Goal: Contribute content: Contribute content

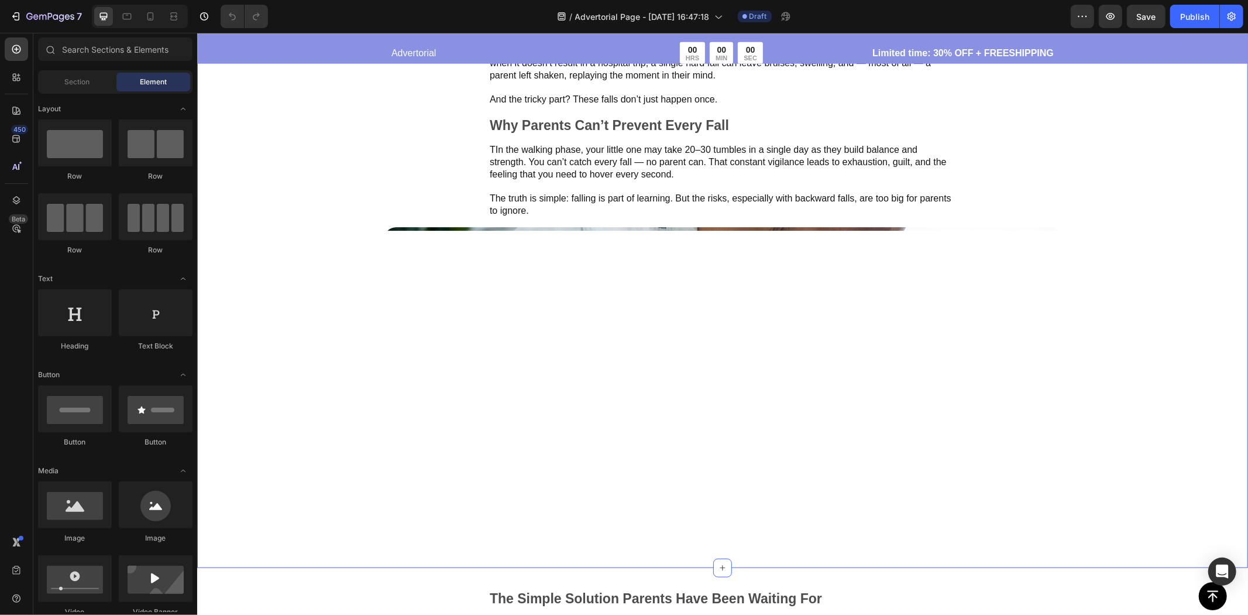
scroll to position [1105, 0]
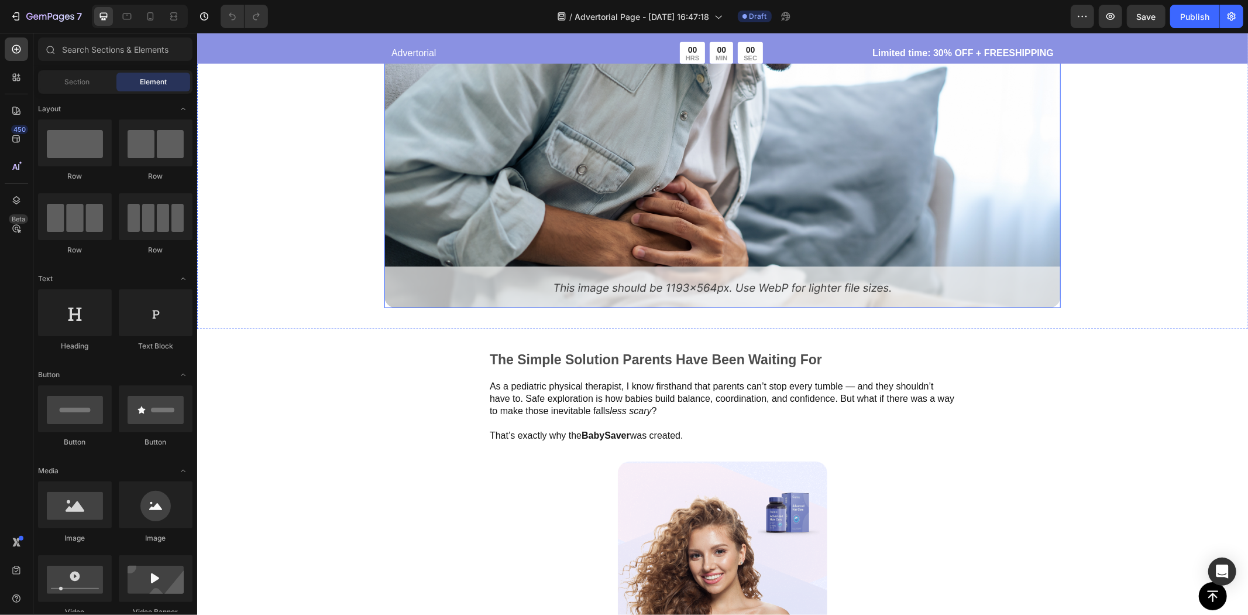
click at [921, 241] on img at bounding box center [722, 148] width 677 height 320
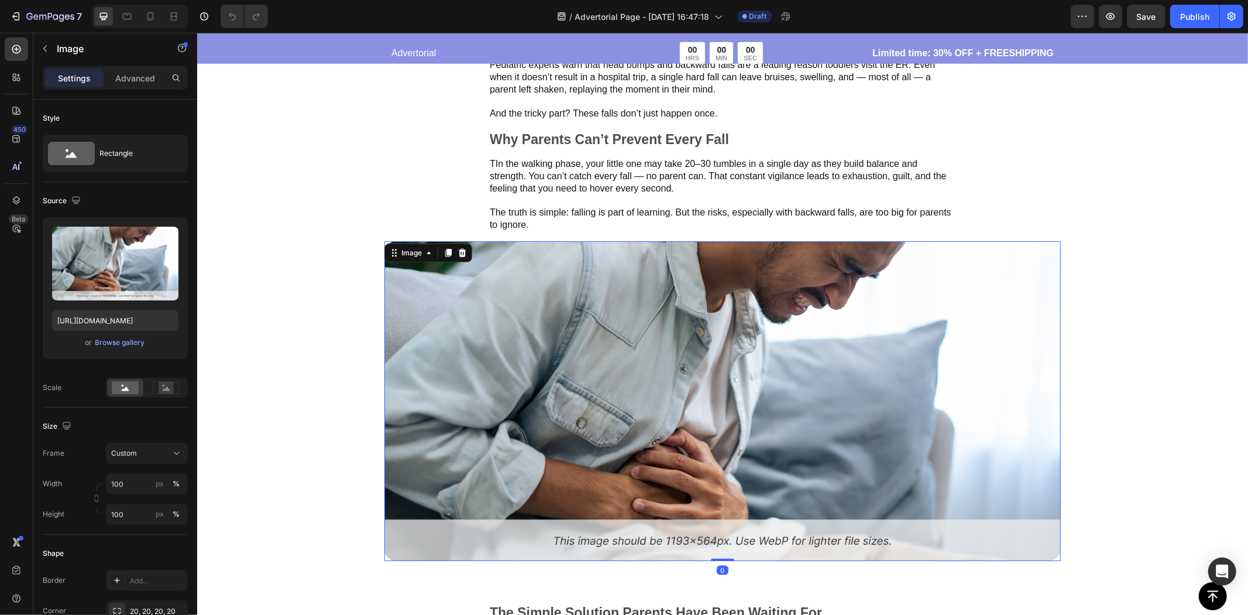
scroll to position [910, 0]
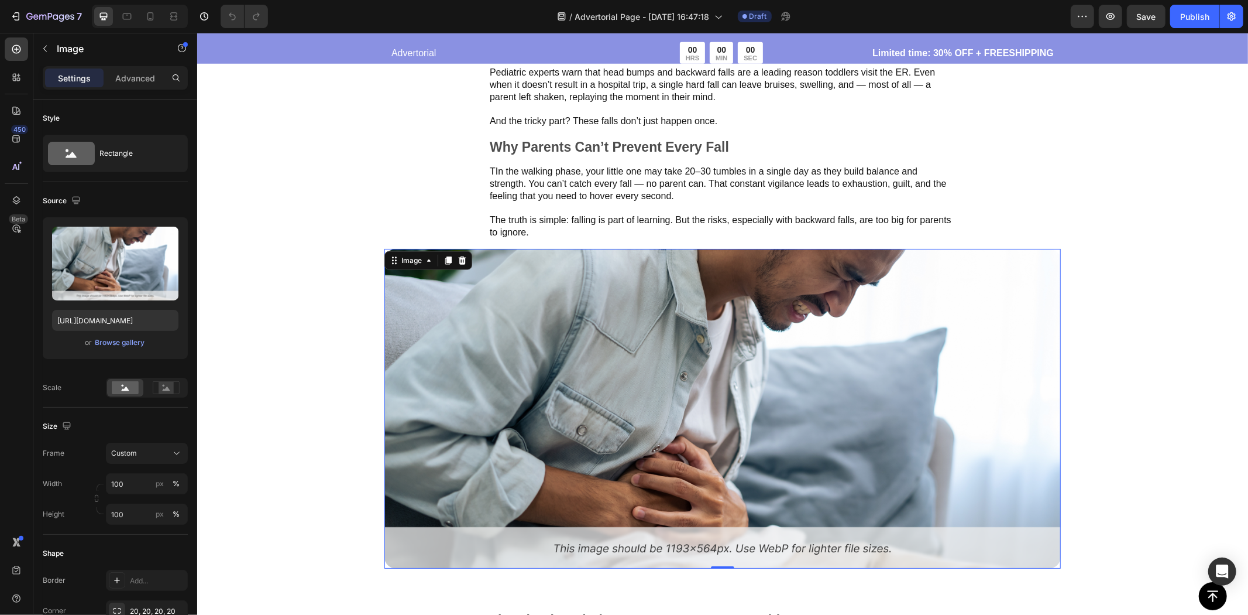
click at [912, 304] on img at bounding box center [722, 408] width 677 height 320
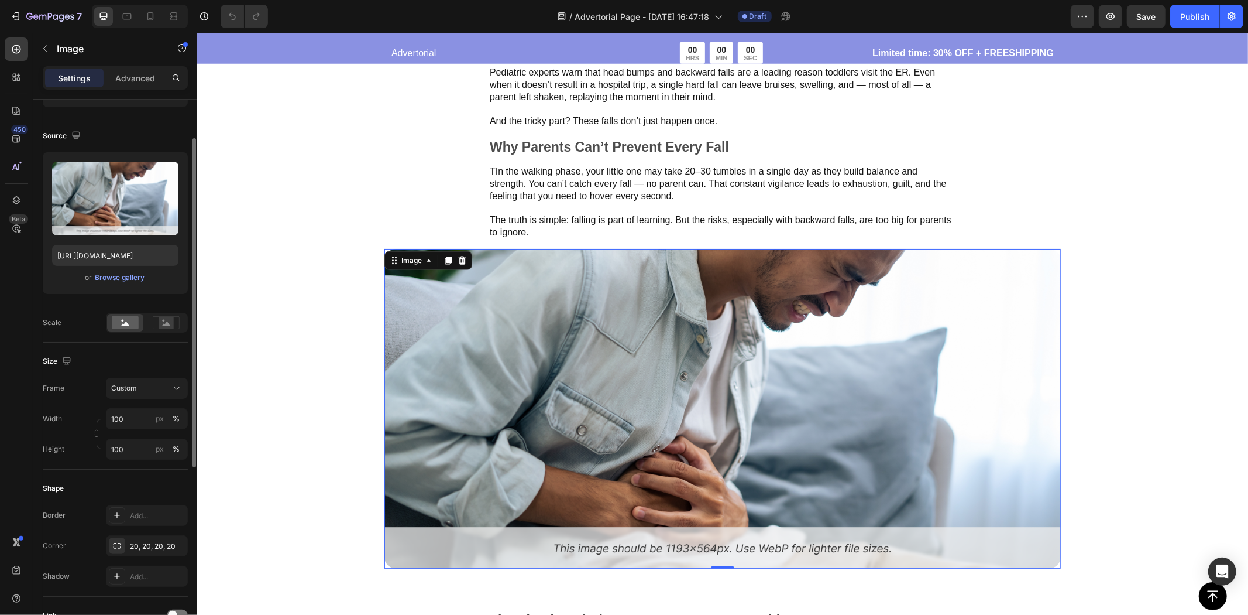
scroll to position [130, 0]
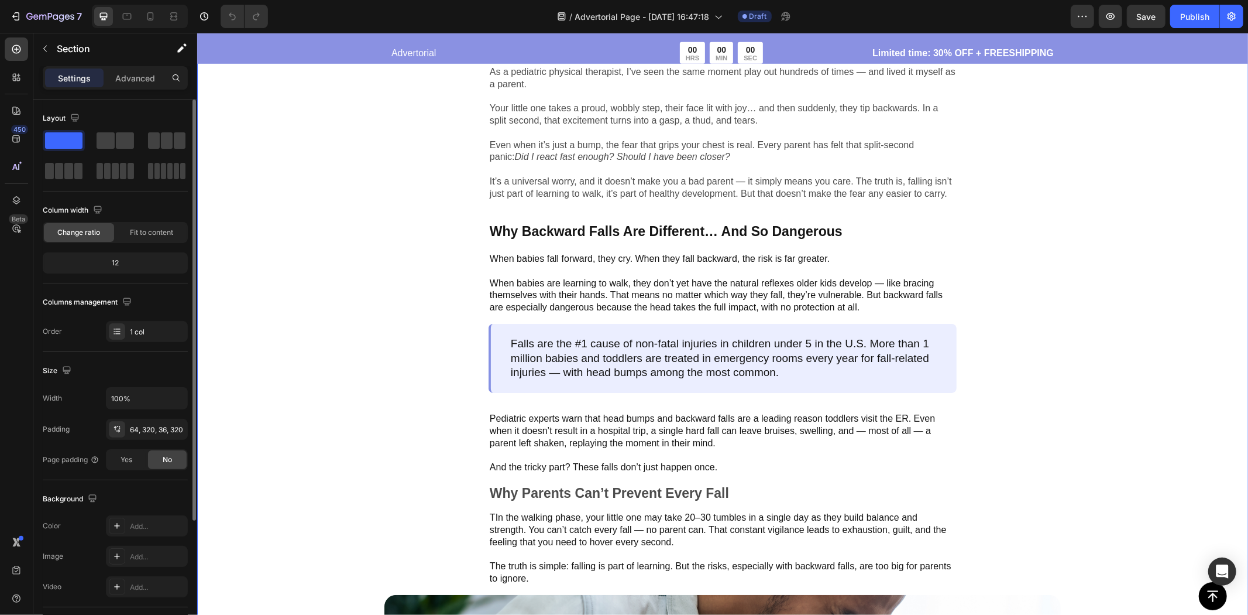
scroll to position [520, 0]
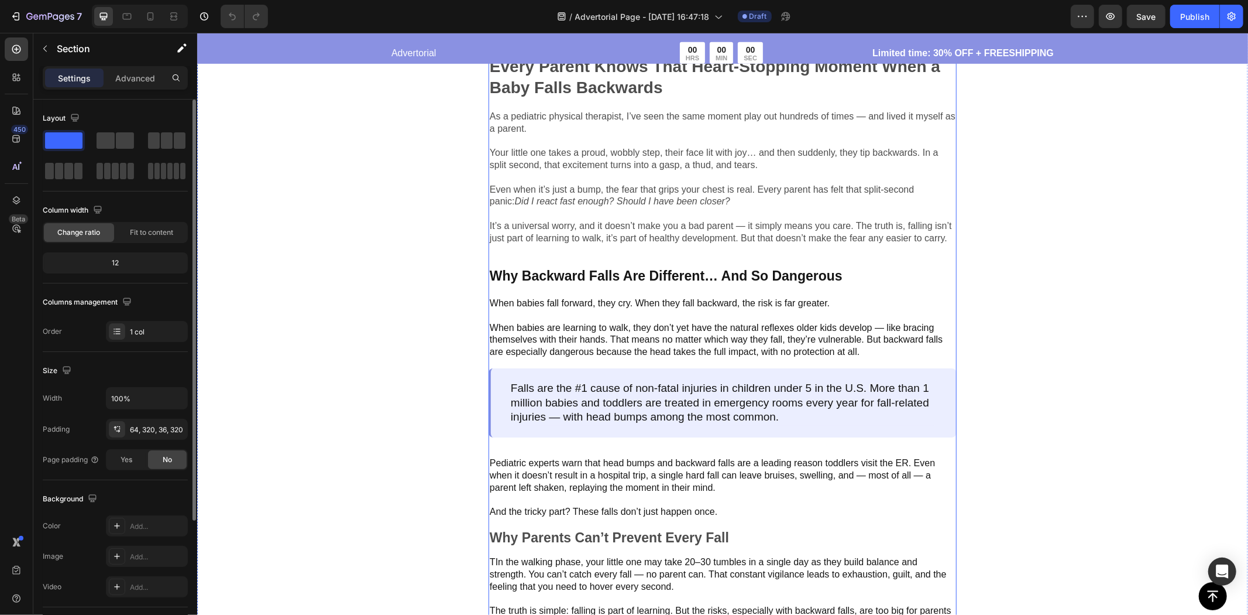
click at [708, 359] on div "Image Every Parent Knows That Heart-Stopping Moment When a Baby Falls Backwards…" at bounding box center [722, 226] width 468 height 824
click at [140, 399] on input "800" at bounding box center [147, 397] width 81 height 21
click at [174, 403] on icon "button" at bounding box center [177, 398] width 12 height 12
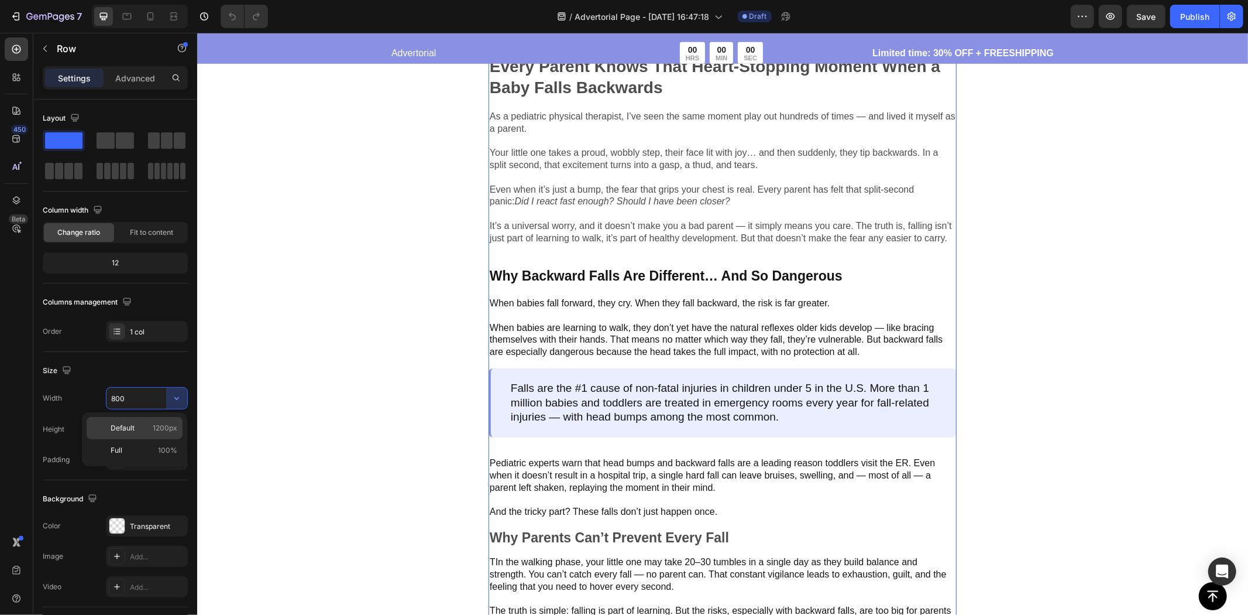
click at [145, 429] on p "Default 1200px" at bounding box center [144, 428] width 67 height 11
type input "1200"
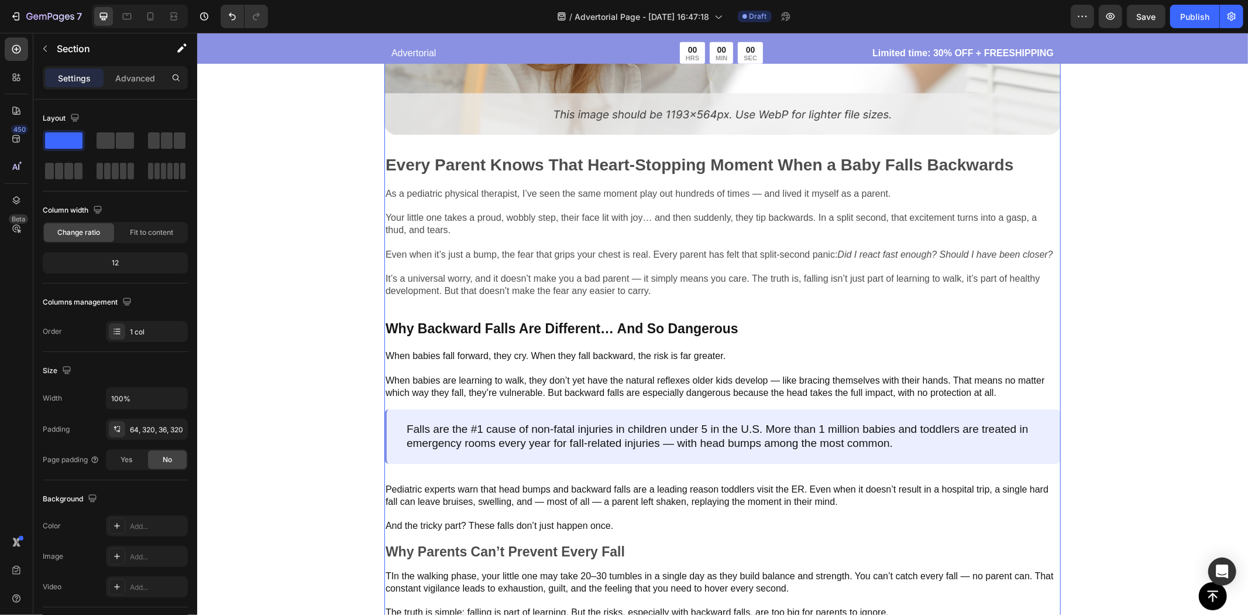
click at [221, 362] on div "Image Every Parent Knows That Heart-Stopping Moment When a Baby Falls Backwards…" at bounding box center [722, 373] width 1051 height 1192
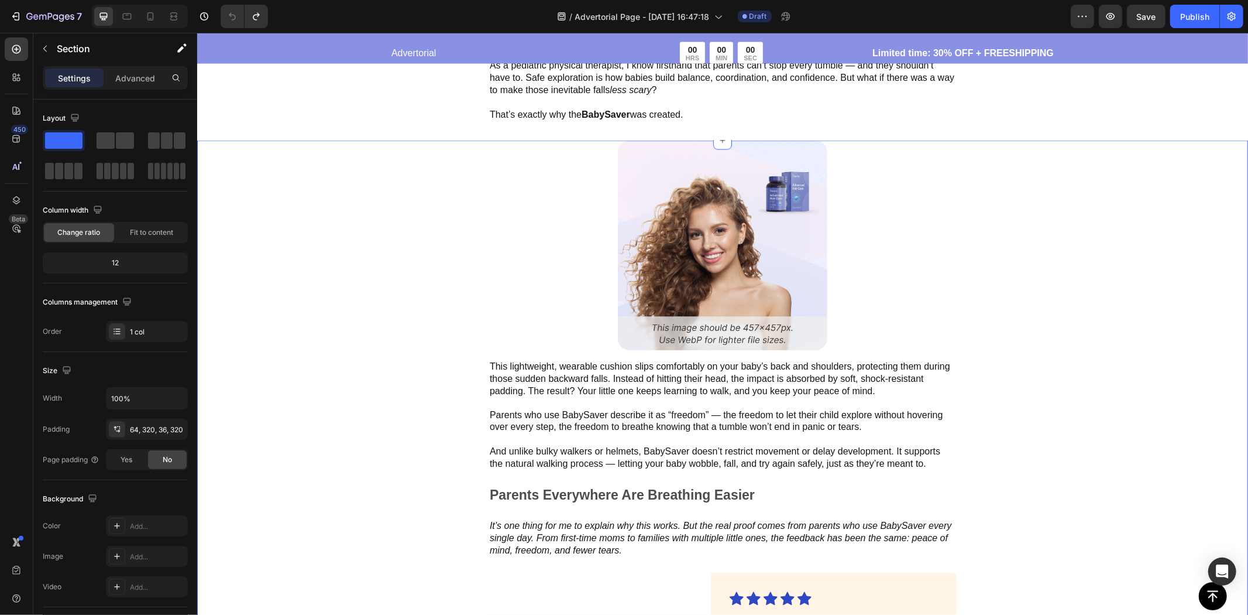
scroll to position [1560, 0]
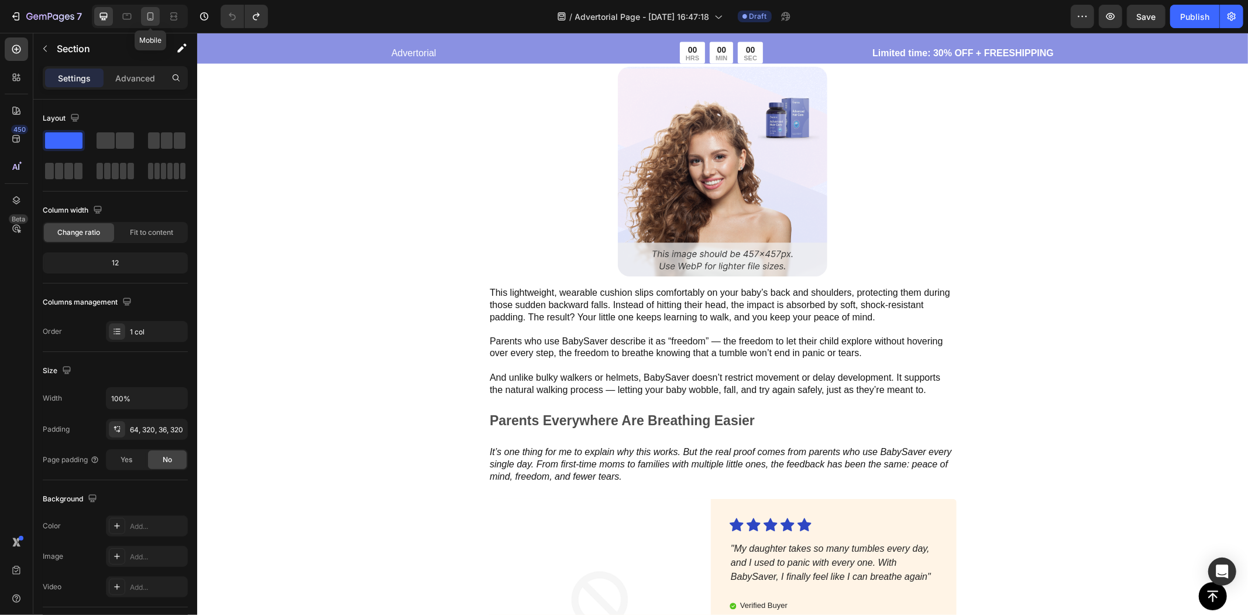
click at [152, 15] on icon at bounding box center [151, 17] width 12 height 12
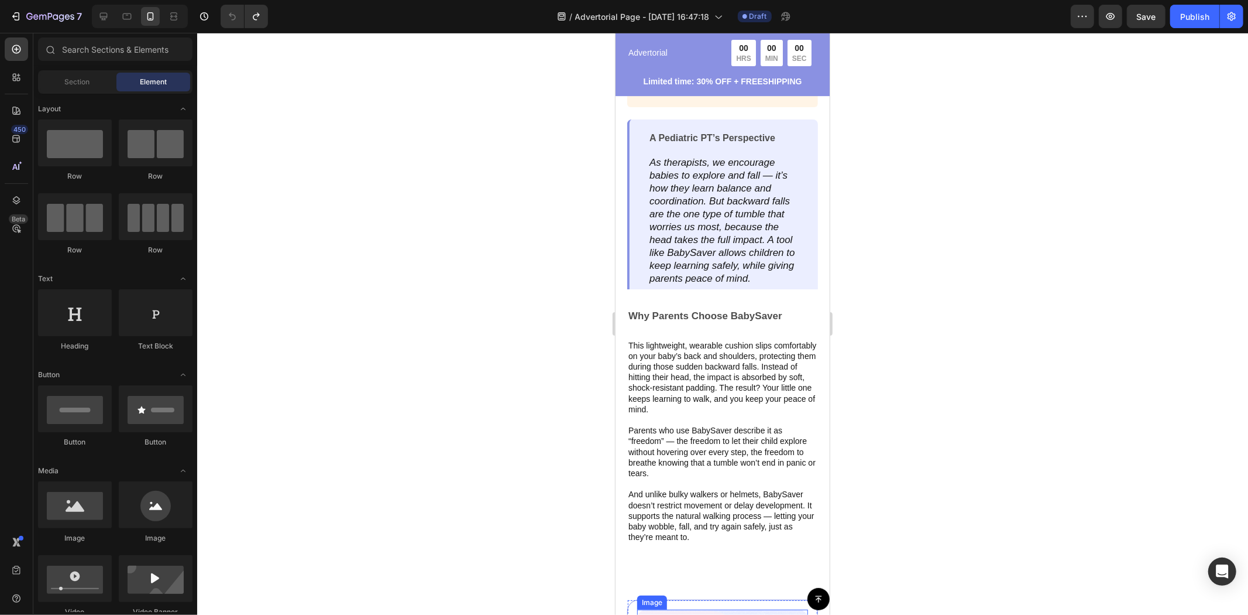
scroll to position [3298, 0]
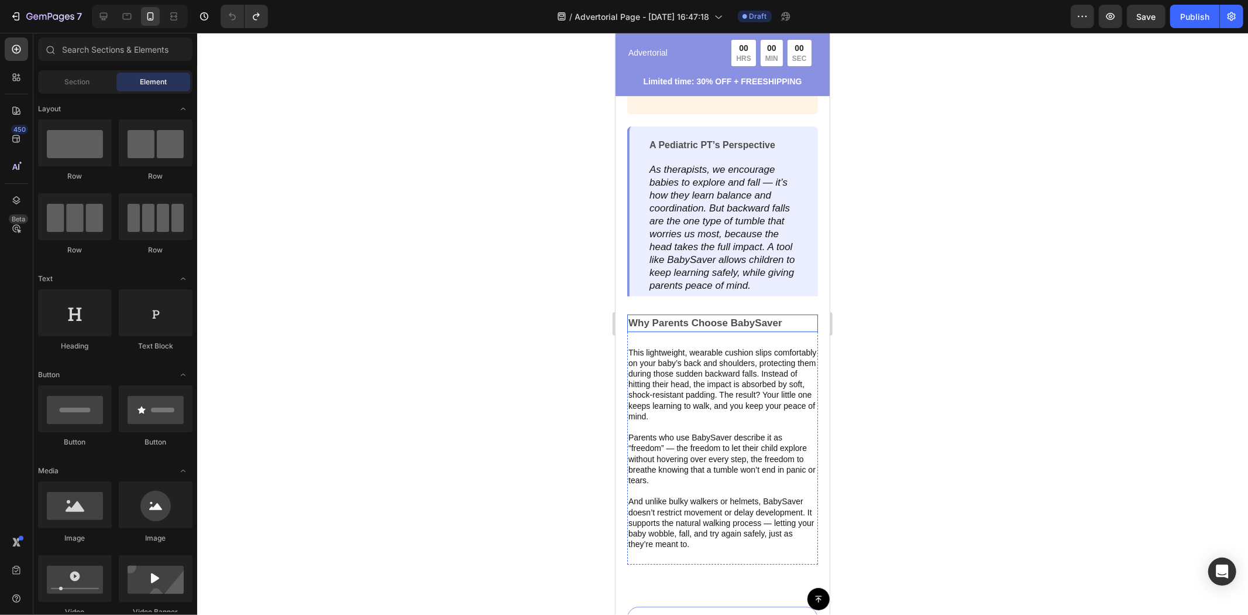
click at [725, 318] on strong "Why Parents Choose BabySaver" at bounding box center [705, 322] width 154 height 11
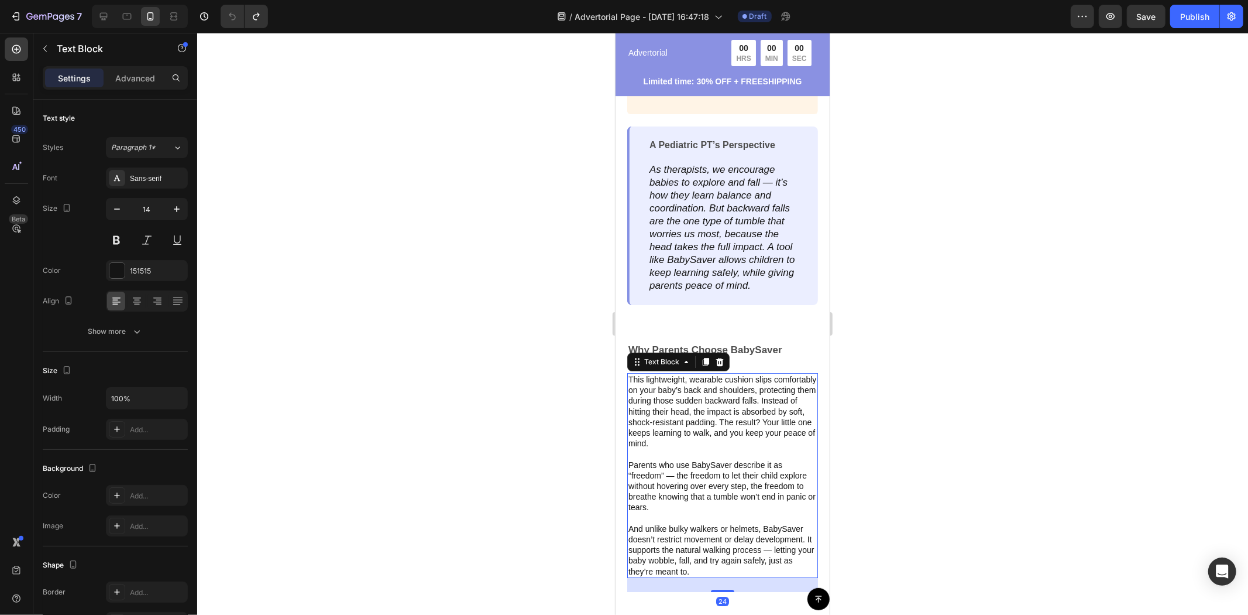
click at [742, 459] on p "Parents who use BabySaver describe it as “freedom” — the freedom to let their c…" at bounding box center [722, 485] width 188 height 53
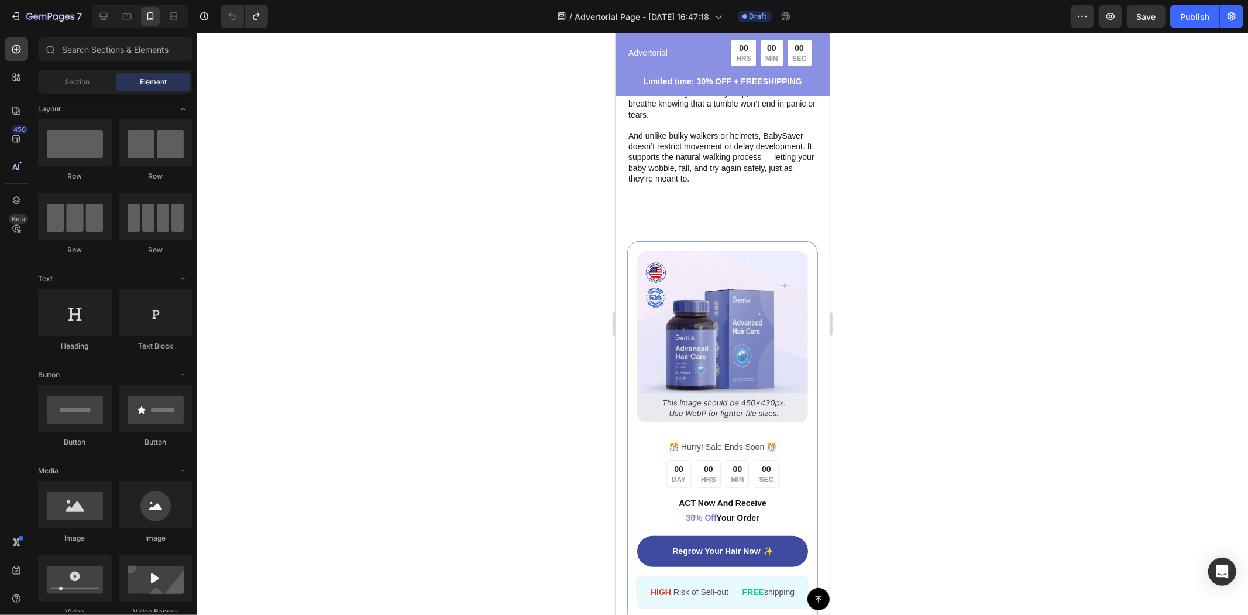
scroll to position [3551, 0]
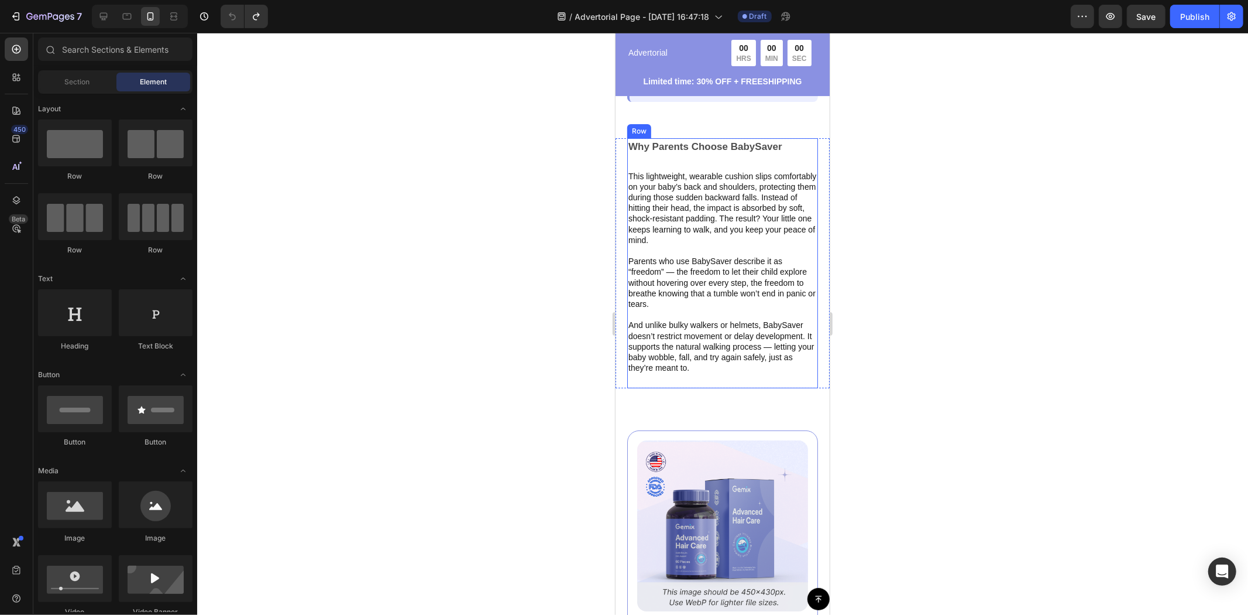
click at [697, 349] on div "Why Parents Choose BabySaver Text Block This lightweight, wearable cushion slip…" at bounding box center [722, 263] width 191 height 250
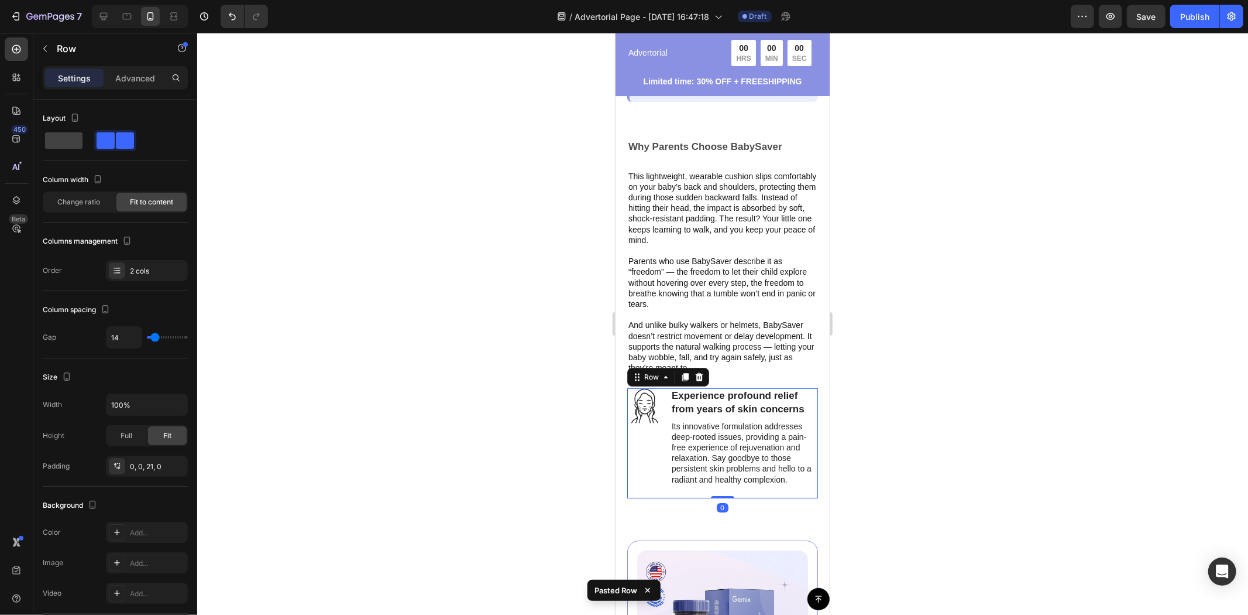
click at [925, 379] on div at bounding box center [722, 324] width 1051 height 582
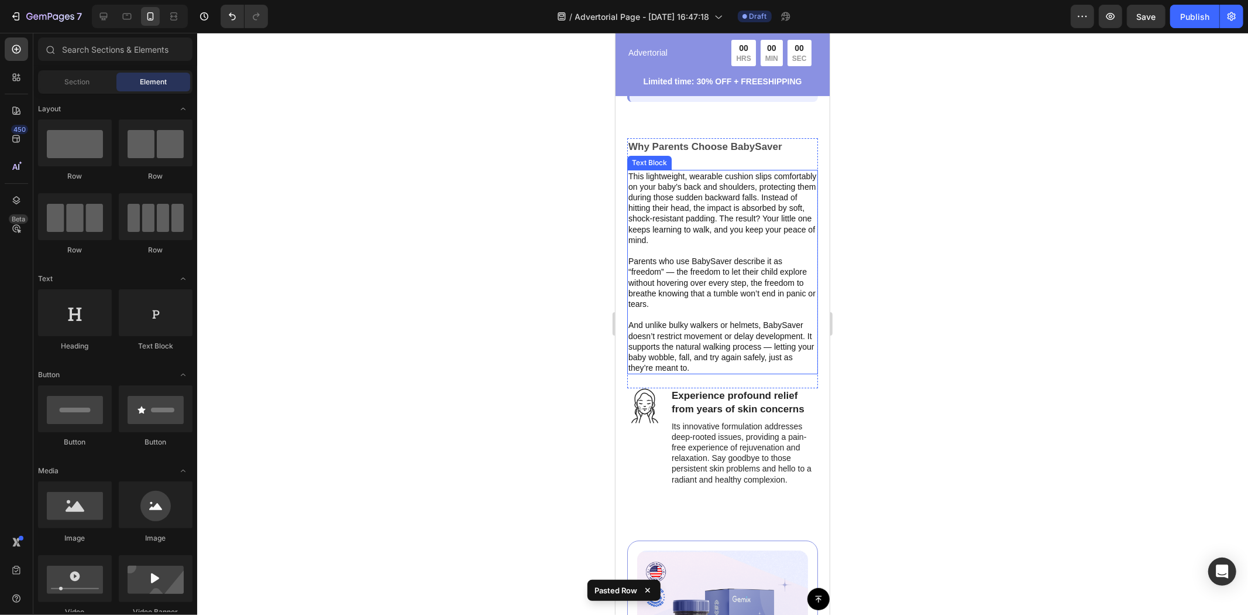
click at [758, 255] on p "Parents who use BabySaver describe it as “freedom” — the freedom to let their c…" at bounding box center [722, 281] width 188 height 53
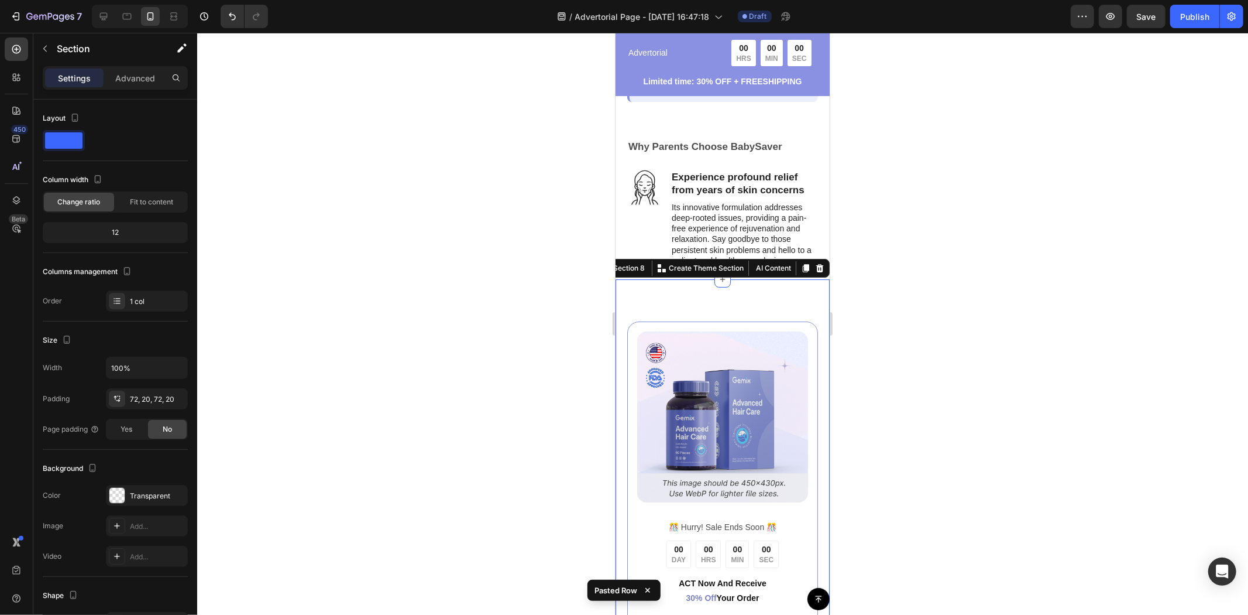
click at [744, 279] on div "Image ️🎊 Hurry! Sale Ends Soon ️🎊 Text Block 00 DAY 00 HRS 00 MIN 00 SEC Countd…" at bounding box center [722, 525] width 214 height 493
click at [742, 258] on div "Section 8 You can create reusable sections Create Theme Section AI Content Writ…" at bounding box center [713, 267] width 234 height 19
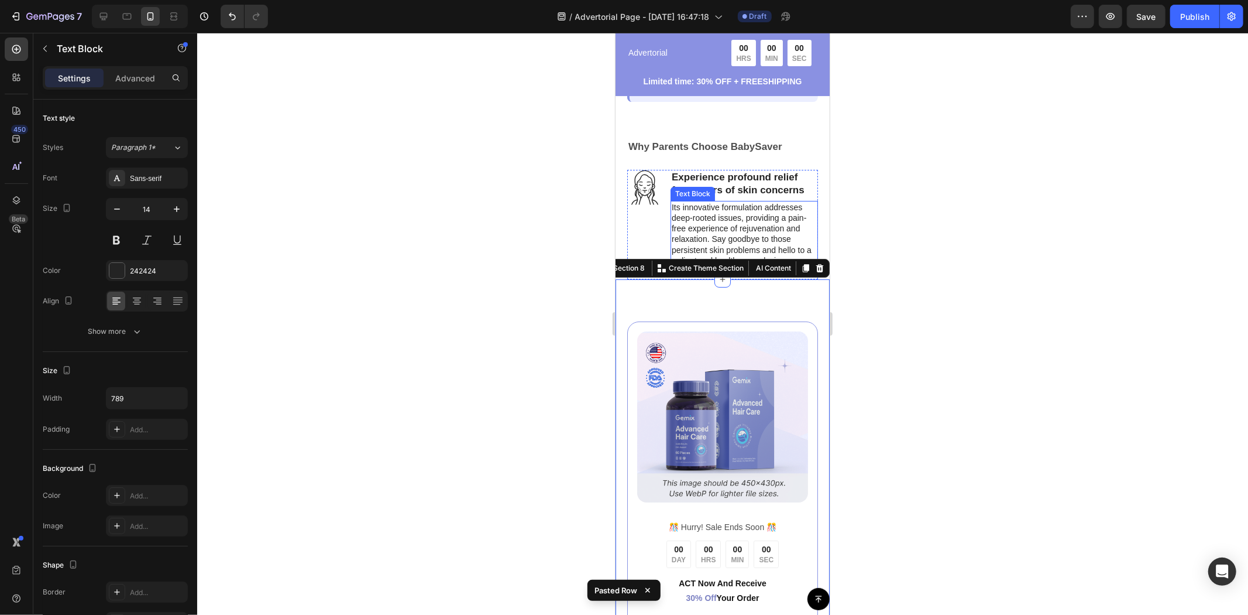
click at [748, 201] on p "Its innovative formulation addresses deep-rooted issues, providing a pain-free …" at bounding box center [743, 233] width 145 height 64
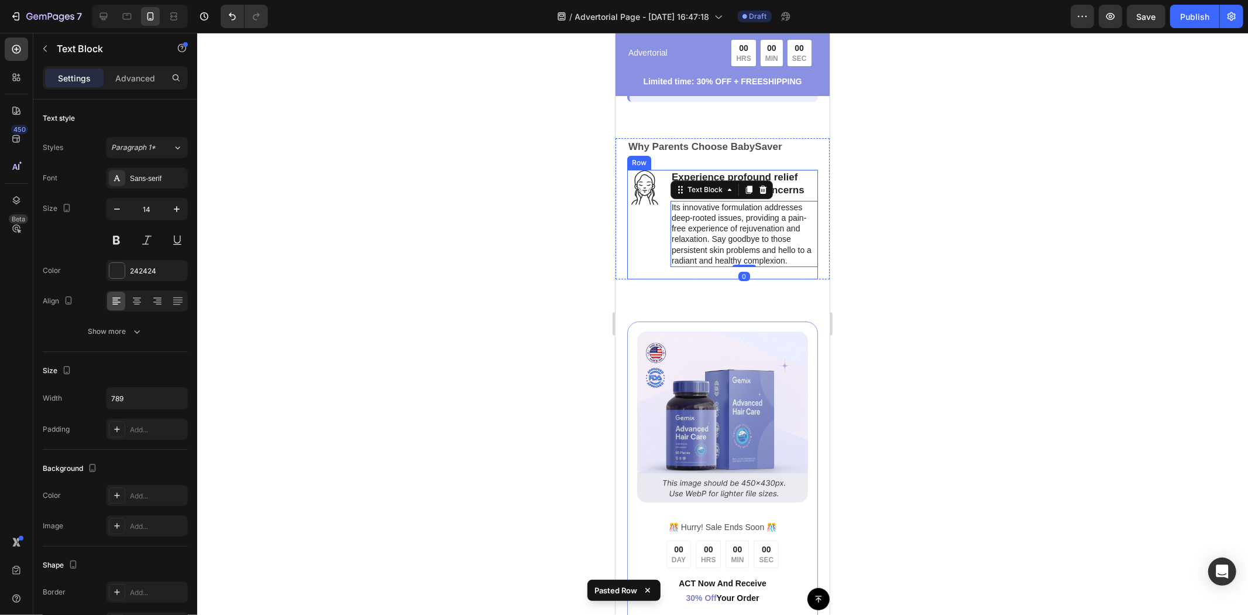
click at [654, 240] on div "Icon Experience profound relief from years of skin concerns Heading Its innovat…" at bounding box center [722, 223] width 191 height 109
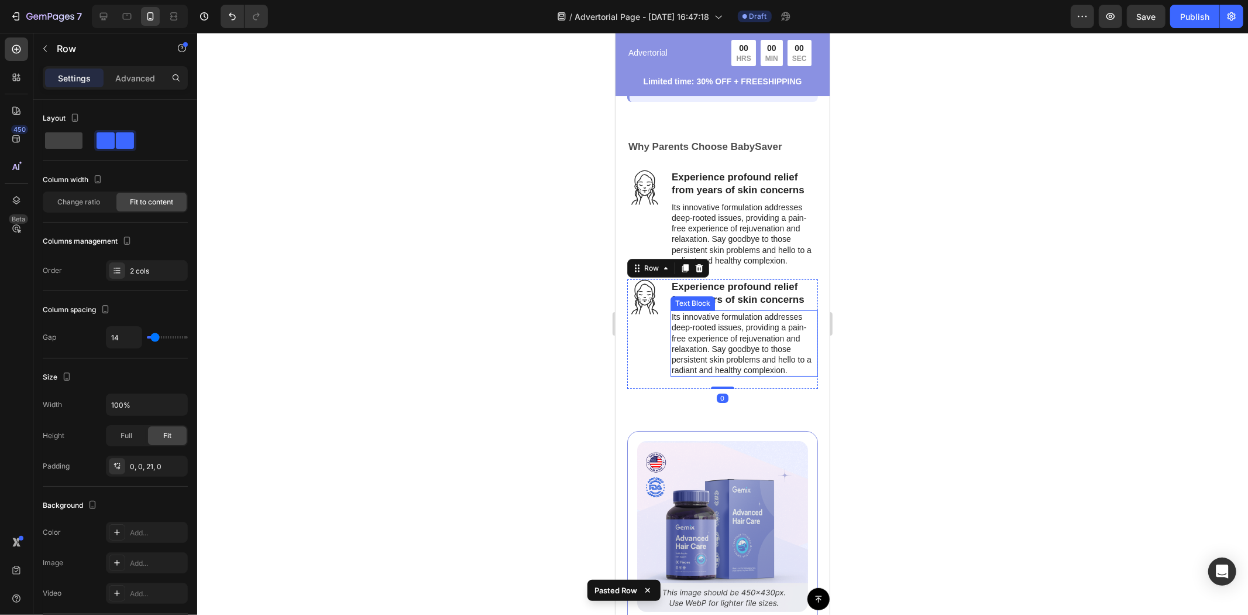
click at [736, 352] on div "Icon Experience profound relief from years of skin concerns Heading Its innovat…" at bounding box center [722, 333] width 191 height 109
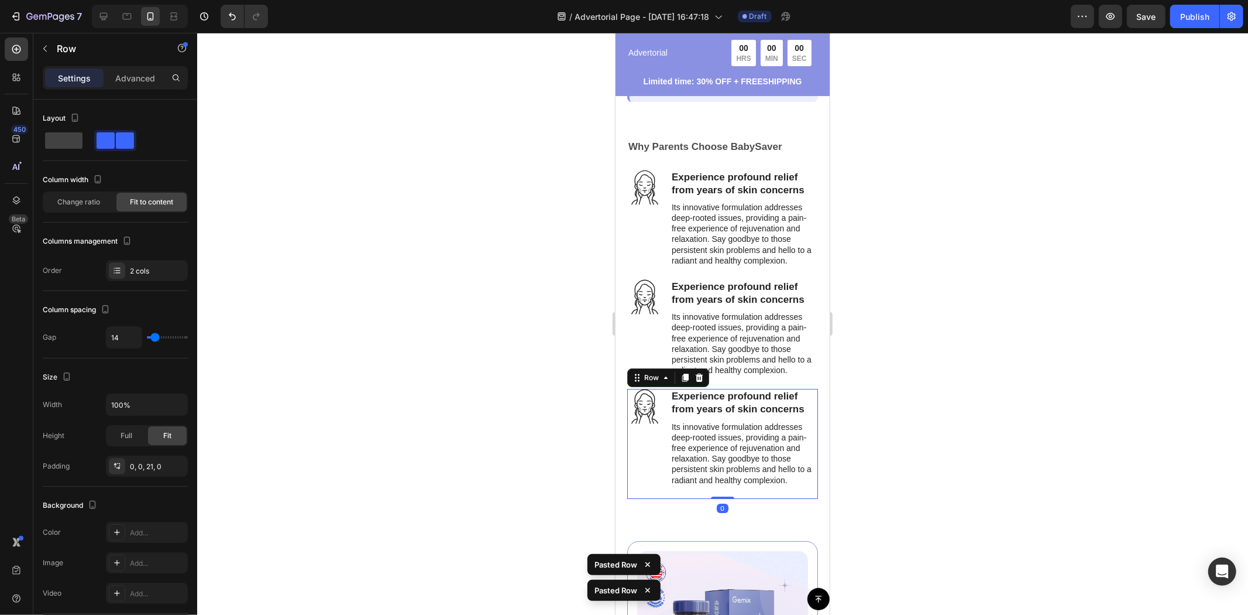
click at [748, 462] on div "Icon Experience profound relief from years of skin concerns Heading Its innovat…" at bounding box center [722, 442] width 191 height 109
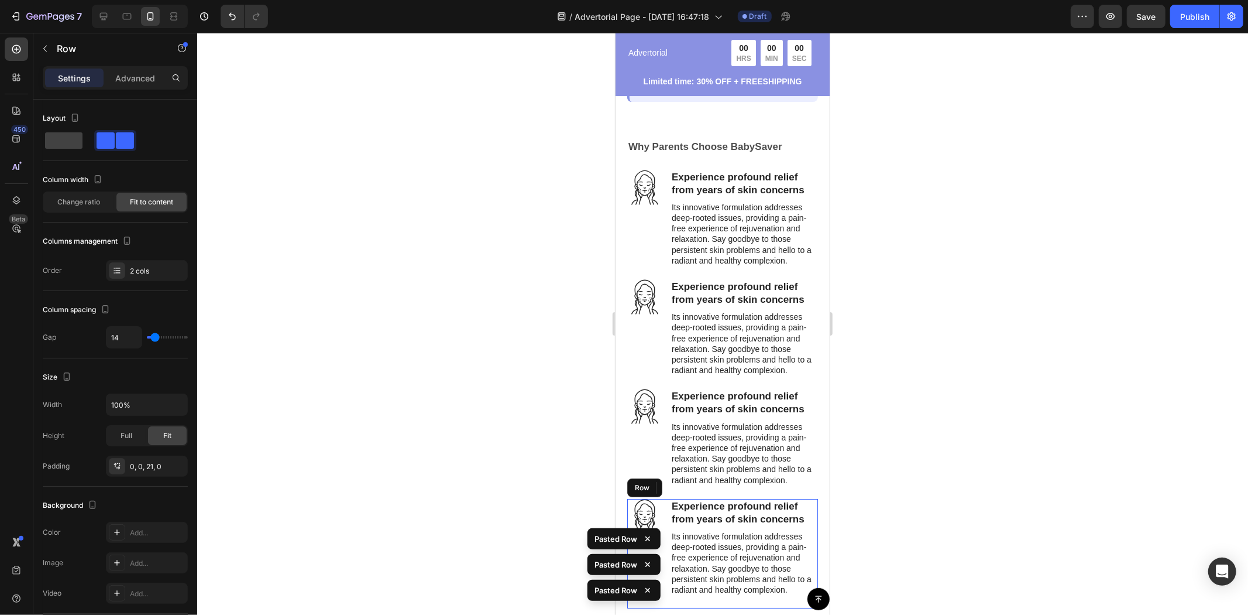
click at [951, 423] on div at bounding box center [722, 324] width 1051 height 582
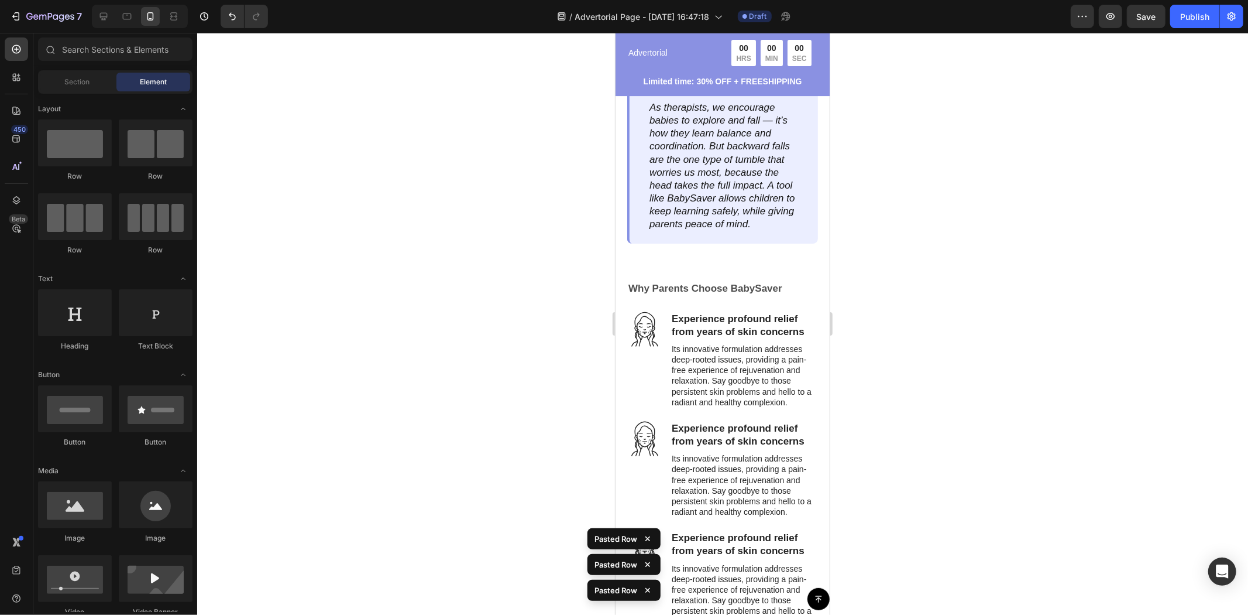
scroll to position [3384, 0]
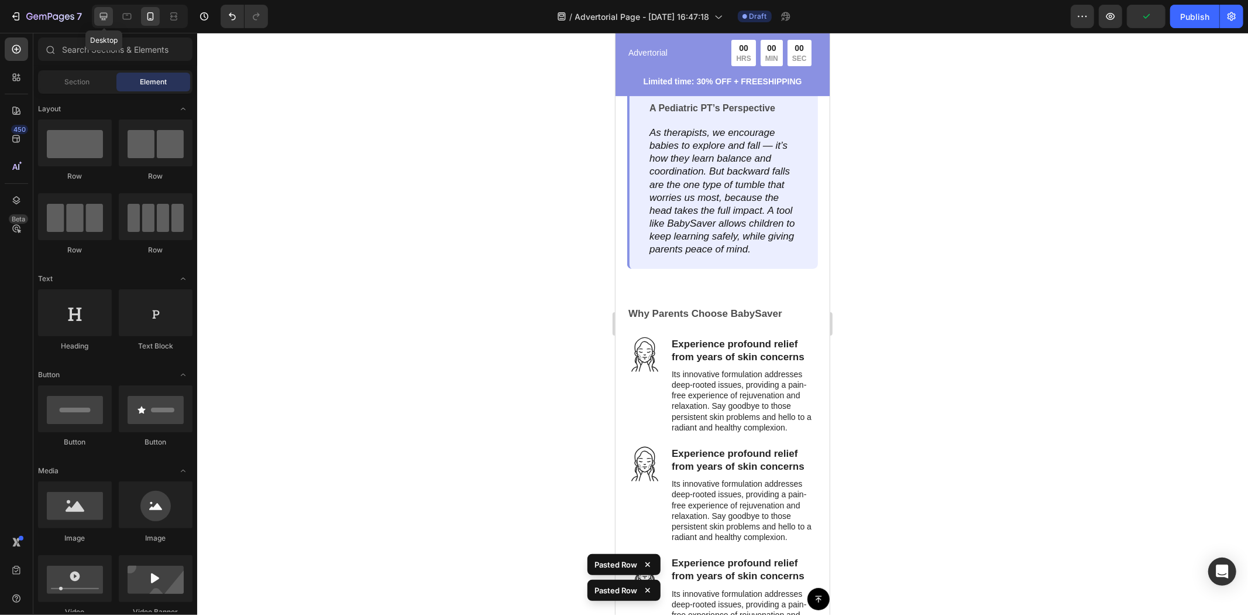
click at [112, 20] on div at bounding box center [103, 16] width 19 height 19
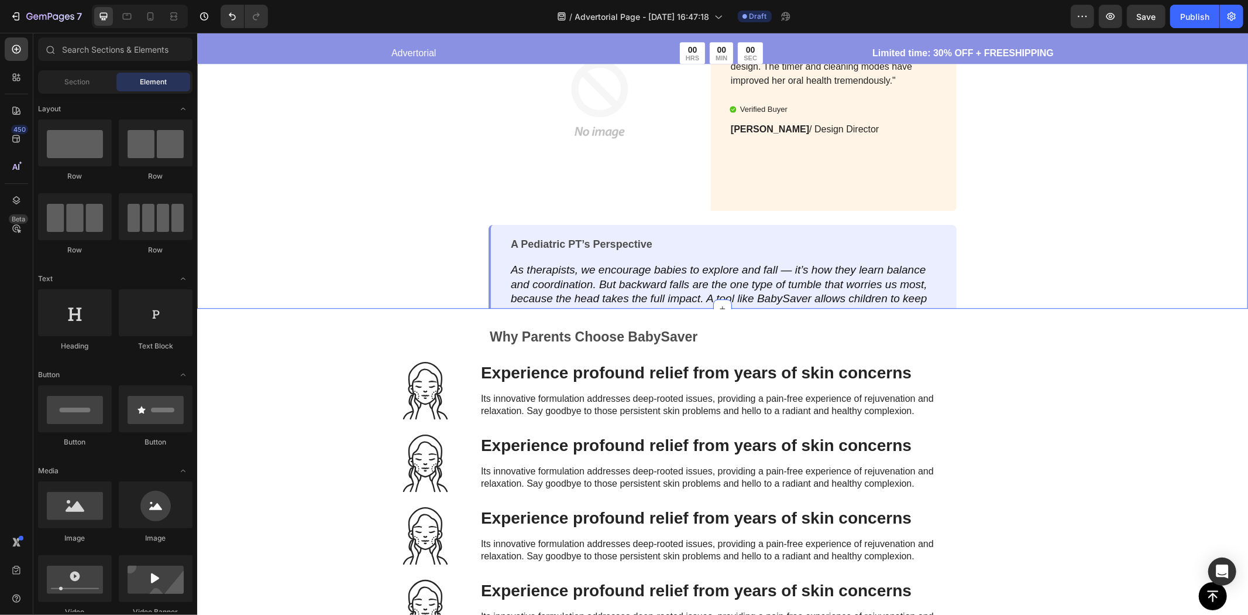
scroll to position [2492, 0]
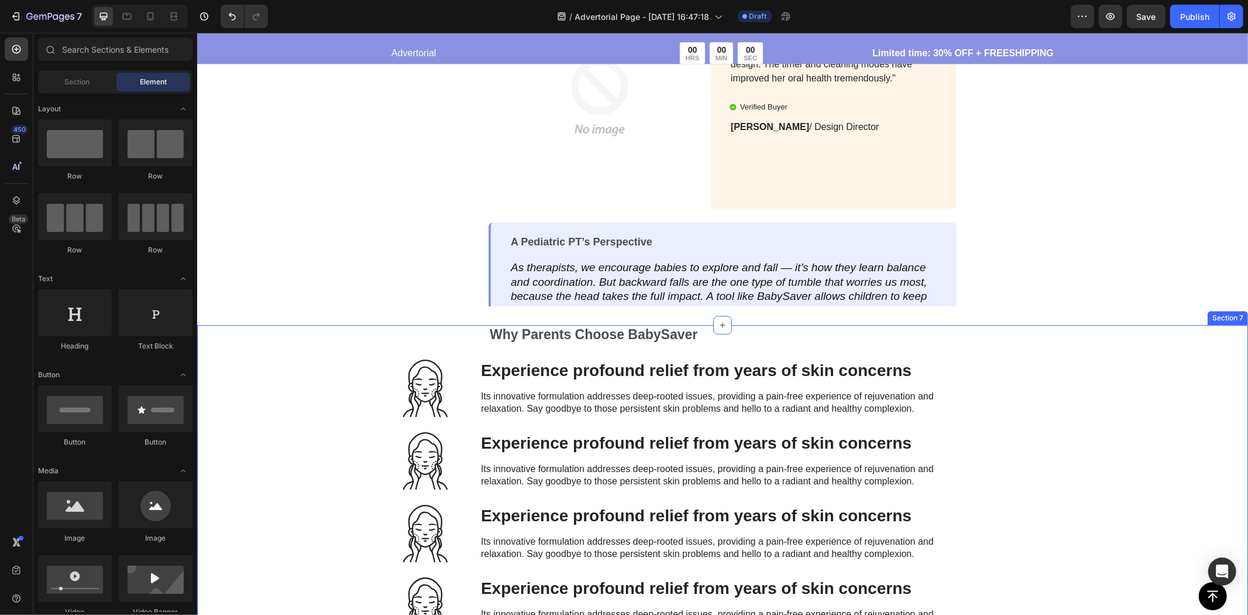
click at [1093, 376] on div "Why Parents Choose BabySaver Text Block Row Icon Experience profound relief fro…" at bounding box center [722, 486] width 1051 height 324
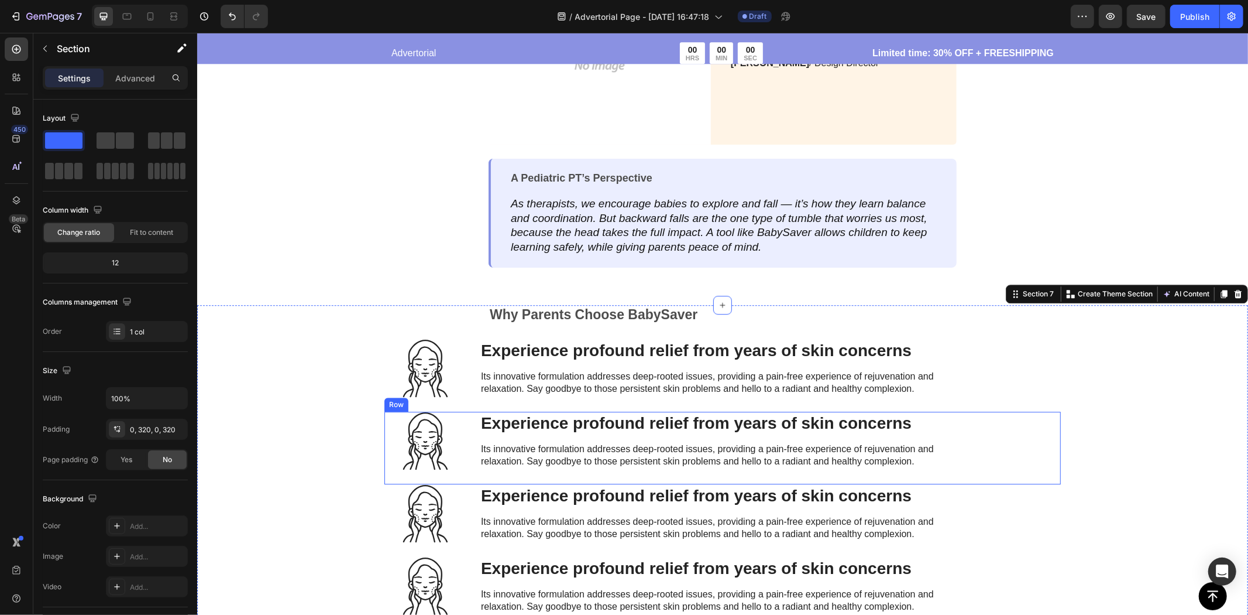
scroll to position [2558, 0]
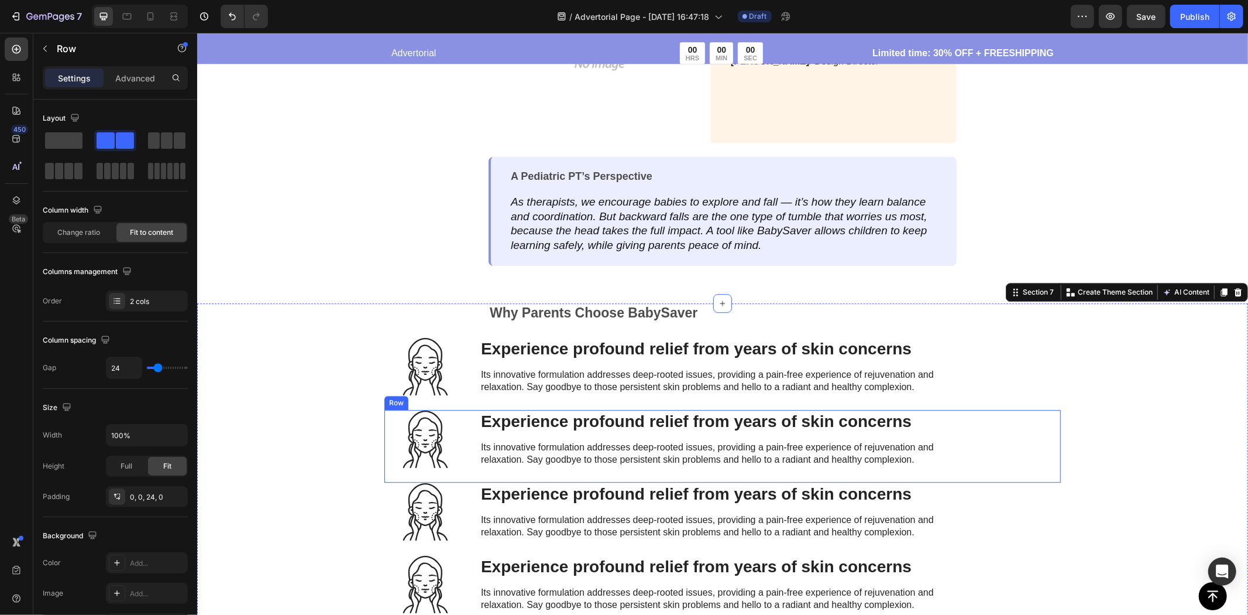
click at [959, 389] on div "Icon Experience profound relief from years of skin concerns Heading Its innovat…" at bounding box center [722, 373] width 677 height 73
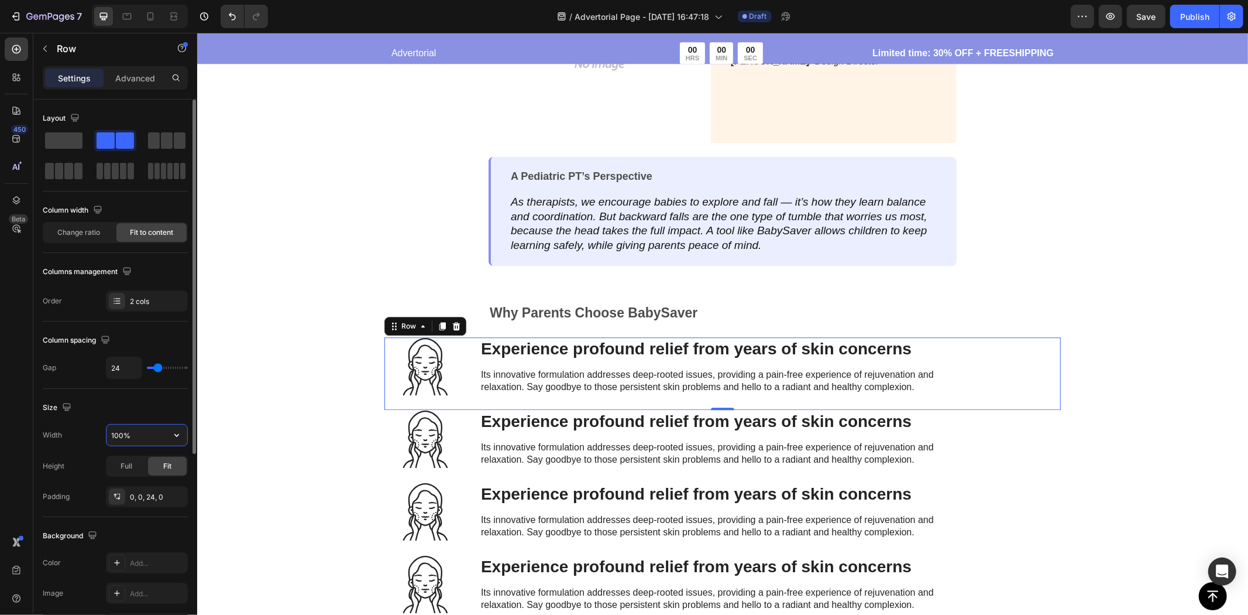
click at [132, 442] on input "100%" at bounding box center [147, 434] width 81 height 21
click at [167, 443] on button "button" at bounding box center [176, 434] width 21 height 21
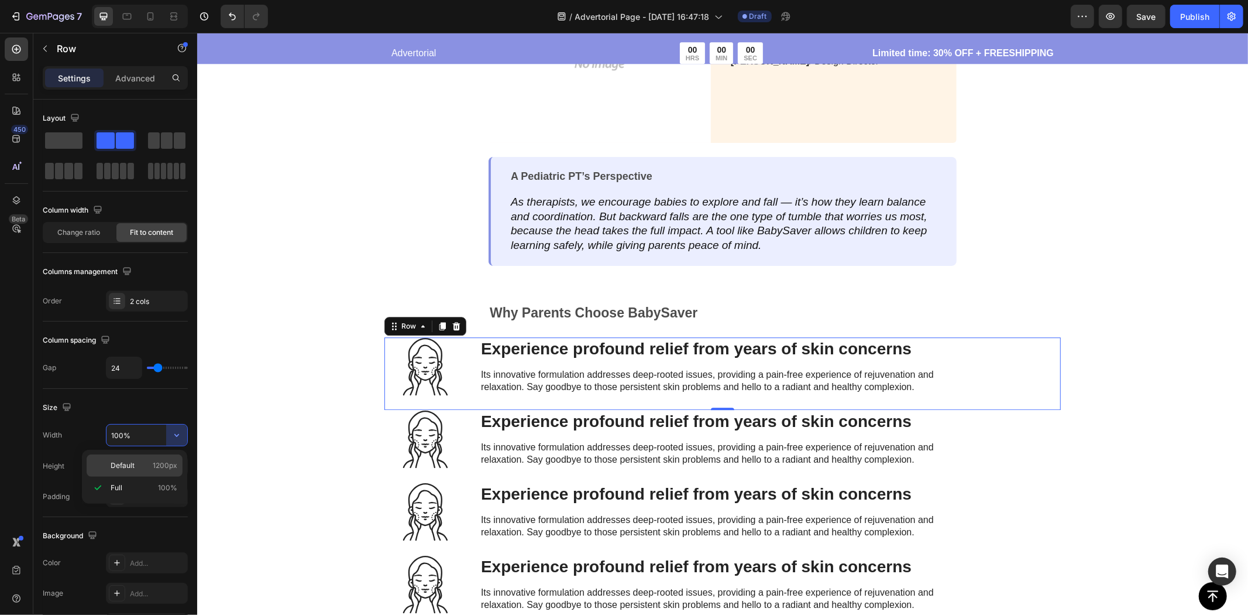
click at [150, 467] on p "Default 1200px" at bounding box center [144, 465] width 67 height 11
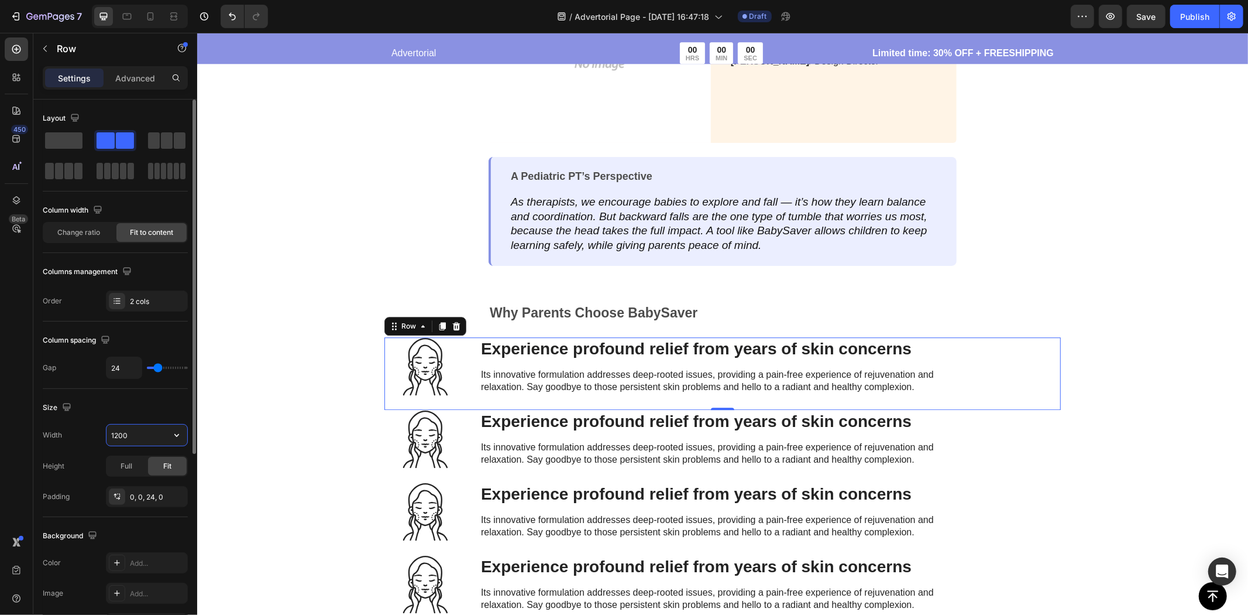
click at [125, 437] on input "1200" at bounding box center [147, 434] width 81 height 21
click at [177, 438] on icon "button" at bounding box center [177, 435] width 12 height 12
click at [138, 440] on input "1200" at bounding box center [147, 434] width 81 height 21
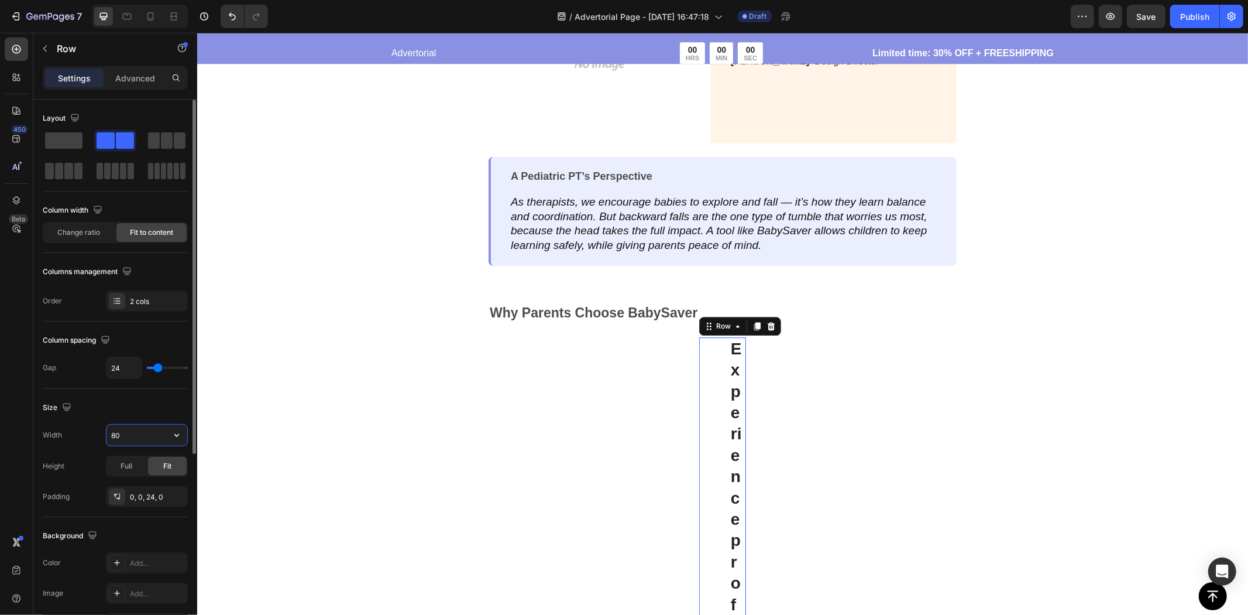
type input "800"
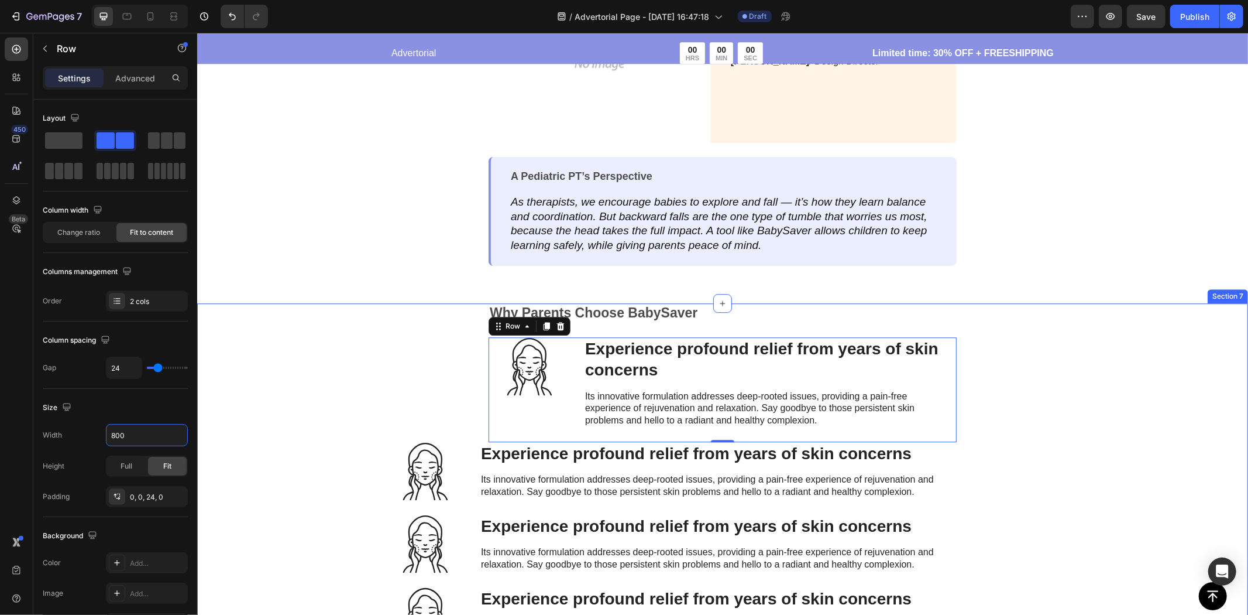
click at [262, 337] on div "Why Parents Choose BabySaver Text Block Row Icon Experience profound relief fro…" at bounding box center [722, 481] width 1051 height 356
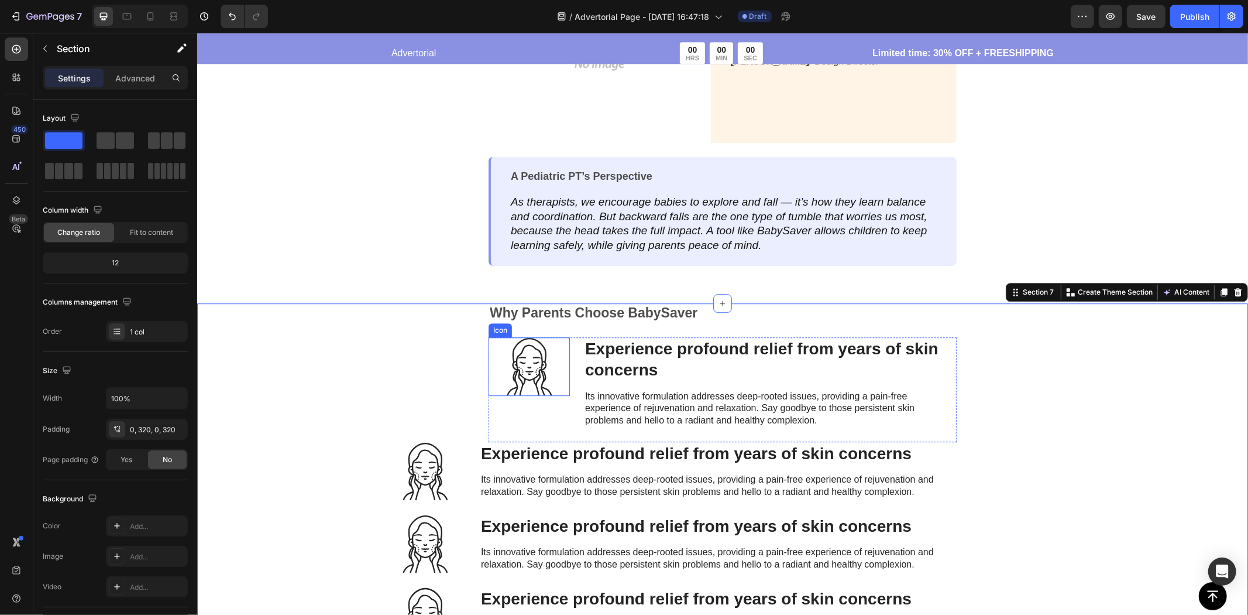
click at [1097, 423] on div "Why Parents Choose BabySaver Text Block Row Icon Experience profound relief fro…" at bounding box center [722, 481] width 1051 height 356
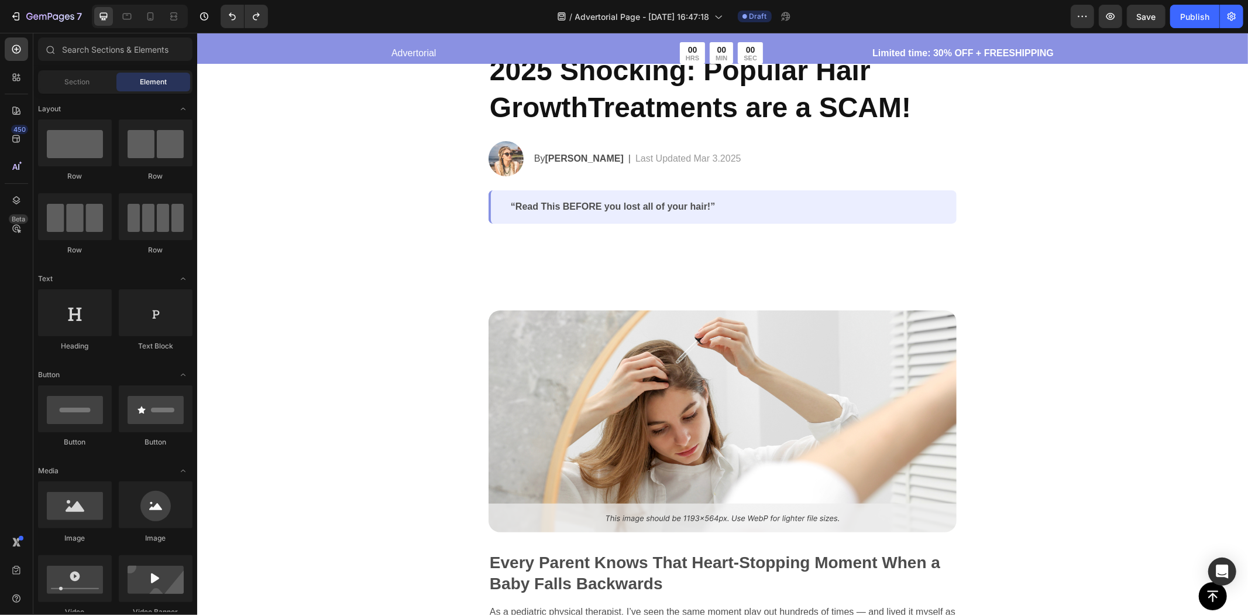
scroll to position [0, 0]
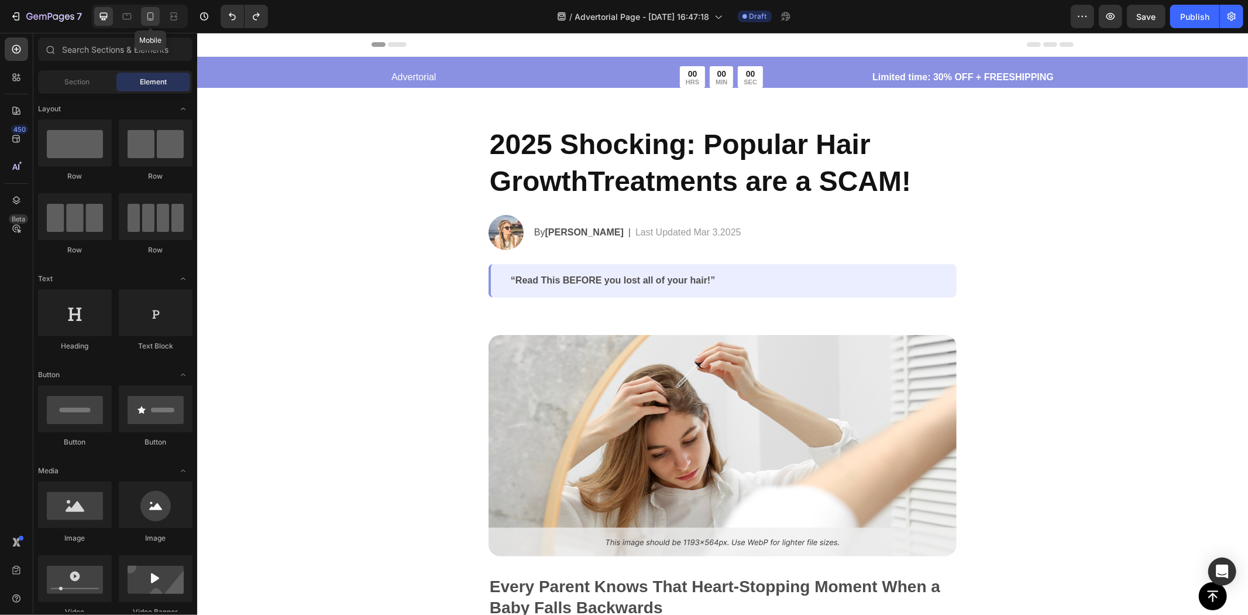
click at [150, 19] on icon at bounding box center [151, 17] width 12 height 12
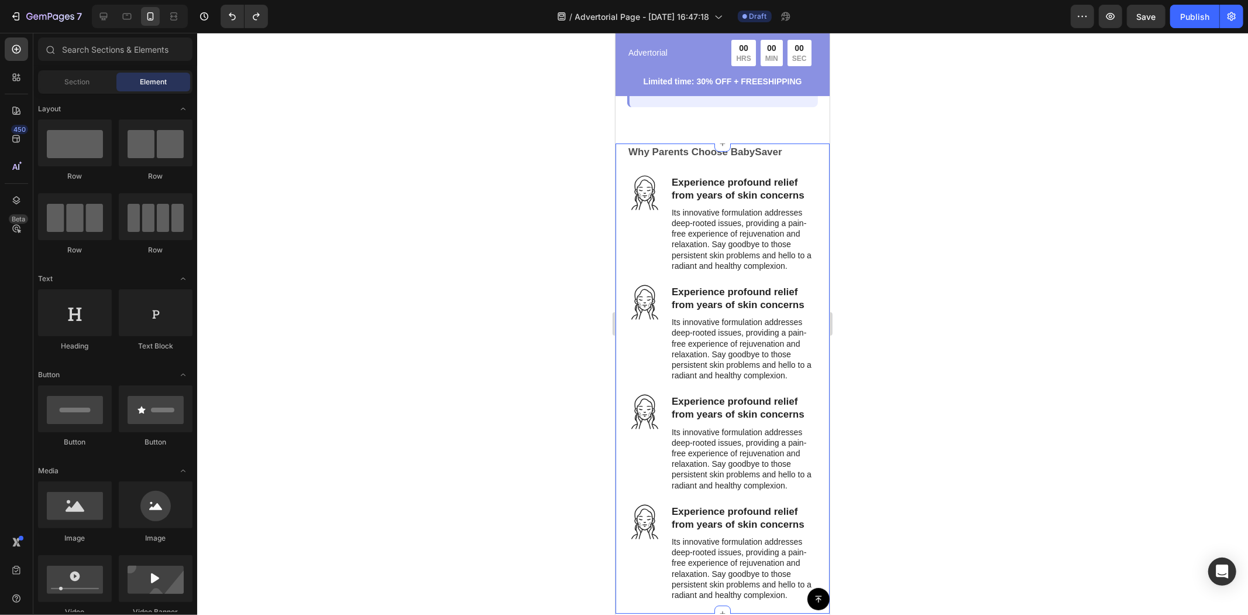
scroll to position [3528, 0]
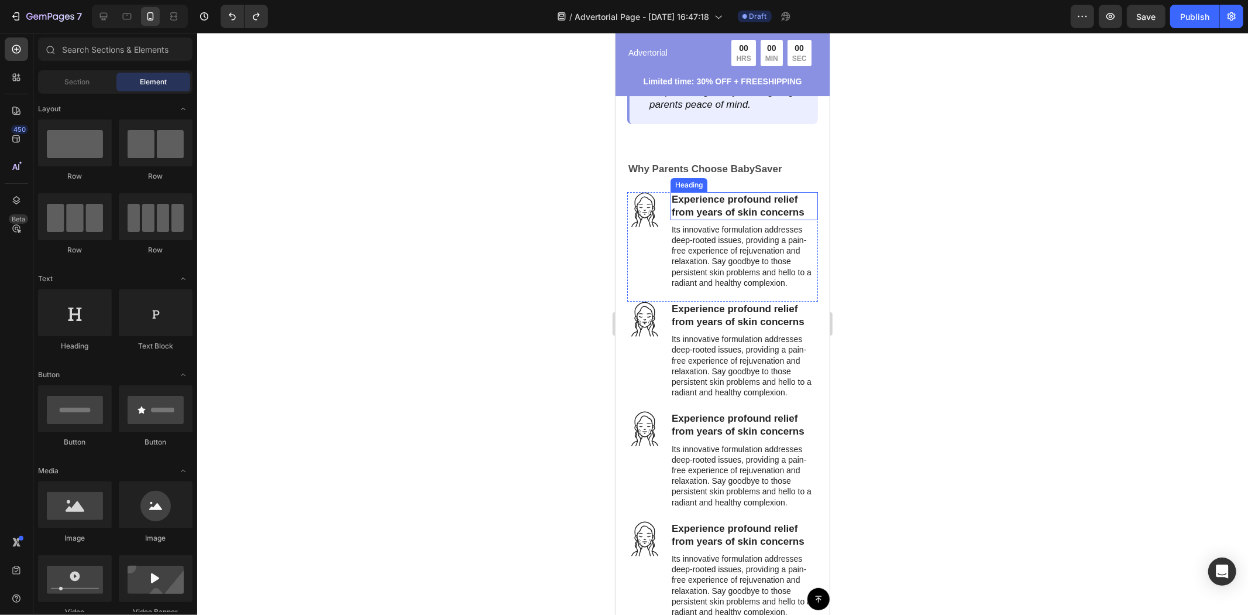
click at [735, 191] on h3 "Experience profound relief from years of skin concerns" at bounding box center [744, 205] width 148 height 28
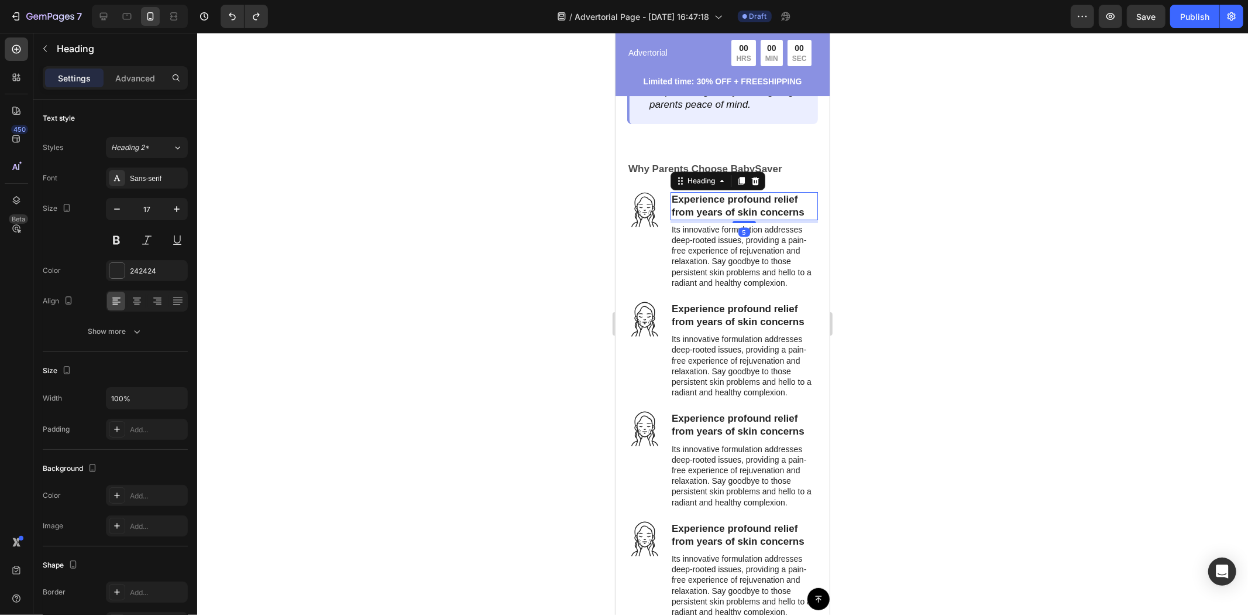
click at [735, 191] on h3 "Experience profound relief from years of skin concerns" at bounding box center [744, 205] width 148 height 28
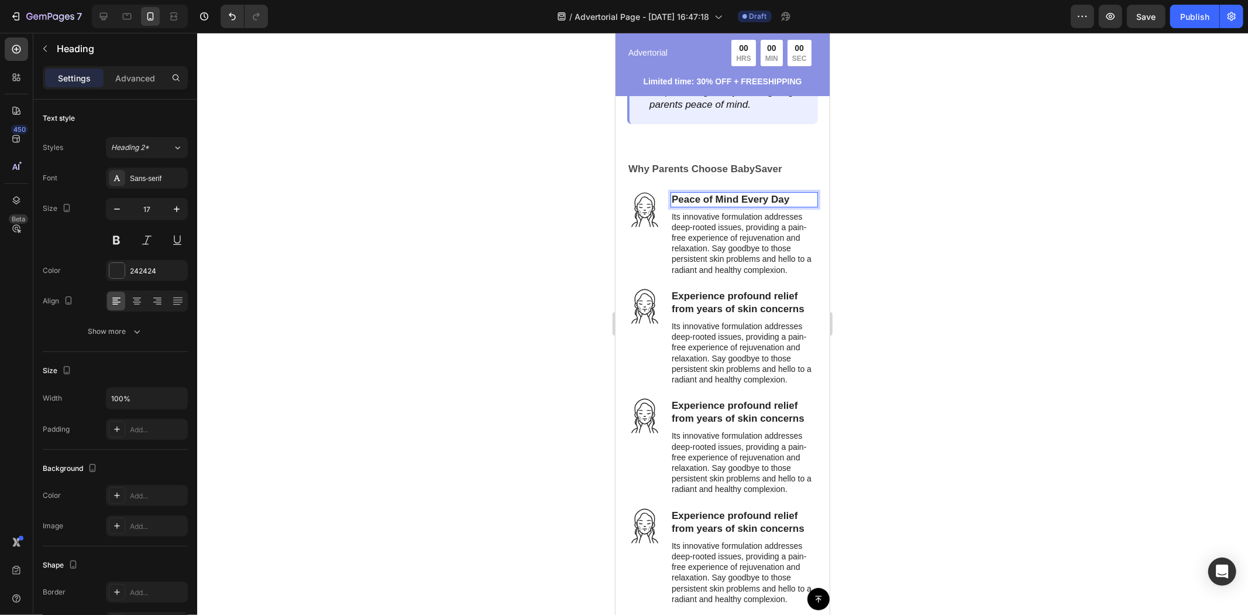
click at [893, 219] on div at bounding box center [722, 324] width 1051 height 582
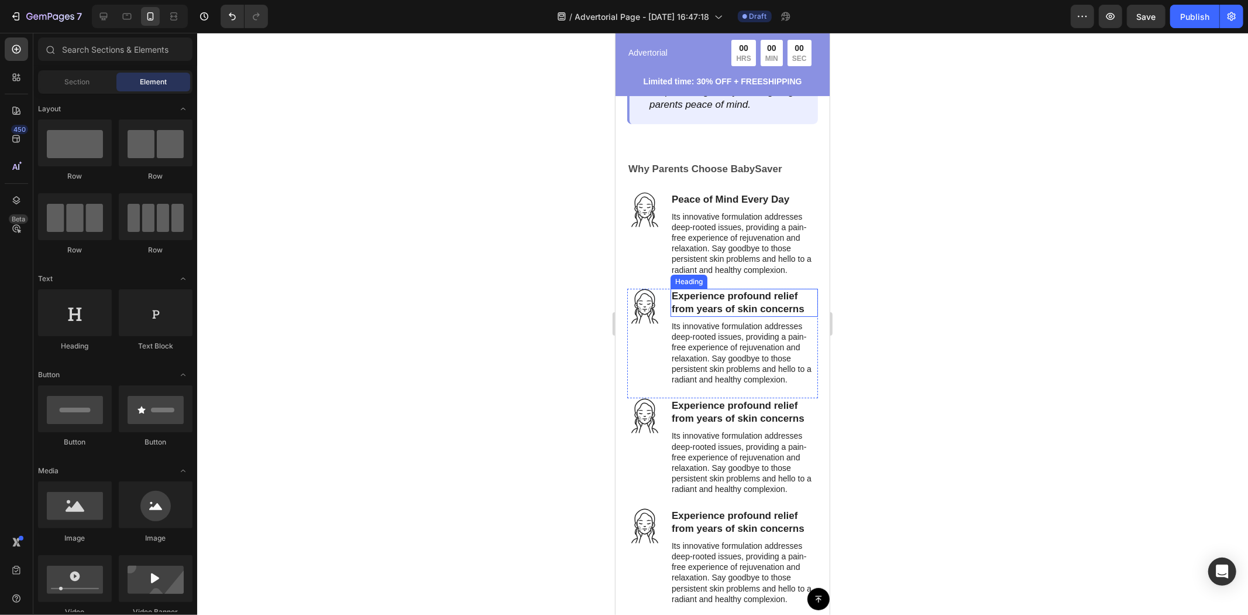
click at [709, 288] on h3 "Experience profound relief from years of skin concerns" at bounding box center [744, 302] width 148 height 28
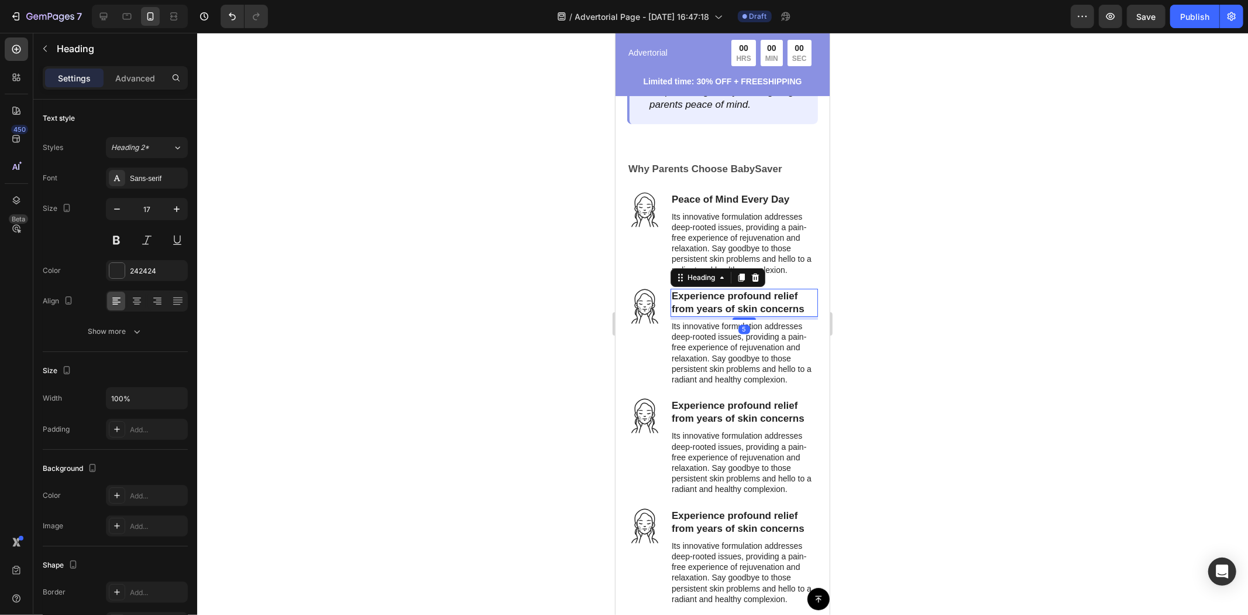
click at [709, 288] on h3 "Experience profound relief from years of skin concerns" at bounding box center [744, 302] width 148 height 28
click at [709, 289] on p "Experience profound relief from years of skin concerns" at bounding box center [743, 302] width 145 height 26
click at [721, 397] on h3 "Experience profound relief from years of skin concerns" at bounding box center [744, 411] width 148 height 28
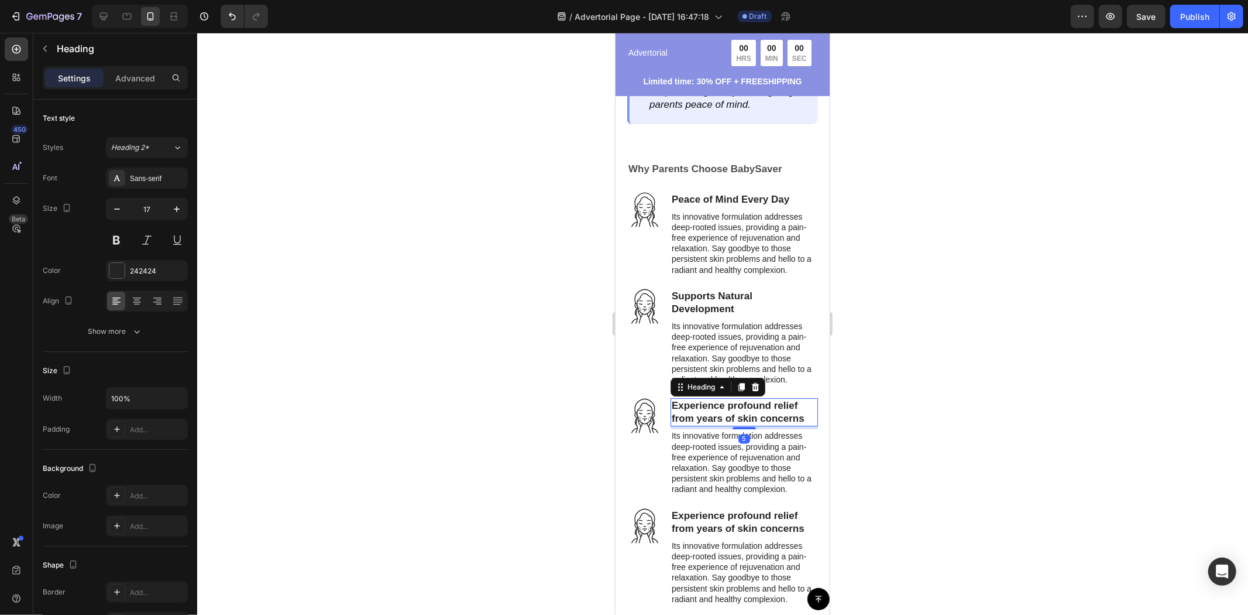
click at [721, 397] on h3 "Experience profound relief from years of skin concerns" at bounding box center [744, 411] width 148 height 28
click at [721, 399] on p "Experience profound relief from years of skin concerns" at bounding box center [743, 412] width 145 height 26
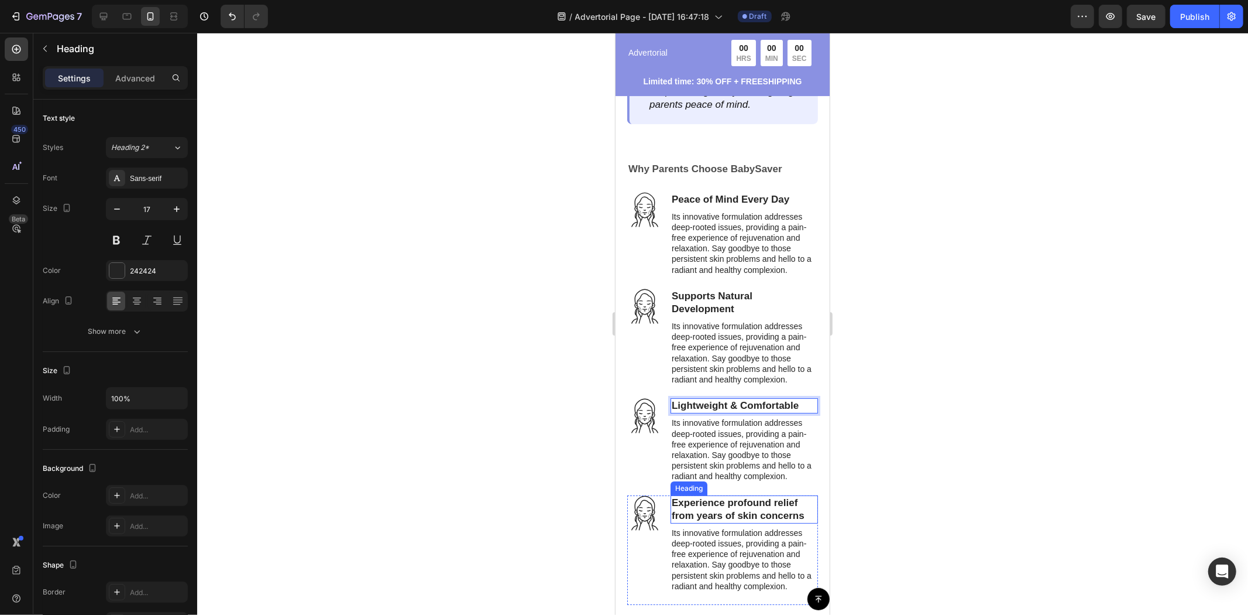
click at [729, 495] on h3 "Experience profound relief from years of skin concerns" at bounding box center [744, 509] width 148 height 28
click at [729, 496] on p "Experience profound relief from years of skin concerns" at bounding box center [743, 509] width 145 height 26
click at [766, 527] on p "Its innovative formulation addresses deep-rooted issues, providing a pain-free …" at bounding box center [743, 559] width 145 height 64
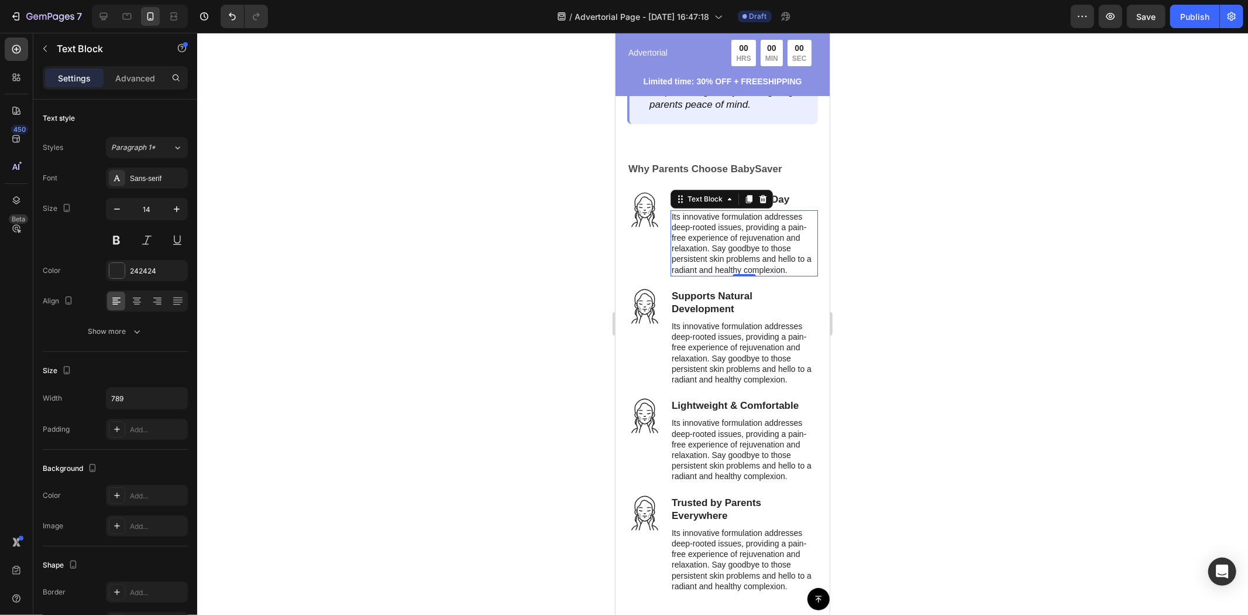
click at [759, 212] on p "Its innovative formulation addresses deep-rooted issues, providing a pain-free …" at bounding box center [743, 243] width 145 height 64
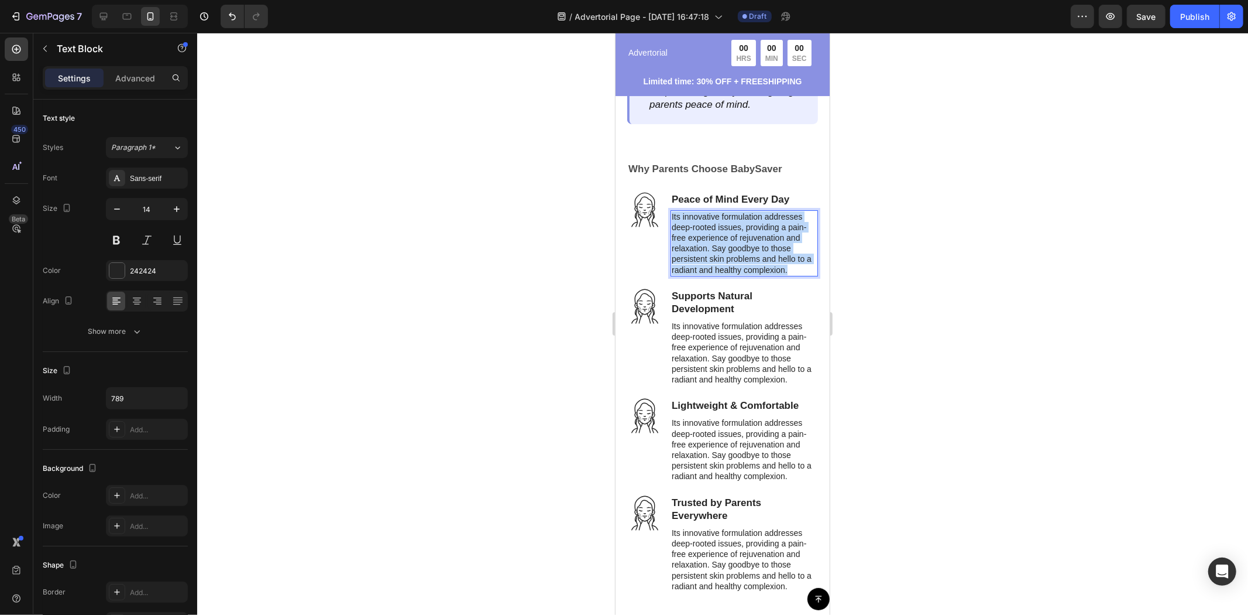
click at [759, 212] on p "Its innovative formulation addresses deep-rooted issues, providing a pain-free …" at bounding box center [743, 243] width 145 height 64
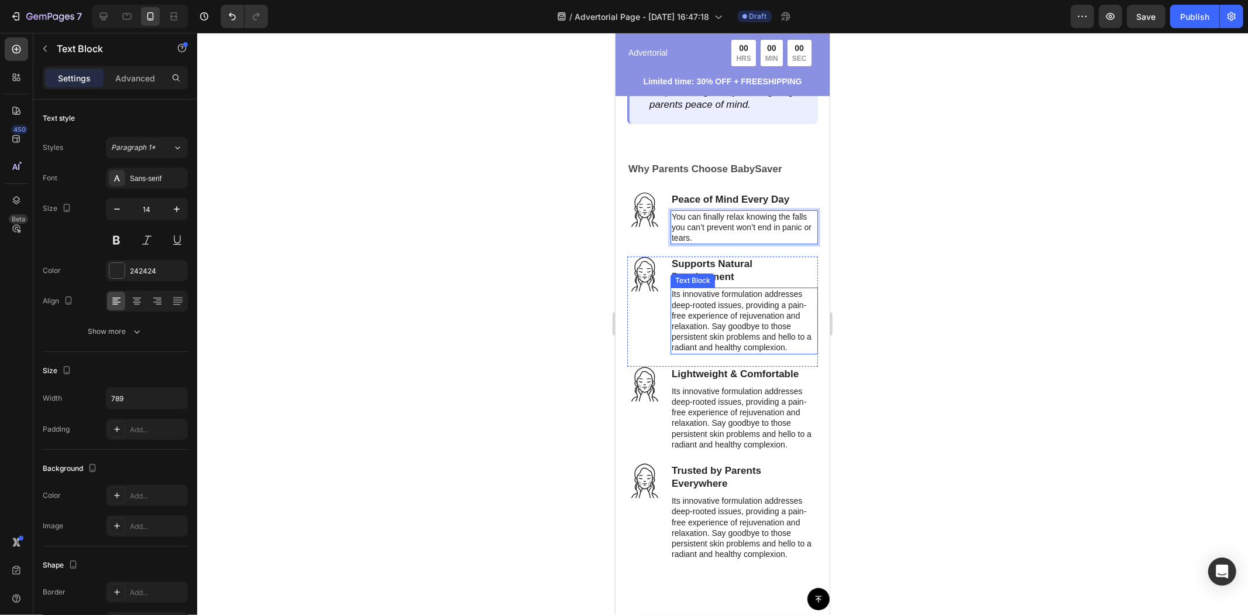
click at [987, 327] on div at bounding box center [722, 324] width 1051 height 582
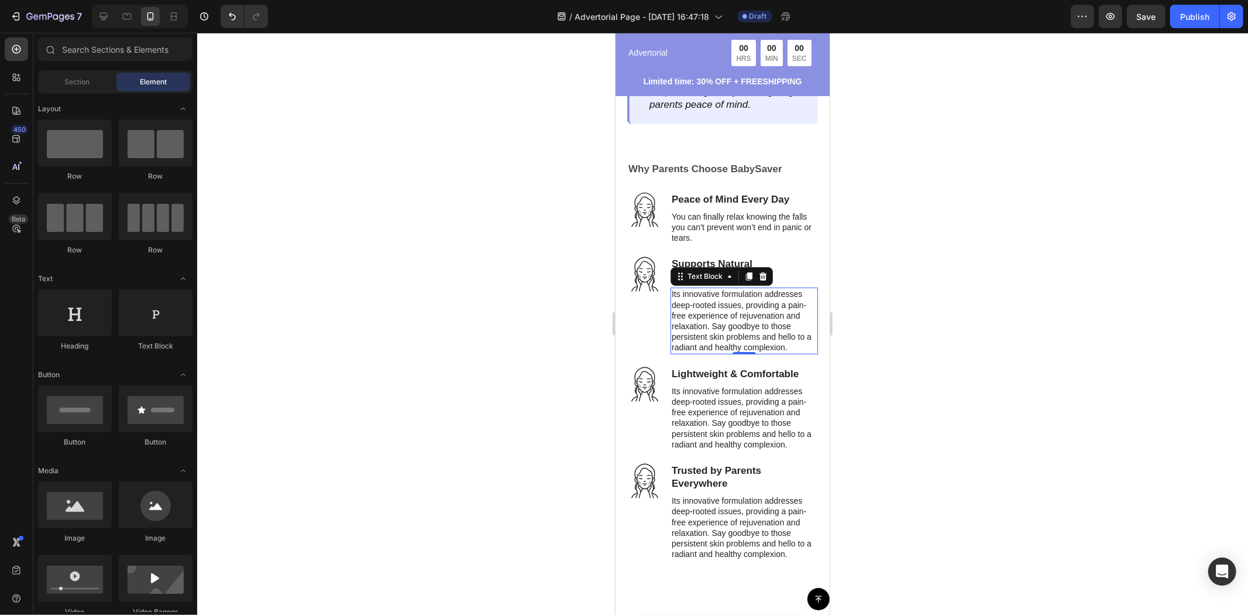
click at [746, 306] on p "Its innovative formulation addresses deep-rooted issues, providing a pain-free …" at bounding box center [743, 320] width 145 height 64
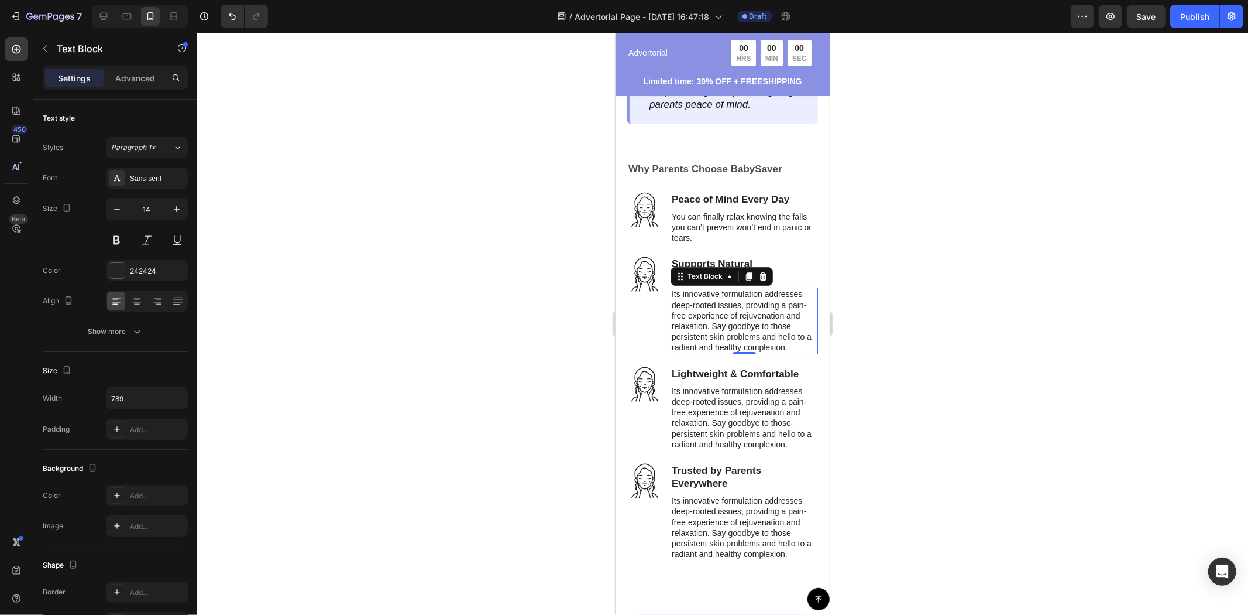
click at [746, 306] on p "Its innovative formulation addresses deep-rooted issues, providing a pain-free …" at bounding box center [743, 320] width 145 height 64
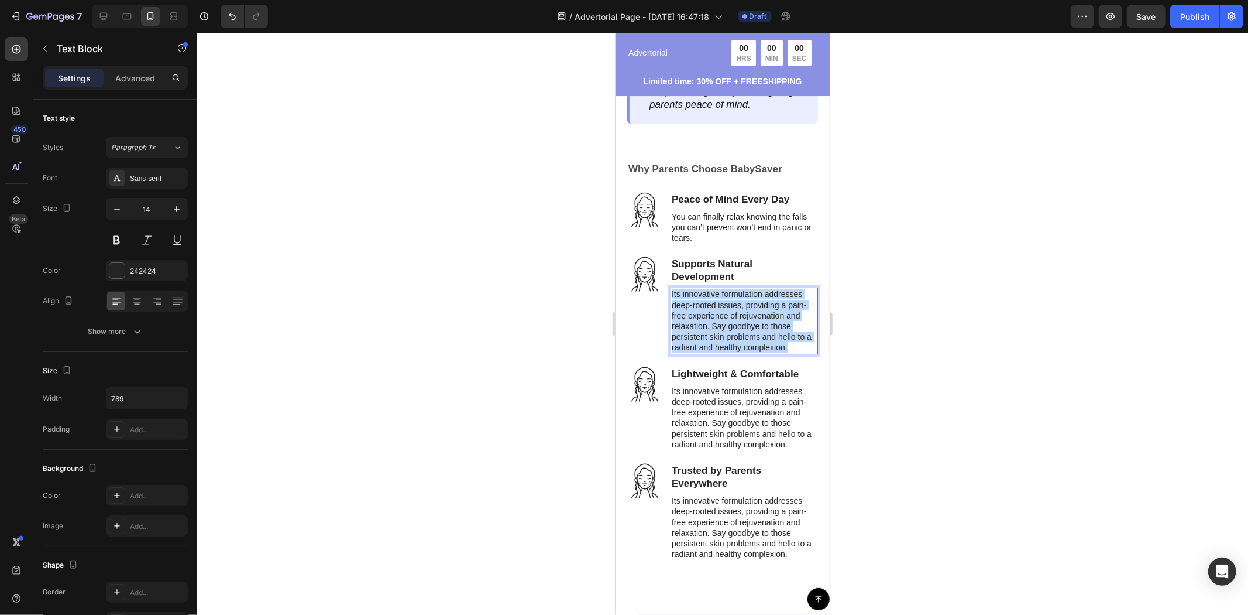
click at [746, 306] on p "Its innovative formulation addresses deep-rooted issues, providing a pain-free …" at bounding box center [743, 320] width 145 height 64
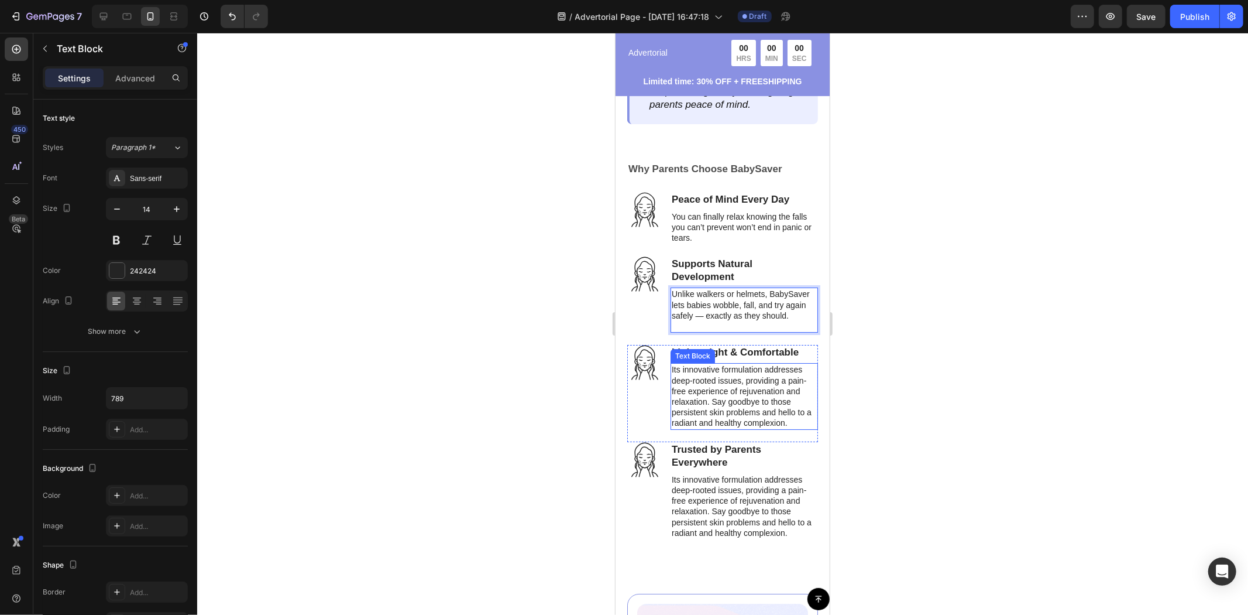
click at [714, 388] on p "Its innovative formulation addresses deep-rooted issues, providing a pain-free …" at bounding box center [743, 395] width 145 height 64
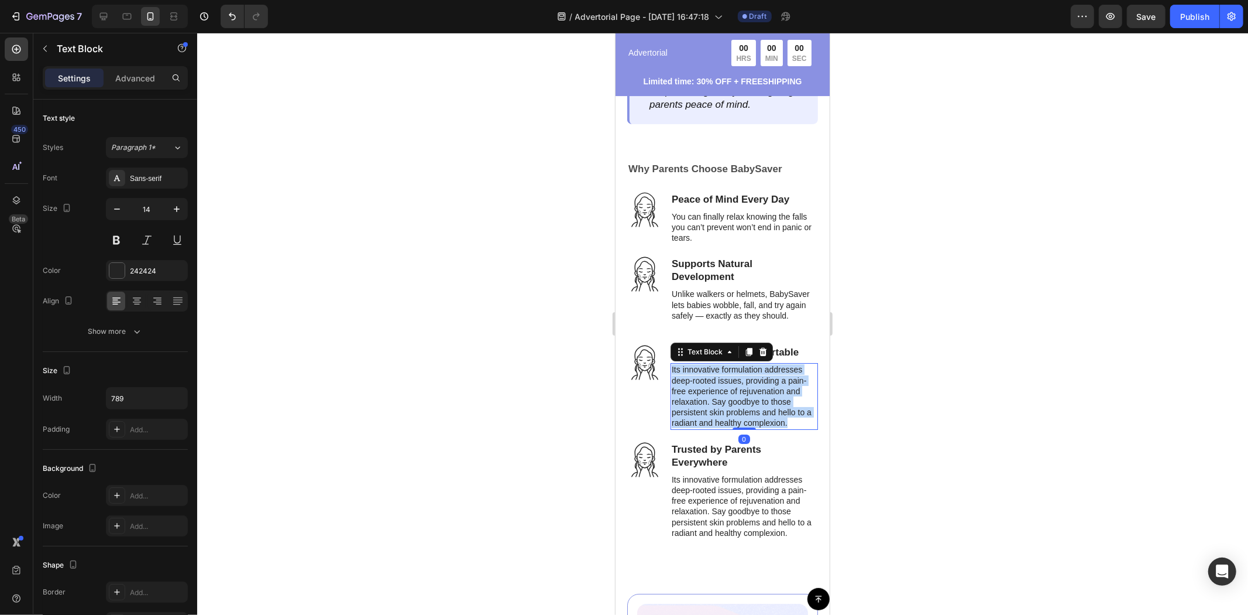
click at [714, 388] on p "Its innovative formulation addresses deep-rooted issues, providing a pain-free …" at bounding box center [743, 395] width 145 height 64
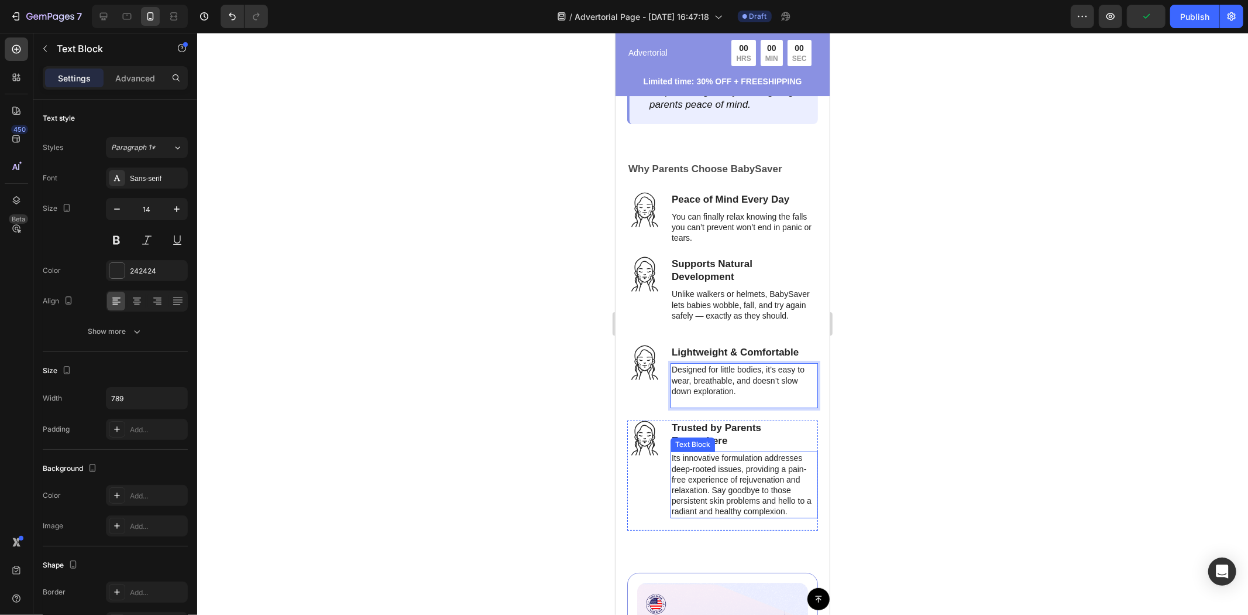
click at [775, 475] on p "Its innovative formulation addresses deep-rooted issues, providing a pain-free …" at bounding box center [743, 484] width 145 height 64
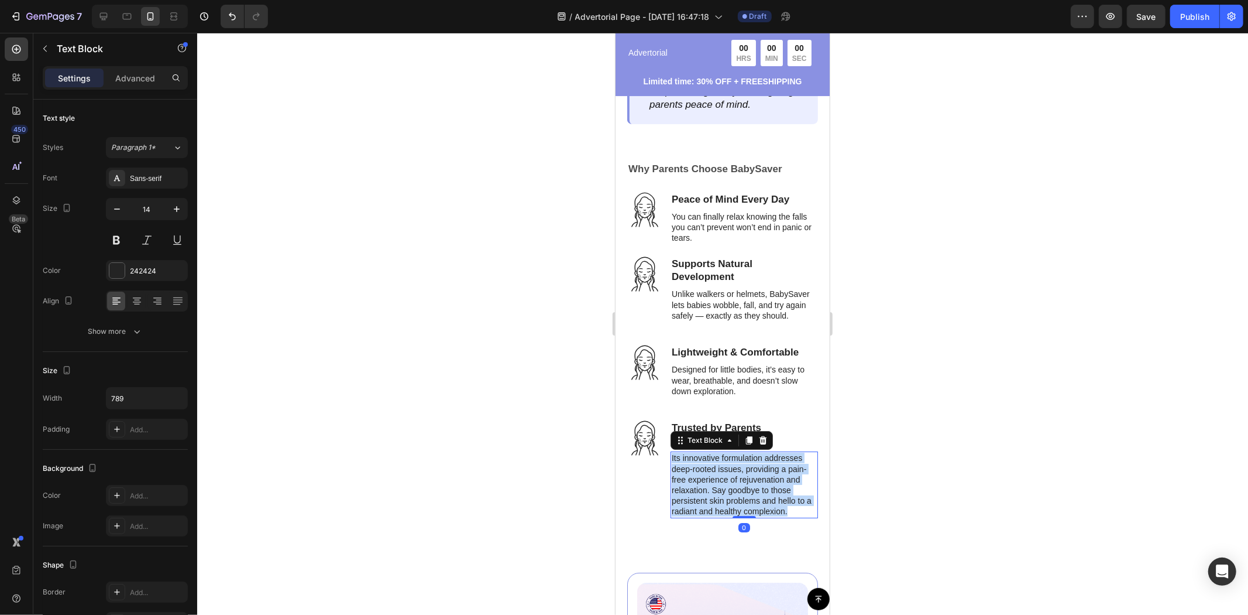
click at [775, 475] on p "Its innovative formulation addresses deep-rooted issues, providing a pain-free …" at bounding box center [743, 484] width 145 height 64
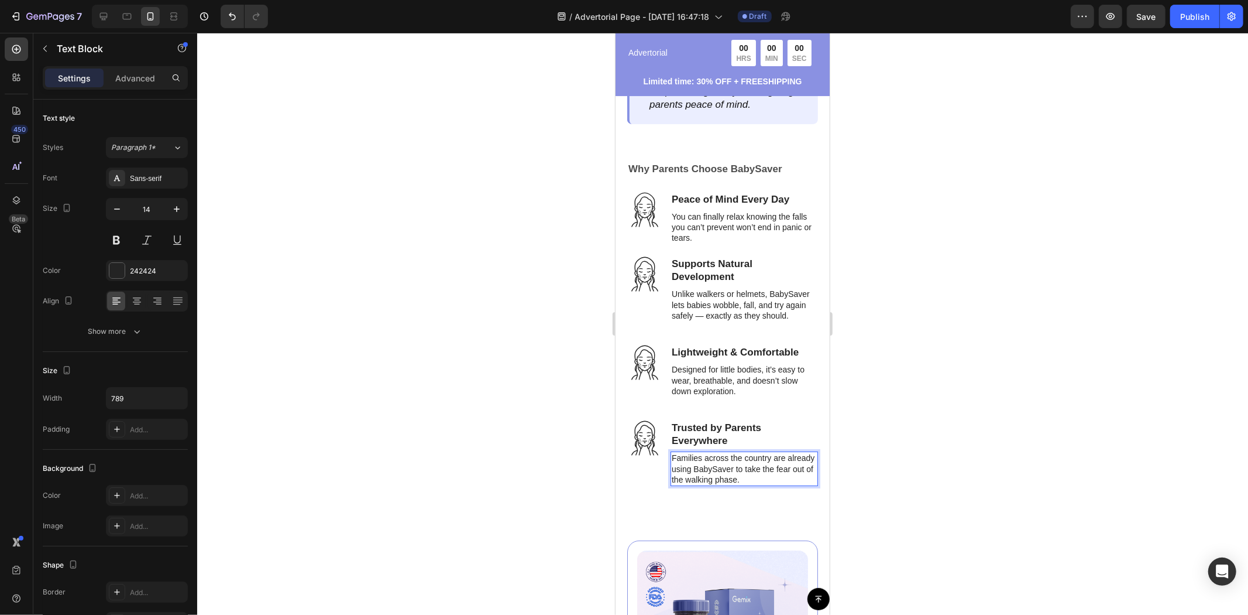
click at [938, 459] on div at bounding box center [722, 324] width 1051 height 582
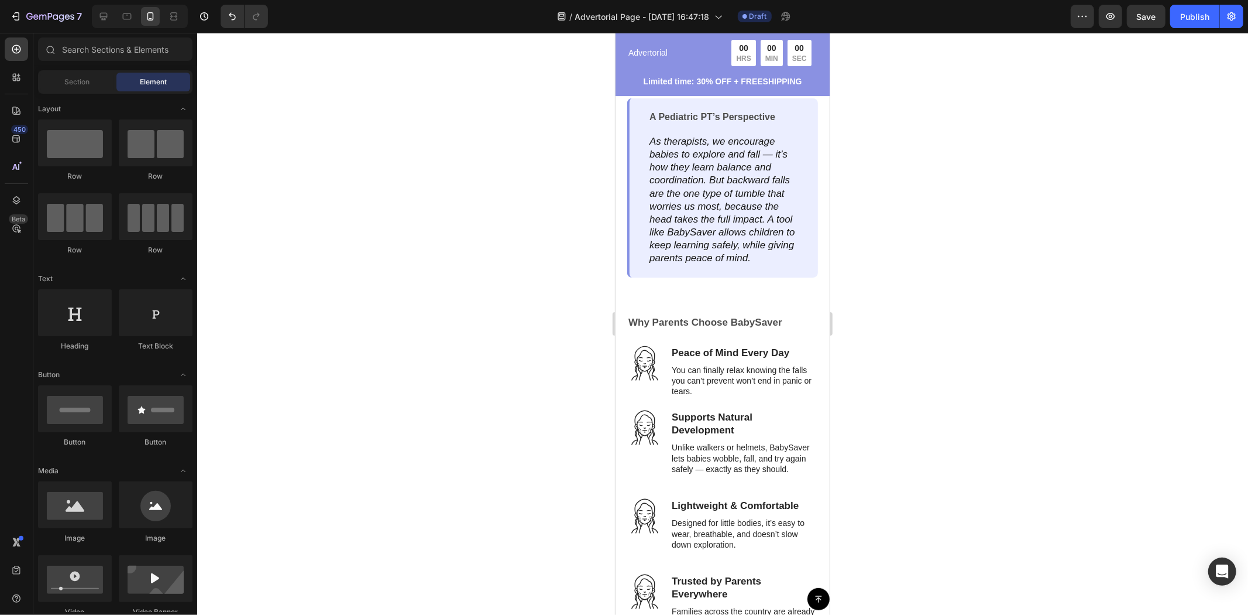
scroll to position [3384, 0]
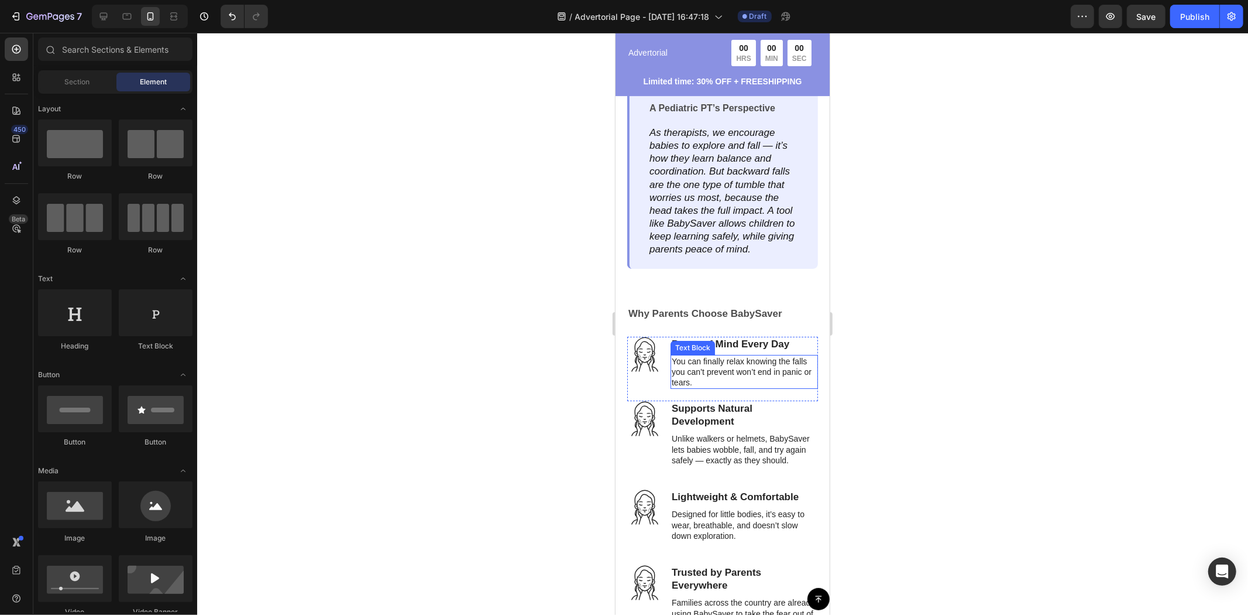
click at [780, 355] on p "You can finally relax knowing the falls you can’t prevent won’t end in panic or…" at bounding box center [743, 371] width 145 height 32
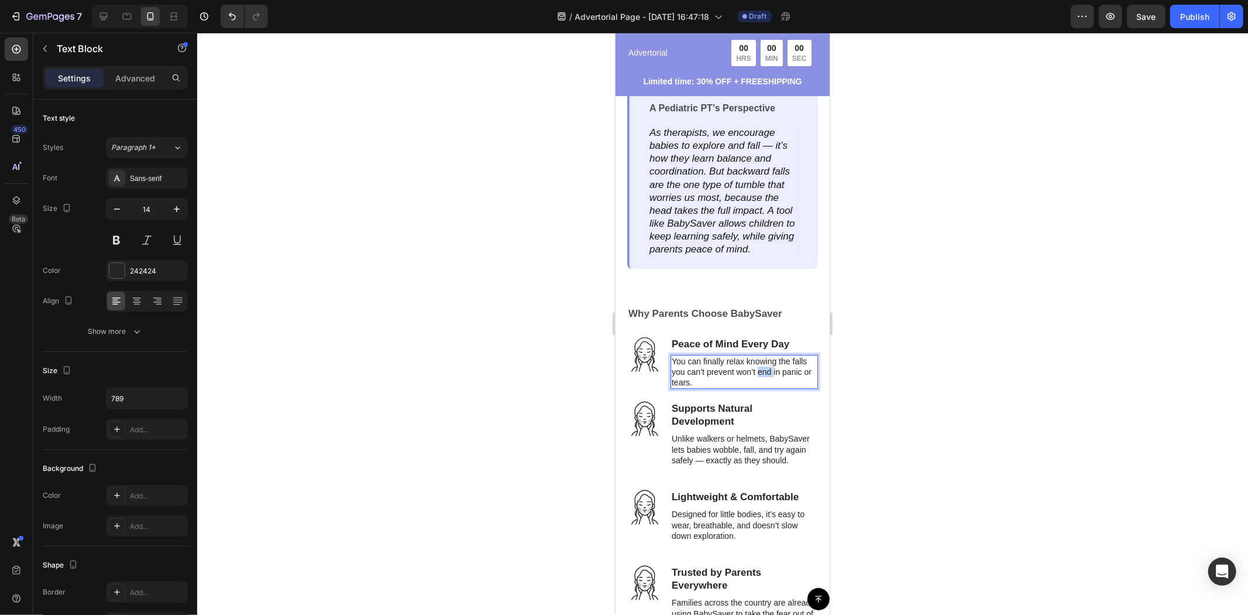
click at [780, 355] on p "You can finally relax knowing the falls you can’t prevent won’t end in panic or…" at bounding box center [743, 371] width 145 height 32
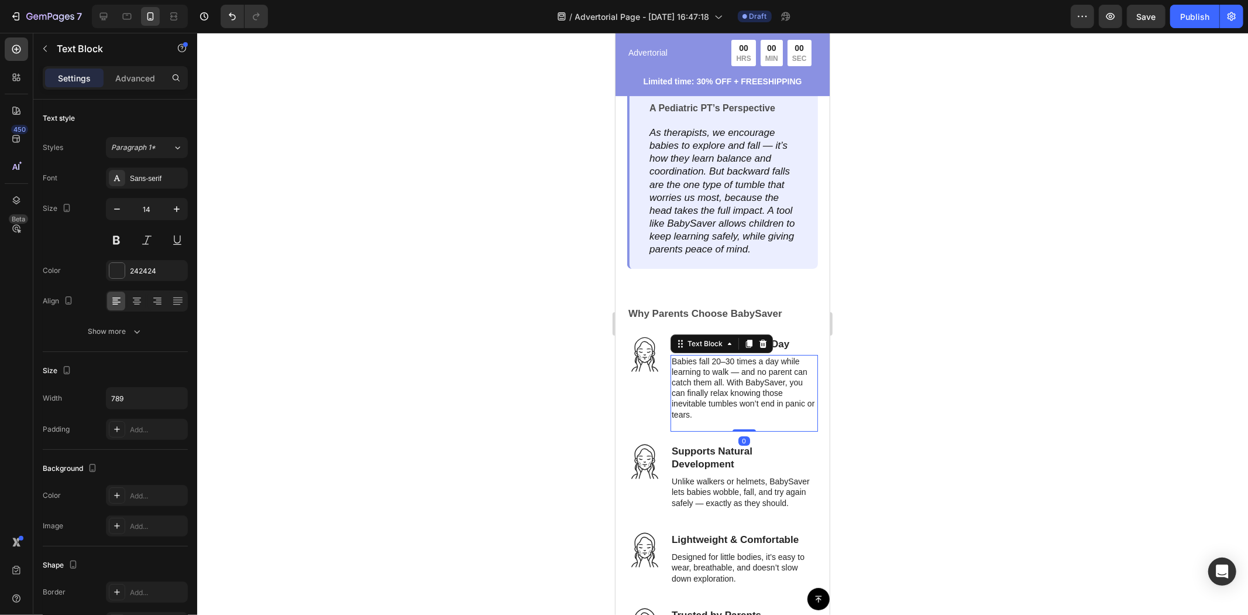
click at [921, 369] on div at bounding box center [722, 324] width 1051 height 582
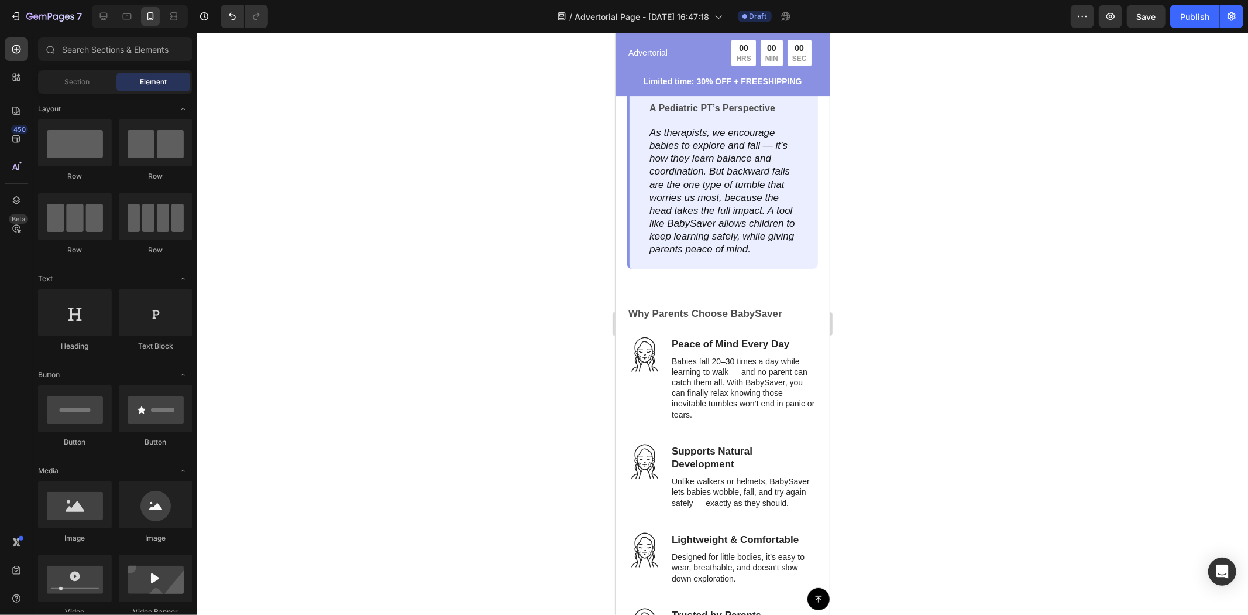
click at [776, 419] on p "Rich Text Editor. Editing area: main" at bounding box center [743, 424] width 145 height 11
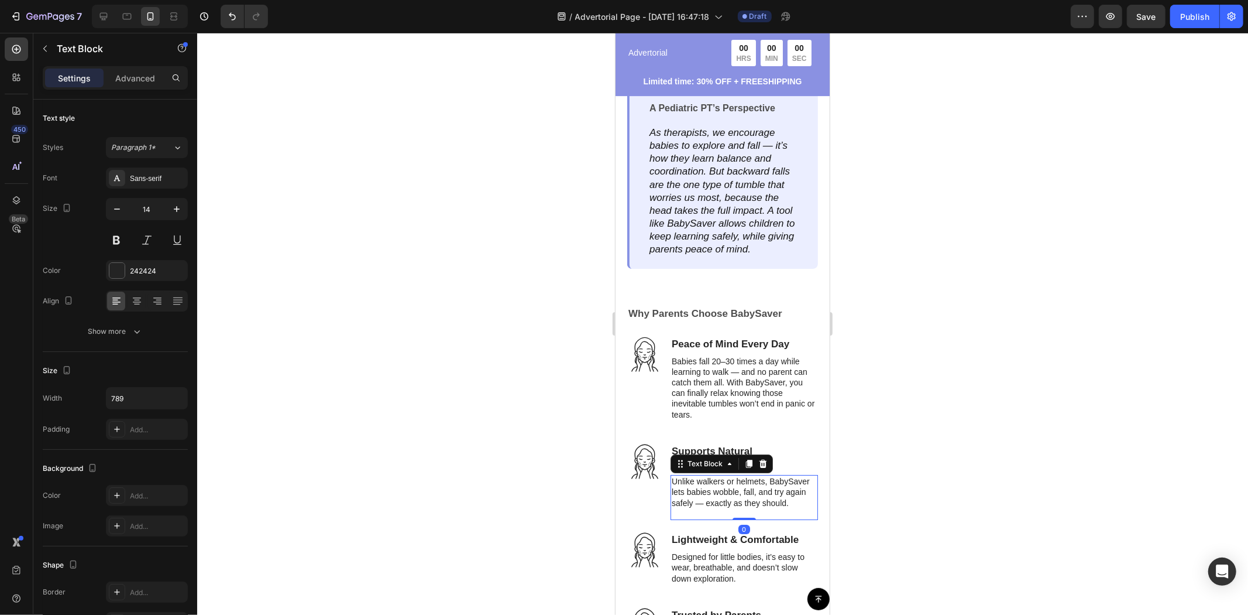
click at [727, 475] on p "Unlike walkers or helmets, BabySaver lets babies wobble, fall, and try again sa…" at bounding box center [743, 491] width 145 height 32
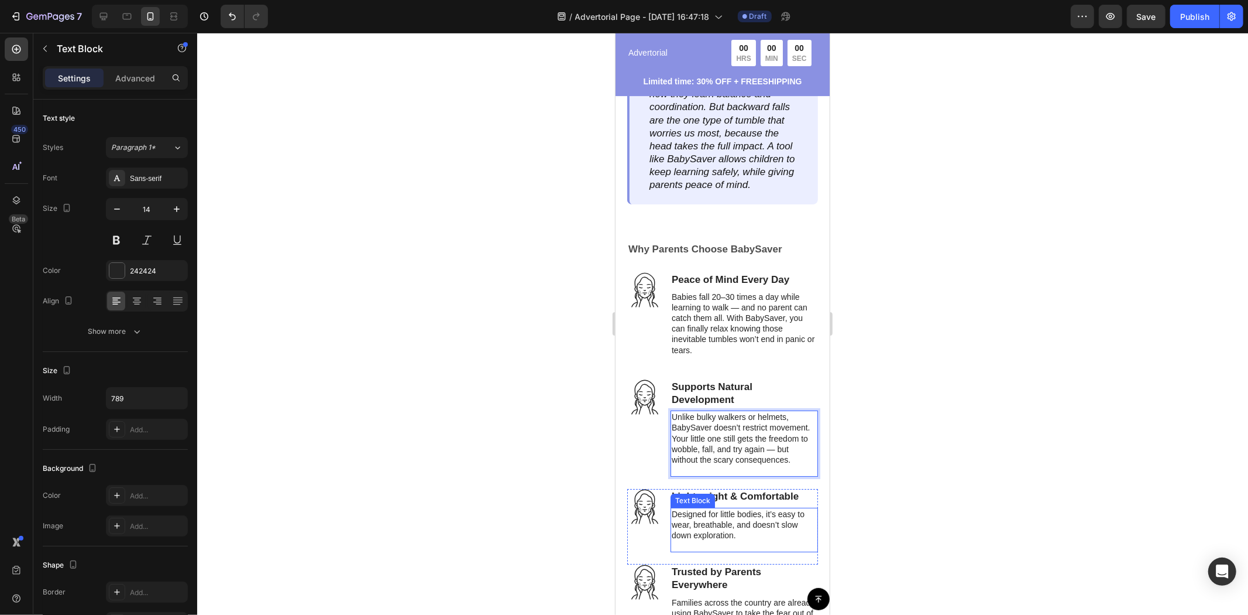
scroll to position [3449, 0]
click at [721, 521] on p "Designed for little bodies, it’s easy to wear, breathable, and doesn’t slow dow…" at bounding box center [743, 523] width 145 height 32
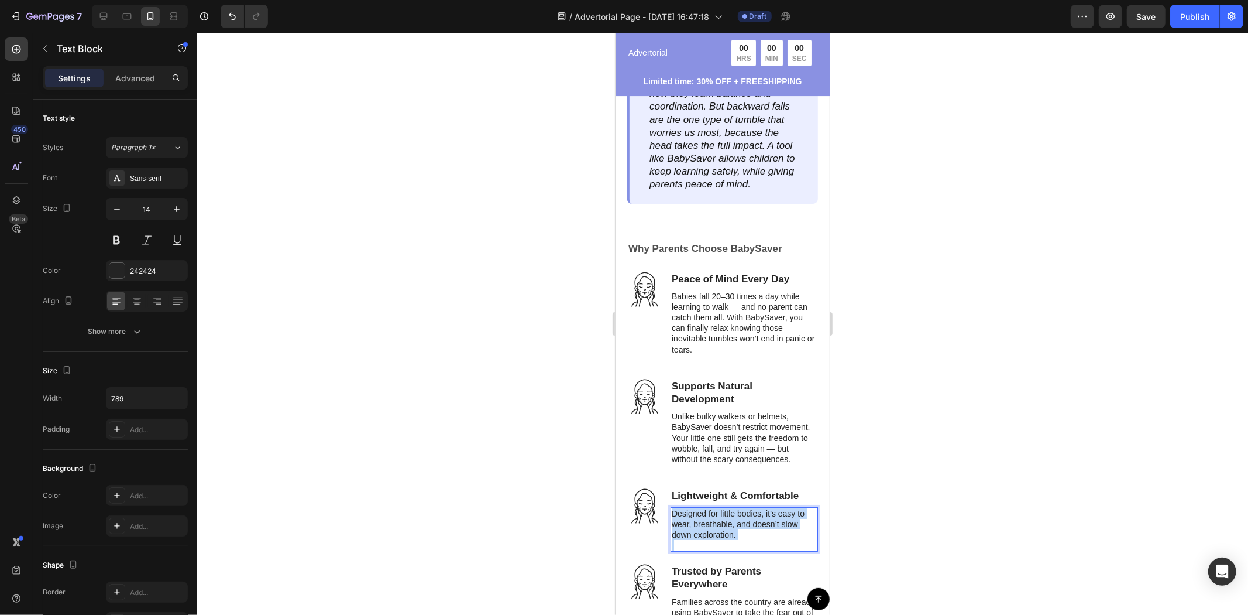
click at [721, 521] on p "Designed for little bodies, it’s easy to wear, breathable, and doesn’t slow dow…" at bounding box center [743, 523] width 145 height 32
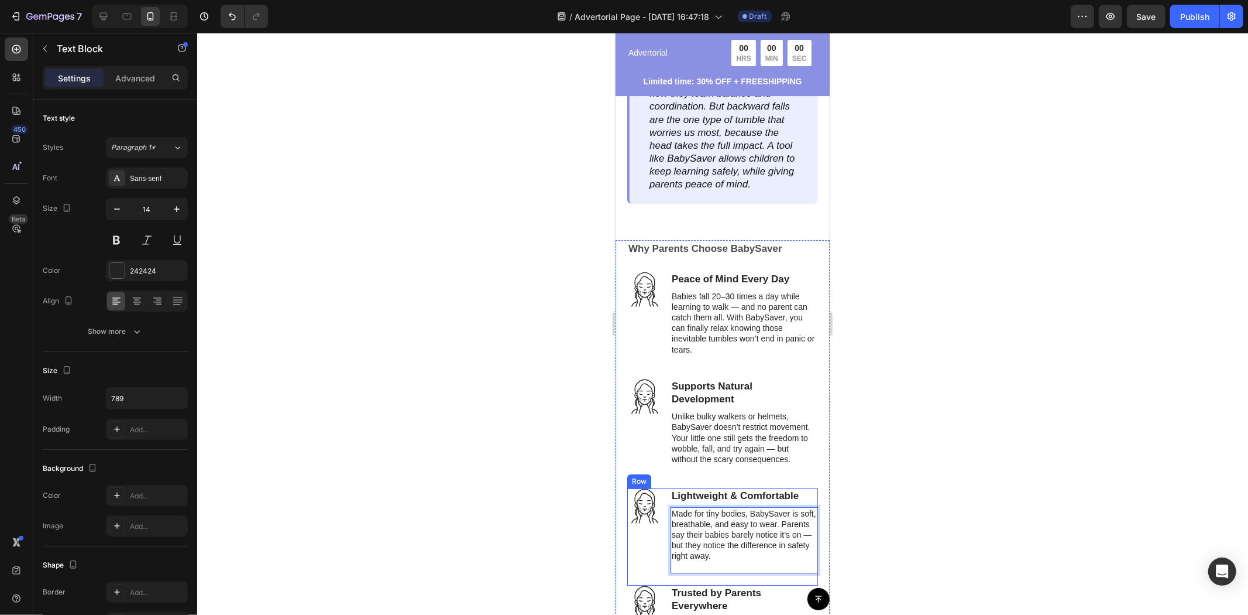
scroll to position [3644, 0]
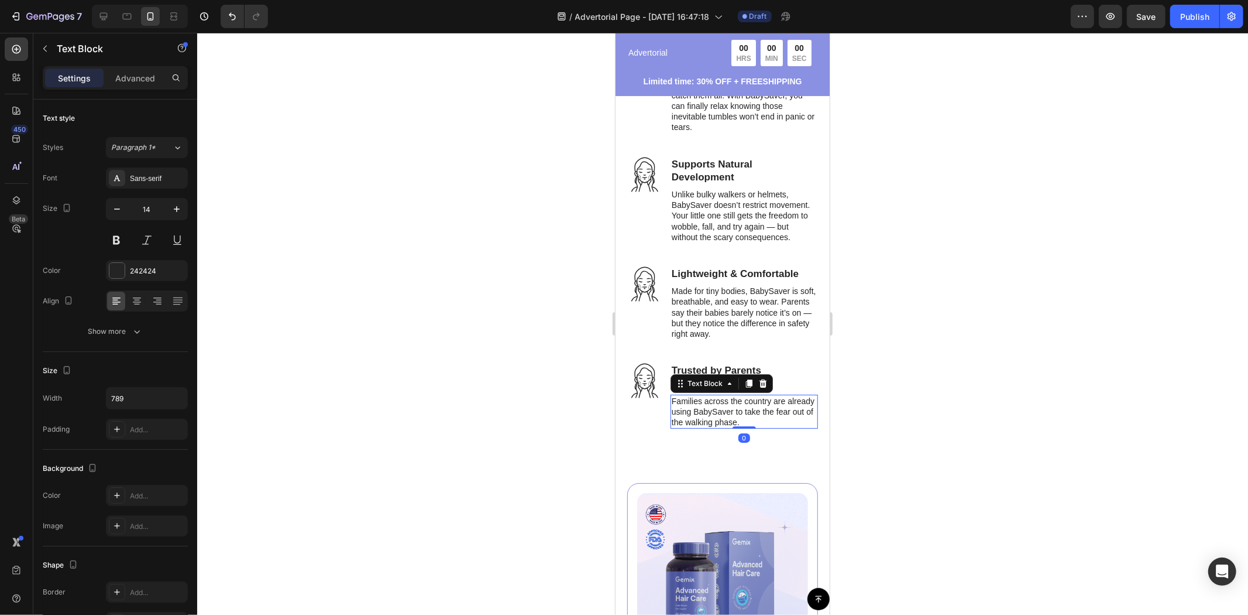
click at [745, 418] on p "Families across the country are already using BabySaver to take the fear out of…" at bounding box center [743, 411] width 145 height 32
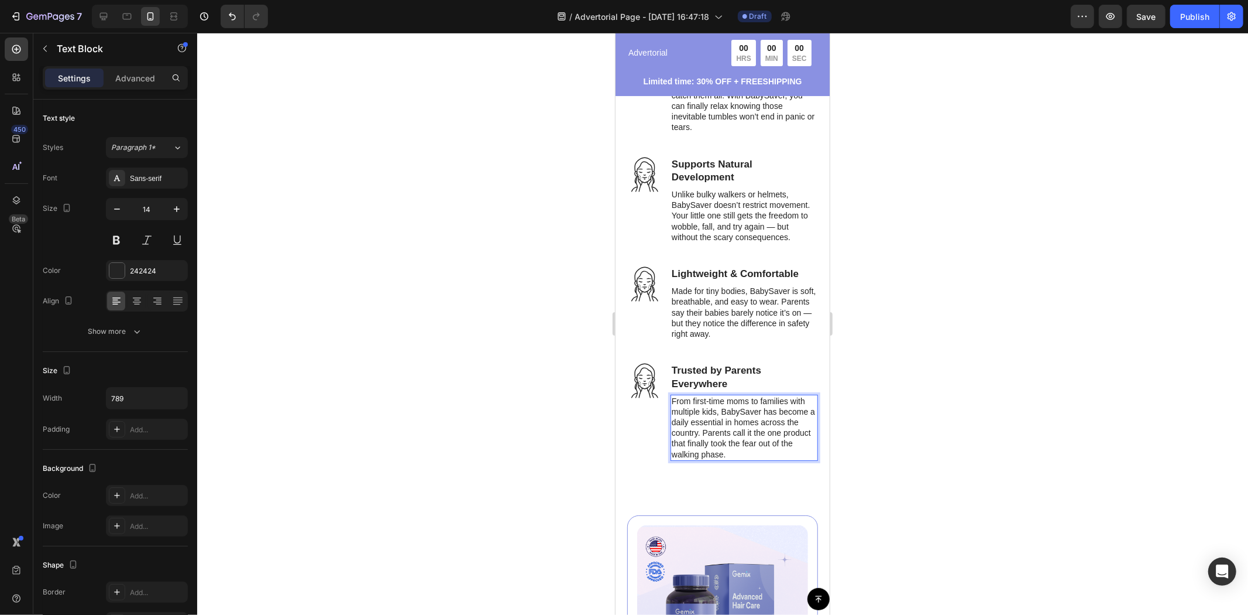
click at [940, 436] on div at bounding box center [722, 324] width 1051 height 582
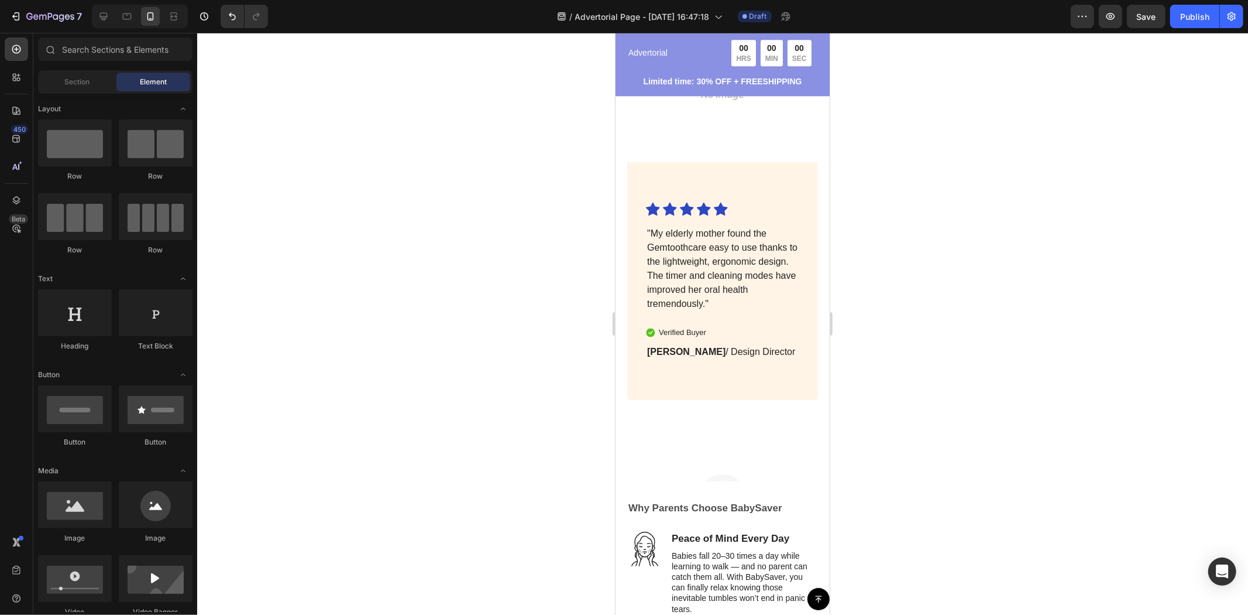
scroll to position [2619, 0]
click at [733, 412] on img at bounding box center [722, 507] width 191 height 191
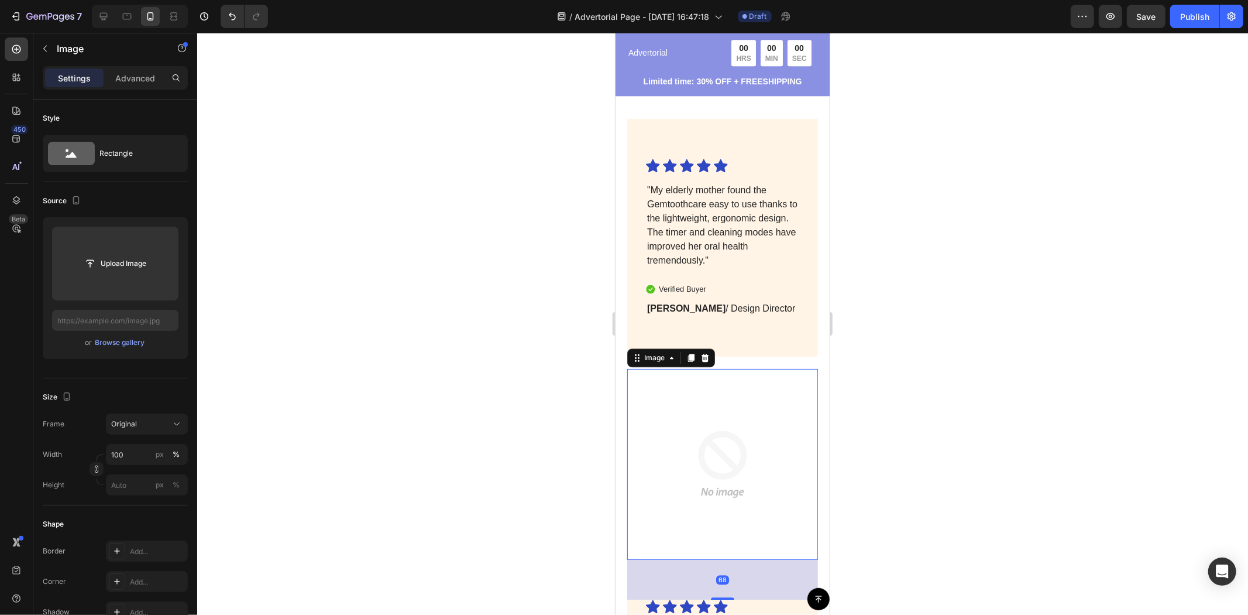
scroll to position [2880, 0]
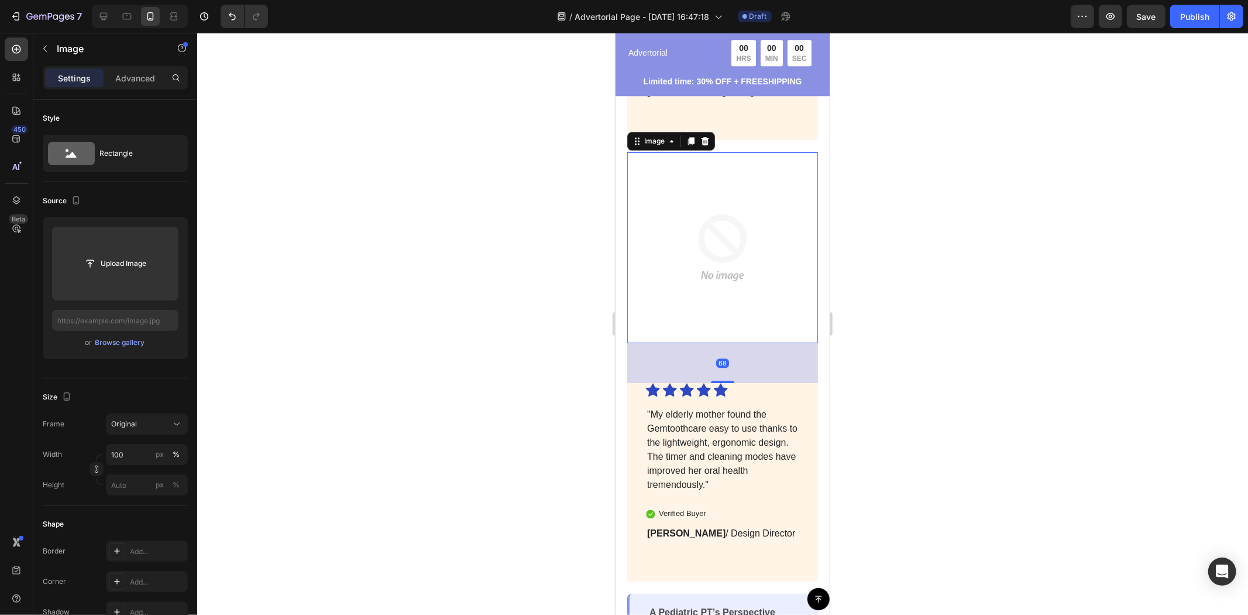
click at [929, 372] on div at bounding box center [722, 324] width 1051 height 582
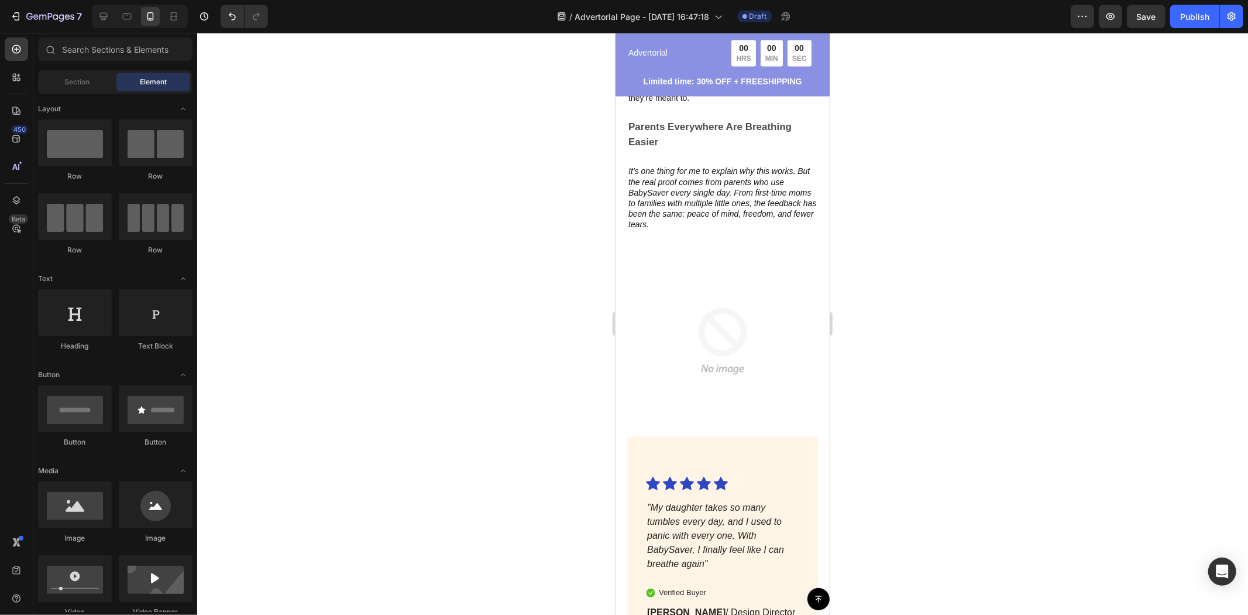
scroll to position [1819, 0]
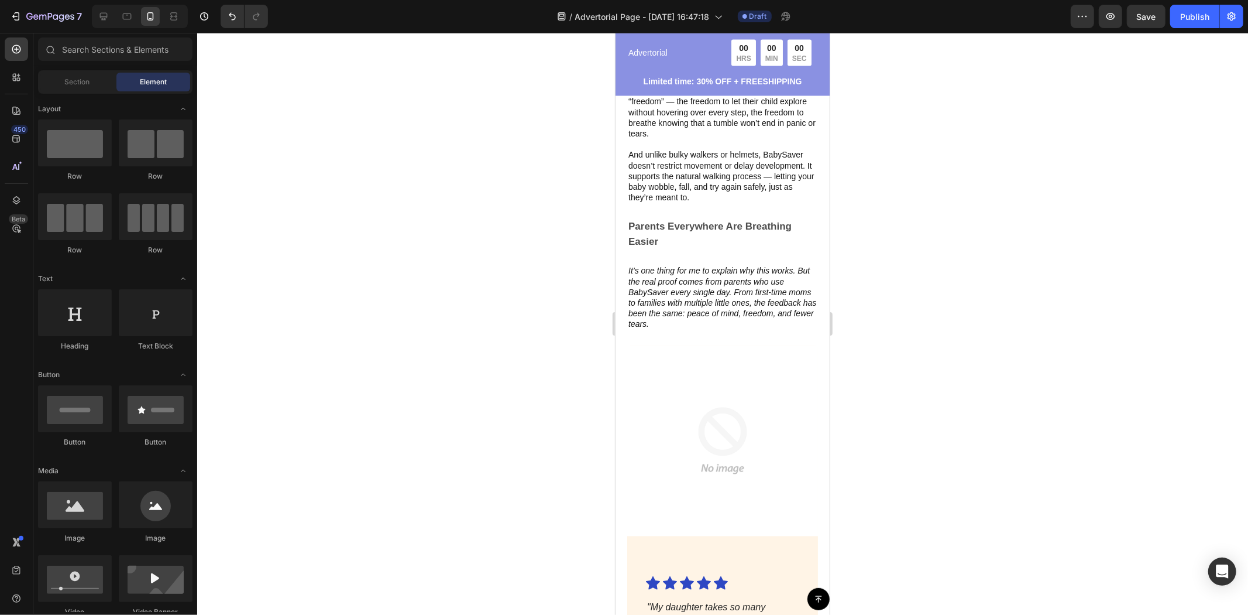
click at [745, 265] on p "It’s one thing for me to explain why this works. But the real proof comes from …" at bounding box center [722, 297] width 188 height 64
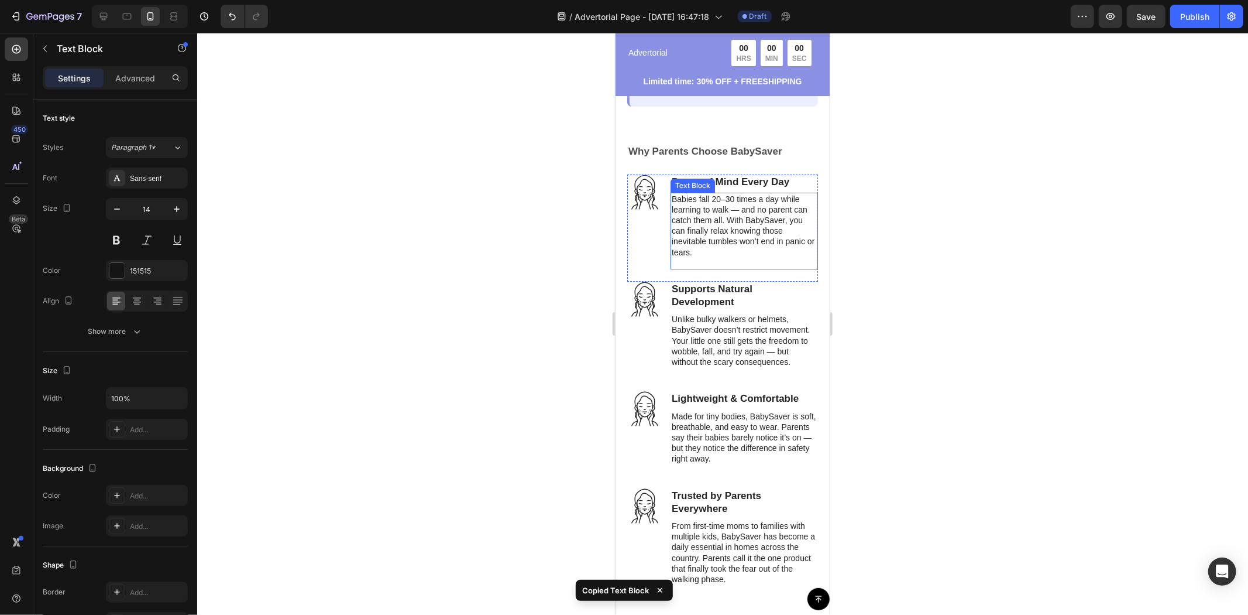
scroll to position [3510, 0]
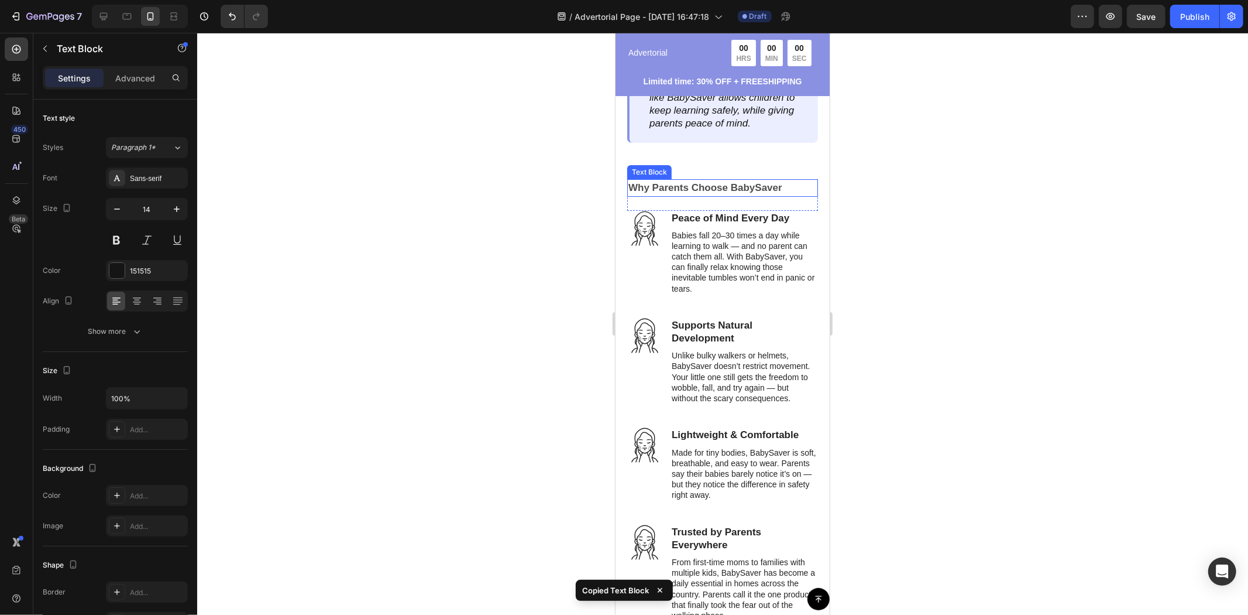
click at [711, 181] on strong "Why Parents Choose BabySaver" at bounding box center [705, 186] width 154 height 11
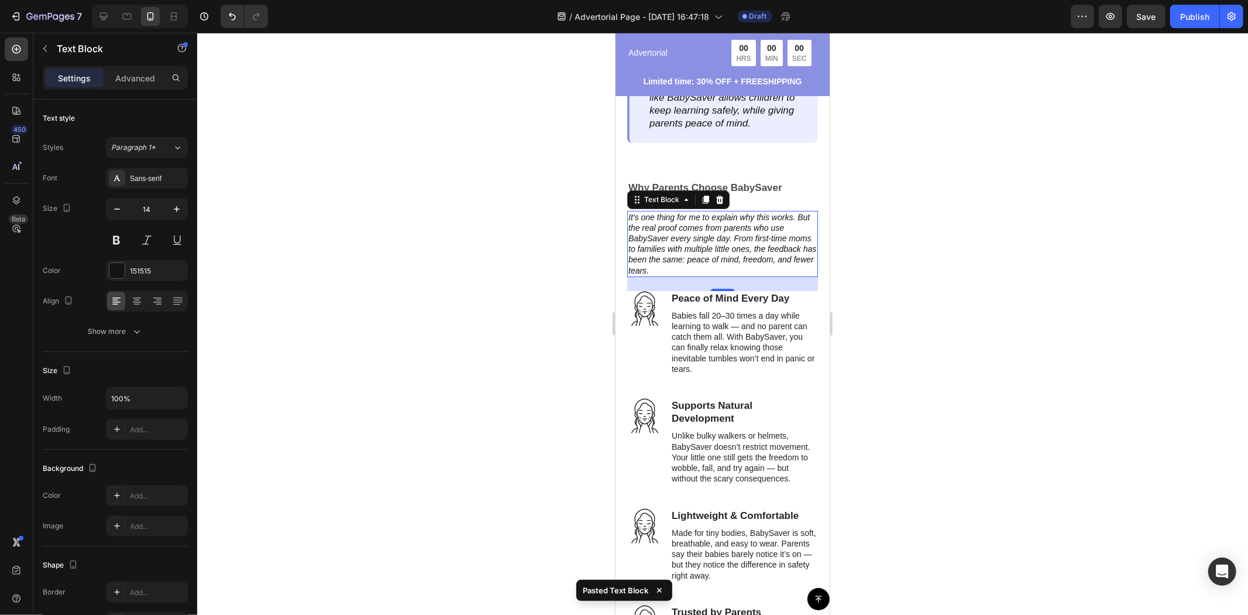
click at [701, 230] on icon "It’s one thing for me to explain why this works. But the real proof comes from …" at bounding box center [722, 243] width 188 height 63
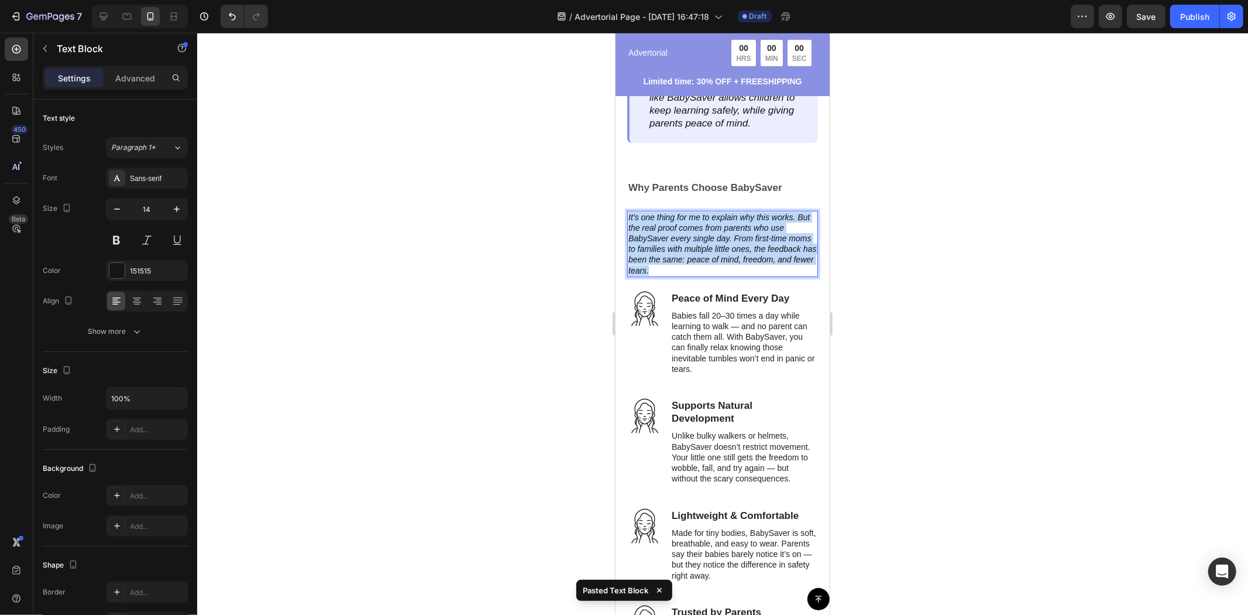
click at [701, 230] on icon "It’s one thing for me to explain why this works. But the real proof comes from …" at bounding box center [722, 243] width 188 height 63
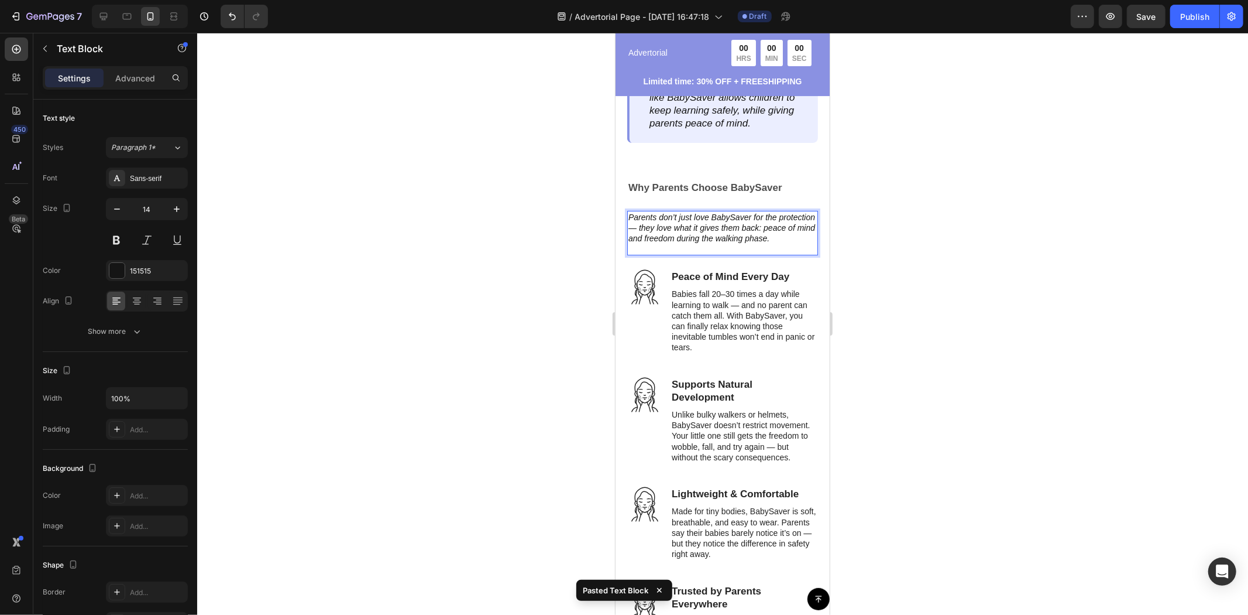
click at [910, 254] on div at bounding box center [722, 324] width 1051 height 582
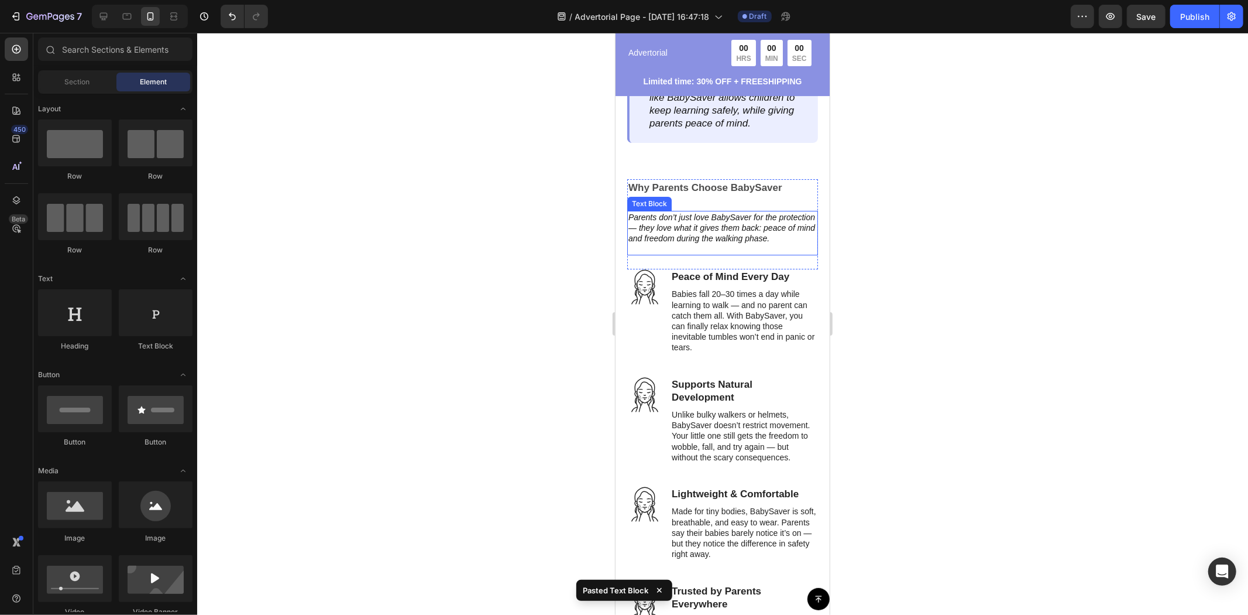
click at [712, 218] on p "Parents don’t just love BabySaver for the protection — they love what it gives …" at bounding box center [722, 227] width 188 height 32
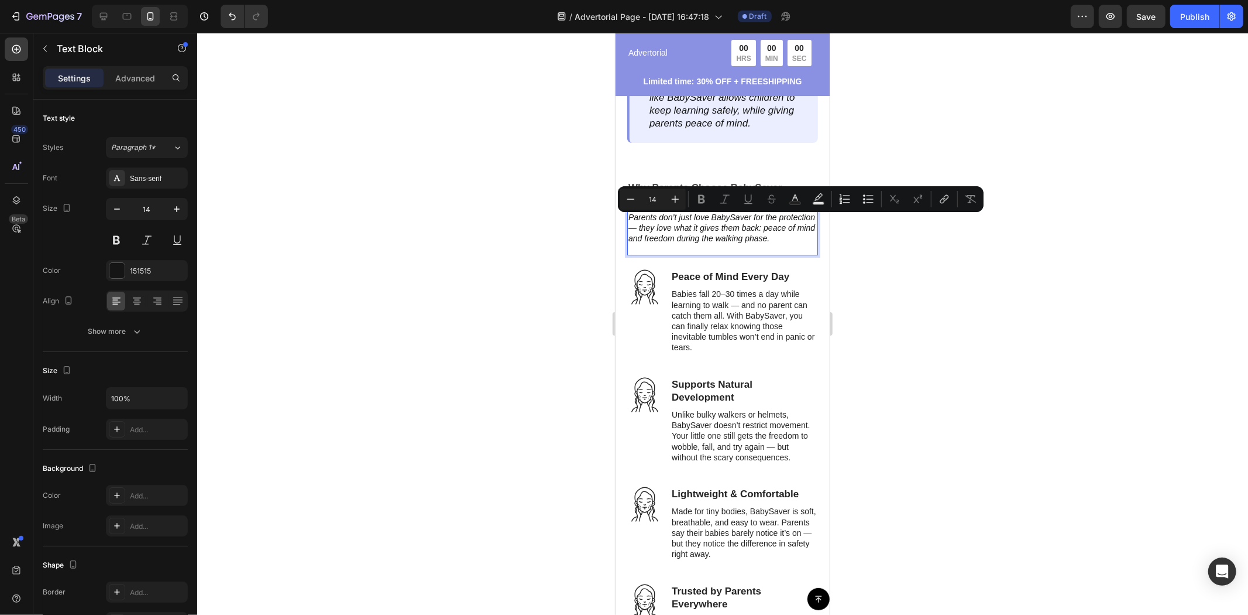
click at [707, 243] on p "Rich Text Editor. Editing area: main" at bounding box center [722, 248] width 188 height 11
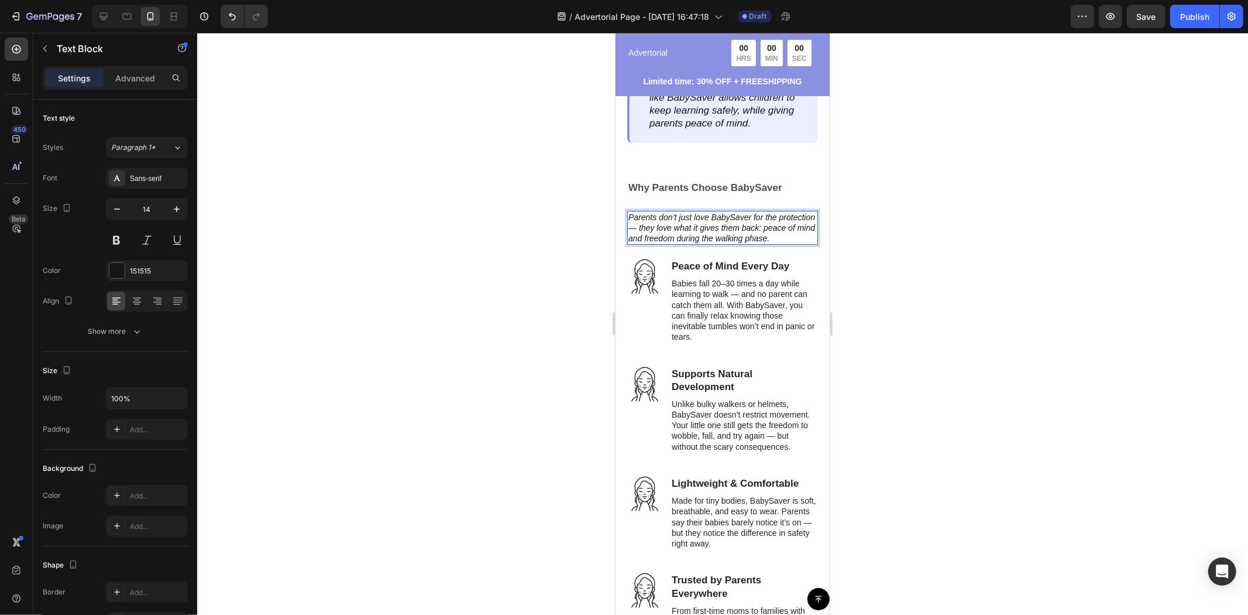
click at [920, 308] on div at bounding box center [722, 324] width 1051 height 582
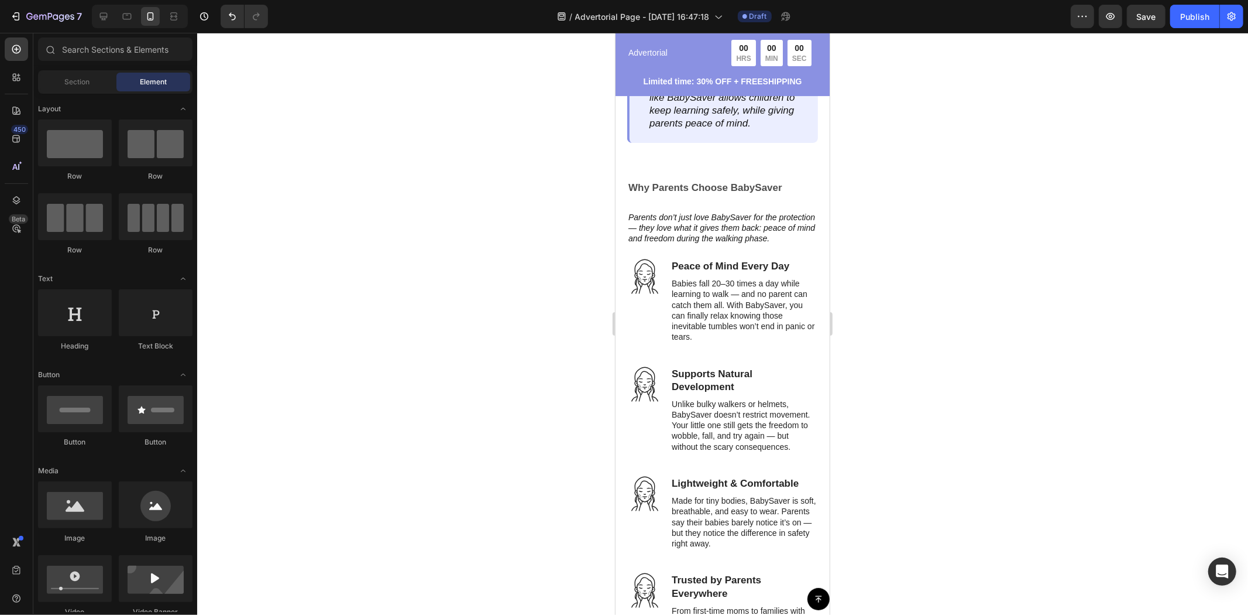
scroll to position [3442, 0]
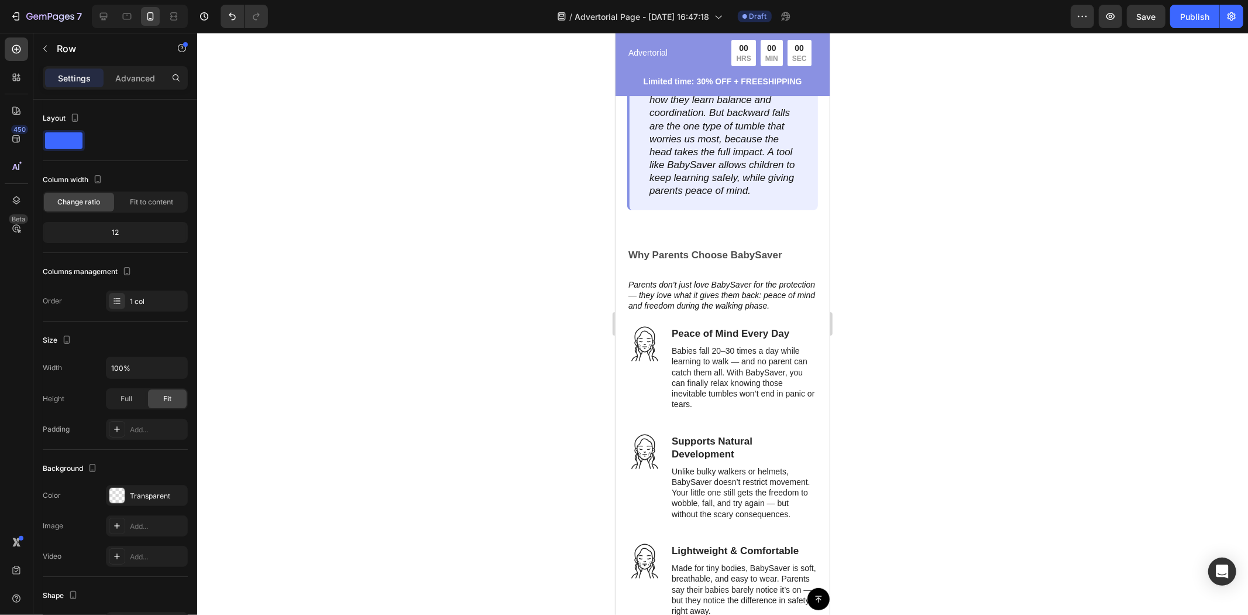
click at [781, 299] on div "Why Parents Choose BabySaver Text Block Parents don’t just love BabySaver for t…" at bounding box center [722, 286] width 191 height 80
click at [733, 293] on p "Parents don’t just love BabySaver for the protection — they love what it gives …" at bounding box center [722, 295] width 188 height 32
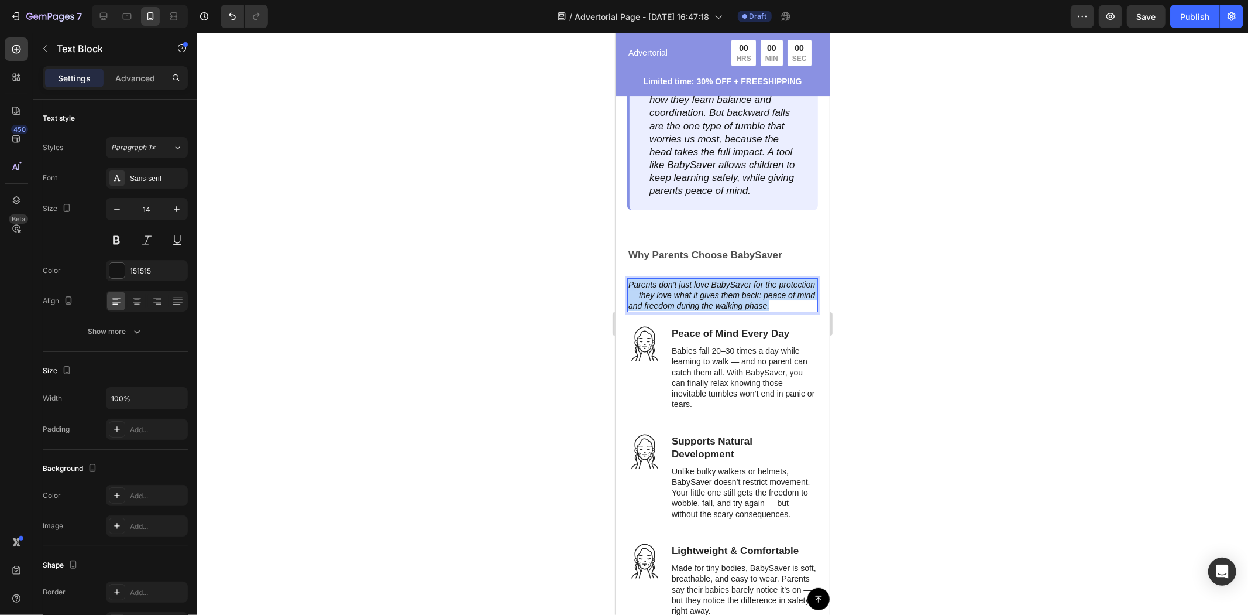
click at [733, 292] on p "Parents don’t just love BabySaver for the protection — they love what it gives …" at bounding box center [722, 295] width 188 height 32
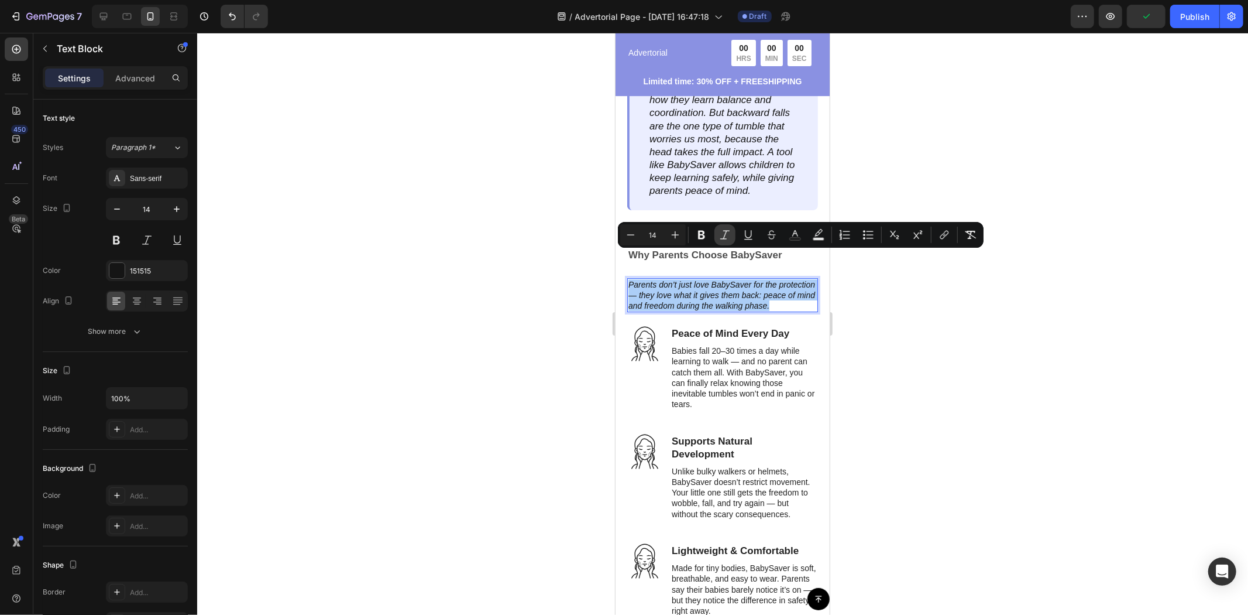
click at [724, 231] on icon "Editor contextual toolbar" at bounding box center [725, 235] width 12 height 12
click at [914, 317] on div at bounding box center [722, 324] width 1051 height 582
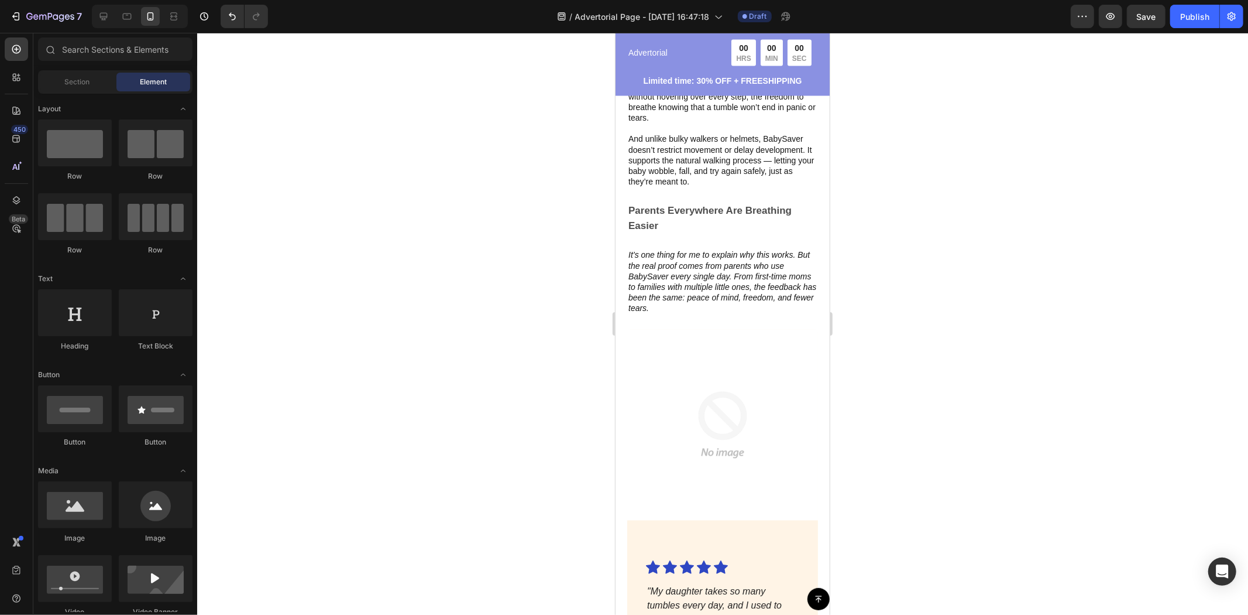
scroll to position [2087, 0]
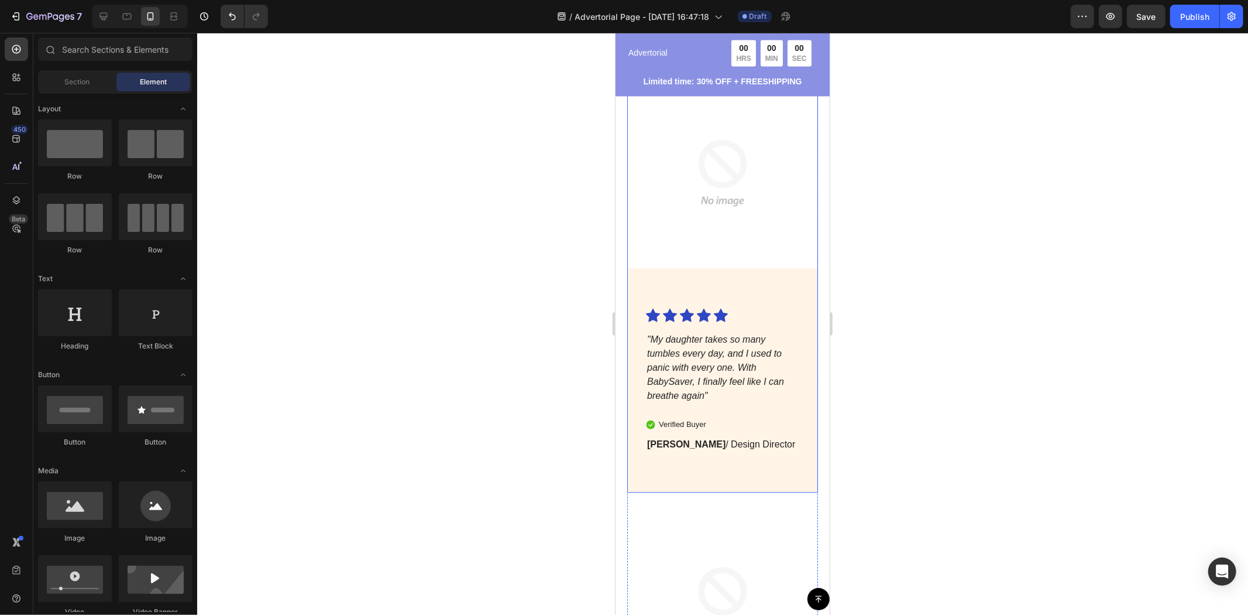
click at [778, 272] on div "Image" at bounding box center [722, 192] width 191 height 231
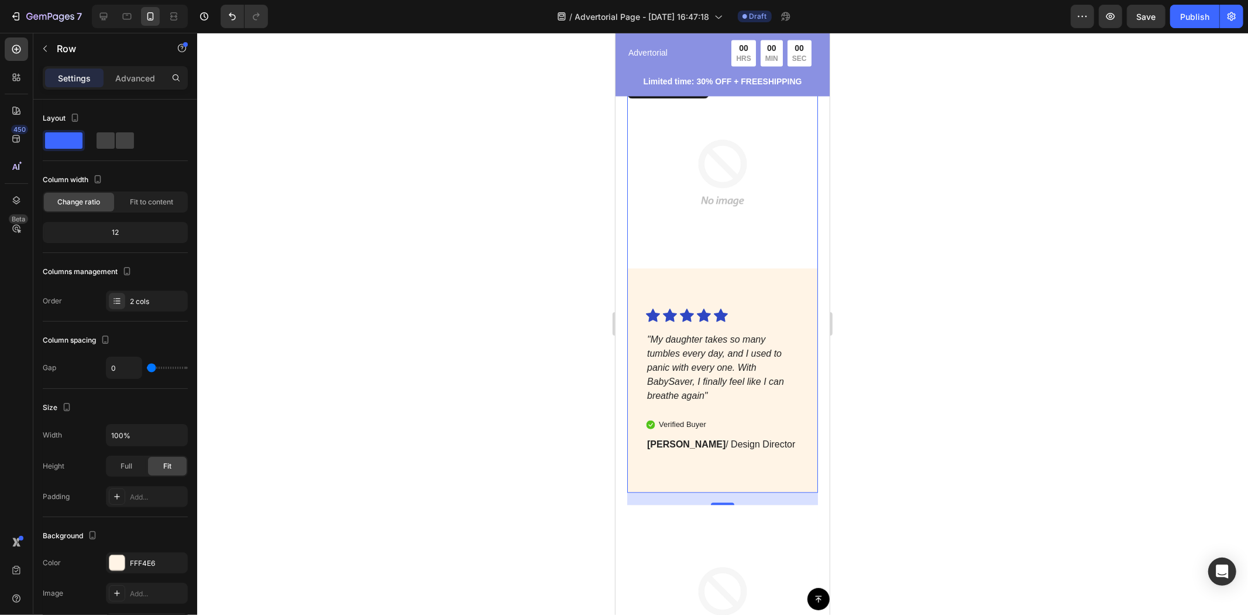
click at [743, 278] on div "Image" at bounding box center [722, 192] width 191 height 231
click at [131, 80] on p "Advanced" at bounding box center [135, 78] width 40 height 12
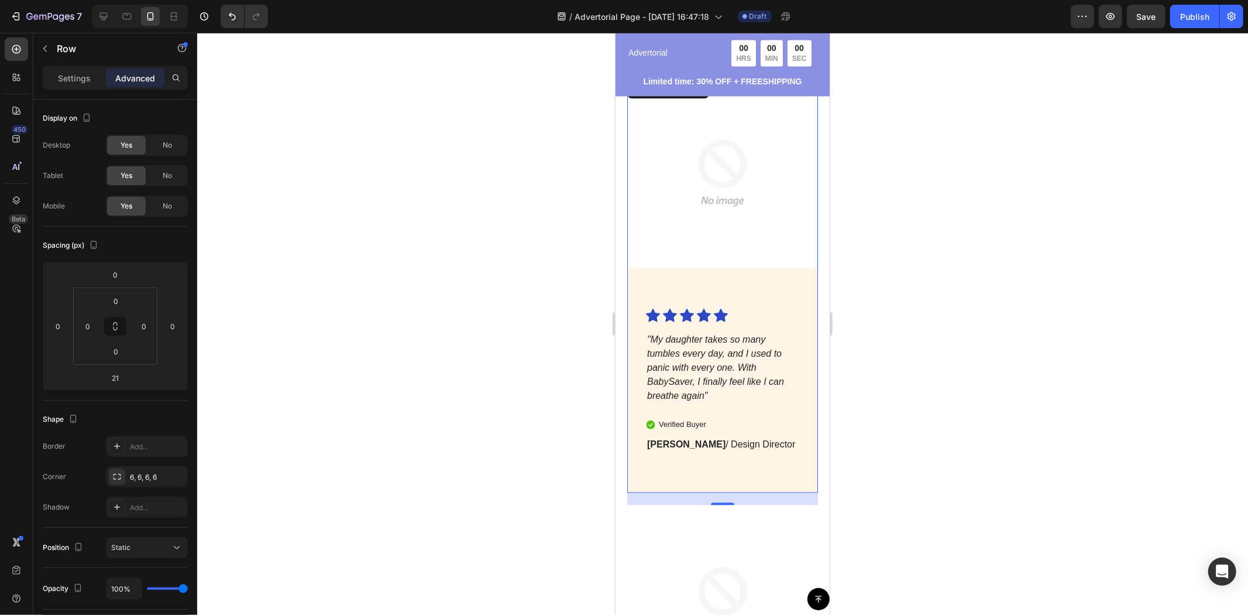
click at [733, 451] on div "Icon Icon Icon Icon Icon Icon List "My daughter takes so many tumbles every day…" at bounding box center [722, 399] width 191 height 184
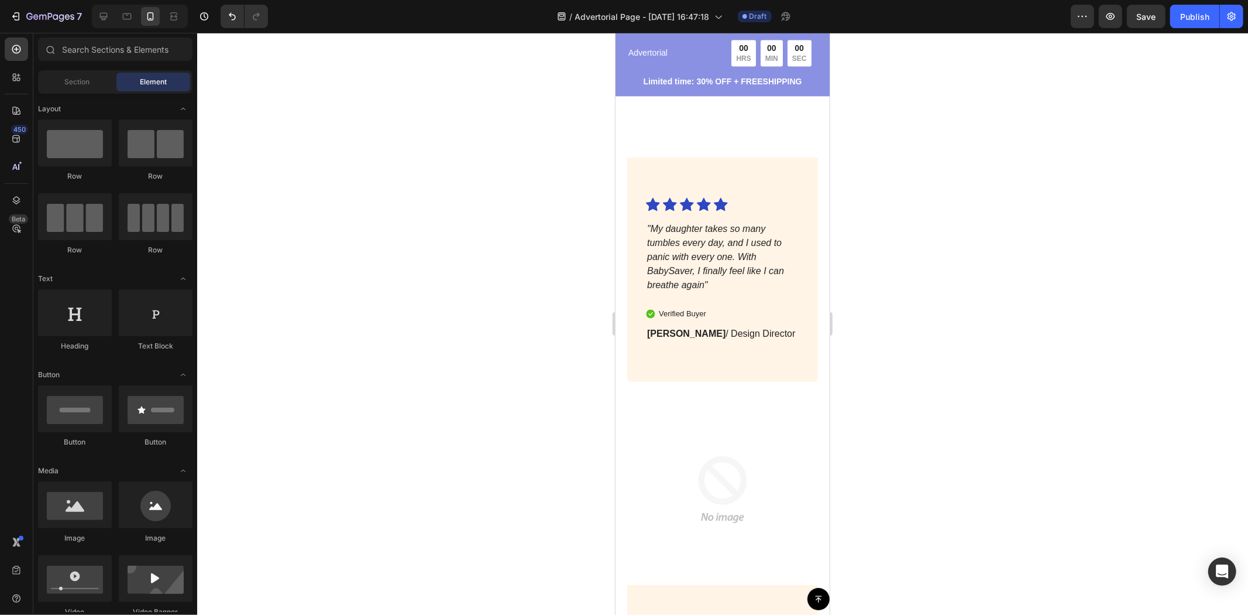
scroll to position [2004, 0]
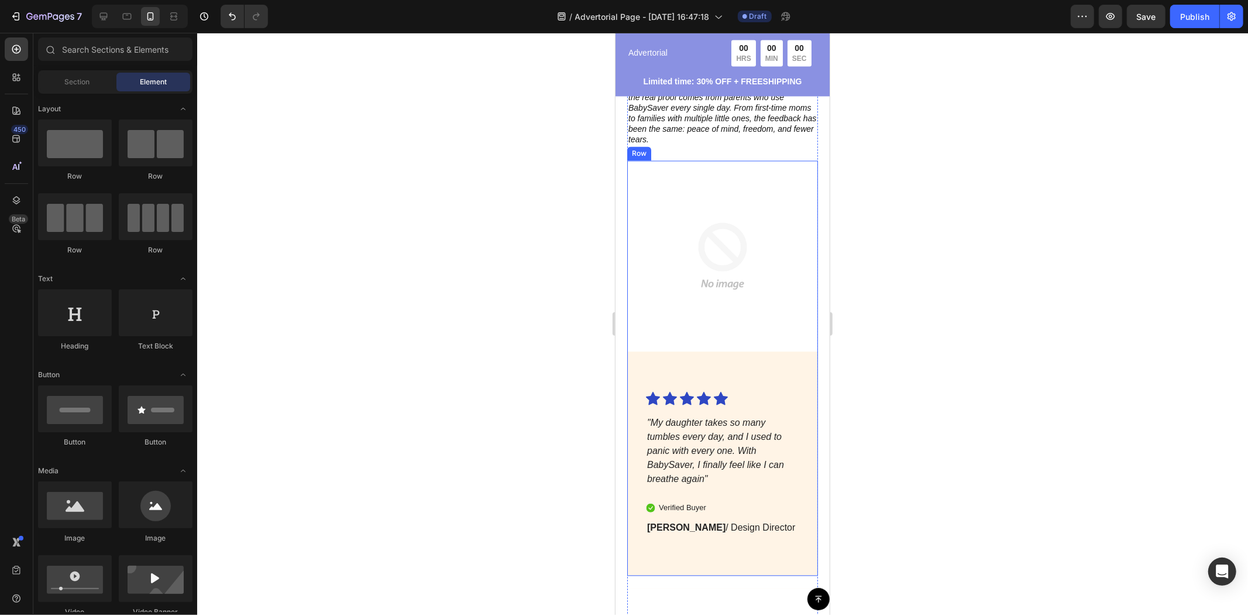
click at [763, 348] on div "Image" at bounding box center [722, 275] width 191 height 231
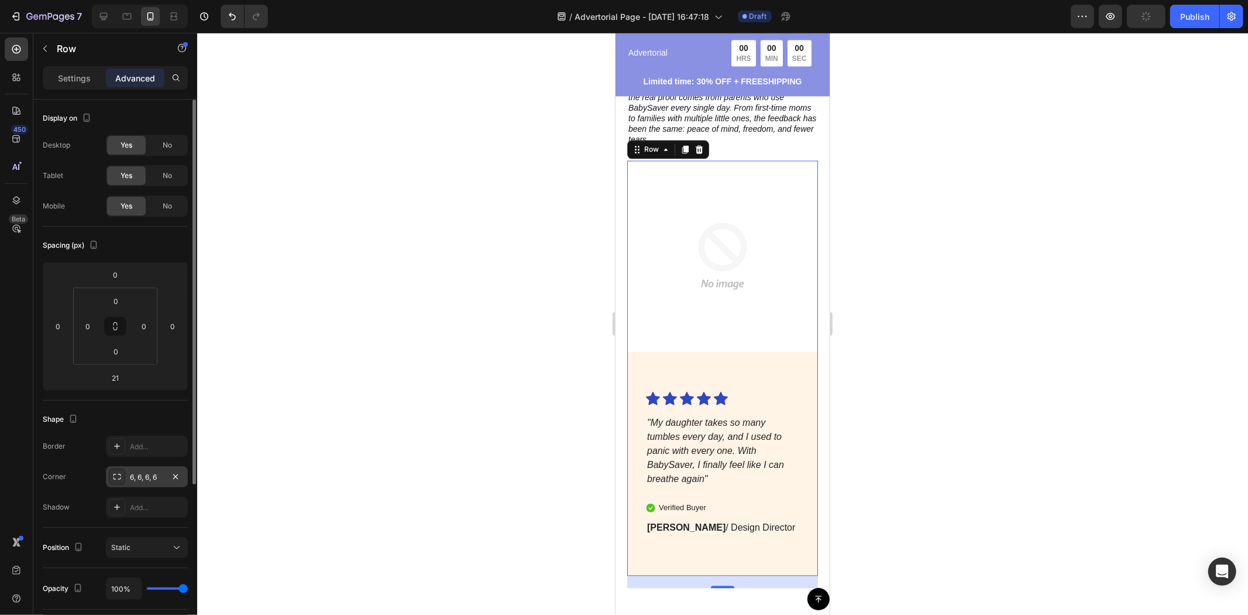
click at [119, 480] on icon at bounding box center [116, 476] width 9 height 9
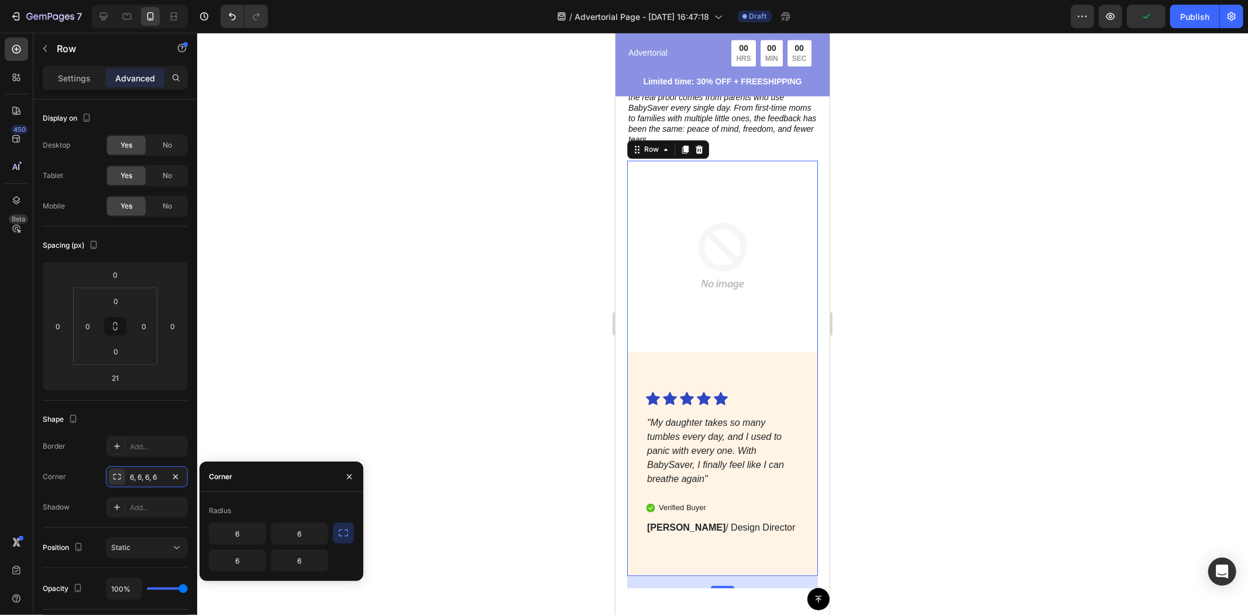
click at [347, 538] on icon "button" at bounding box center [344, 533] width 12 height 12
click at [342, 536] on icon "button" at bounding box center [343, 532] width 9 height 7
click at [317, 534] on icon "button" at bounding box center [317, 533] width 5 height 3
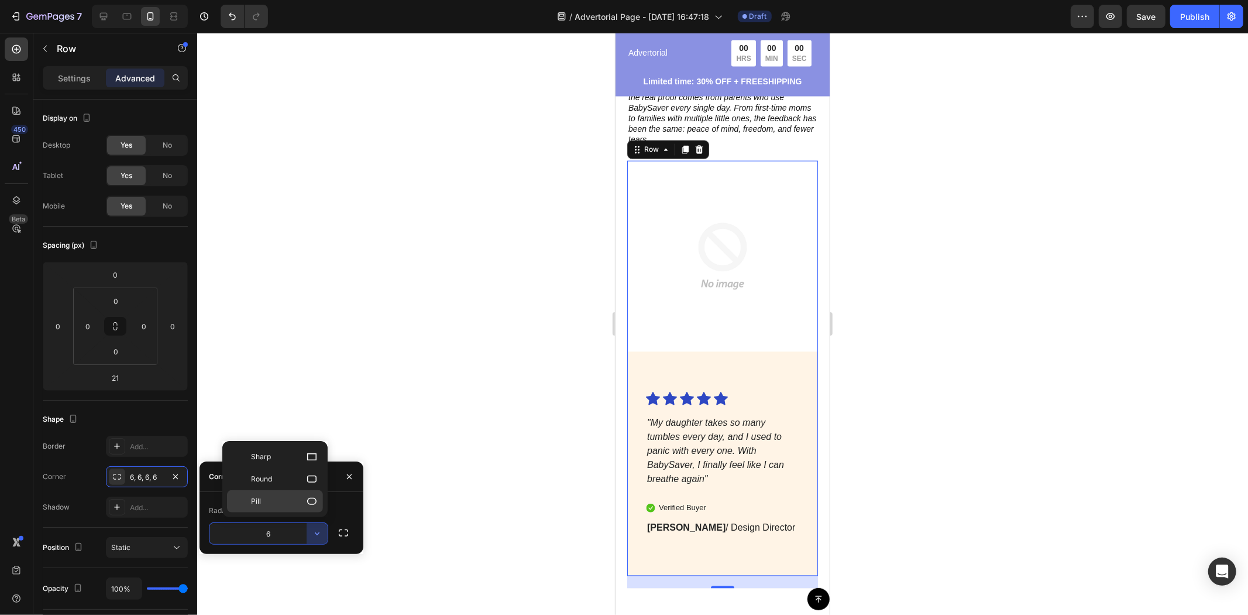
click at [282, 502] on p "Pill" at bounding box center [284, 501] width 67 height 12
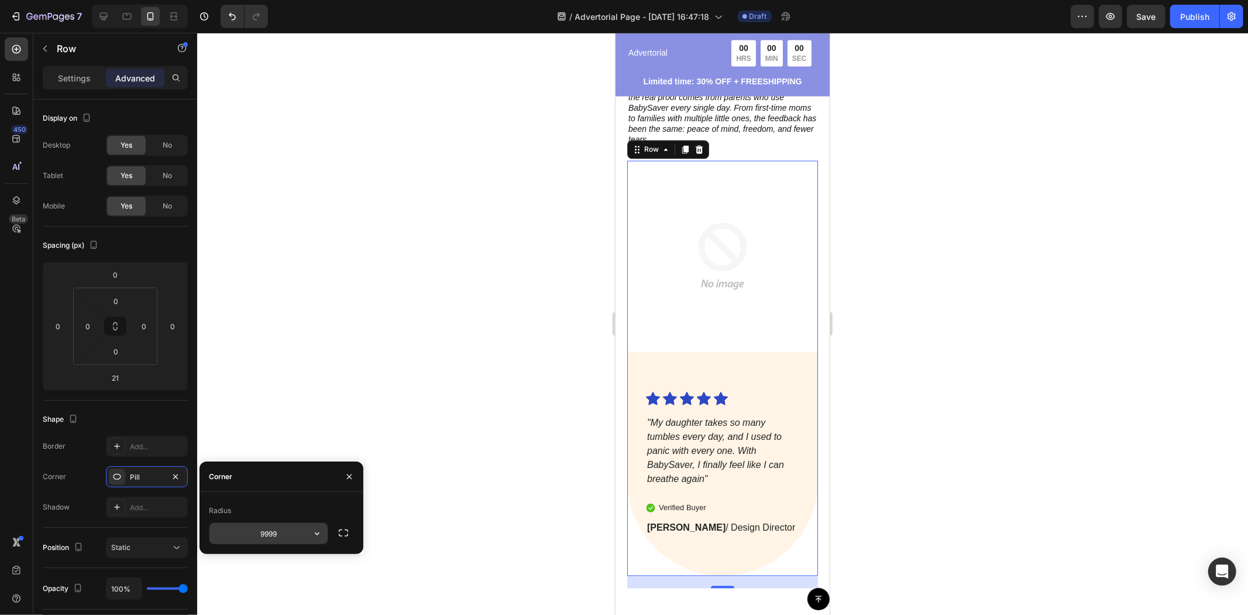
click at [287, 531] on input "9999" at bounding box center [269, 533] width 118 height 21
click at [313, 539] on icon "button" at bounding box center [317, 533] width 12 height 12
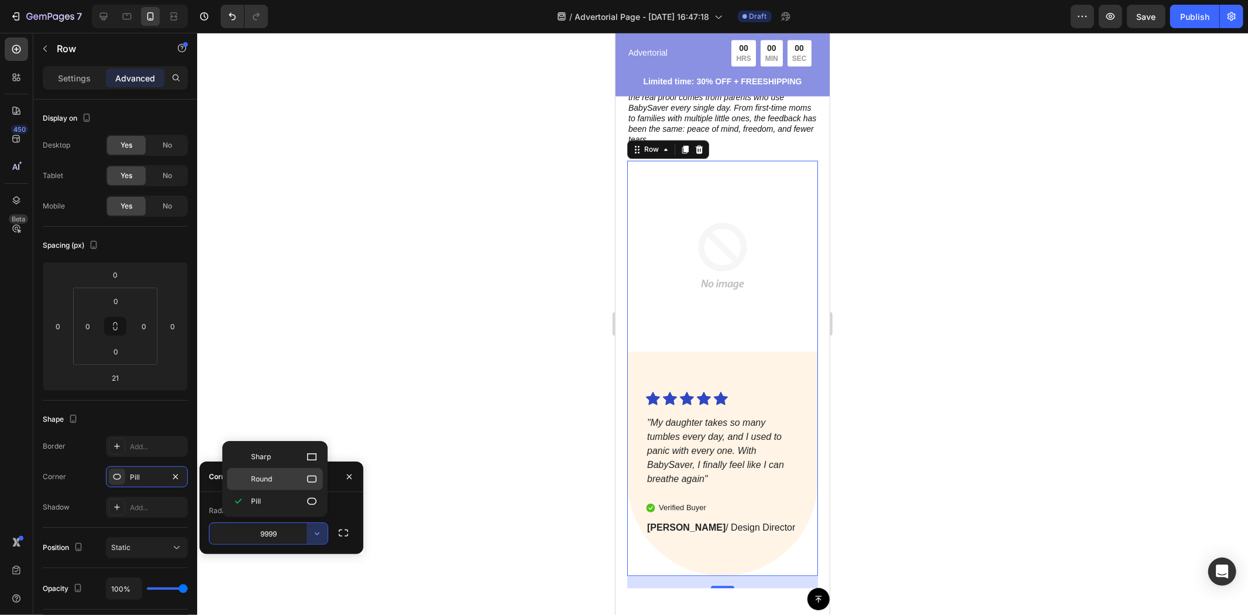
click at [265, 483] on span "Round" at bounding box center [261, 479] width 21 height 11
type input "8"
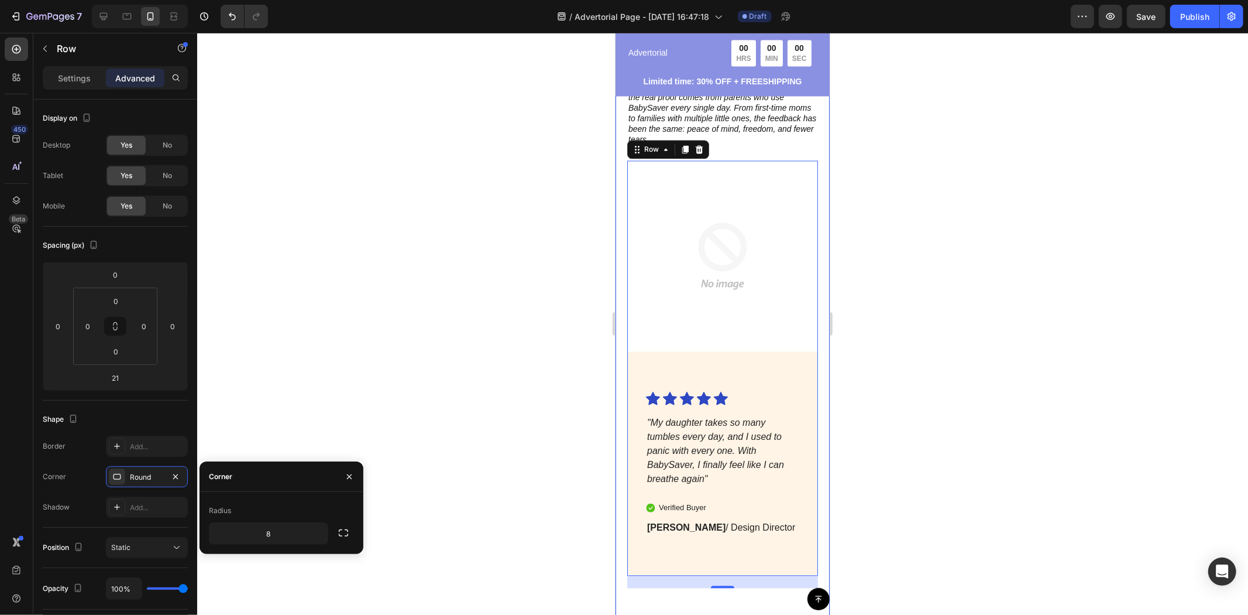
click at [929, 517] on div at bounding box center [722, 324] width 1051 height 582
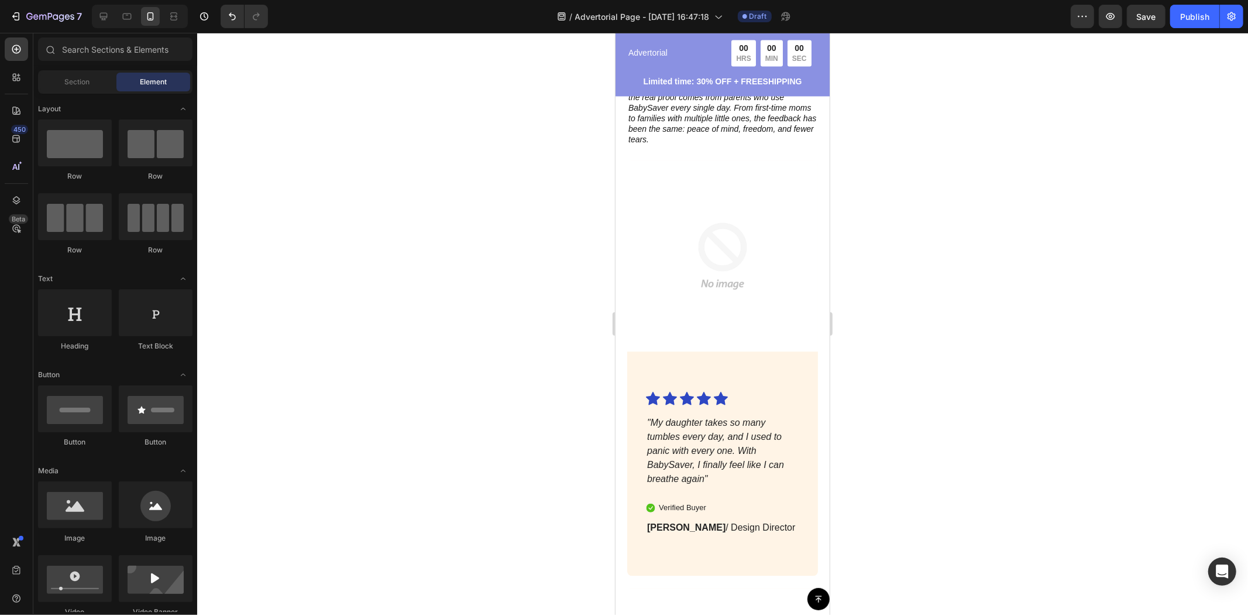
click at [777, 544] on div "Icon Icon Icon Icon Icon Icon List "My daughter takes so many tumbles every day…" at bounding box center [722, 482] width 191 height 184
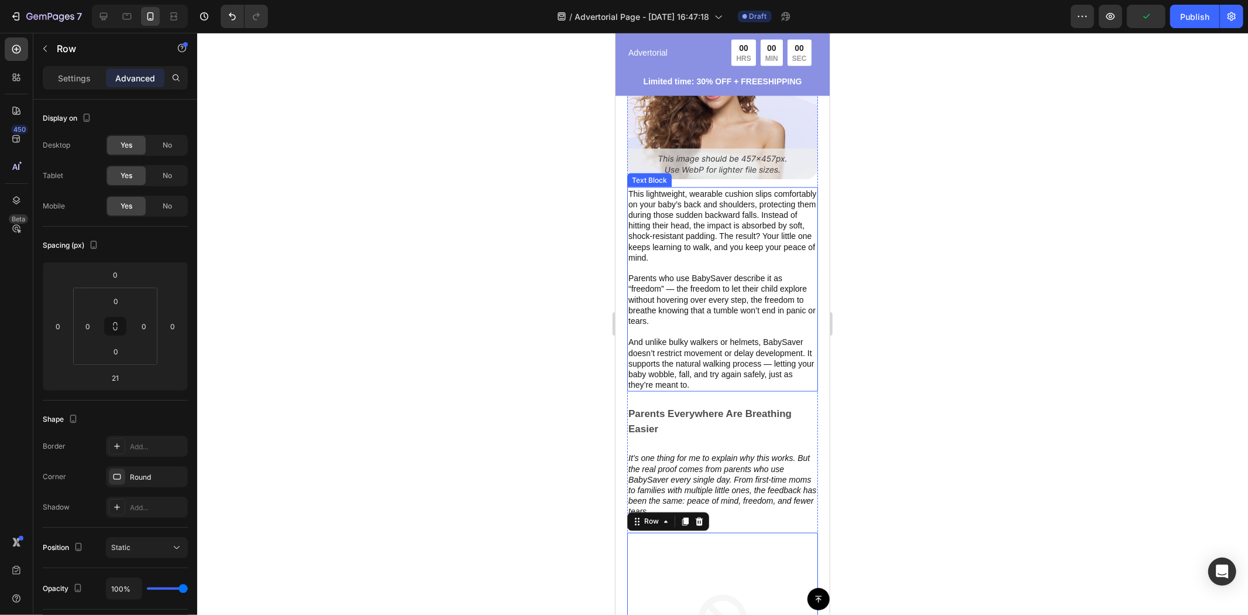
scroll to position [1548, 0]
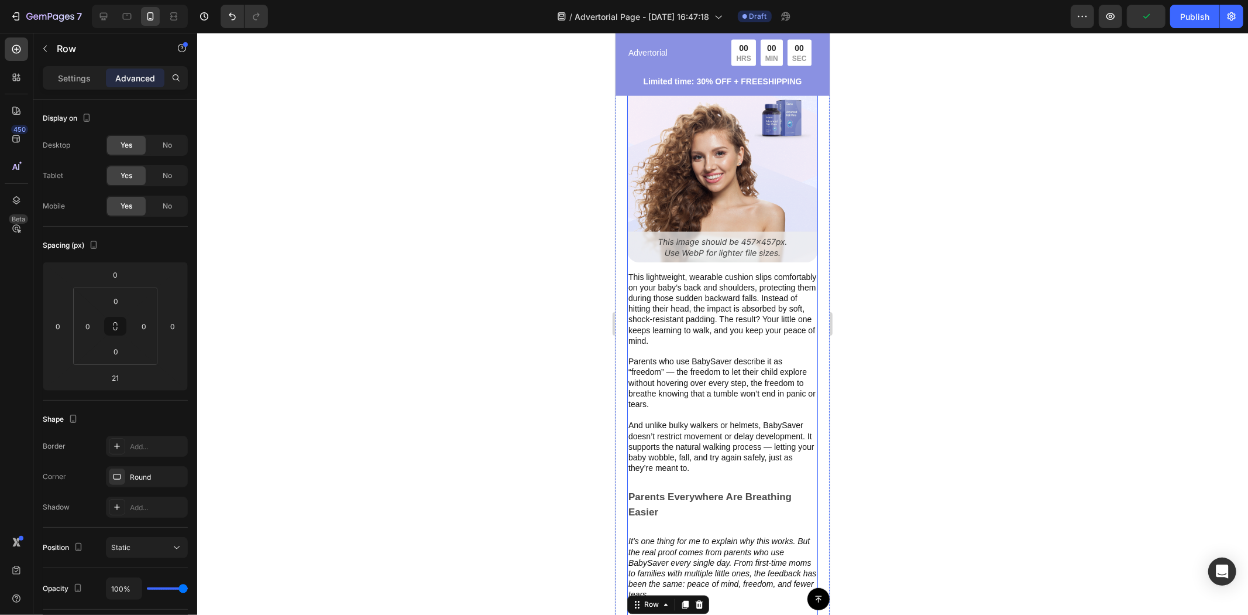
click at [783, 234] on img at bounding box center [722, 166] width 191 height 191
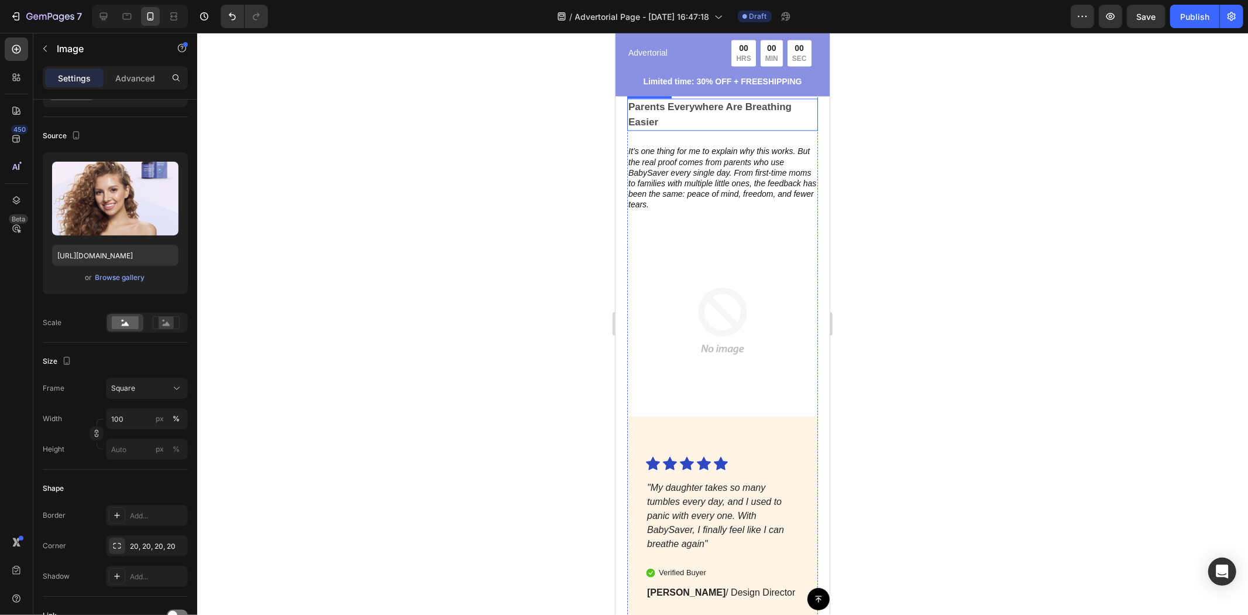
scroll to position [2133, 0]
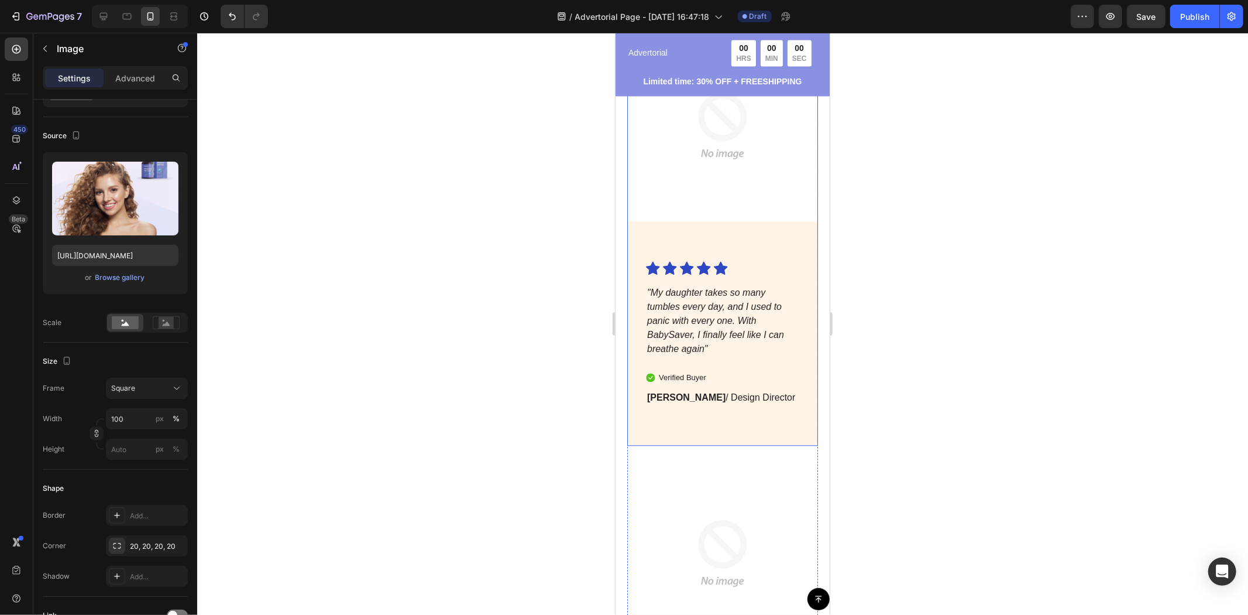
click at [766, 407] on div "Icon Icon Icon Icon Icon Icon List "My daughter takes so many tumbles every day…" at bounding box center [722, 352] width 191 height 184
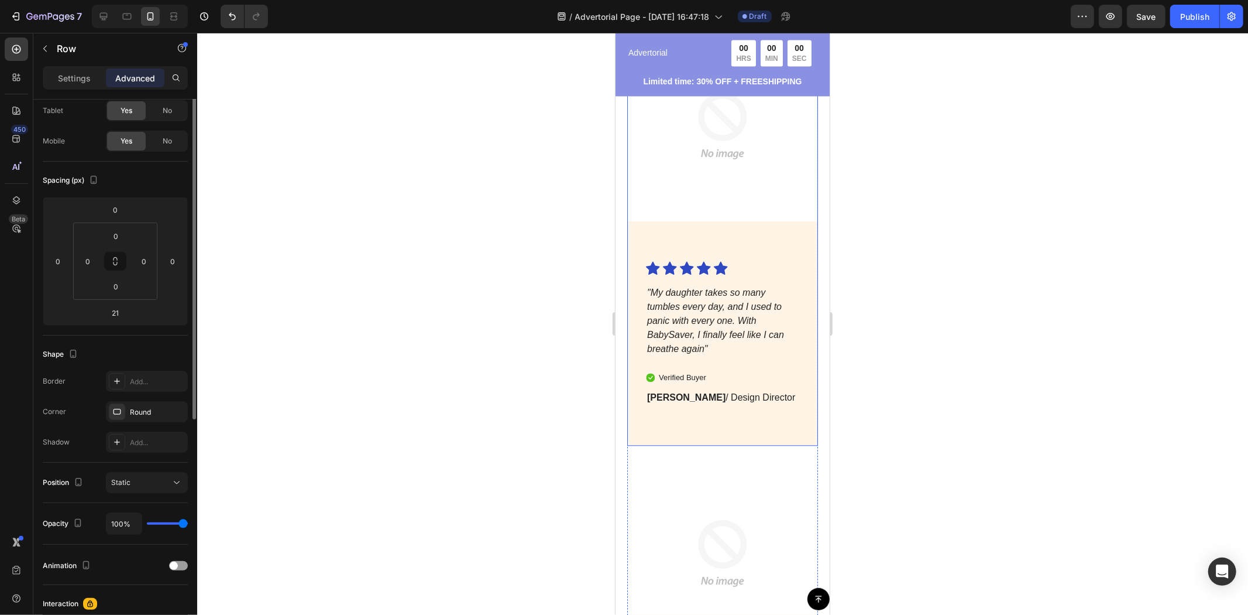
scroll to position [0, 0]
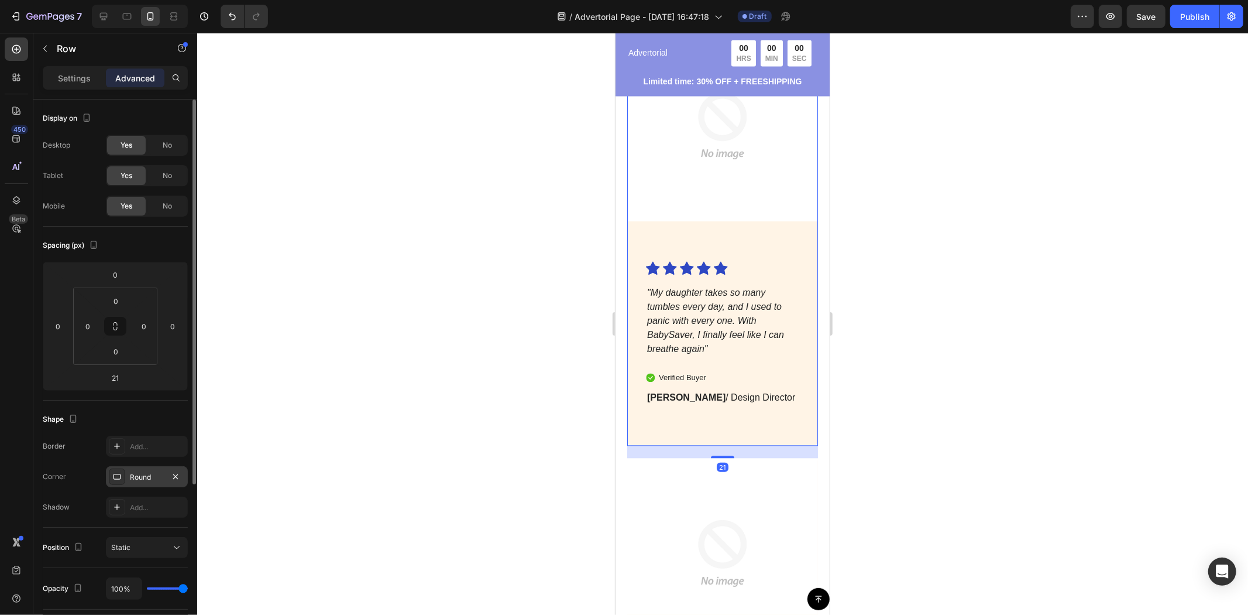
click at [155, 485] on div "Round" at bounding box center [147, 476] width 82 height 21
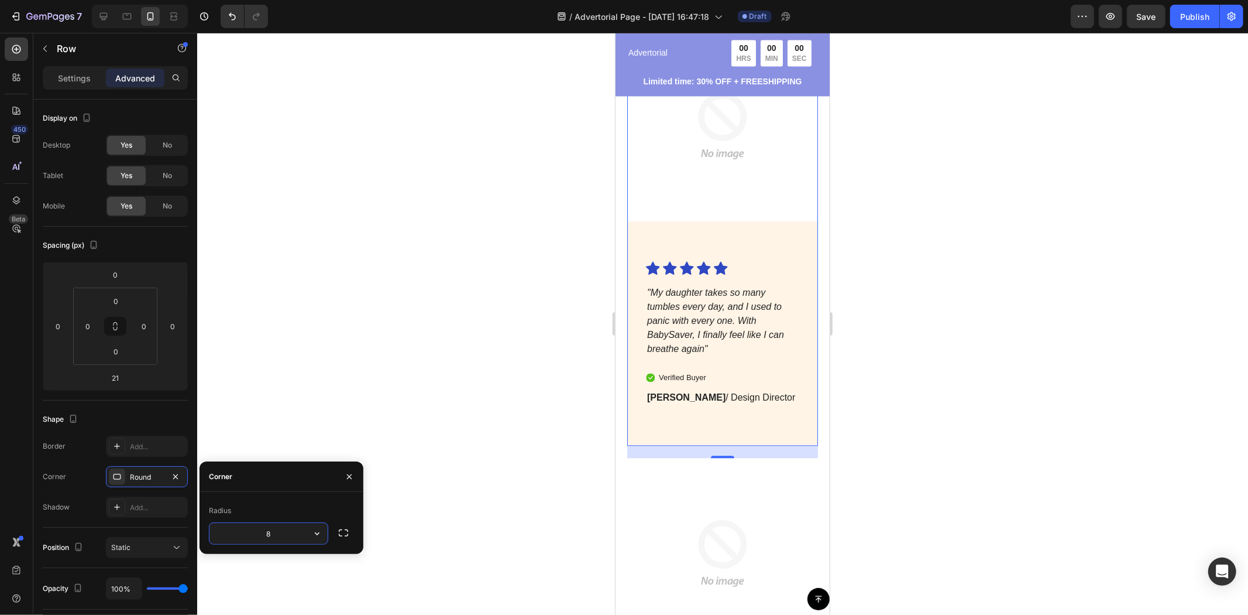
click at [286, 536] on input "8" at bounding box center [269, 533] width 118 height 21
type input "1"
type input "20"
click at [927, 500] on div at bounding box center [722, 324] width 1051 height 582
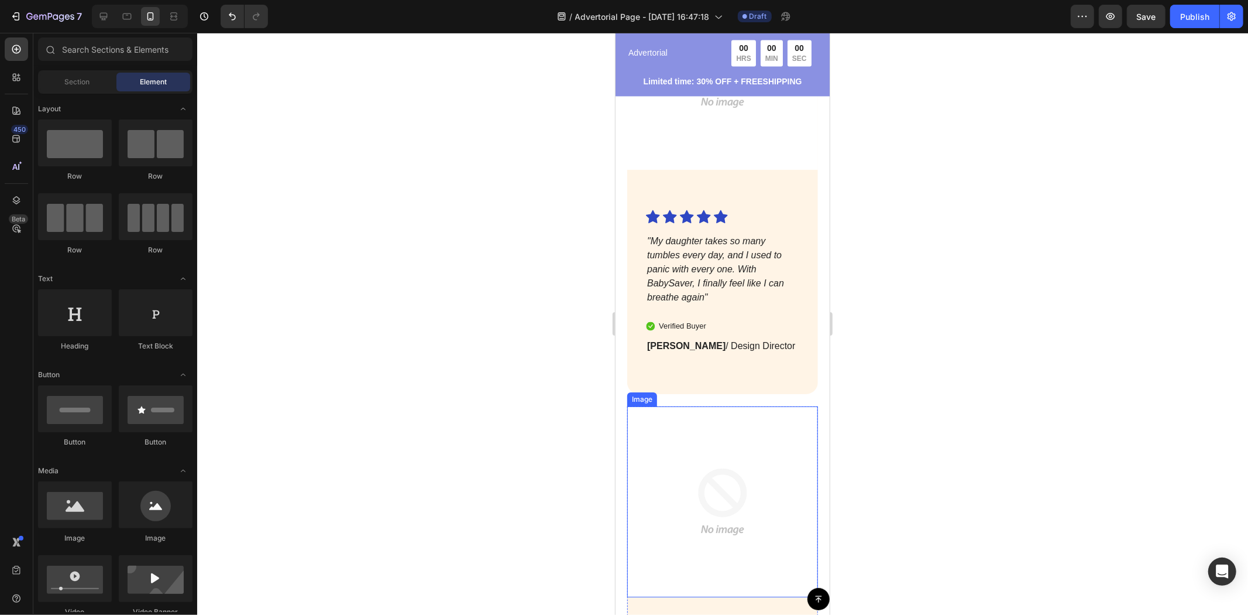
scroll to position [2328, 0]
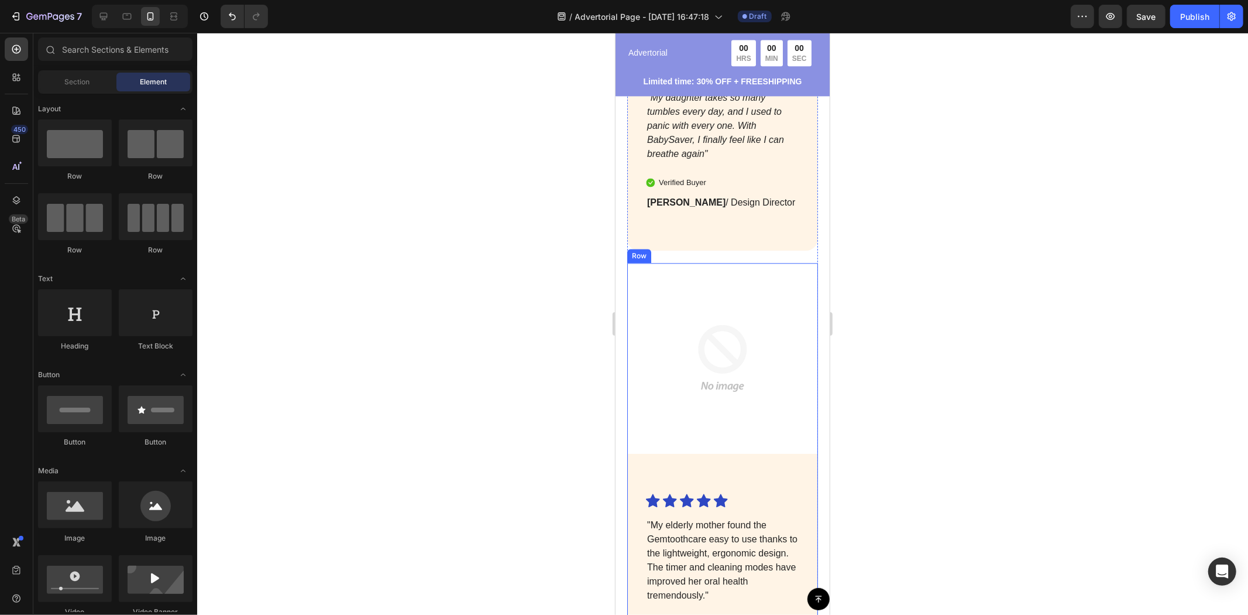
click at [787, 445] on div "Image" at bounding box center [722, 377] width 191 height 231
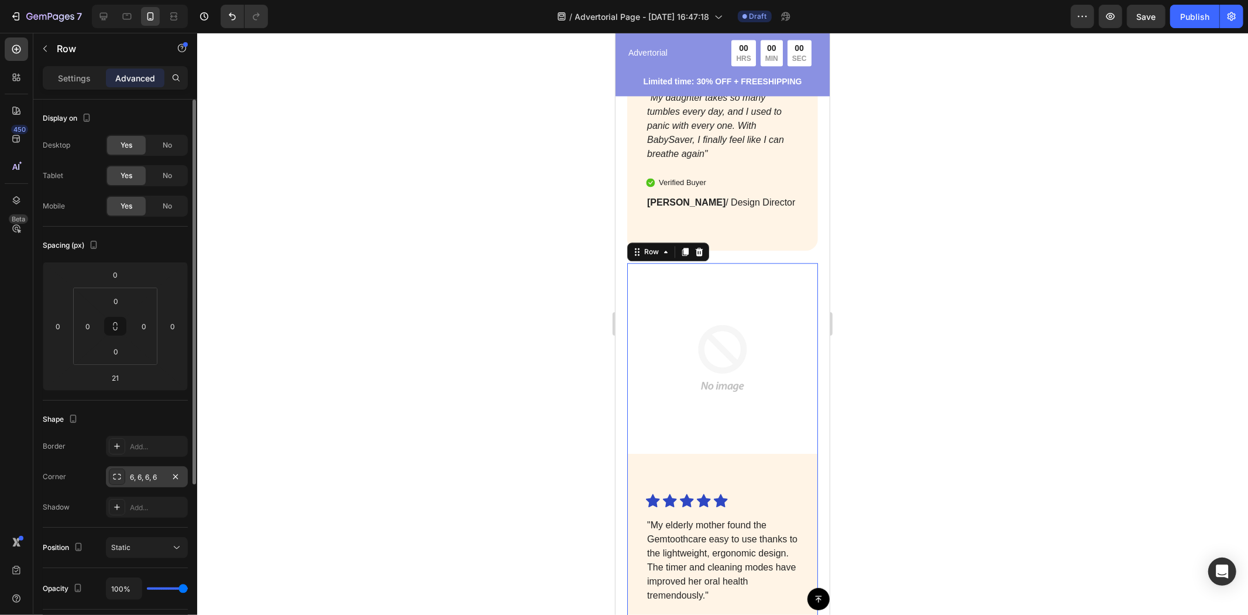
click at [149, 478] on div "6, 6, 6, 6" at bounding box center [147, 477] width 34 height 11
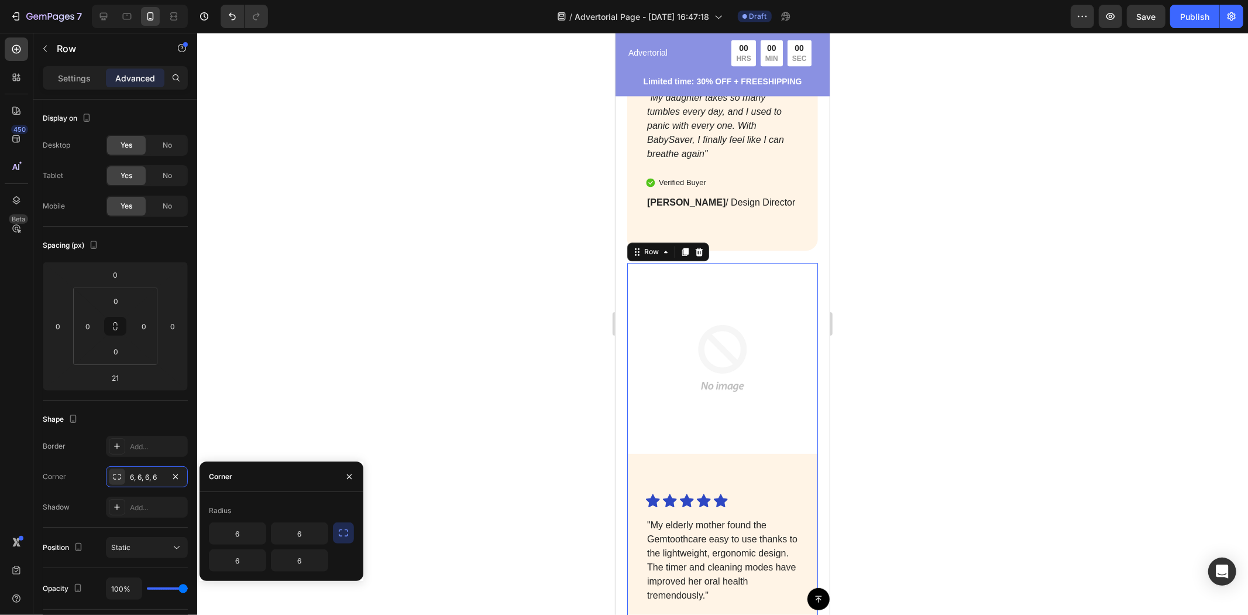
click at [358, 531] on div "Radius 6 6 6 6" at bounding box center [282, 536] width 164 height 70
click at [349, 531] on icon "button" at bounding box center [344, 533] width 12 height 12
click at [280, 534] on input "6" at bounding box center [269, 533] width 118 height 21
type input "20"
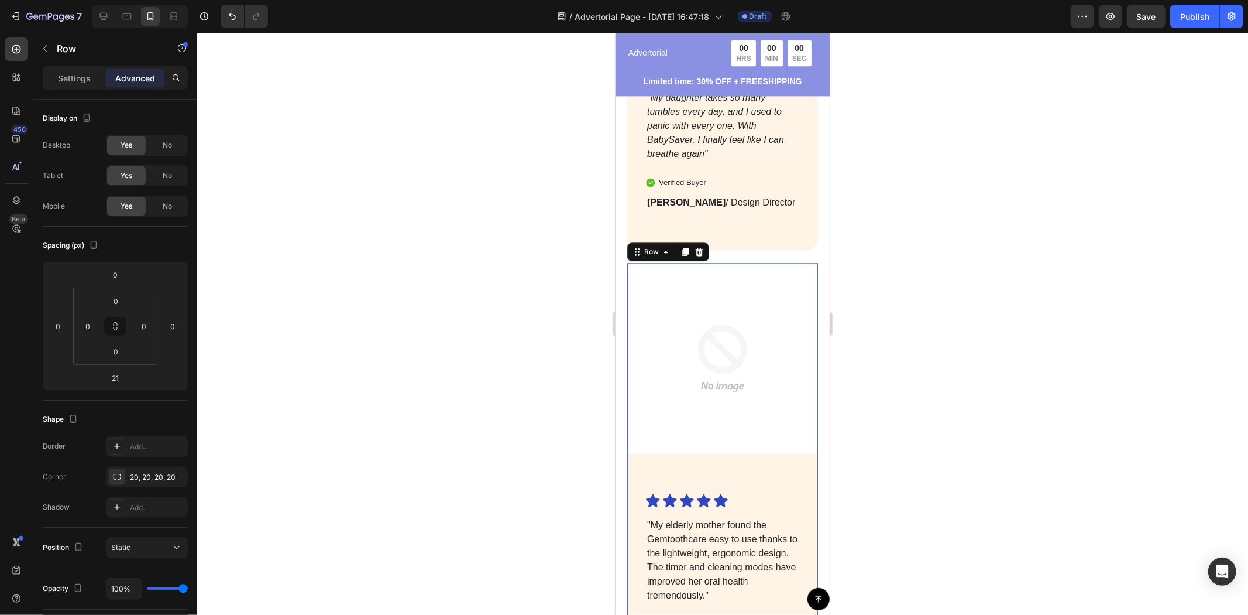
click at [326, 344] on div at bounding box center [722, 324] width 1051 height 582
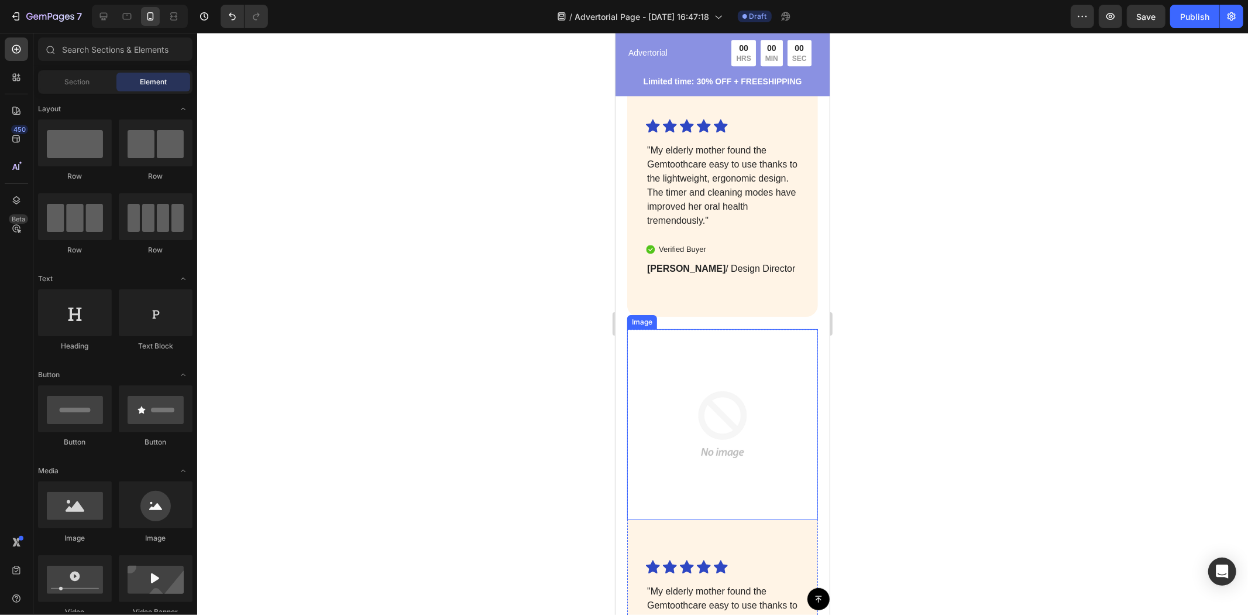
scroll to position [2849, 0]
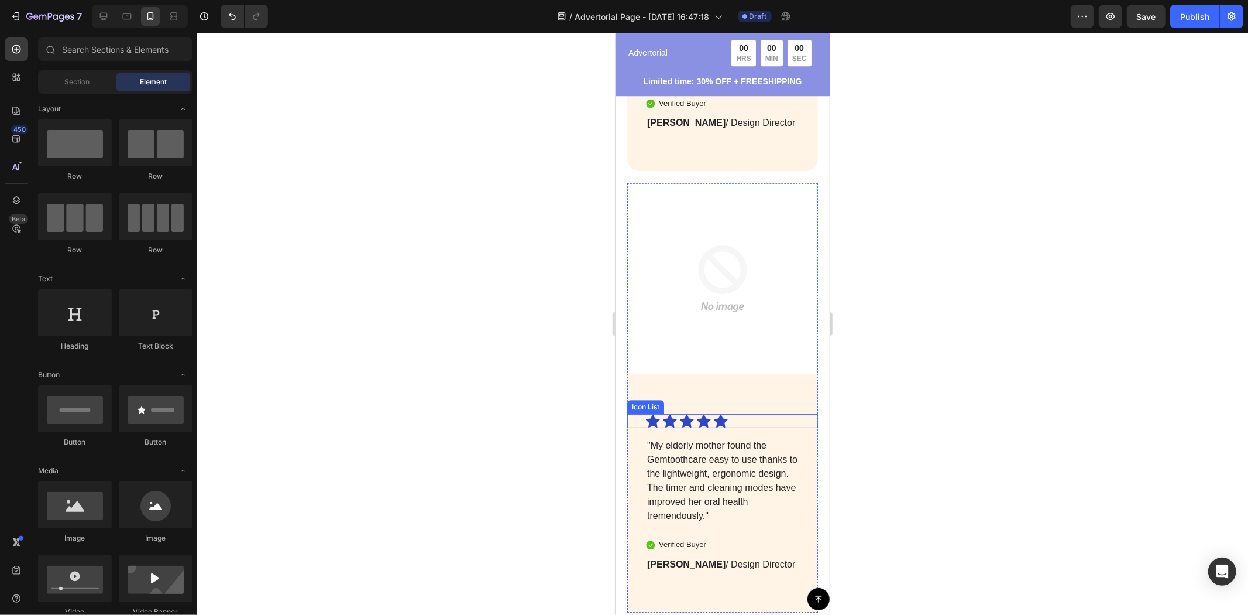
click at [774, 357] on div "Image" at bounding box center [722, 298] width 191 height 231
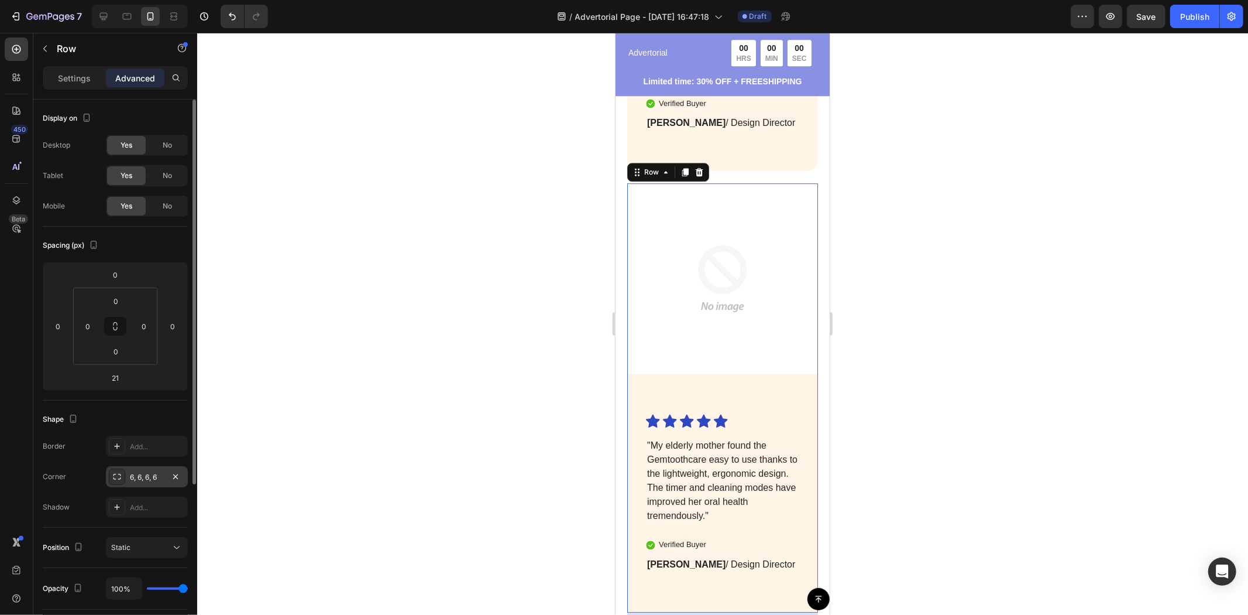
click at [149, 477] on div "6, 6, 6, 6" at bounding box center [147, 477] width 34 height 11
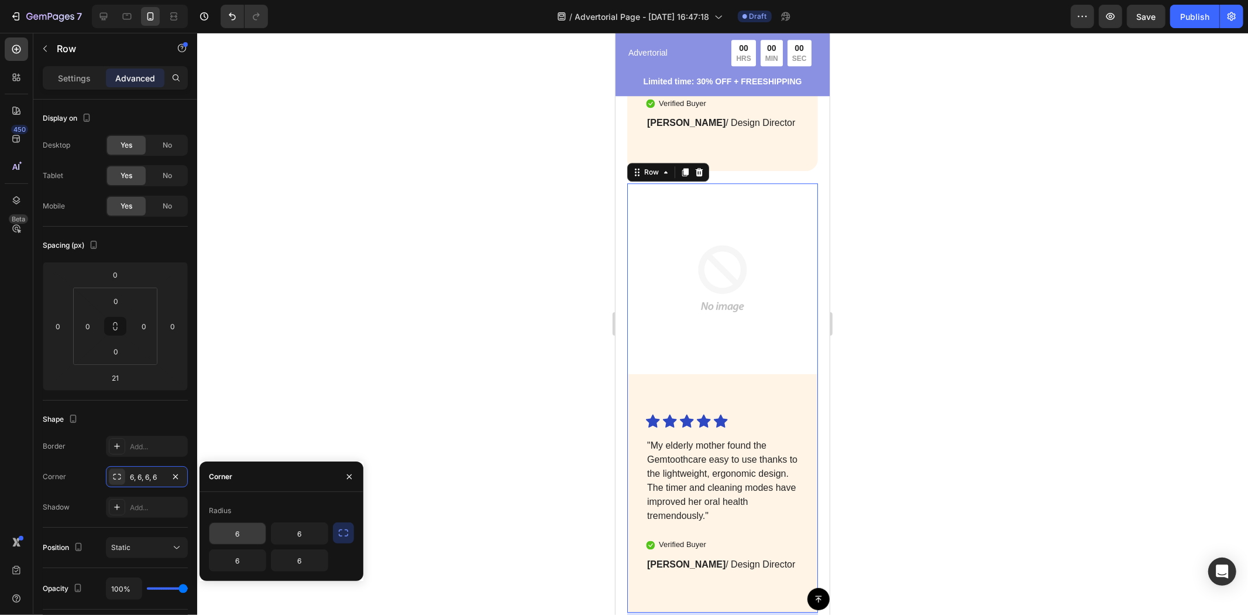
click at [253, 530] on input "6" at bounding box center [238, 533] width 56 height 21
click at [327, 539] on input "6" at bounding box center [300, 533] width 56 height 21
click at [343, 537] on icon "button" at bounding box center [344, 533] width 12 height 12
click at [260, 543] on input "6" at bounding box center [269, 533] width 118 height 21
type input "20"
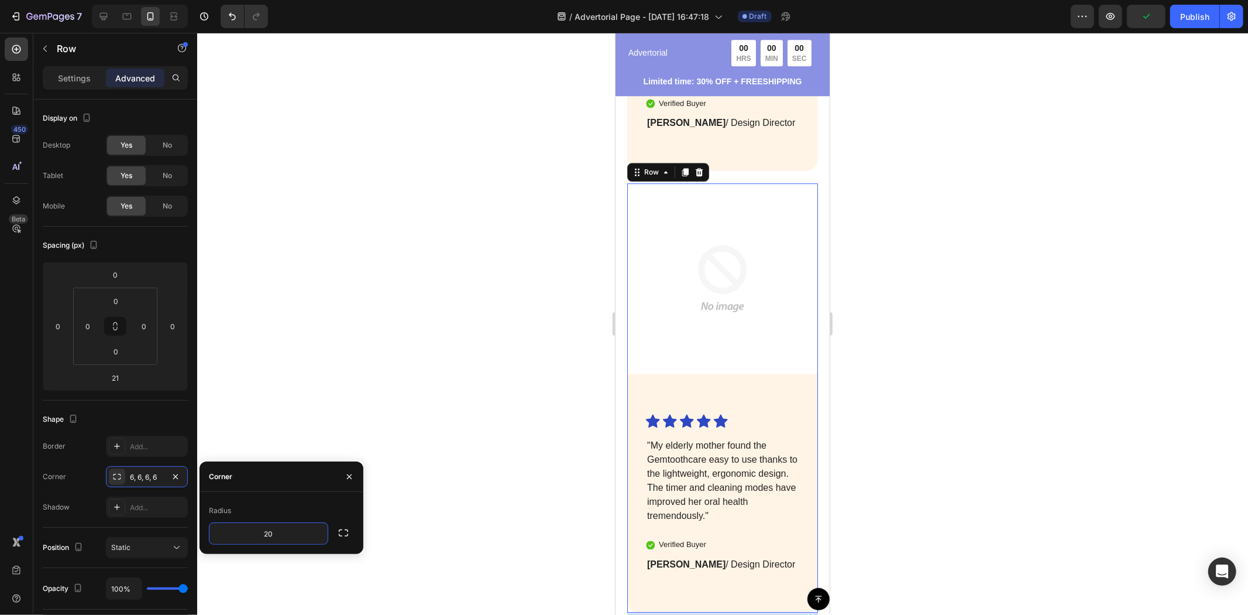
click at [334, 334] on div at bounding box center [722, 324] width 1051 height 582
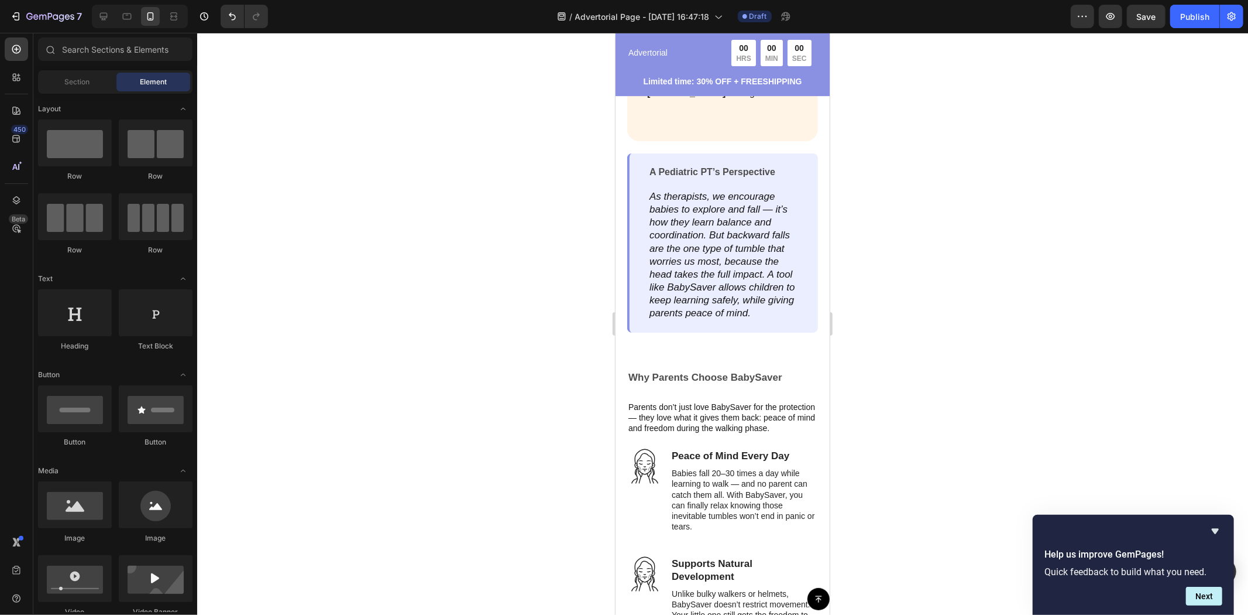
scroll to position [3328, 0]
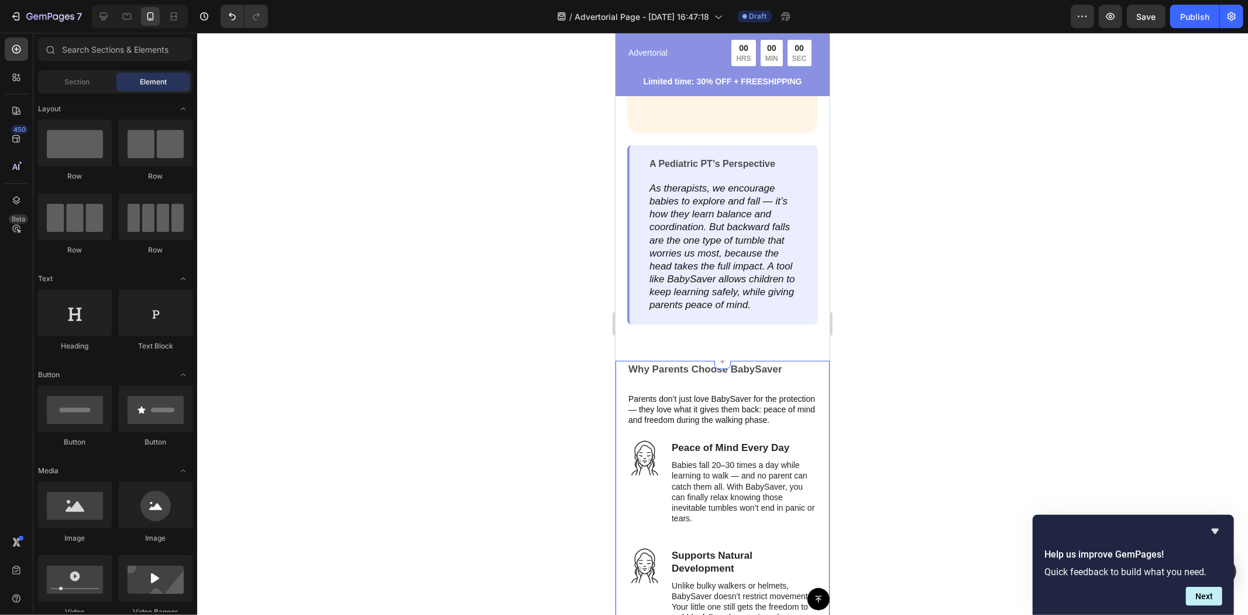
click at [759, 393] on p "Parents don’t just love BabySaver for the protection — they love what it gives …" at bounding box center [722, 409] width 188 height 32
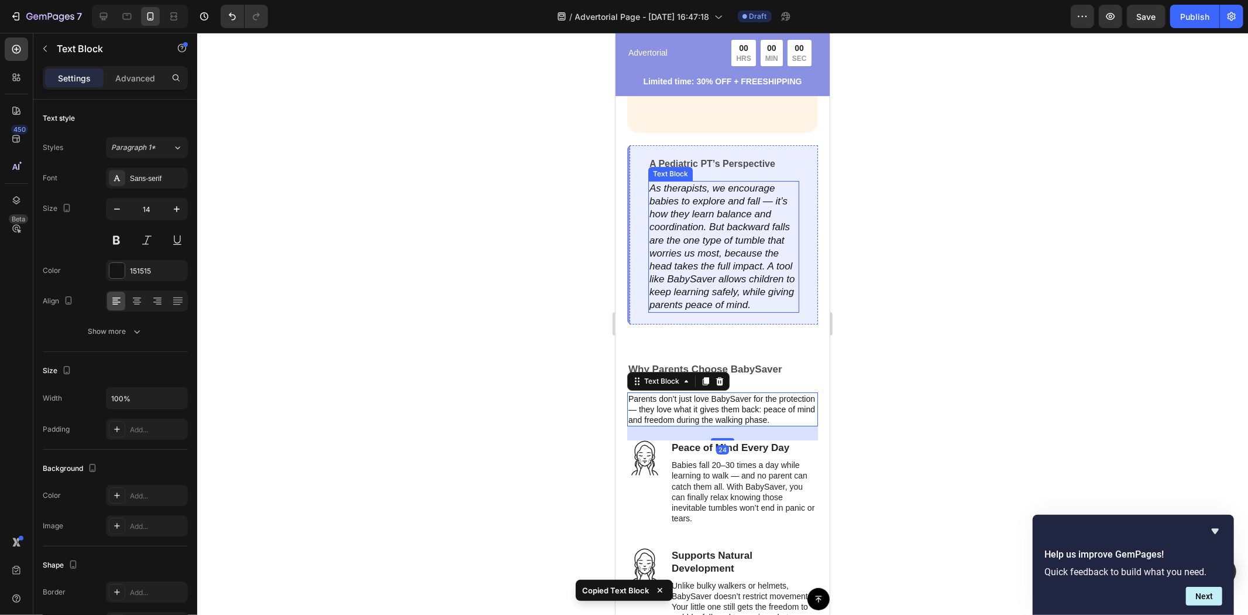
click at [707, 279] on icon "As therapists, we encourage babies to explore and fall — it’s how they learn ba…" at bounding box center [722, 246] width 146 height 128
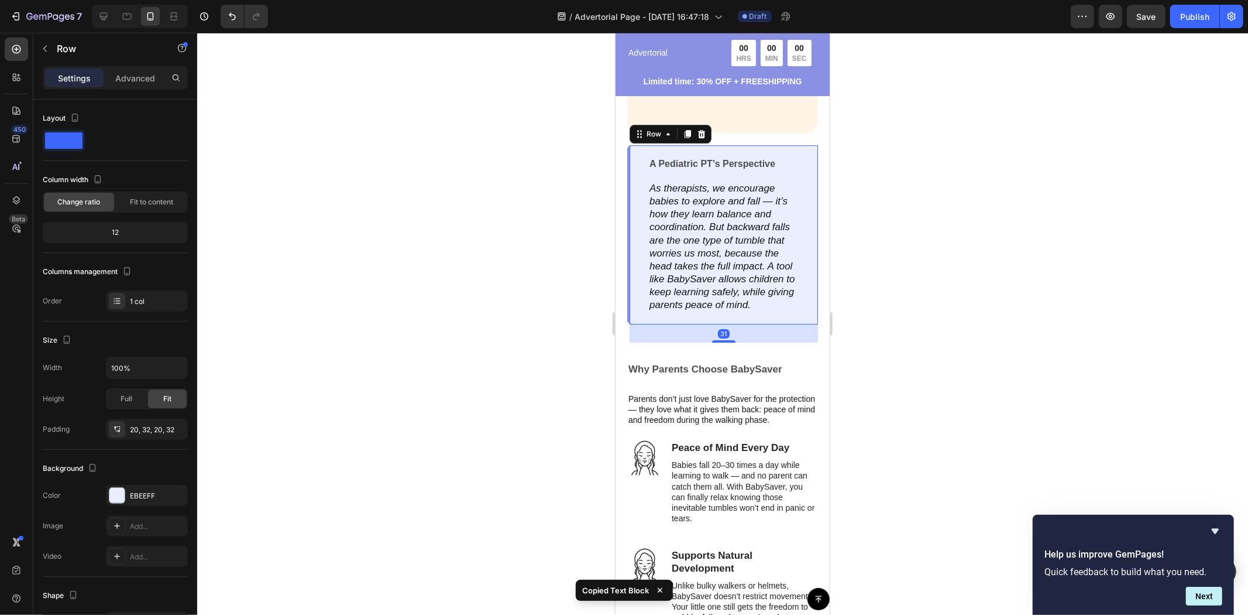
click at [673, 288] on div "A Pediatric PT’s Perspective Text Block As therapists, we encourage babies to e…" at bounding box center [722, 234] width 191 height 179
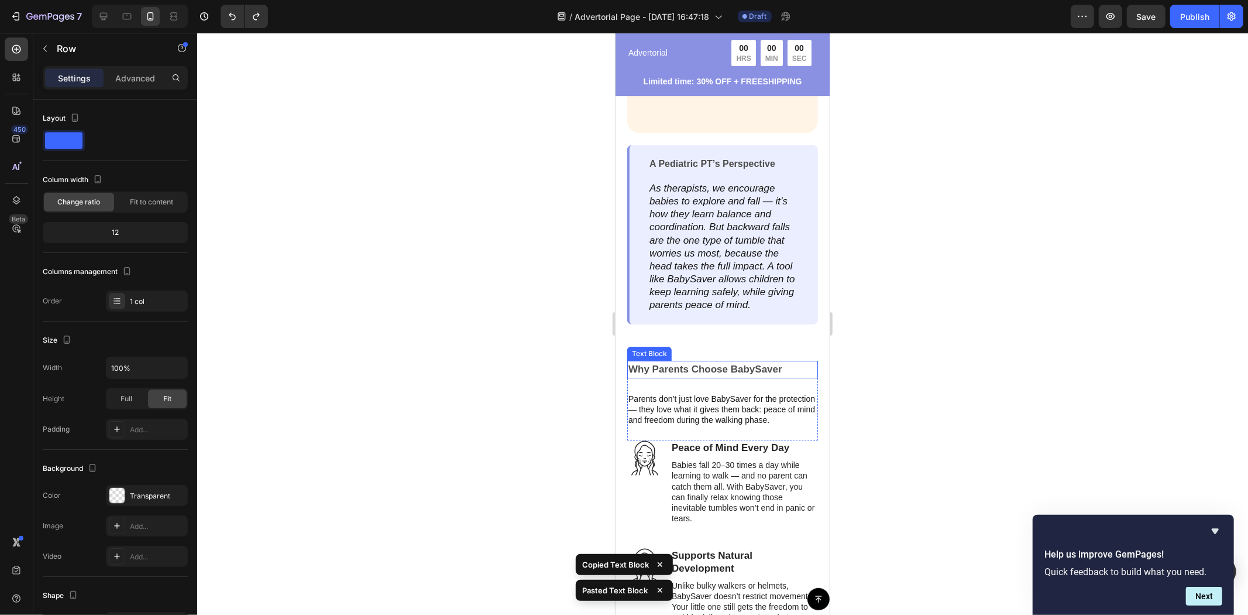
click at [695, 393] on p "Parents don’t just love BabySaver for the protection — they love what it gives …" at bounding box center [722, 409] width 188 height 32
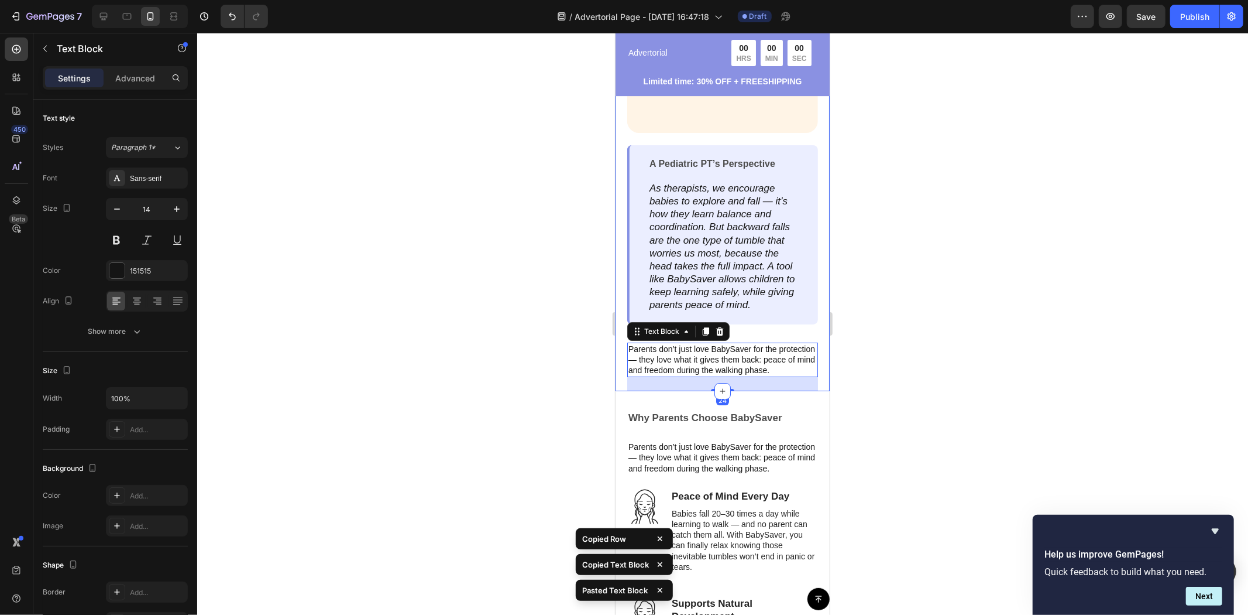
click at [925, 348] on div at bounding box center [722, 324] width 1051 height 582
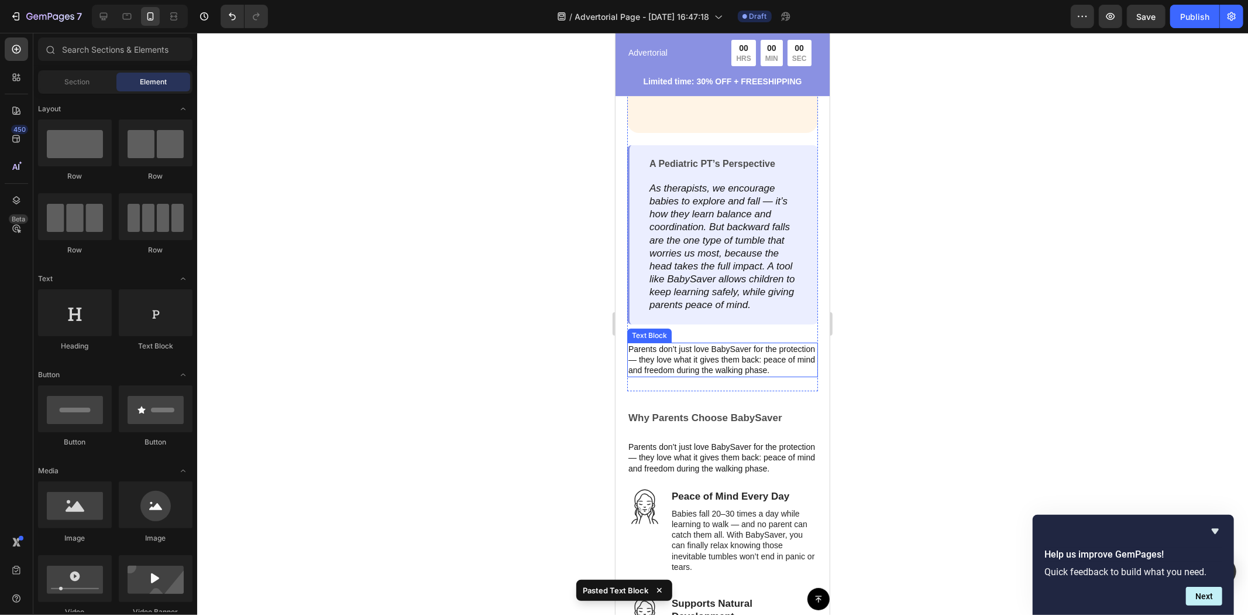
click at [687, 343] on p "Parents don’t just love BabySaver for the protection — they love what it gives …" at bounding box center [722, 359] width 188 height 32
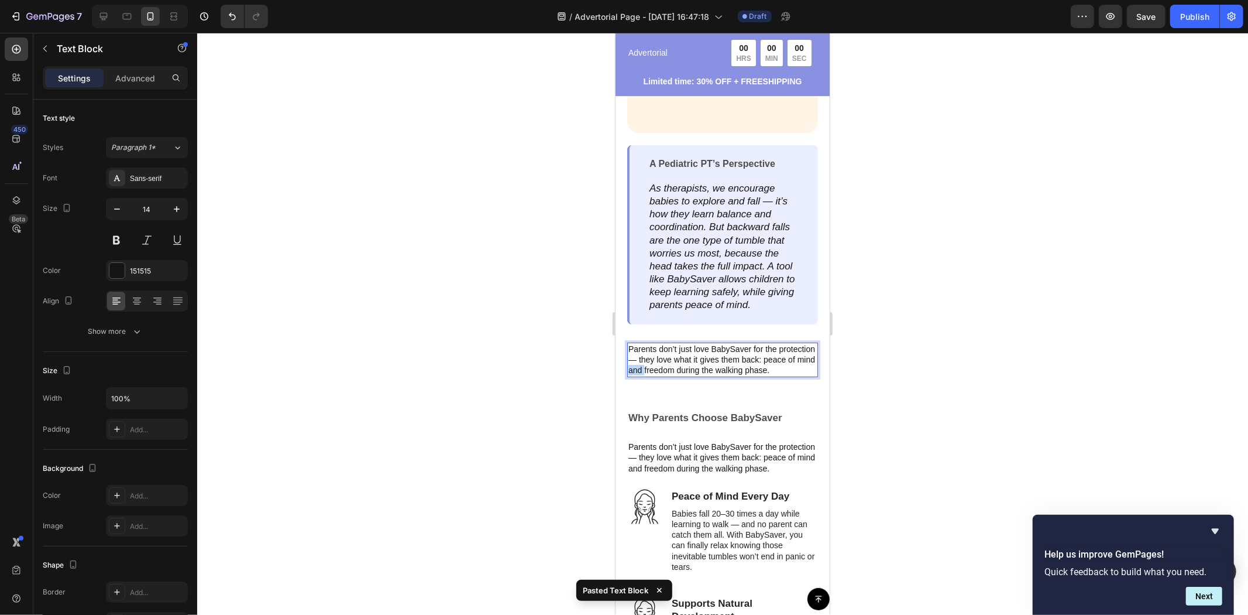
click at [687, 343] on p "Parents don’t just love BabySaver for the protection — they love what it gives …" at bounding box center [722, 359] width 188 height 32
click at [910, 362] on div at bounding box center [722, 324] width 1051 height 582
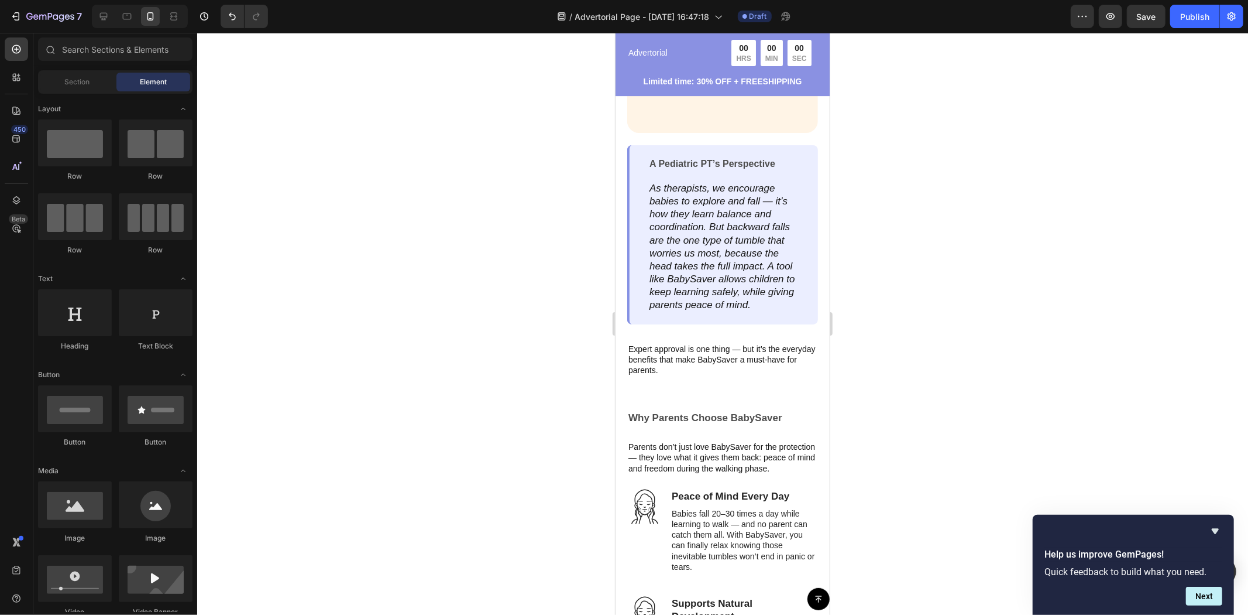
click at [739, 374] on div "Button Sticky Advertorial Text Block 00 HRS 00 MIN 00 SEC Countdown Timer Row L…" at bounding box center [722, 236] width 214 height 7016
click at [701, 363] on div "Button Sticky Advertorial Text Block 00 HRS 00 MIN 00 SEC Countdown Timer Row L…" at bounding box center [722, 236] width 214 height 7016
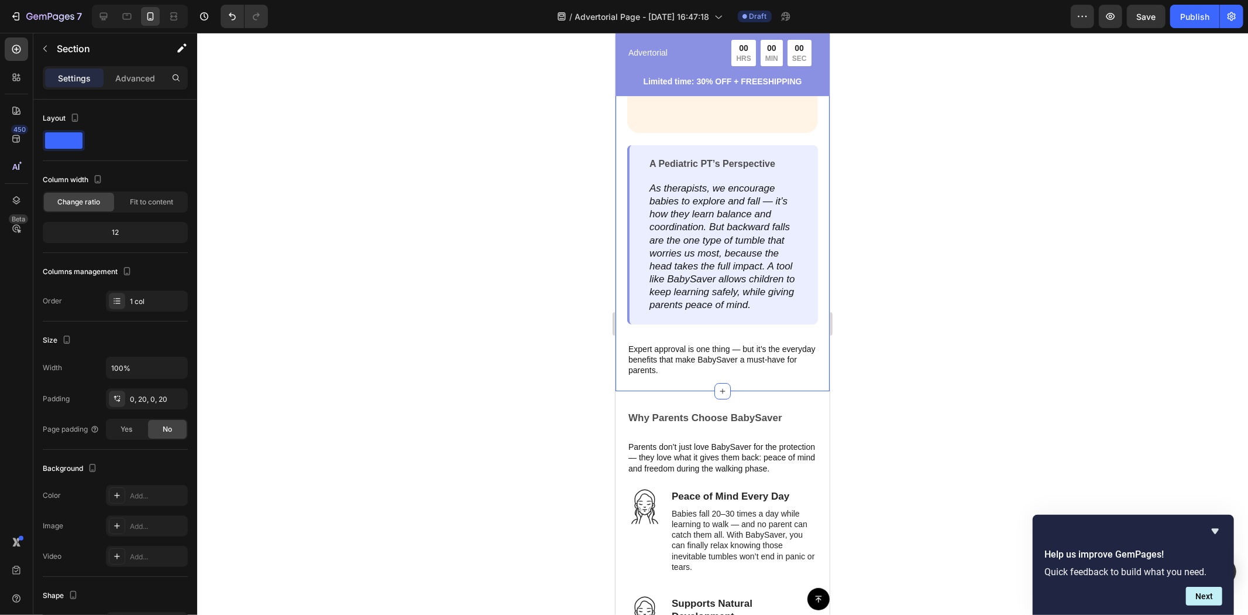
click at [749, 411] on strong "Why Parents Choose BabySaver" at bounding box center [705, 416] width 154 height 11
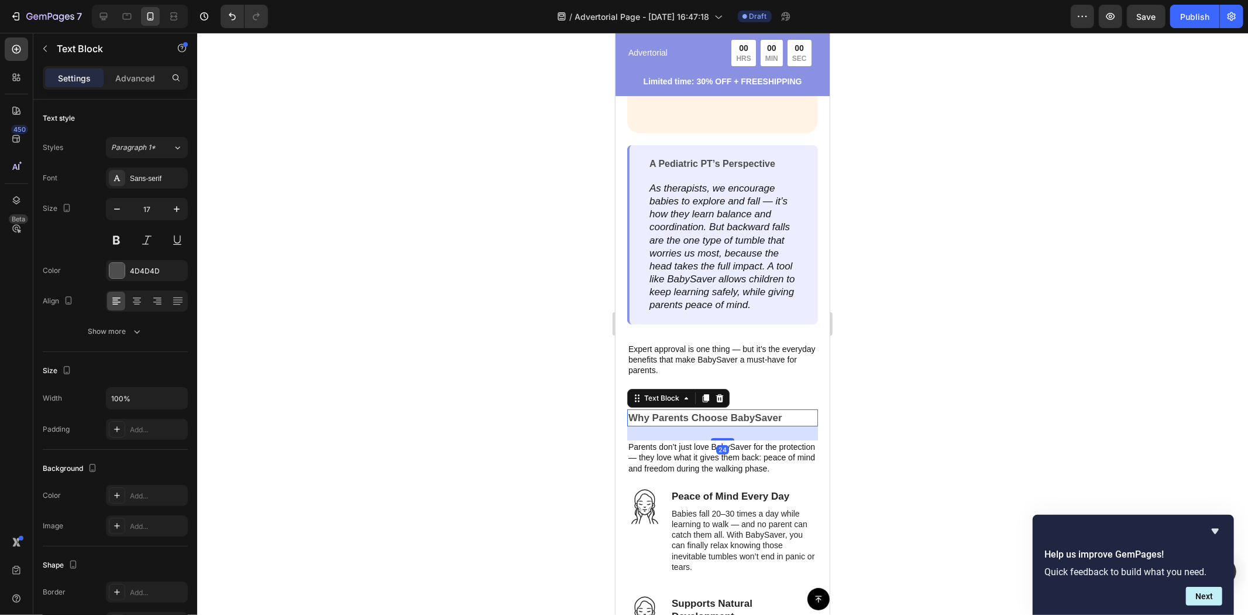
click at [899, 343] on div at bounding box center [722, 324] width 1051 height 582
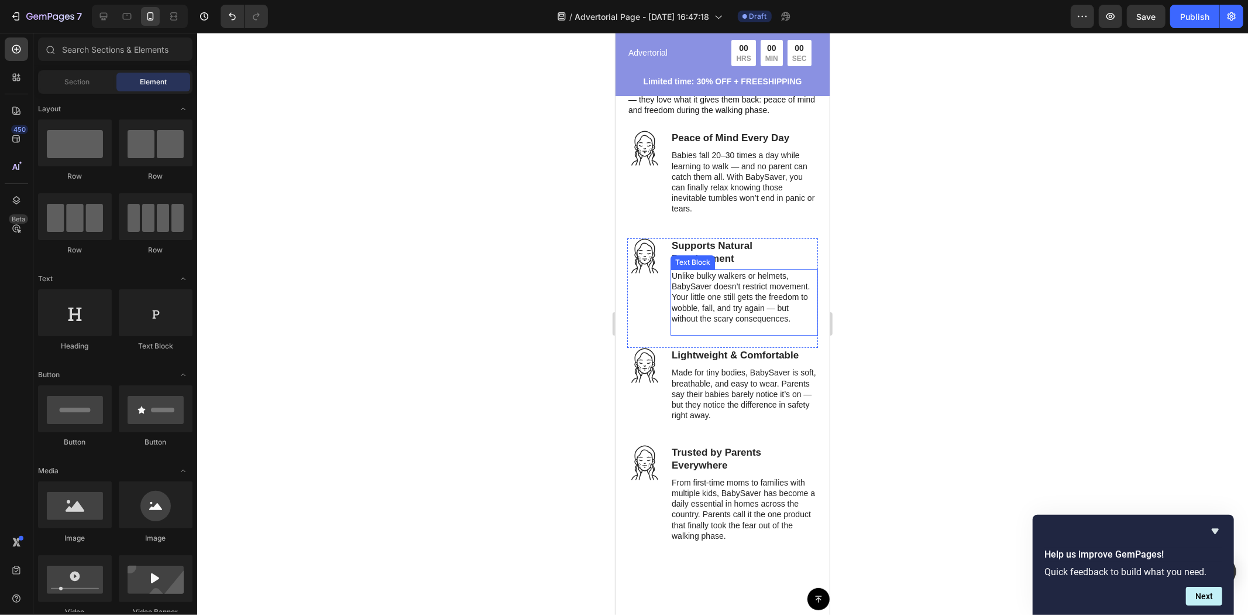
scroll to position [3263, 0]
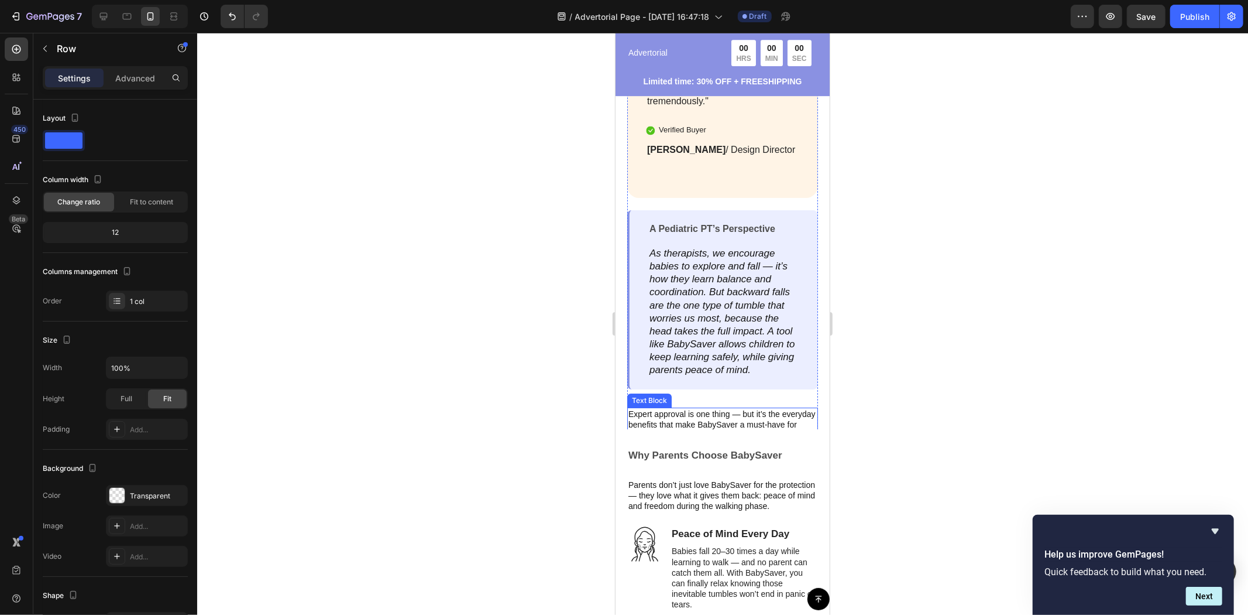
click at [693, 408] on p "Expert approval is one thing — but it’s the everyday benefits that make BabySav…" at bounding box center [722, 424] width 188 height 32
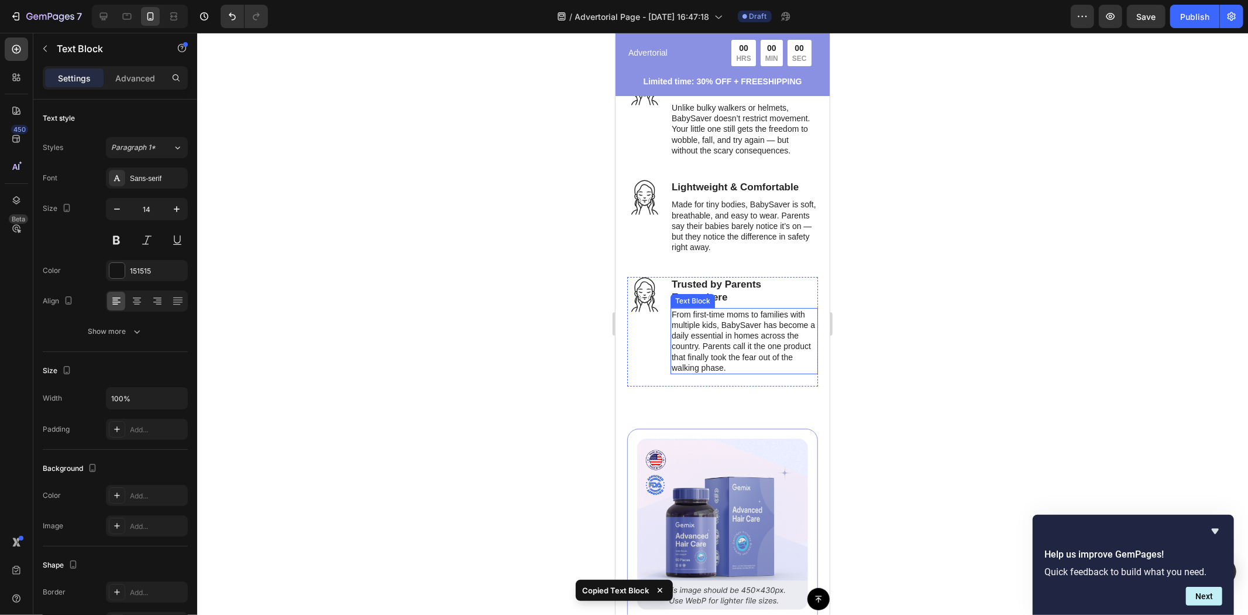
scroll to position [3848, 0]
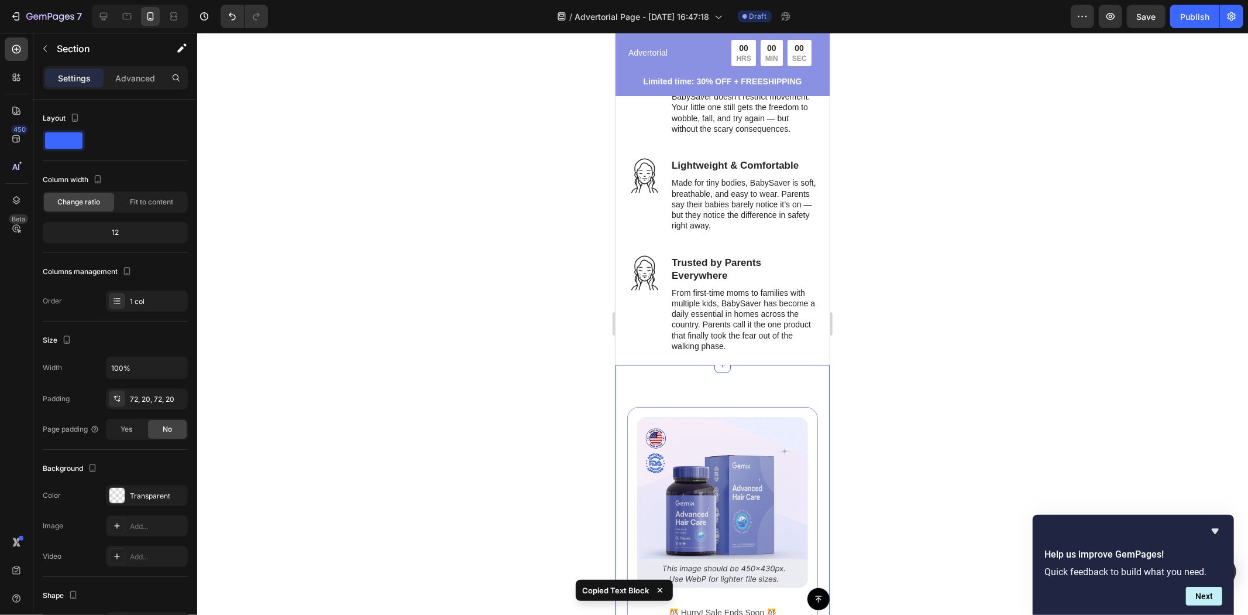
click at [656, 386] on div "Image ️🎊 Hurry! Sale Ends Soon ️🎊 Text Block 00 DAY 00 HRS 00 MIN 00 SEC Countd…" at bounding box center [722, 612] width 214 height 497
click at [649, 364] on div "Icon Trusted by Parents Everywhere Heading From first-time moms to families wit…" at bounding box center [722, 309] width 191 height 109
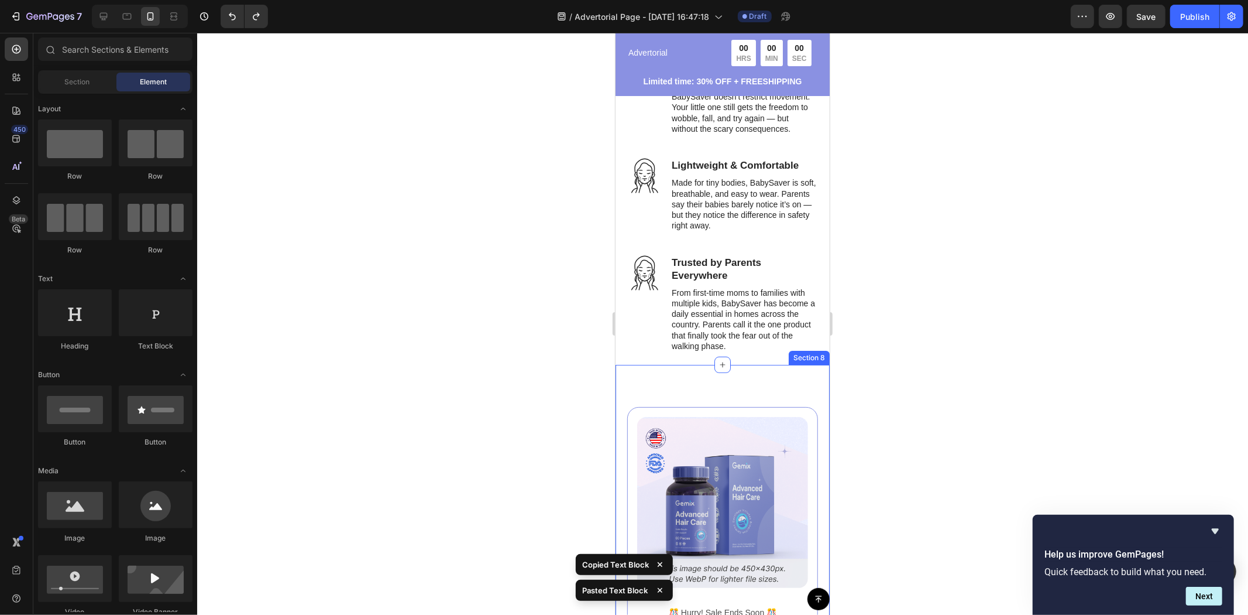
click at [660, 408] on div "Image ️🎊 Hurry! Sale Ends Soon ️🎊 Text Block 00 DAY 00 HRS 00 MIN 00 SEC Countd…" at bounding box center [722, 610] width 214 height 493
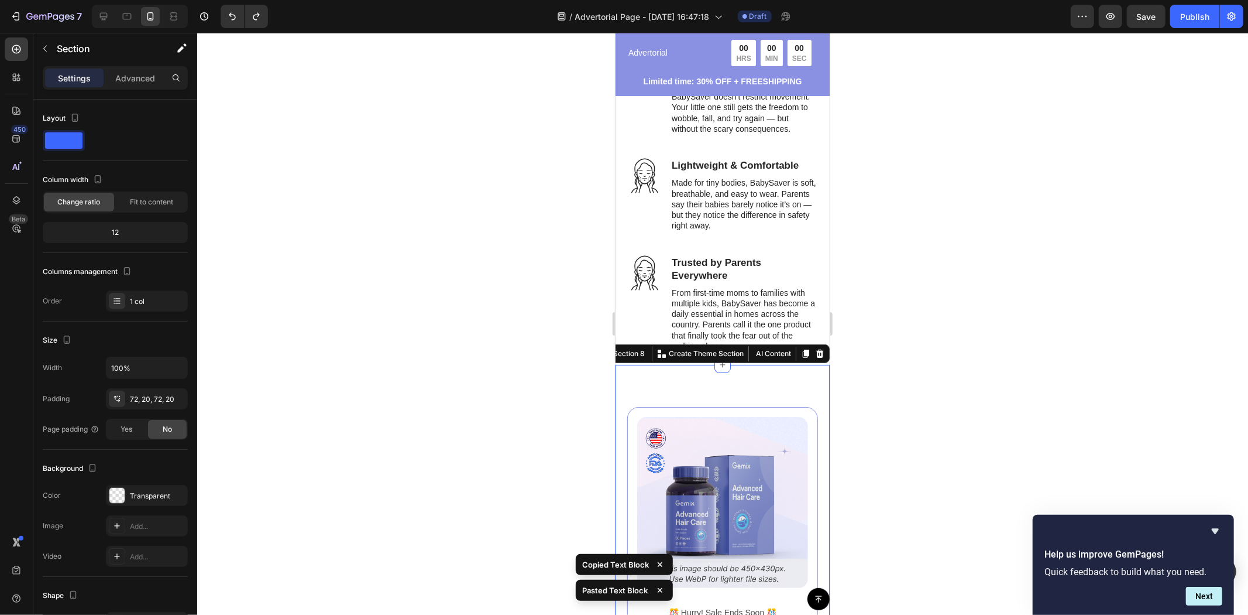
click at [669, 394] on div "Image ️🎊 Hurry! Sale Ends Soon ️🎊 Text Block 00 DAY 00 HRS 00 MIN 00 SEC Countd…" at bounding box center [722, 610] width 214 height 493
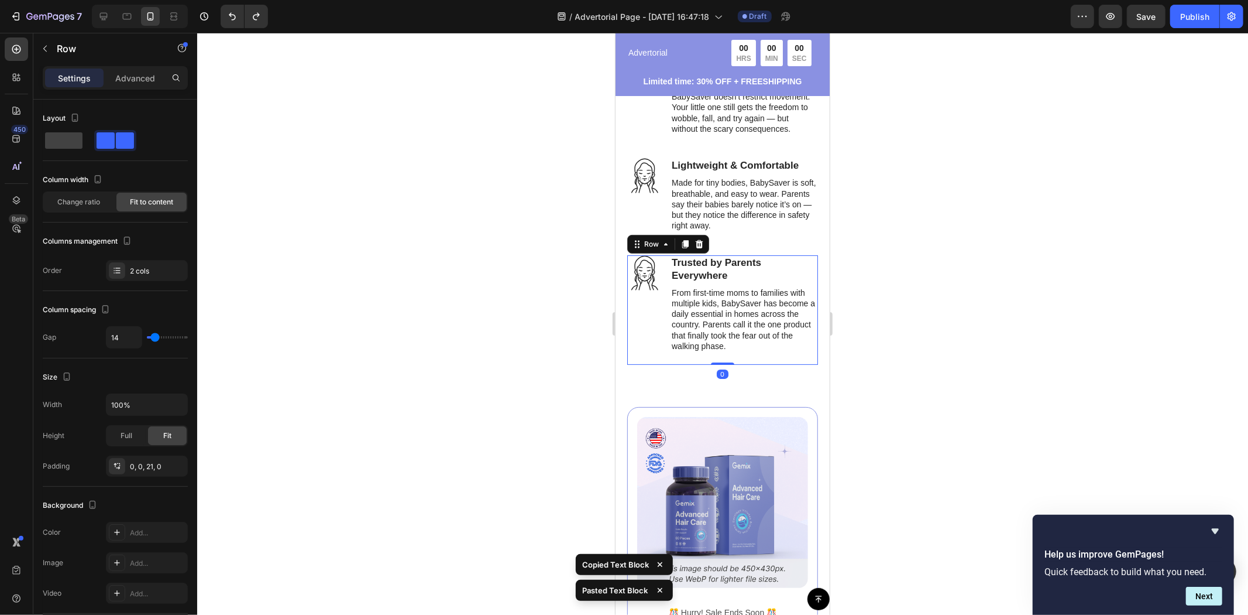
click at [636, 321] on div "Icon" at bounding box center [644, 303] width 35 height 97
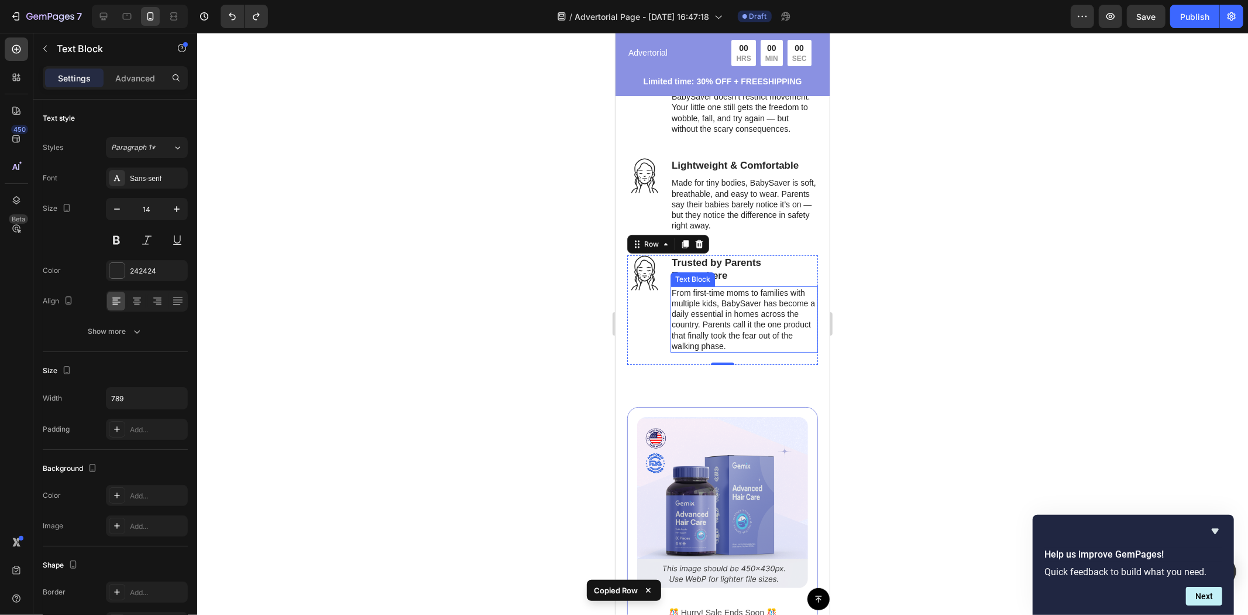
click at [769, 351] on p "From first-time moms to families with multiple kids, BabySaver has become a dai…" at bounding box center [743, 319] width 145 height 64
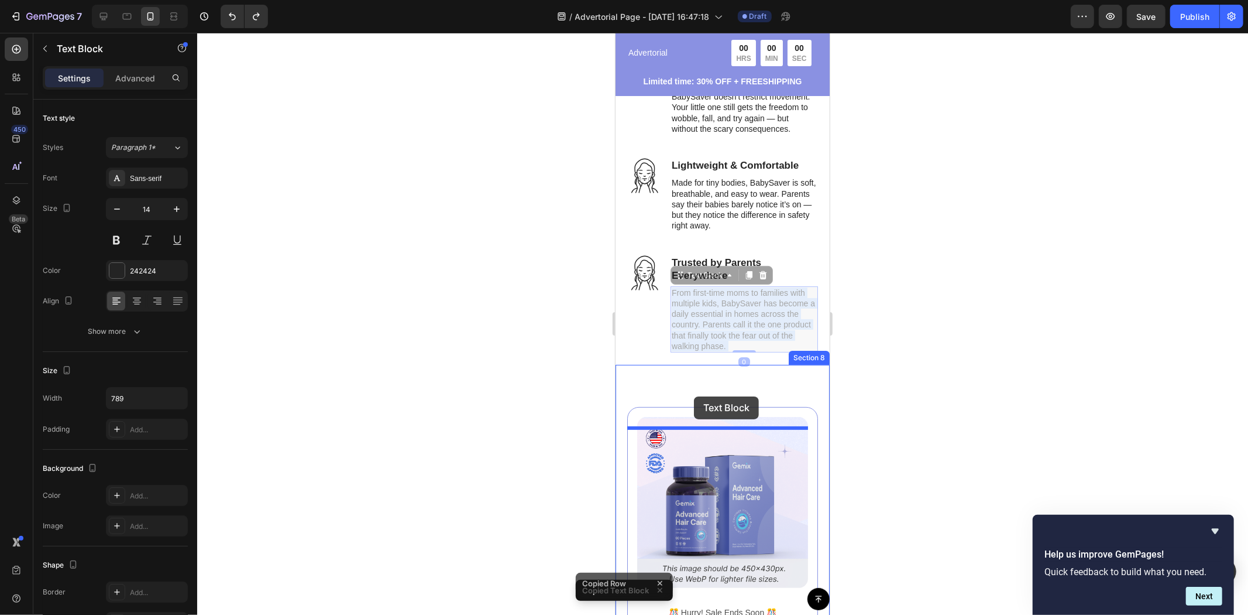
drag, startPoint x: 735, startPoint y: 348, endPoint x: 698, endPoint y: 397, distance: 61.1
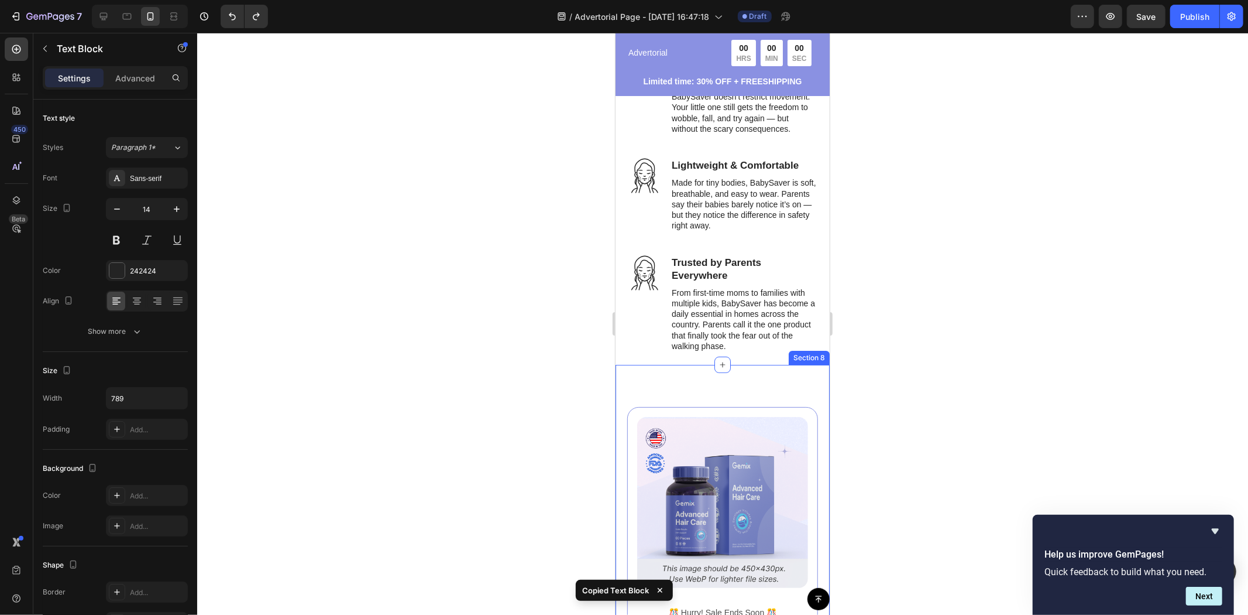
click at [756, 344] on p "From first-time moms to families with multiple kids, BabySaver has become a dai…" at bounding box center [743, 319] width 145 height 64
click at [690, 386] on div "Image ️🎊 Hurry! Sale Ends Soon ️🎊 Text Block 00 DAY 00 HRS 00 MIN 00 SEC Countd…" at bounding box center [722, 610] width 214 height 493
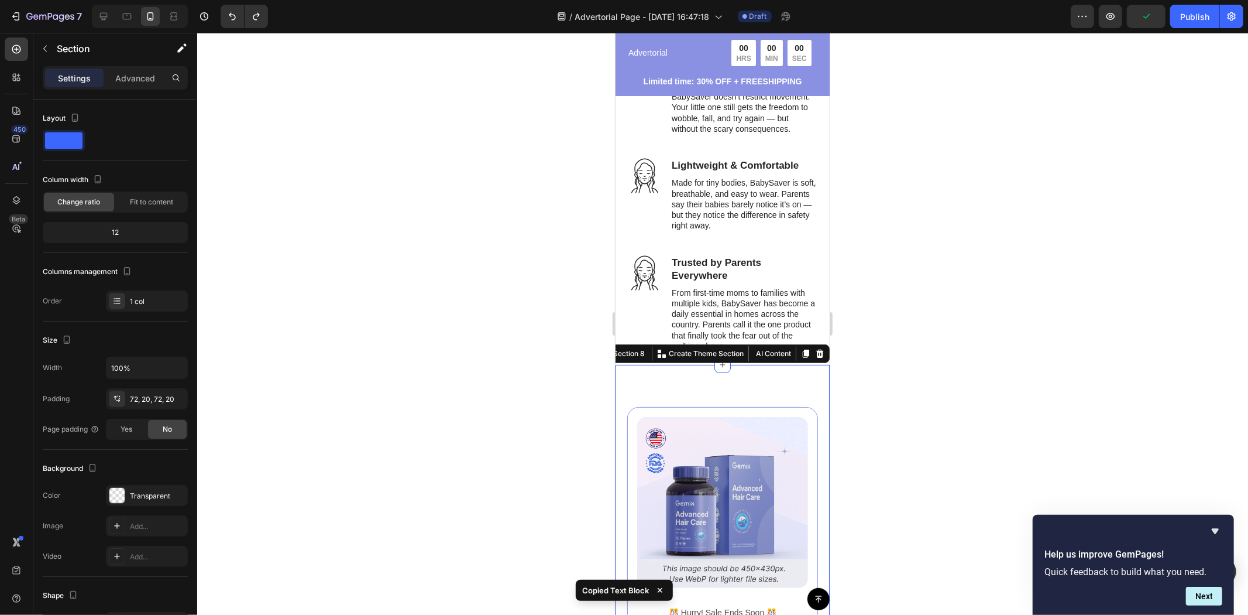
click at [739, 331] on p "From first-time moms to families with multiple kids, BabySaver has become a dai…" at bounding box center [743, 319] width 145 height 64
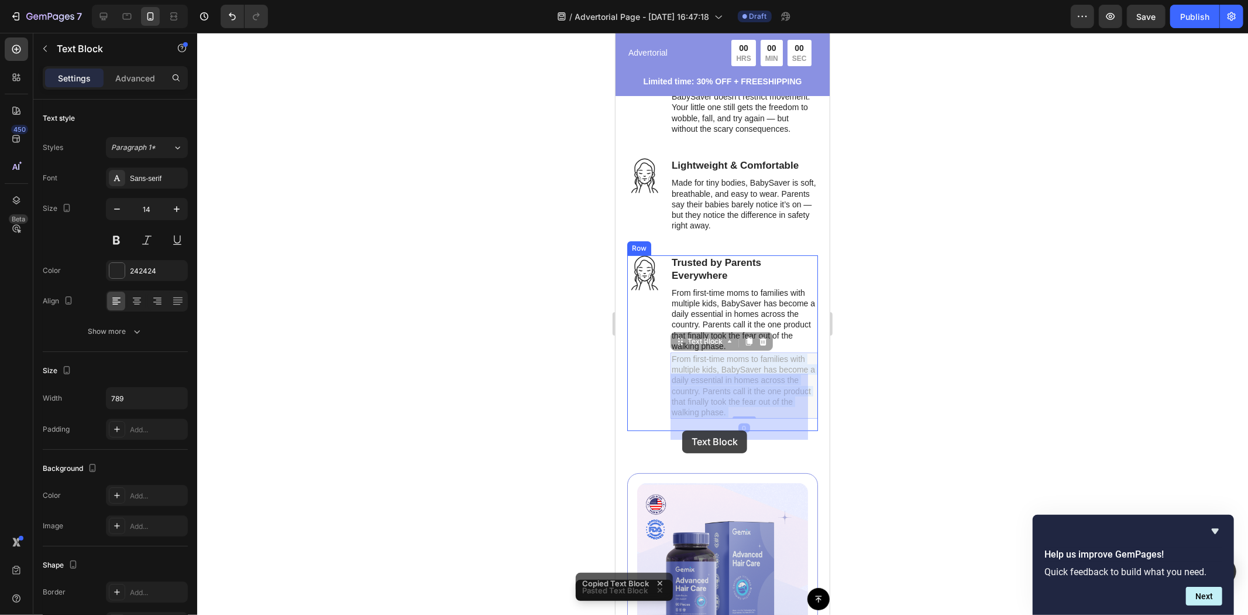
drag, startPoint x: 695, startPoint y: 387, endPoint x: 687, endPoint y: 419, distance: 32.8
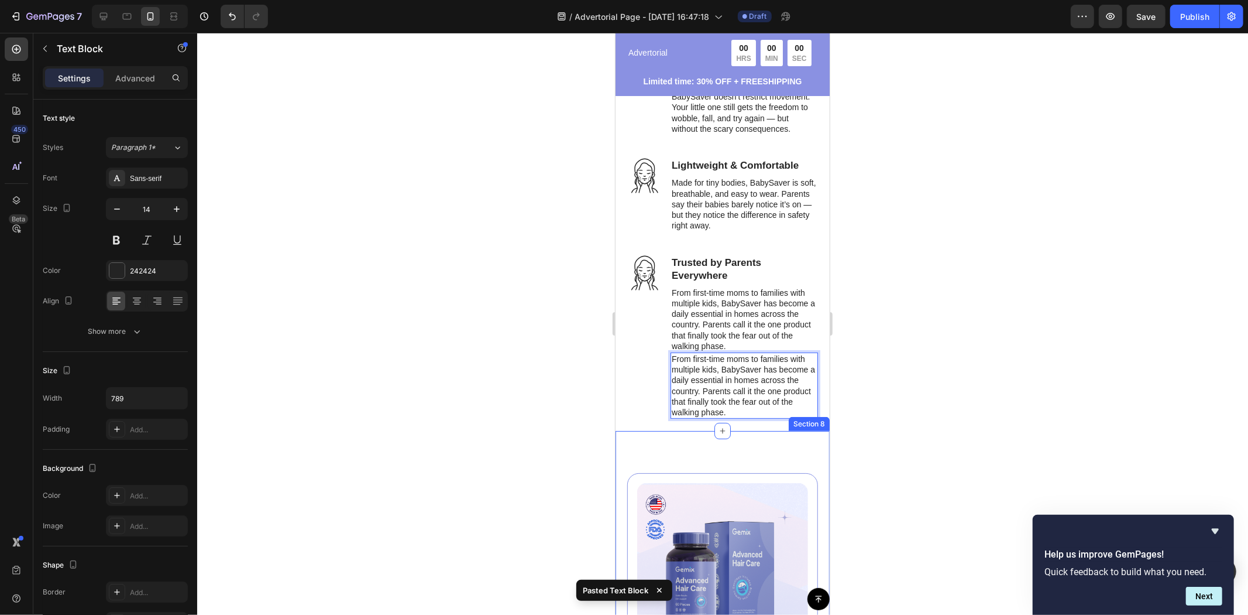
drag, startPoint x: 756, startPoint y: 426, endPoint x: 722, endPoint y: 427, distance: 34.6
click at [762, 399] on p "From first-time moms to families with multiple kids, BabySaver has become a dai…" at bounding box center [743, 385] width 145 height 64
click at [879, 420] on div at bounding box center [722, 324] width 1051 height 582
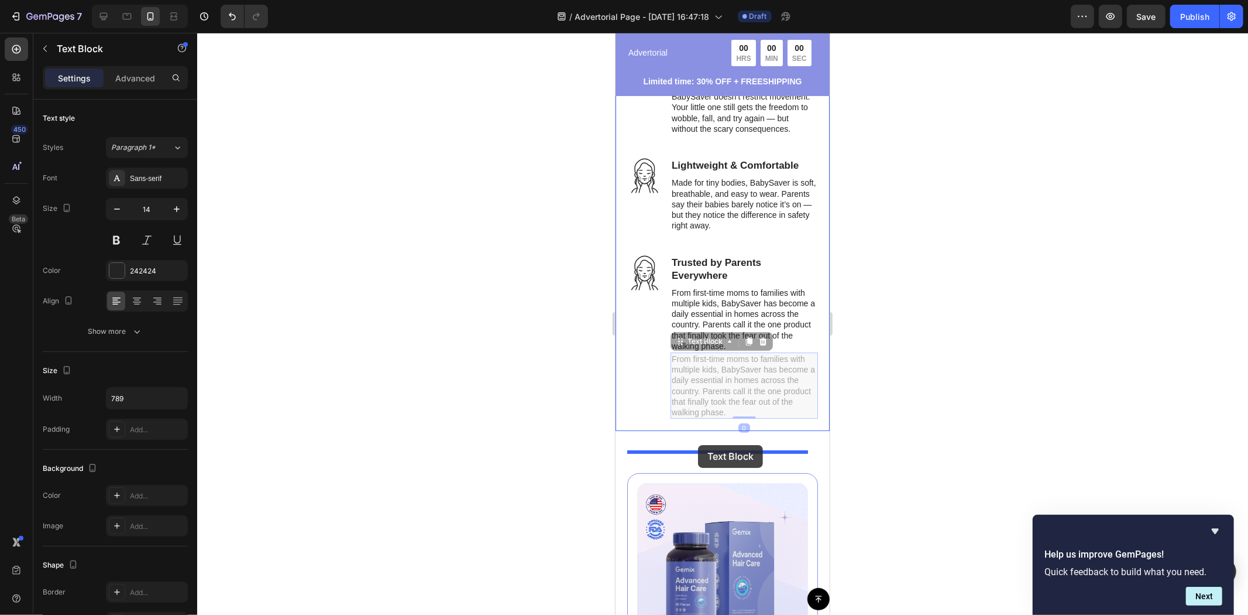
drag, startPoint x: 763, startPoint y: 399, endPoint x: 698, endPoint y: 444, distance: 79.1
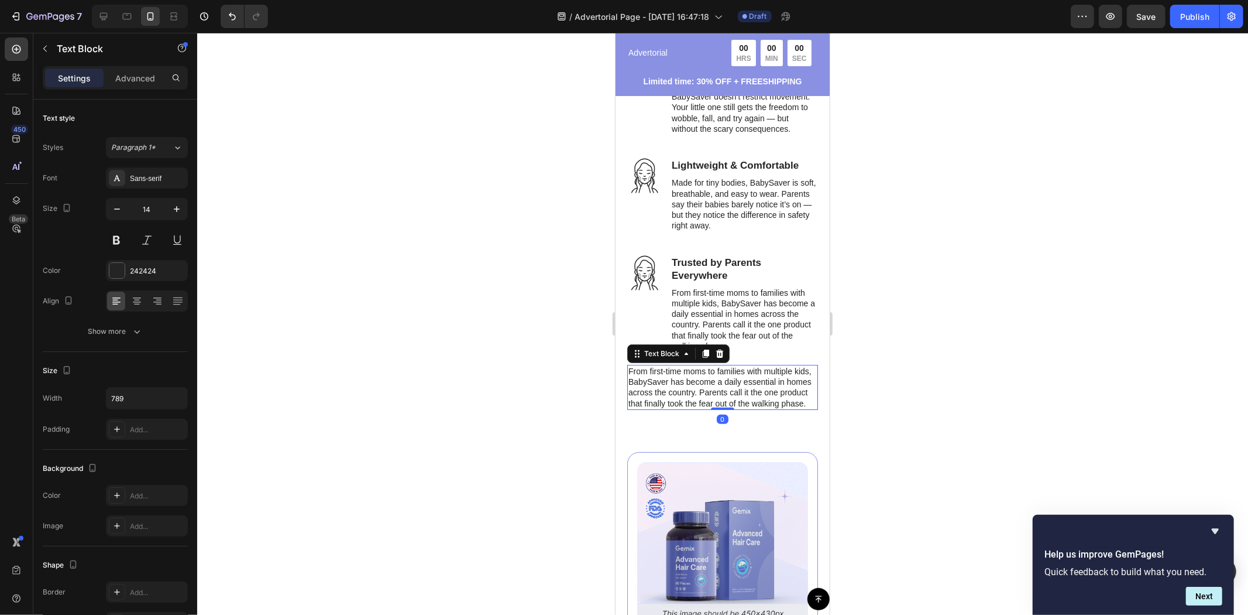
click at [949, 460] on div at bounding box center [722, 324] width 1051 height 582
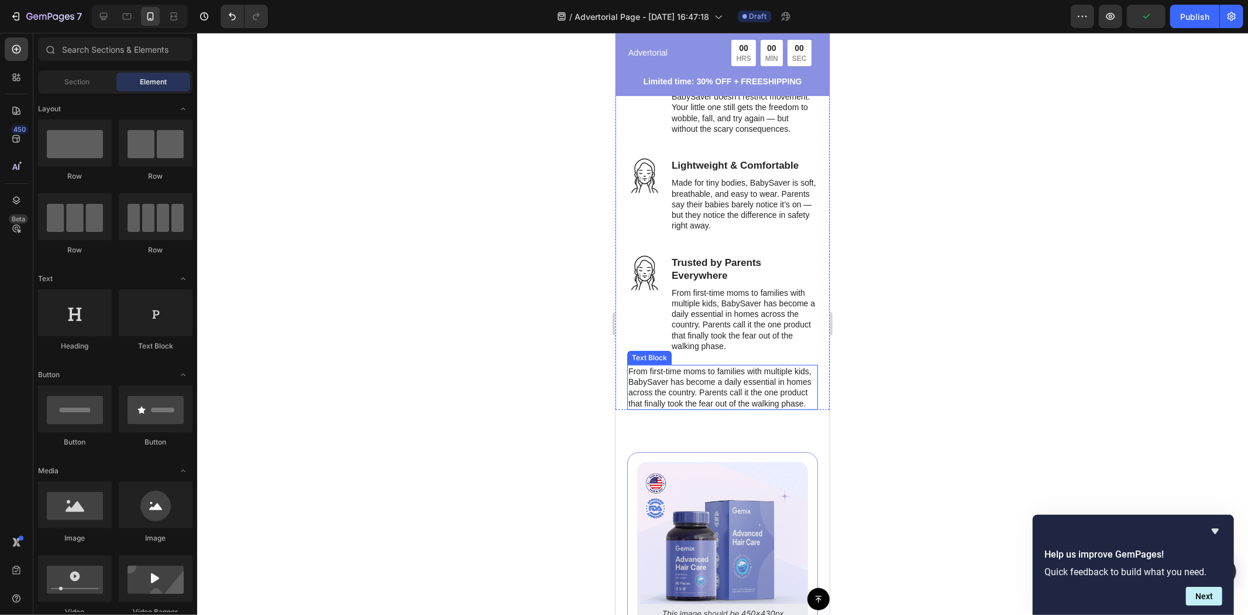
click at [688, 408] on p "From first-time moms to families with multiple kids, BabySaver has become a dai…" at bounding box center [722, 386] width 188 height 43
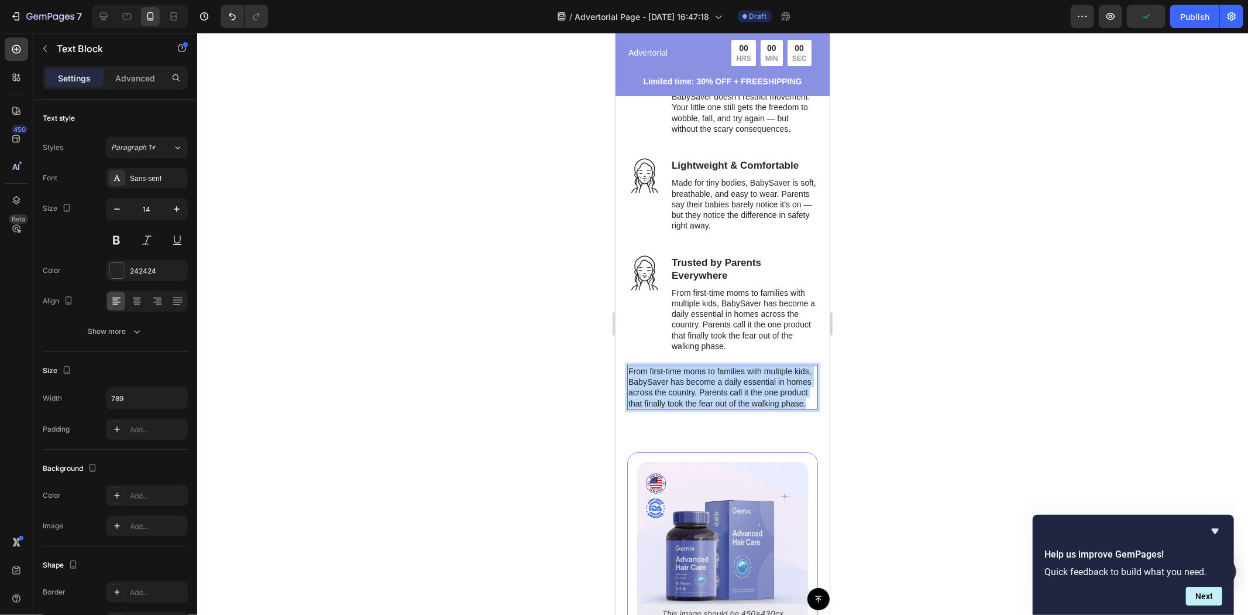
click at [688, 408] on p "From first-time moms to families with multiple kids, BabySaver has become a dai…" at bounding box center [722, 386] width 188 height 43
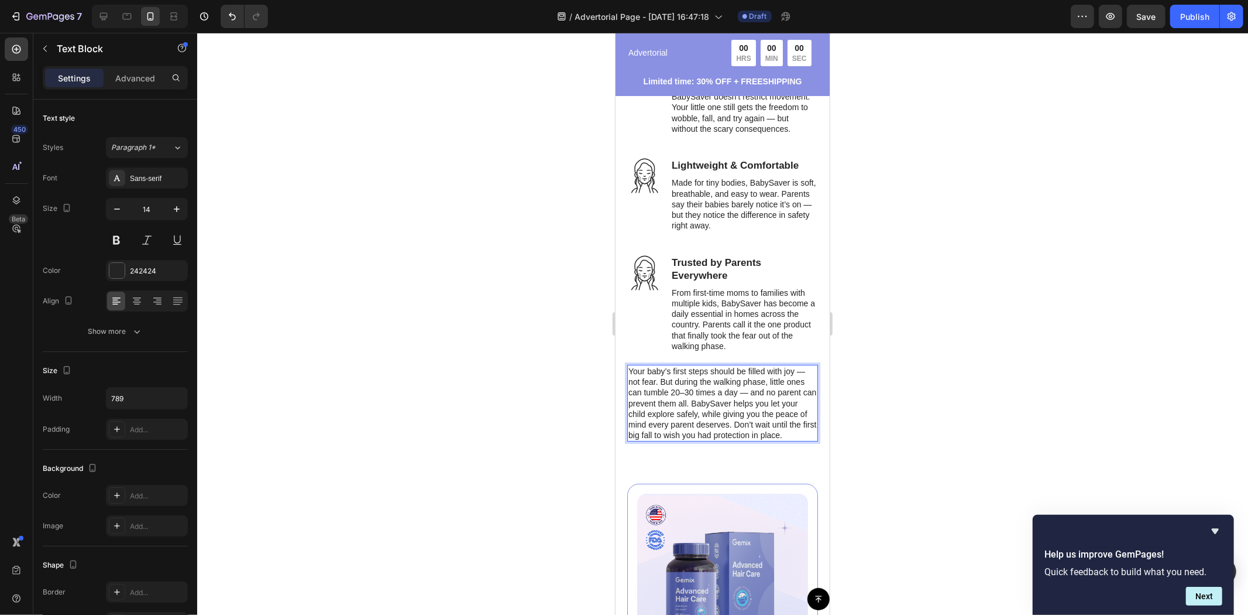
click at [960, 430] on div at bounding box center [722, 324] width 1051 height 582
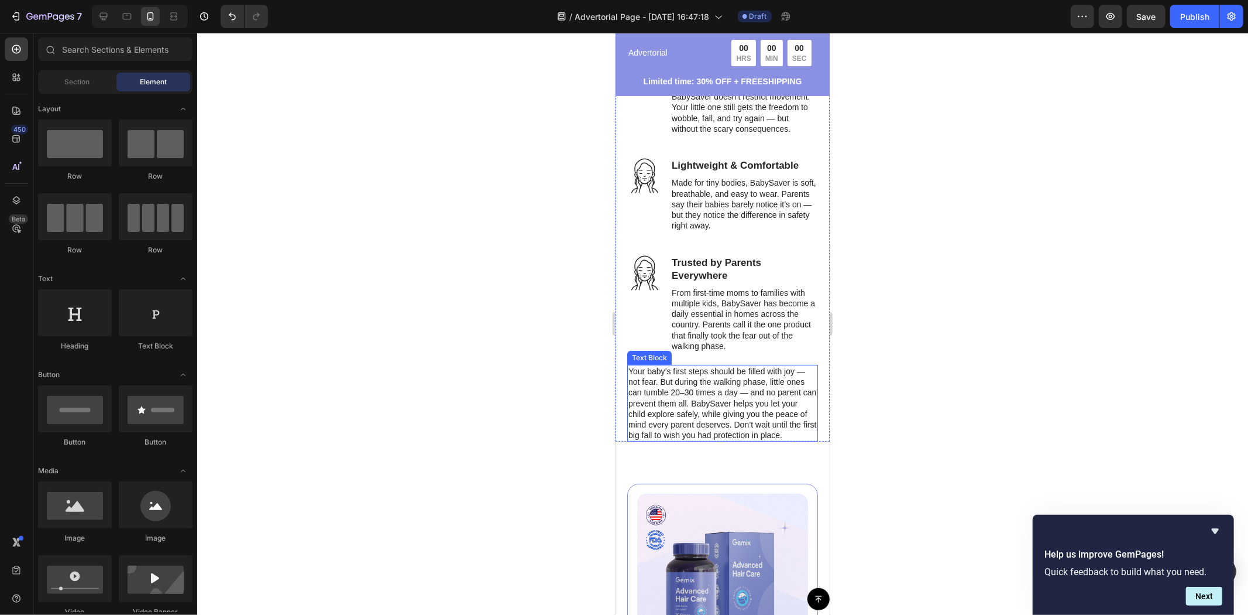
click at [709, 423] on p "Your baby’s first steps should be filled with joy — not fear. But during the wa…" at bounding box center [722, 402] width 188 height 74
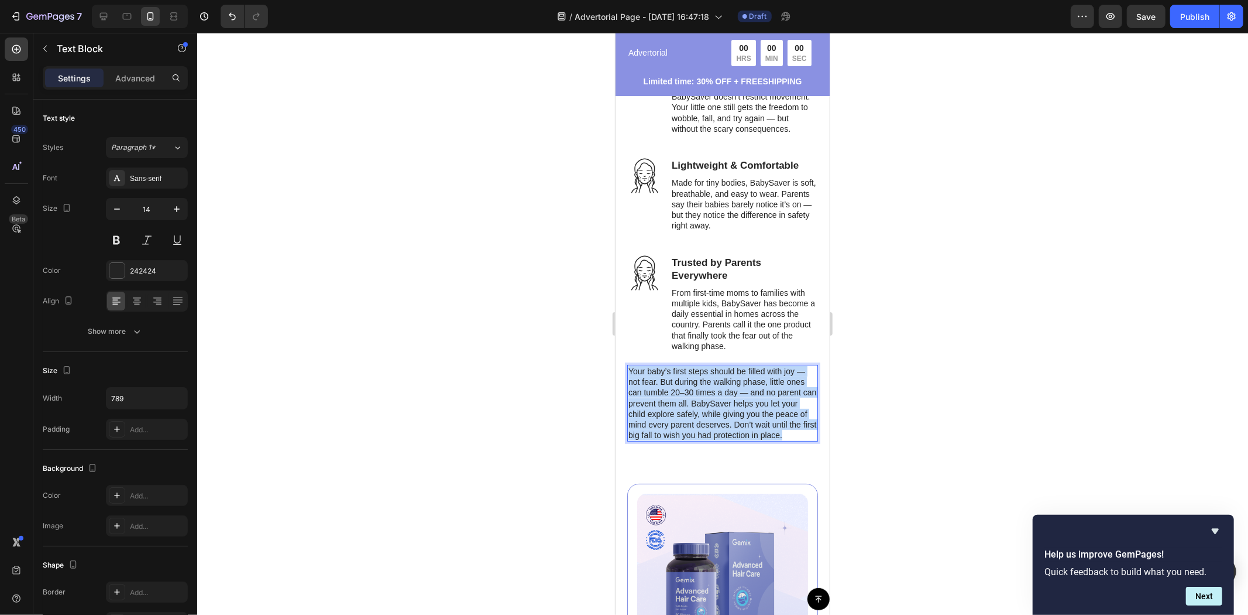
click at [709, 423] on p "Your baby’s first steps should be filled with joy — not fear. But during the wa…" at bounding box center [722, 402] width 188 height 74
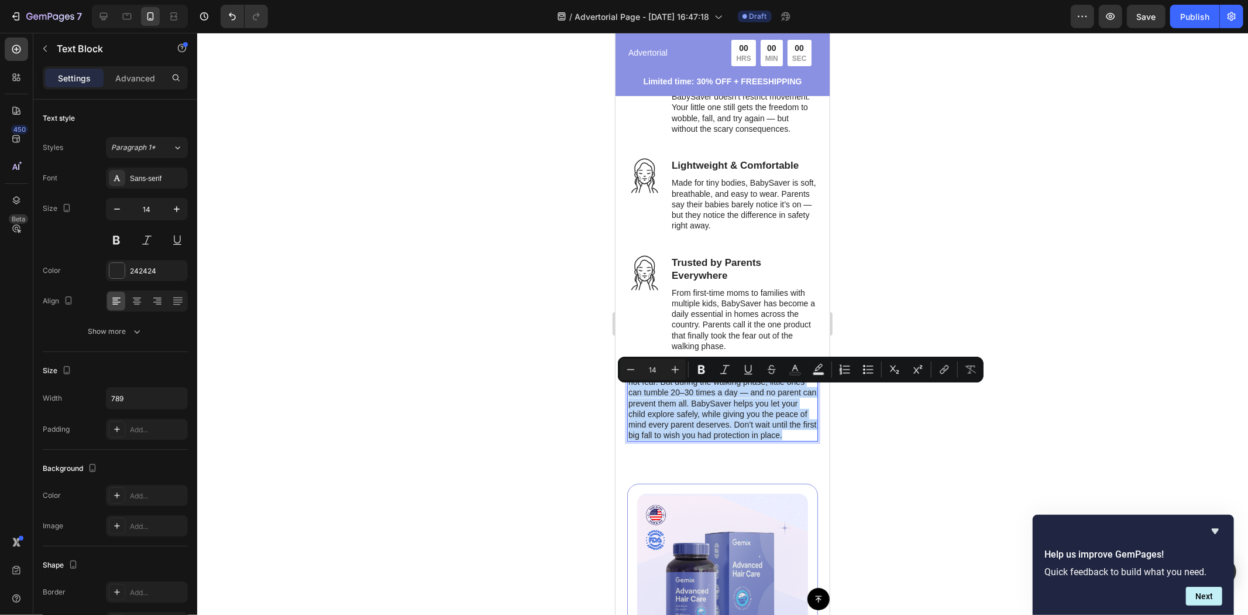
click at [709, 423] on p "Your baby’s first steps should be filled with joy — not fear. But during the wa…" at bounding box center [722, 402] width 188 height 74
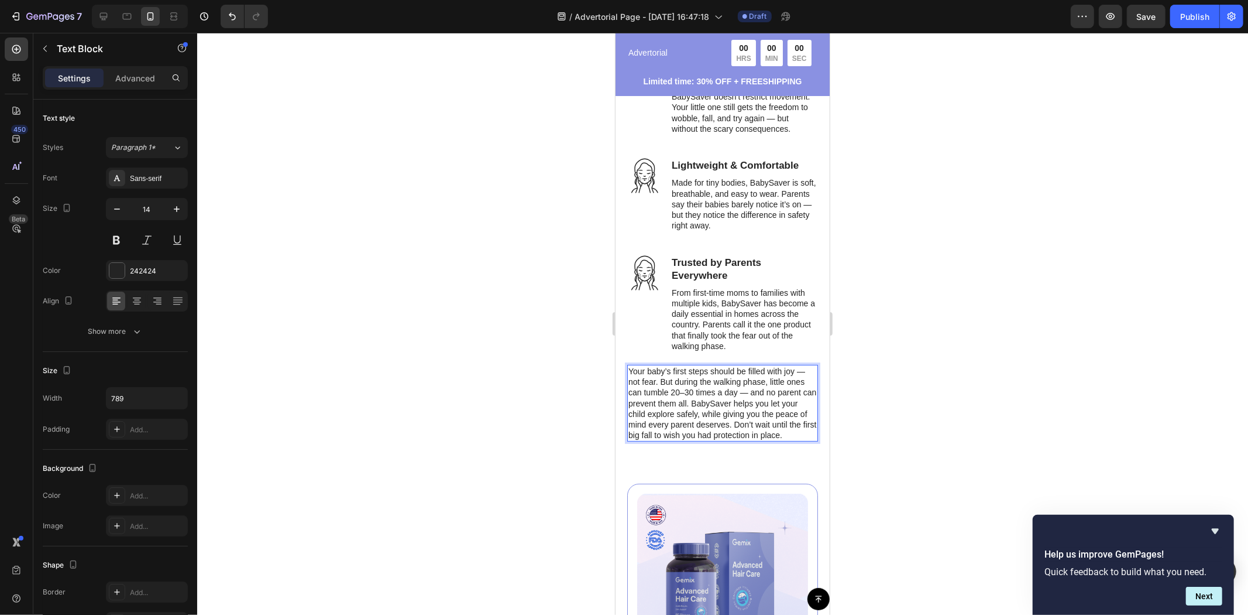
click at [705, 423] on p "Your baby’s first steps should be filled with joy — not fear. But during the wa…" at bounding box center [722, 402] width 188 height 74
click at [706, 423] on p "Your baby’s first steps should be filled with joy — not fear. But during the wa…" at bounding box center [722, 402] width 188 height 74
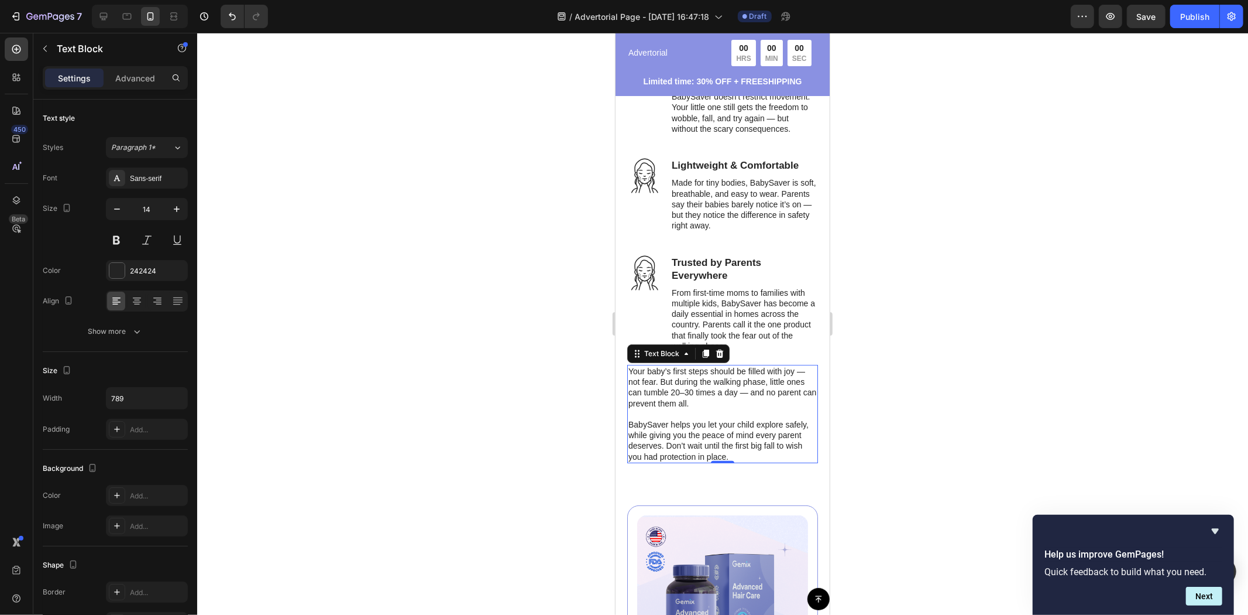
click at [907, 441] on div at bounding box center [722, 324] width 1051 height 582
click at [773, 351] on p "From first-time moms to families with multiple kids, BabySaver has become a dai…" at bounding box center [743, 319] width 145 height 64
click at [711, 364] on div "Icon Trusted by Parents Everywhere Heading From first-time moms to families wit…" at bounding box center [722, 309] width 191 height 109
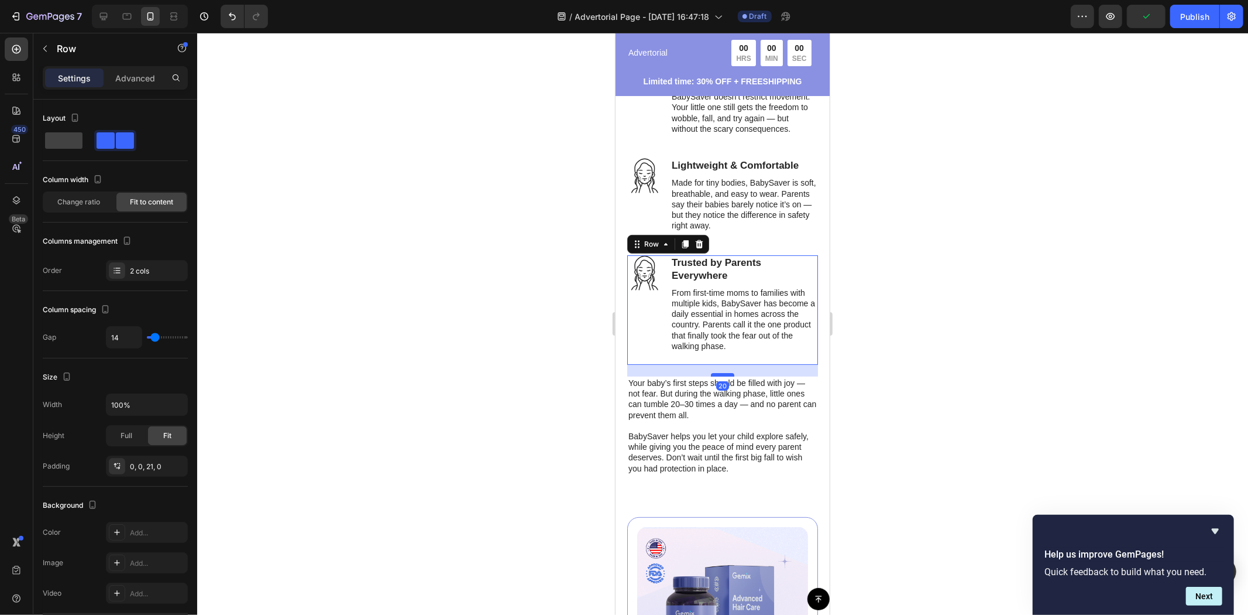
drag, startPoint x: 716, startPoint y: 383, endPoint x: 1449, endPoint y: 434, distance: 734.0
click at [716, 376] on div at bounding box center [722, 374] width 23 height 4
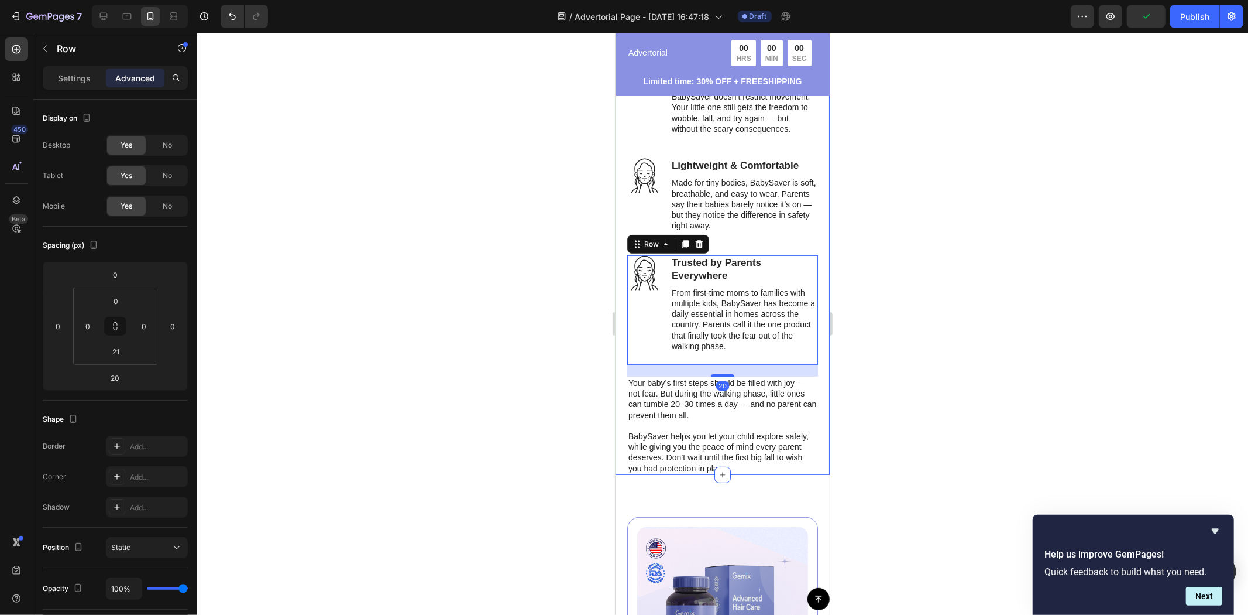
click at [805, 364] on div "Icon Trusted by Parents Everywhere Heading From first-time moms to families wit…" at bounding box center [722, 309] width 191 height 109
click at [932, 371] on div at bounding box center [722, 324] width 1051 height 582
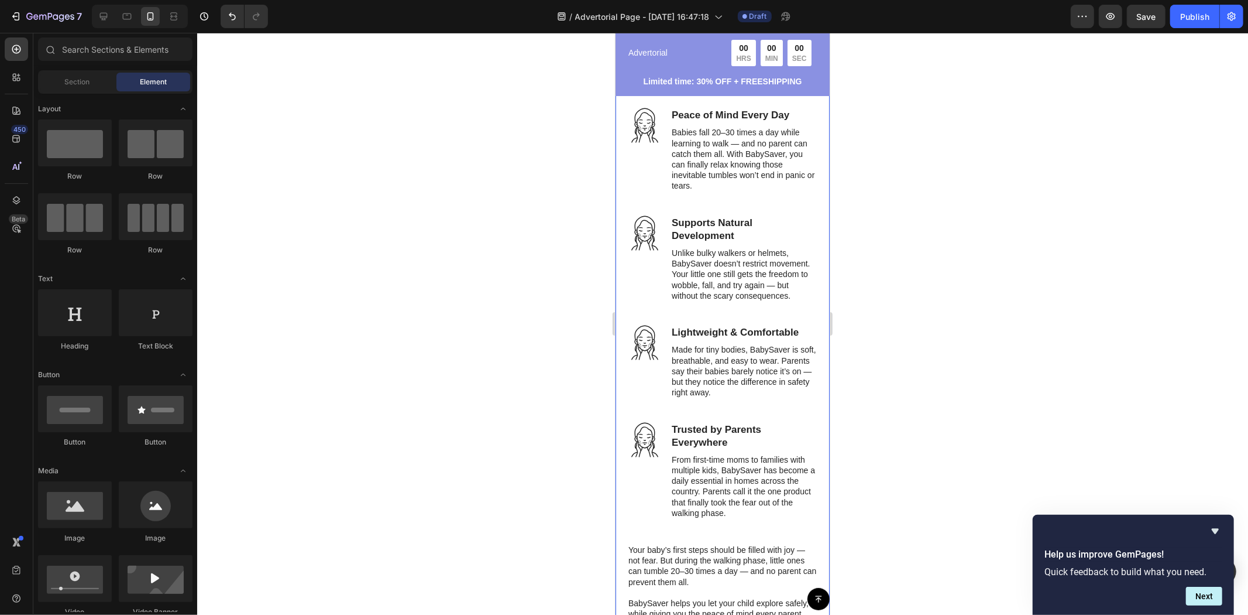
scroll to position [3486, 0]
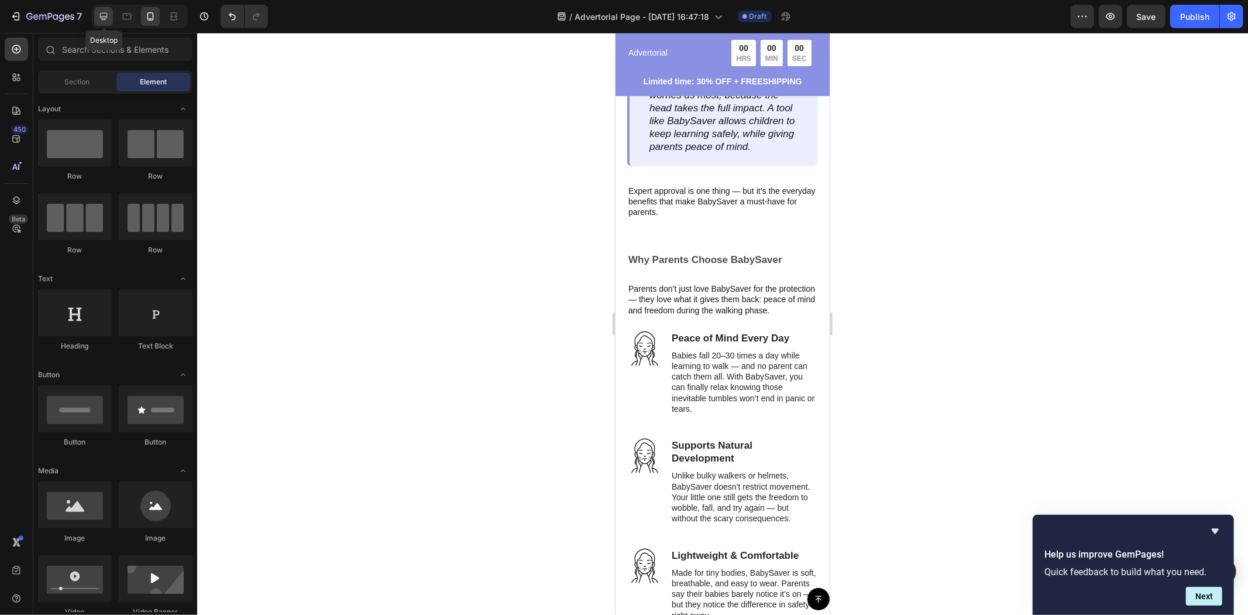
click at [108, 14] on icon at bounding box center [104, 17] width 12 height 12
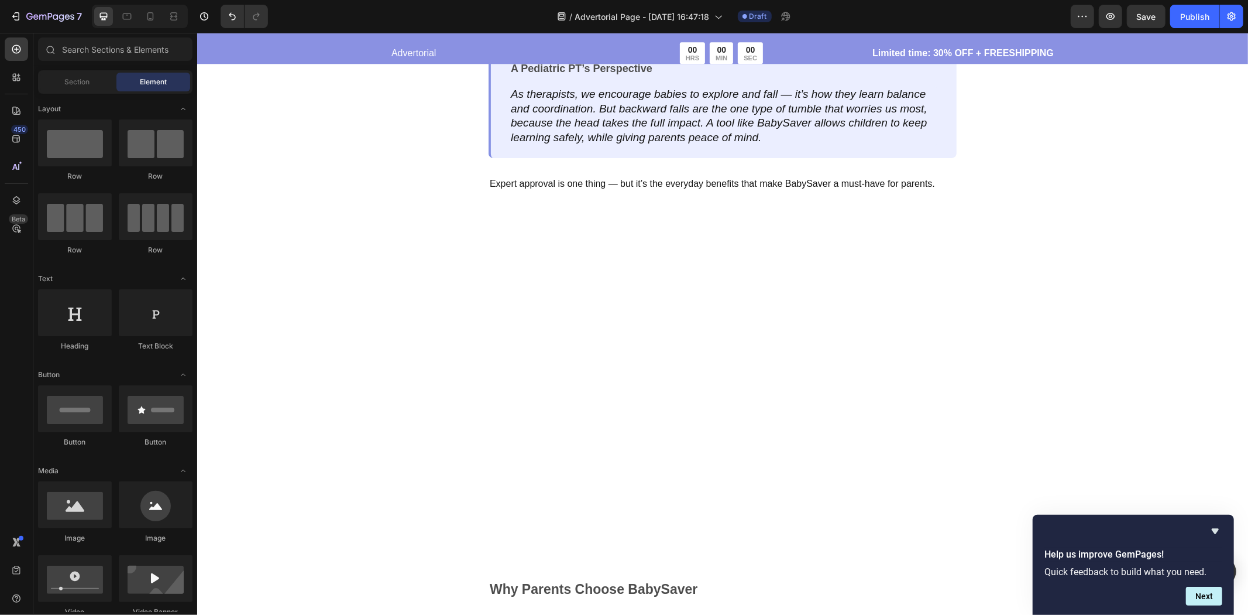
scroll to position [2625, 0]
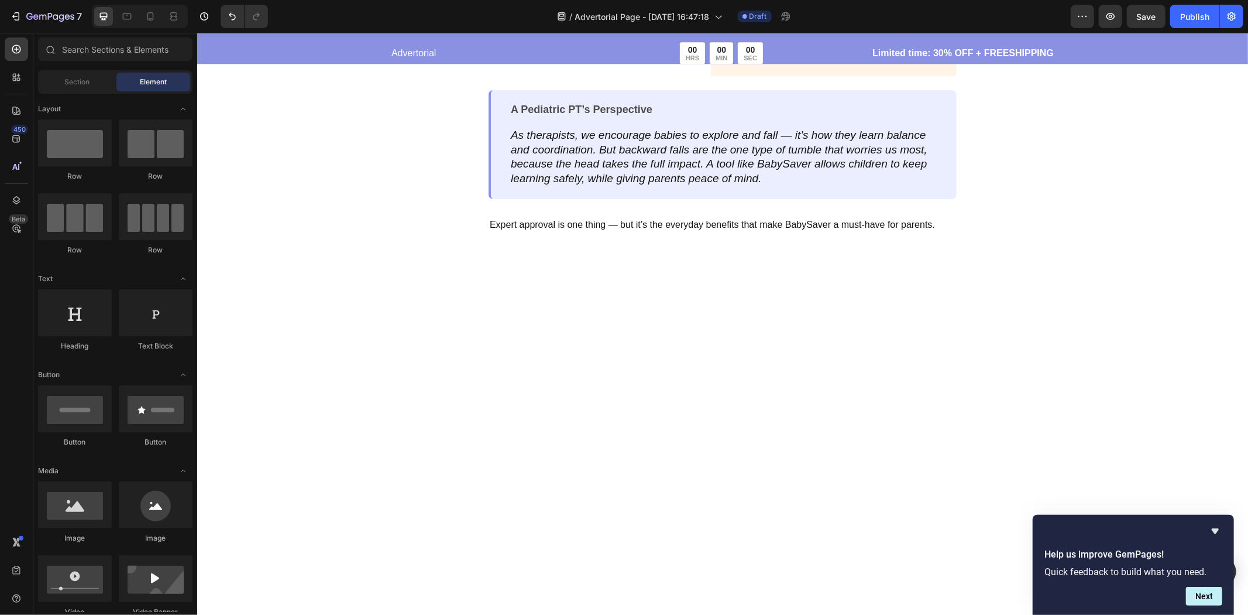
click at [1060, 328] on div at bounding box center [722, 495] width 1051 height 461
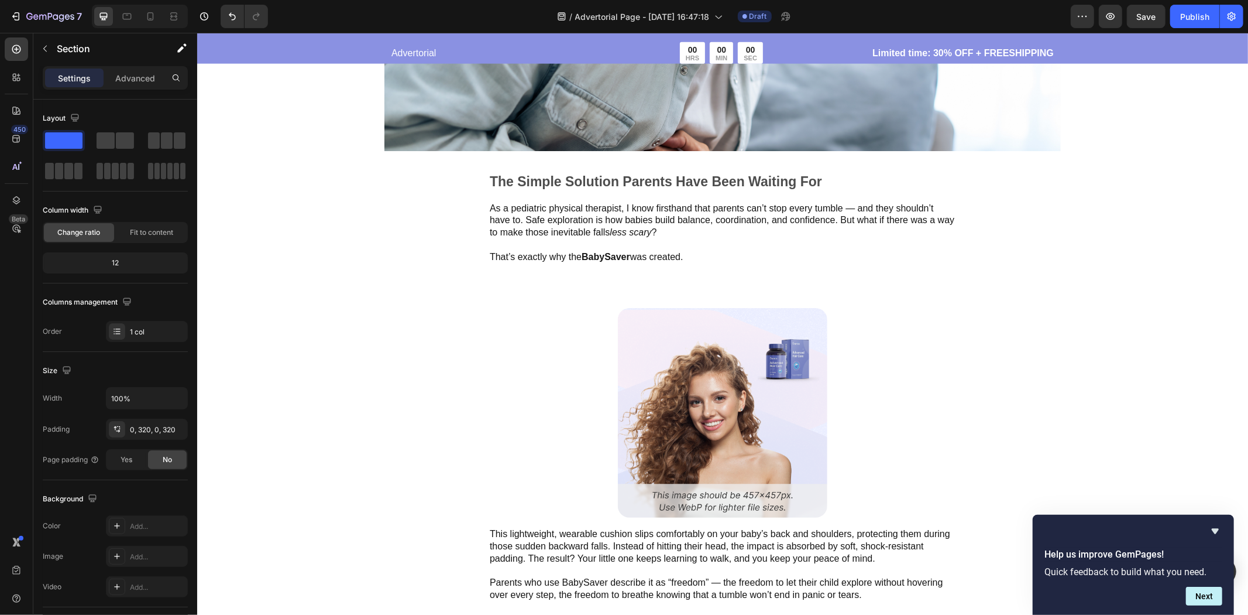
scroll to position [1220, 0]
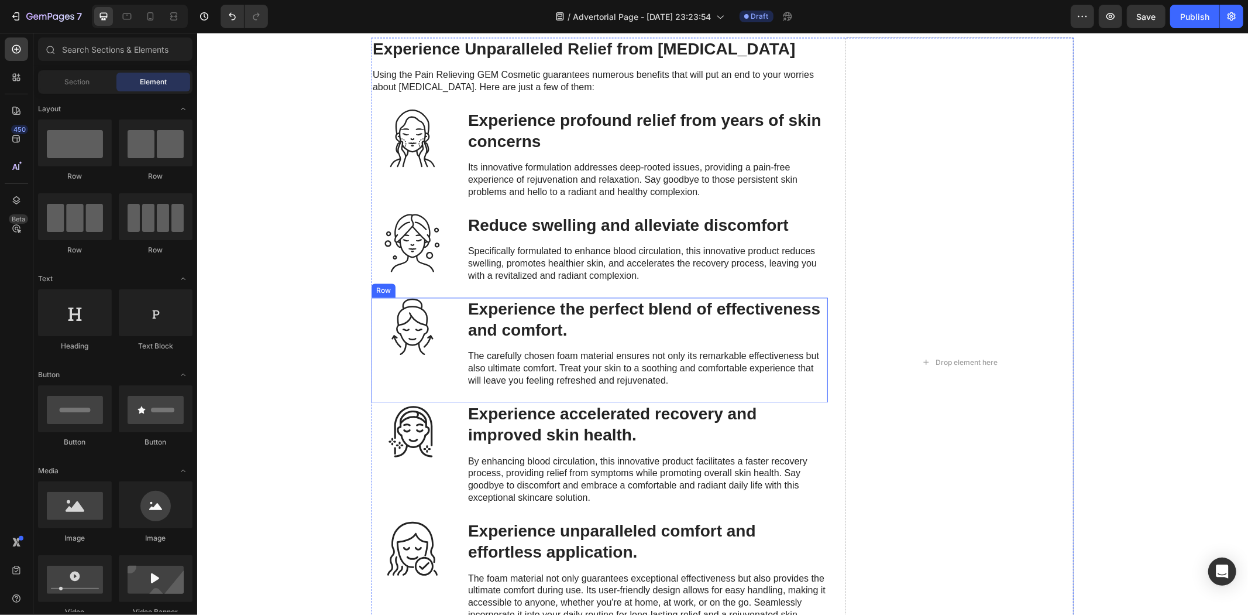
scroll to position [1951, 0]
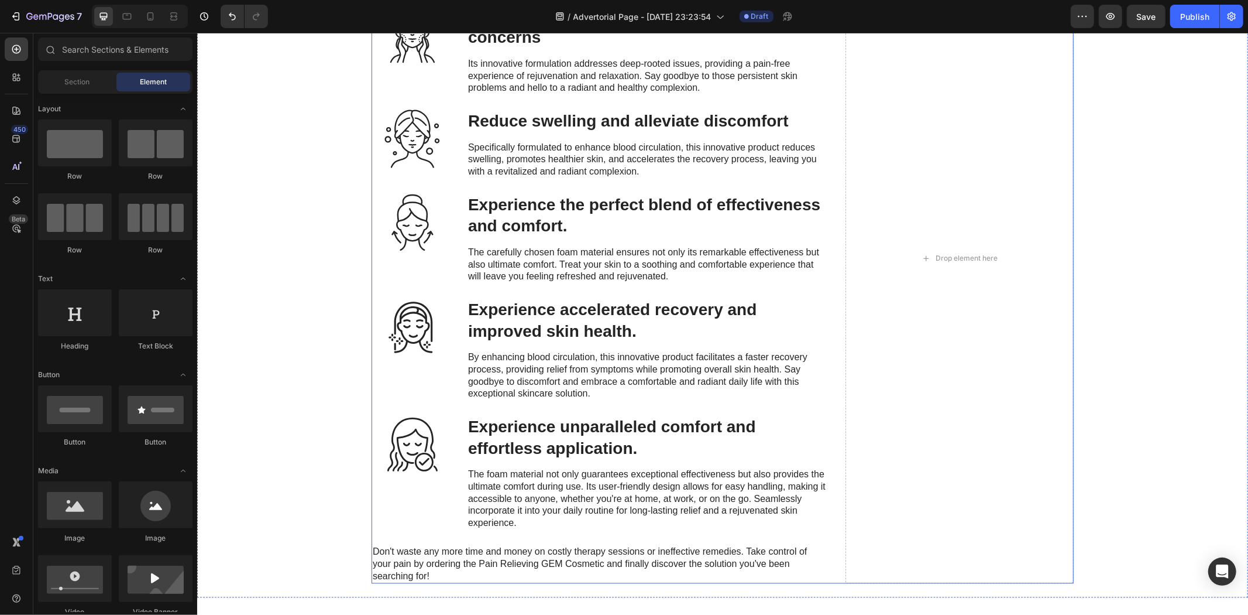
click at [831, 232] on div "Experience Unparalleled Relief from Neuropathy Heading Using the Pain Relieving…" at bounding box center [722, 258] width 702 height 650
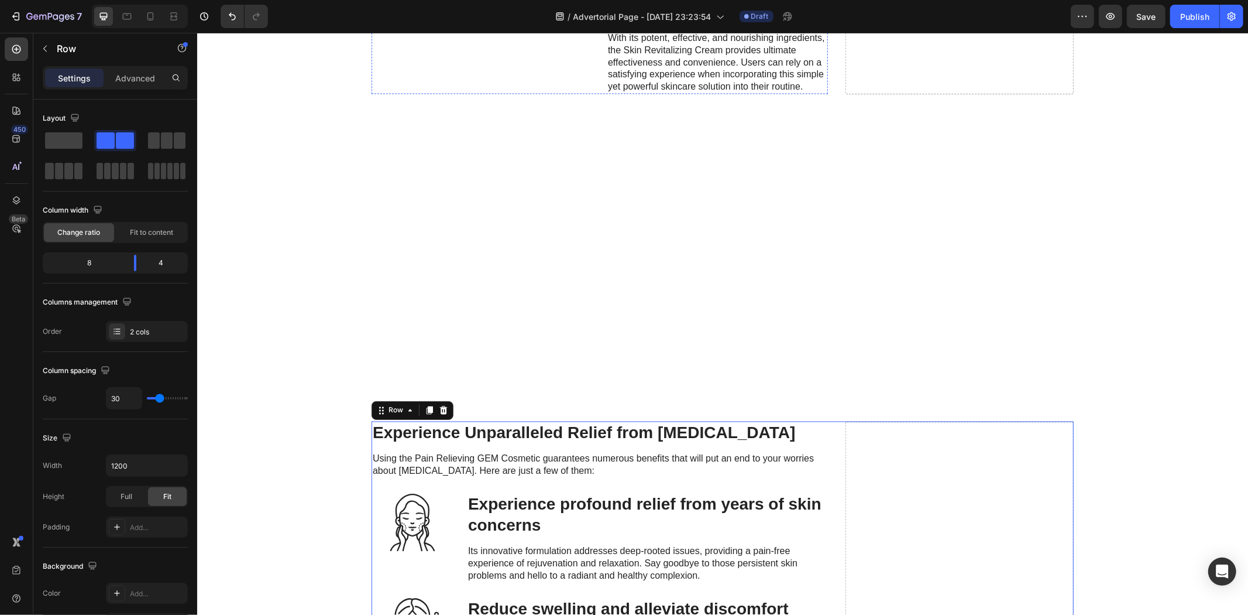
scroll to position [1756, 0]
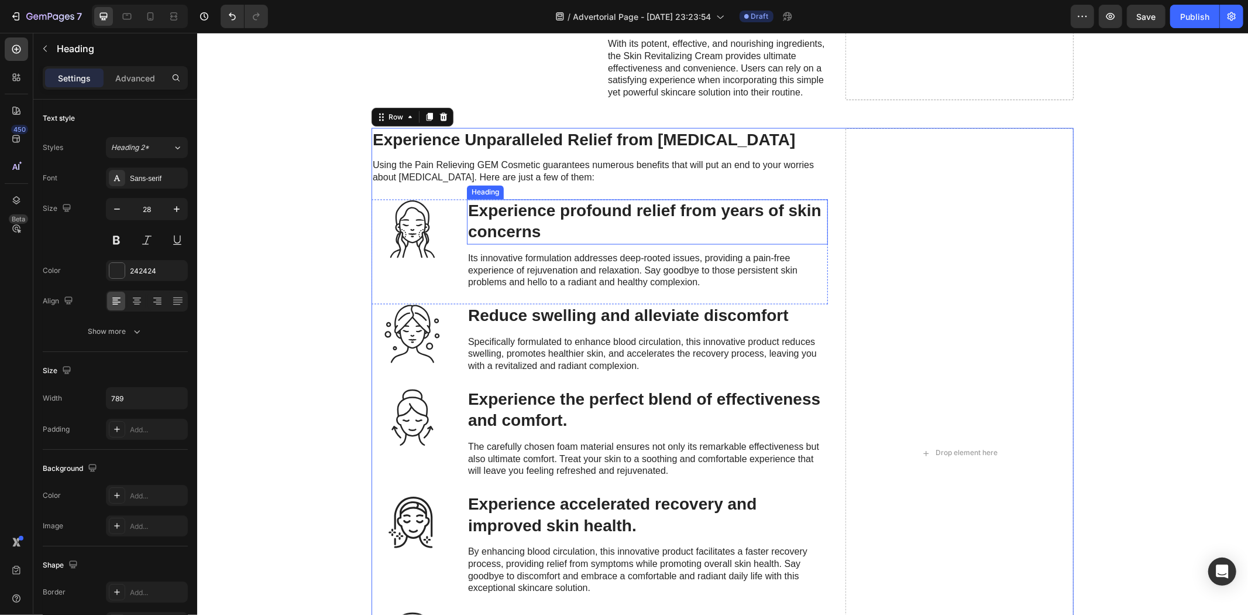
click at [513, 244] on h3 "Experience profound relief from years of skin concerns" at bounding box center [646, 221] width 361 height 45
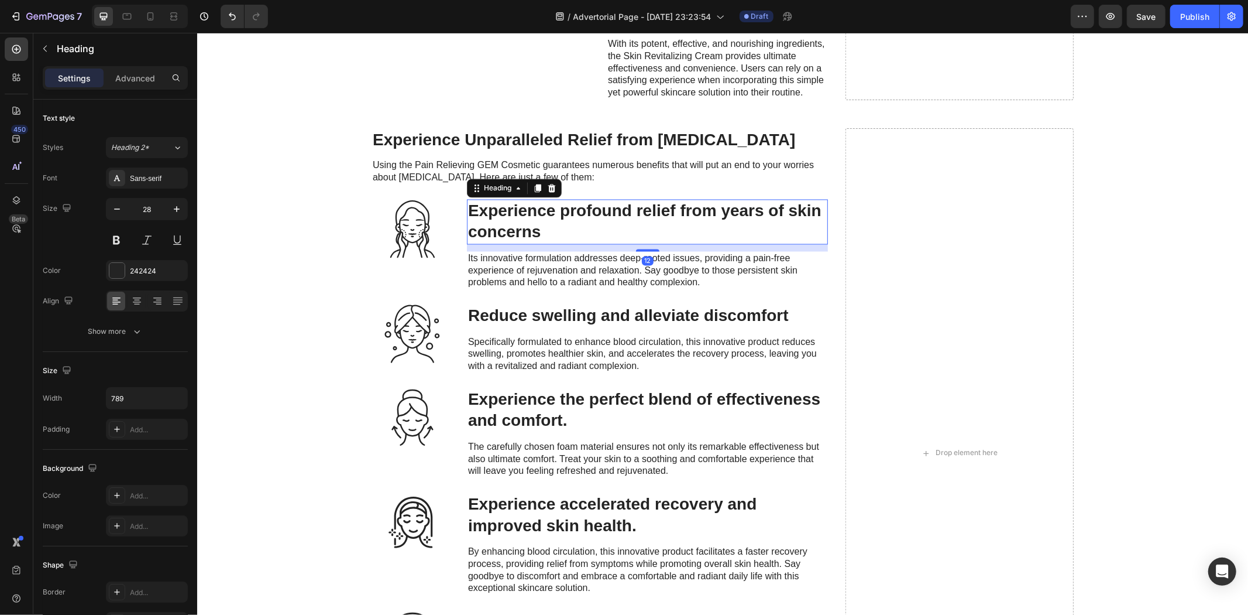
click at [443, 496] on div "Experience Unparalleled Relief from Neuropathy Heading Using the Pain Relieving…" at bounding box center [599, 453] width 457 height 650
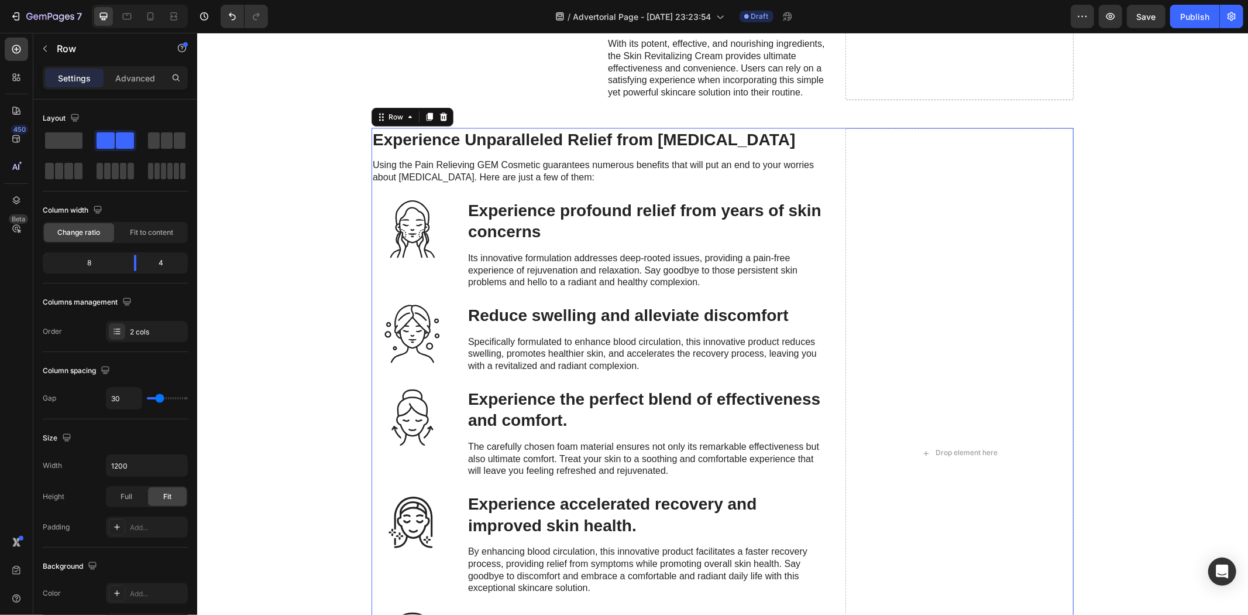
click at [452, 486] on div "Experience Unparalleled Relief from Neuropathy Heading Using the Pain Relieving…" at bounding box center [599, 453] width 457 height 650
click at [483, 497] on div "Experience Unparalleled Relief from Neuropathy Heading Using the Pain Relieving…" at bounding box center [599, 453] width 457 height 650
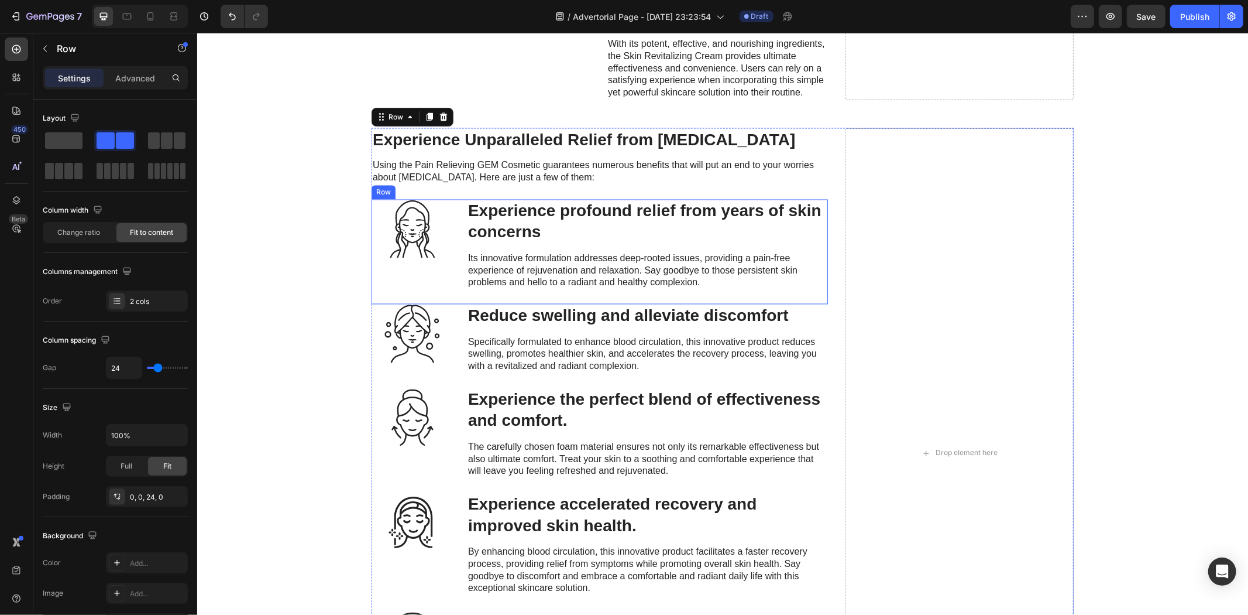
click at [455, 304] on div "Icon Experience profound relief from years of skin concerns Heading Its innovat…" at bounding box center [599, 251] width 457 height 105
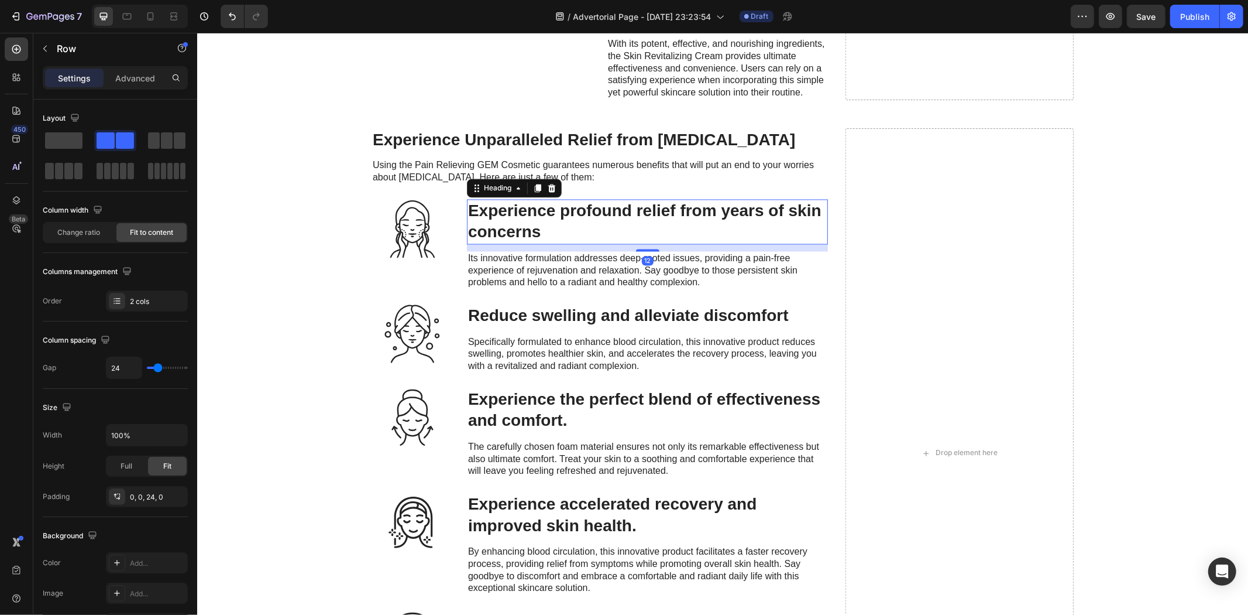
click at [489, 244] on h3 "Experience profound relief from years of skin concerns" at bounding box center [646, 221] width 361 height 45
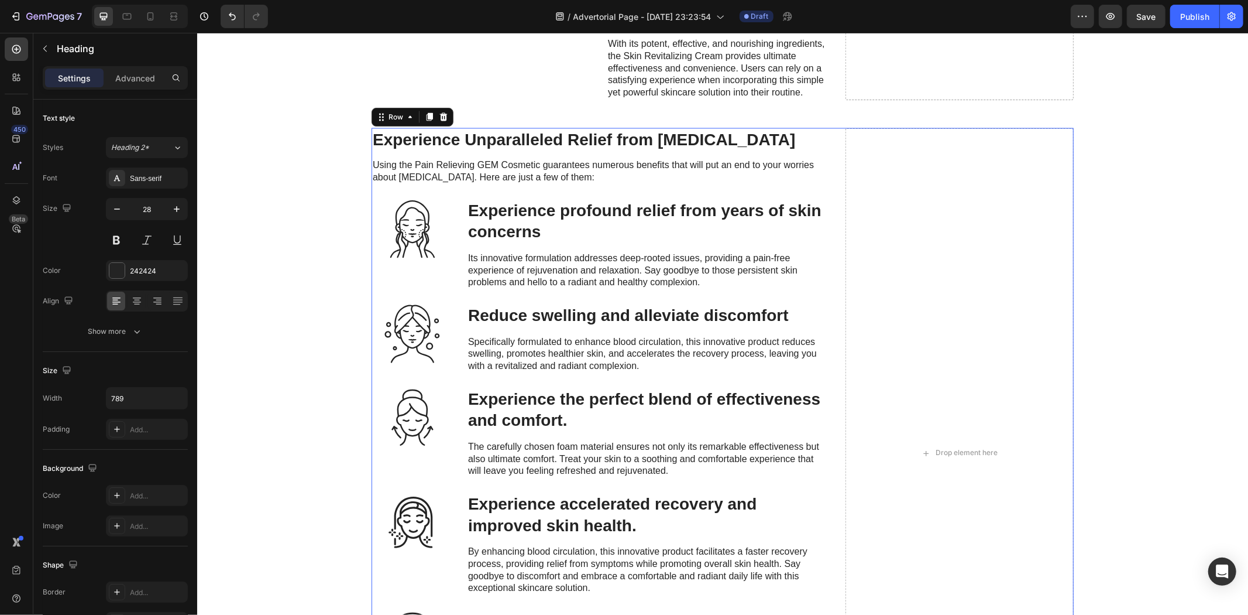
click at [438, 493] on div "Experience Unparalleled Relief from Neuropathy Heading Using the Pain Relieving…" at bounding box center [599, 453] width 457 height 650
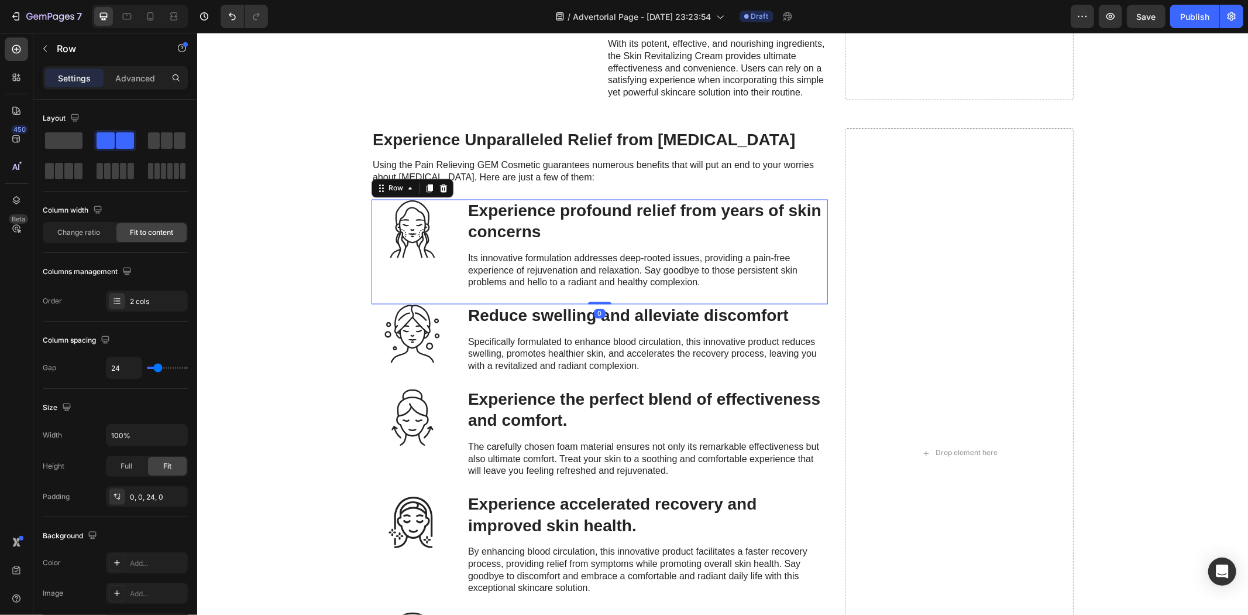
click at [449, 304] on div "Icon Experience profound relief from years of skin concerns Heading Its innovat…" at bounding box center [599, 251] width 457 height 105
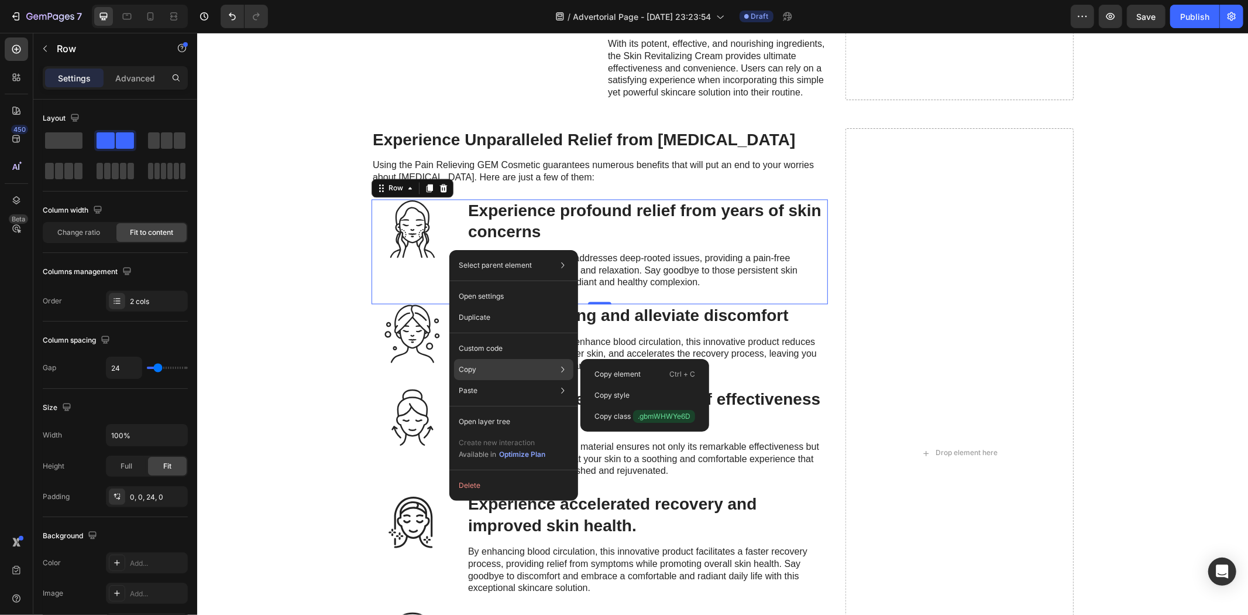
click at [505, 359] on div "Copy Copy element Ctrl + C Copy style Copy class .gbmWHWYe6D" at bounding box center [513, 369] width 119 height 21
click at [615, 367] on div "Copy element Ctrl + C" at bounding box center [644, 373] width 119 height 21
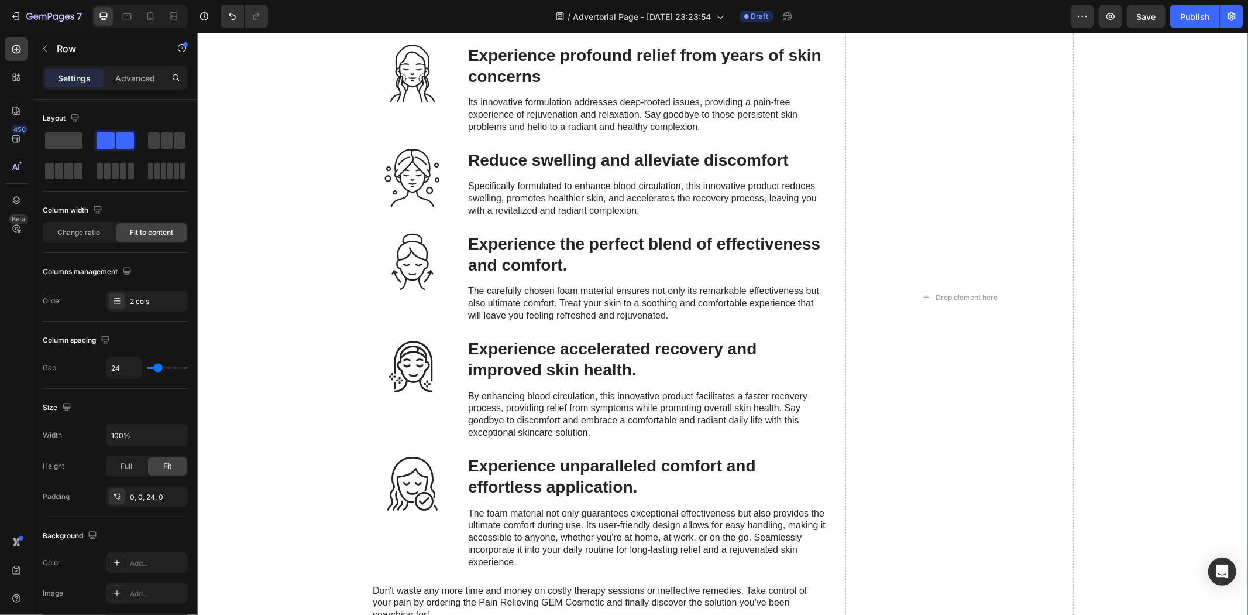
click at [1181, 320] on div "Experience Unparalleled Relief from Neuropathy Heading Using the Pain Relieving…" at bounding box center [722, 297] width 1028 height 650
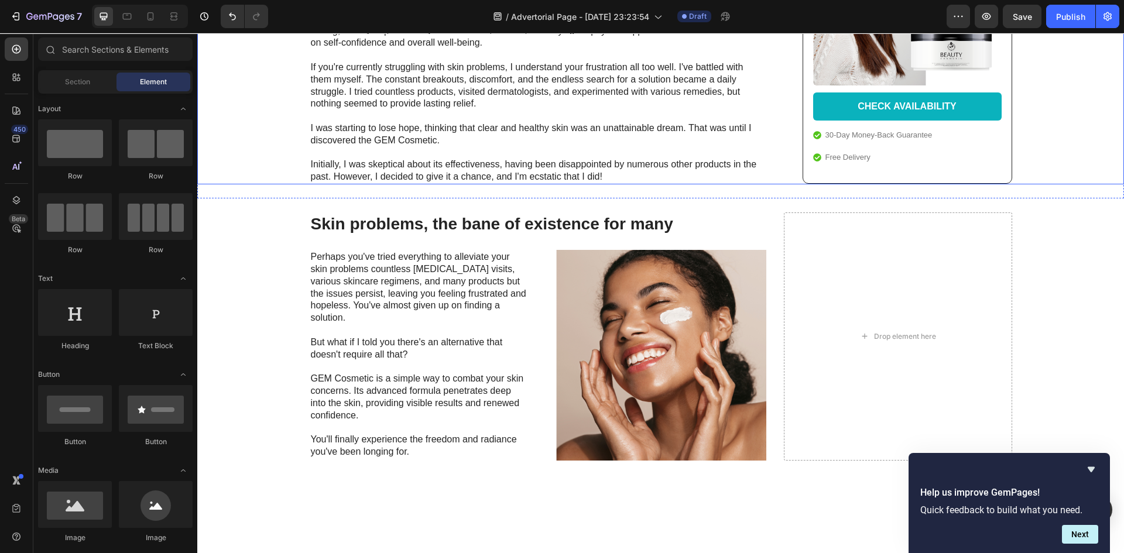
scroll to position [937, 0]
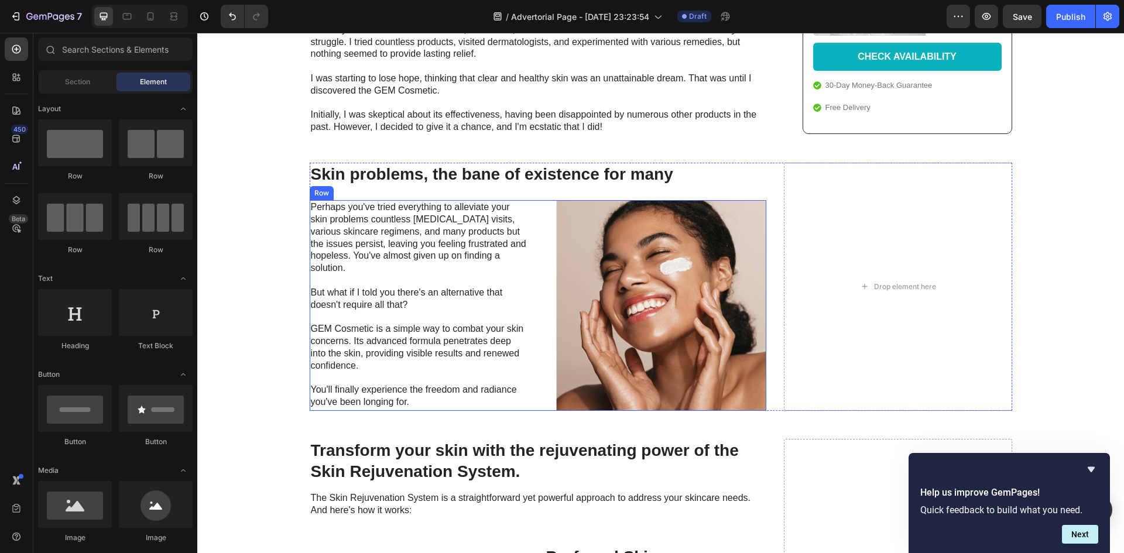
click at [540, 293] on div "Perhaps you've tried everything to alleviate your skin problems countless derma…" at bounding box center [538, 305] width 457 height 211
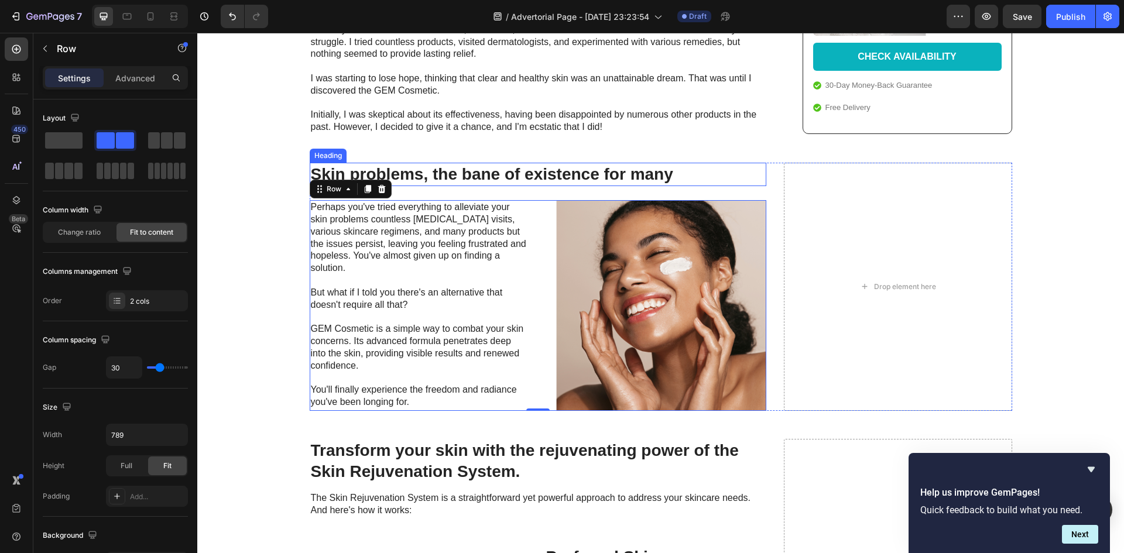
click at [639, 183] on h2 "Skin problems, the bane of existence for many" at bounding box center [538, 174] width 457 height 23
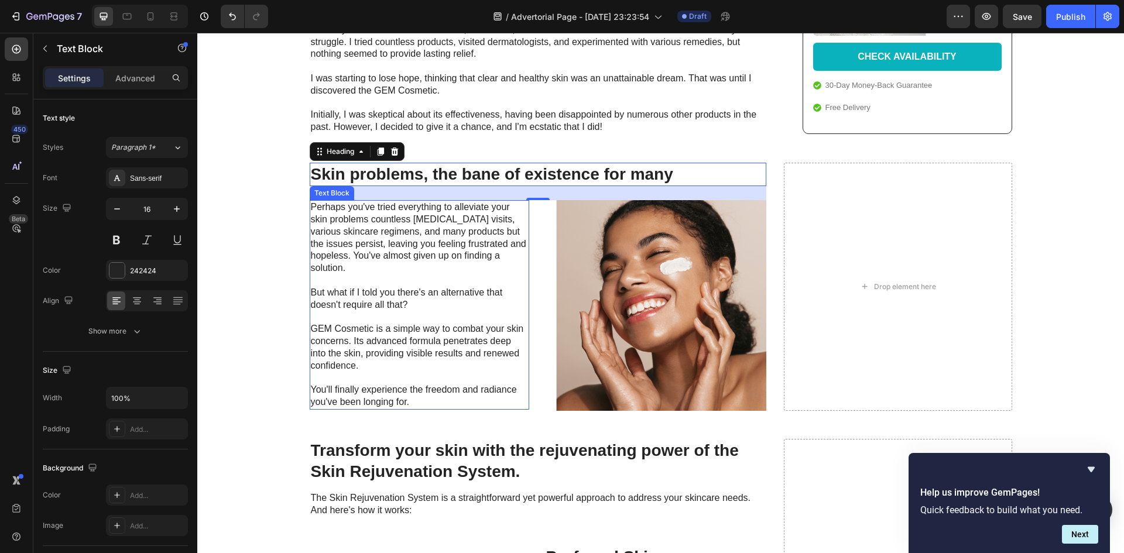
click at [353, 249] on p "Perhaps you've tried everything to alleviate your skin problems countless derma…" at bounding box center [419, 304] width 217 height 207
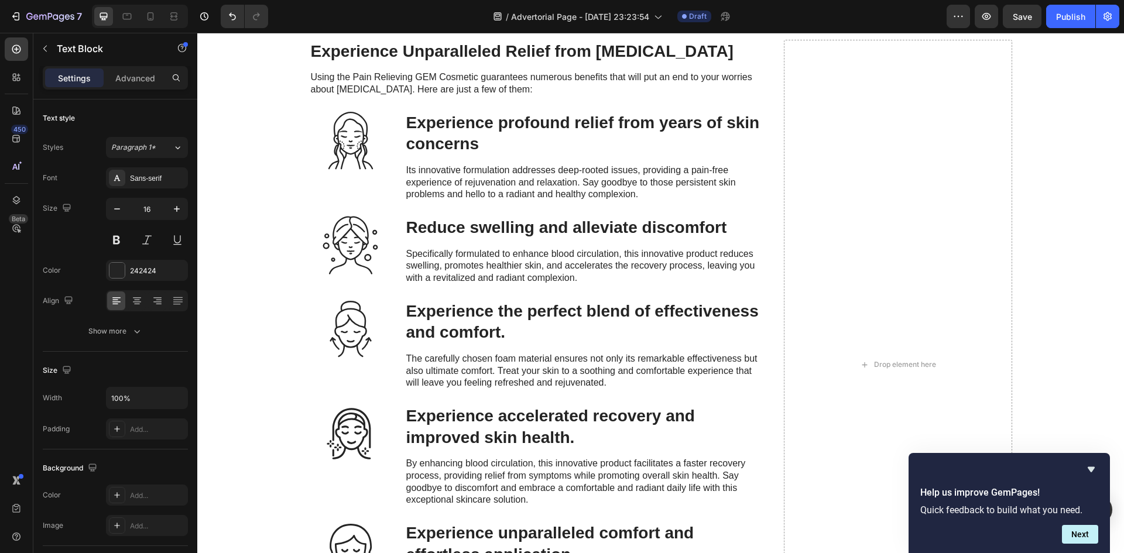
scroll to position [1932, 0]
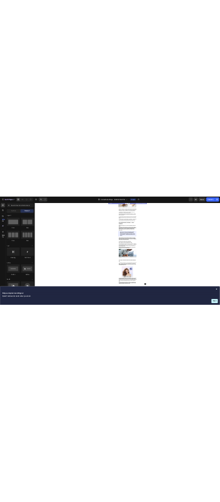
scroll to position [410, 0]
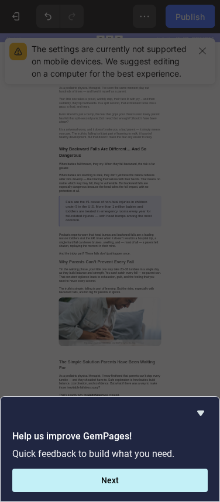
click at [153, 483] on button "Next" at bounding box center [109, 480] width 195 height 23
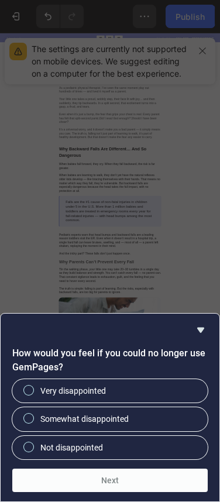
click at [203, 328] on icon "Hide survey" at bounding box center [200, 330] width 7 height 5
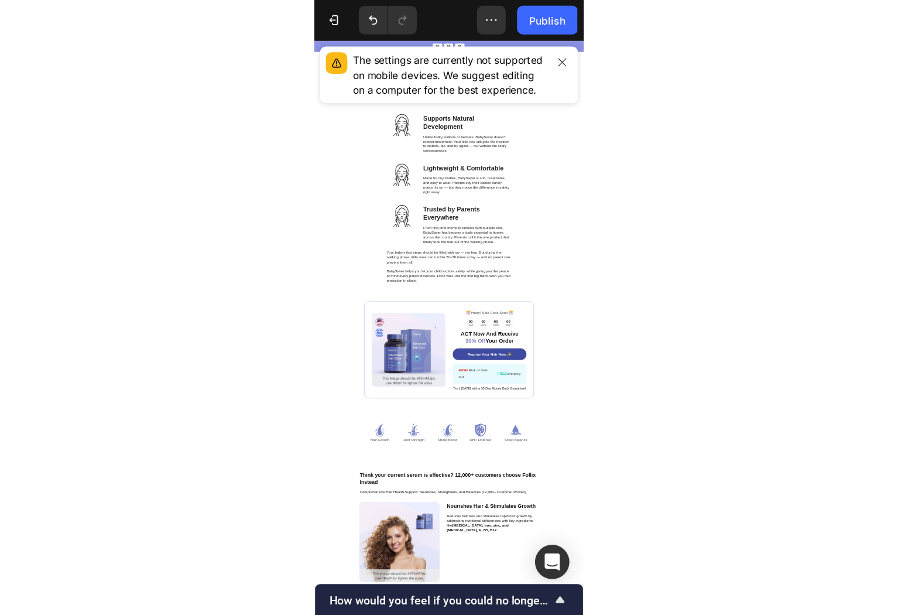
scroll to position [2834, 0]
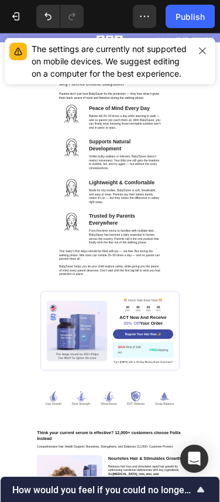
click at [202, 51] on icon "button" at bounding box center [202, 50] width 9 height 9
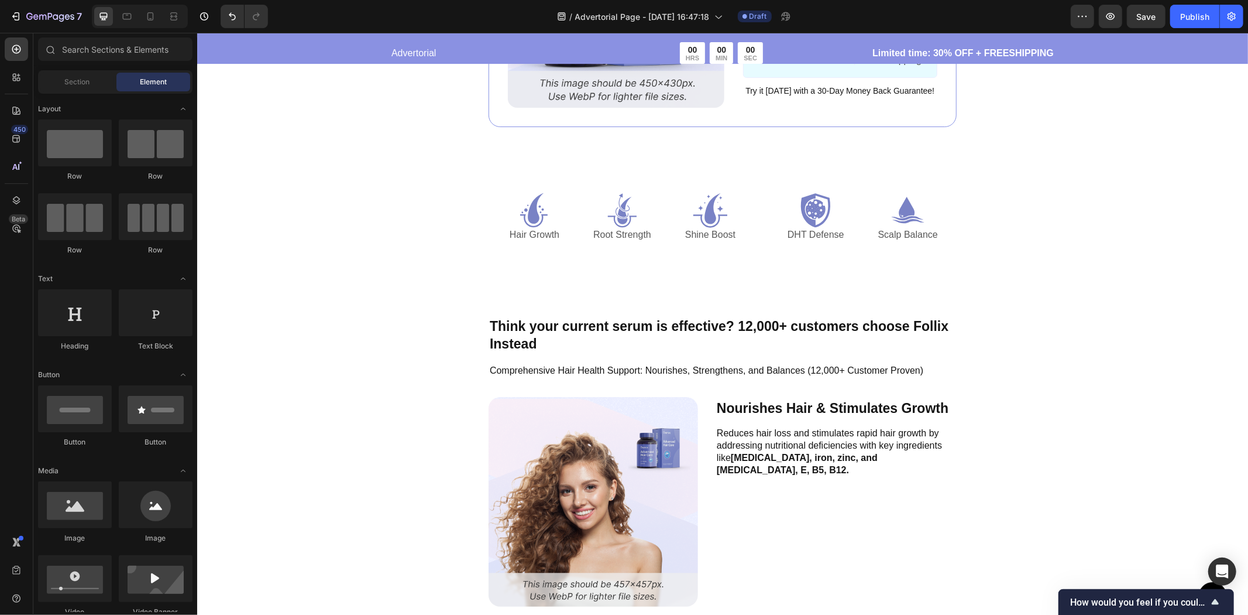
scroll to position [3616, 0]
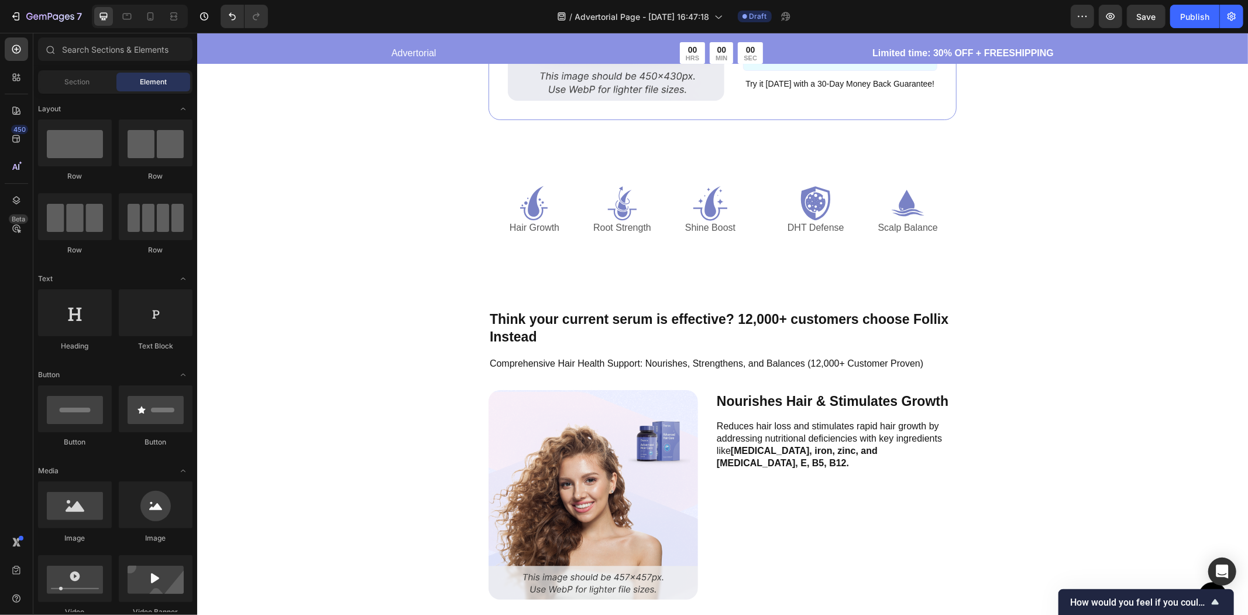
click at [717, 310] on p "Think your current serum is effective? 12,000+ customers choose Follix Instead" at bounding box center [722, 327] width 466 height 35
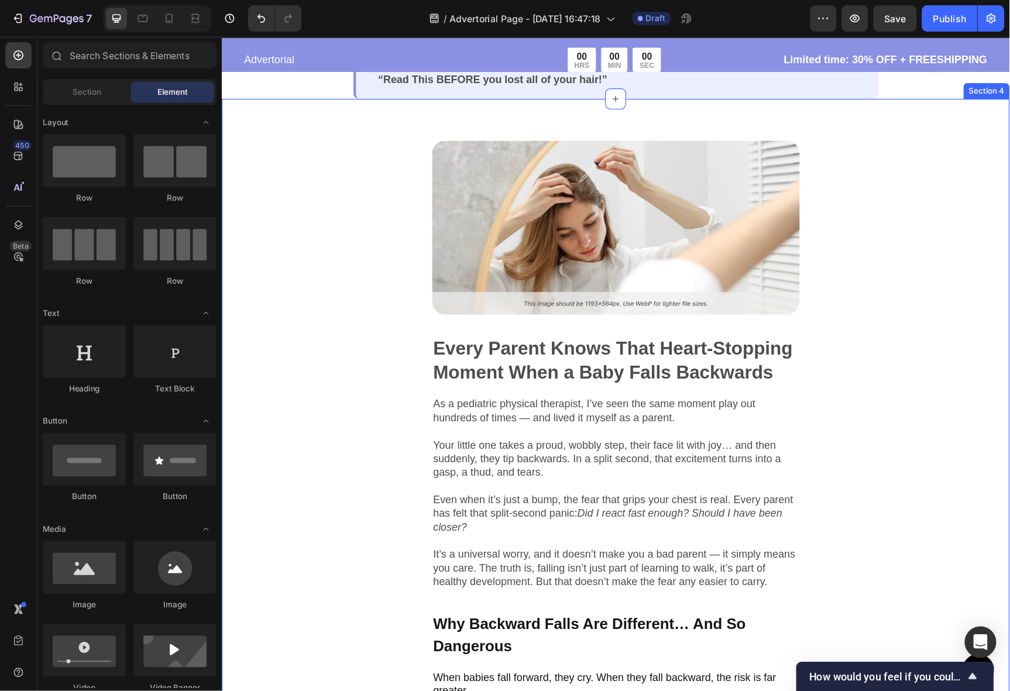
scroll to position [275, 0]
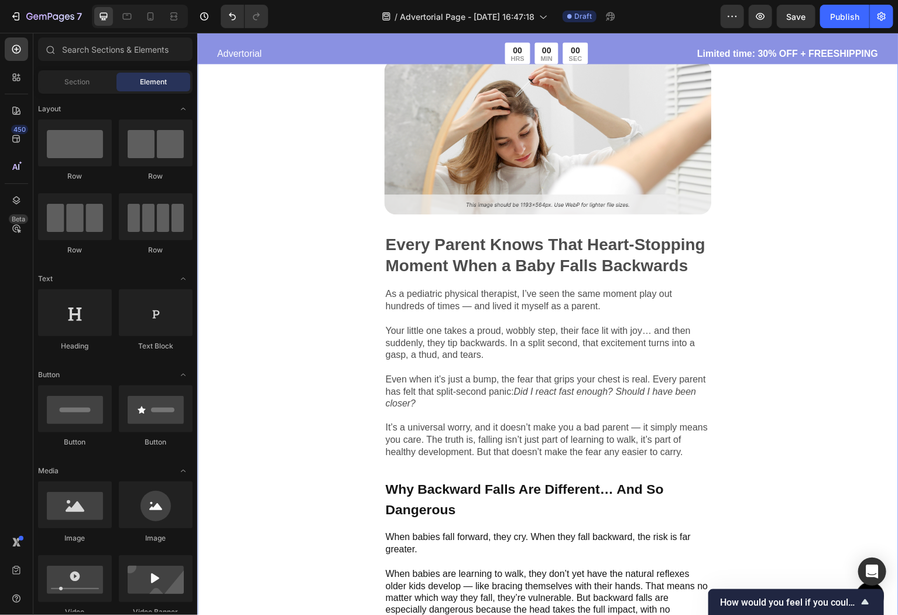
click at [833, 148] on div "Image Every Parent Knows That Heart-Stopping Moment When a Baby Falls Backwards…" at bounding box center [548, 581] width 702 height 1118
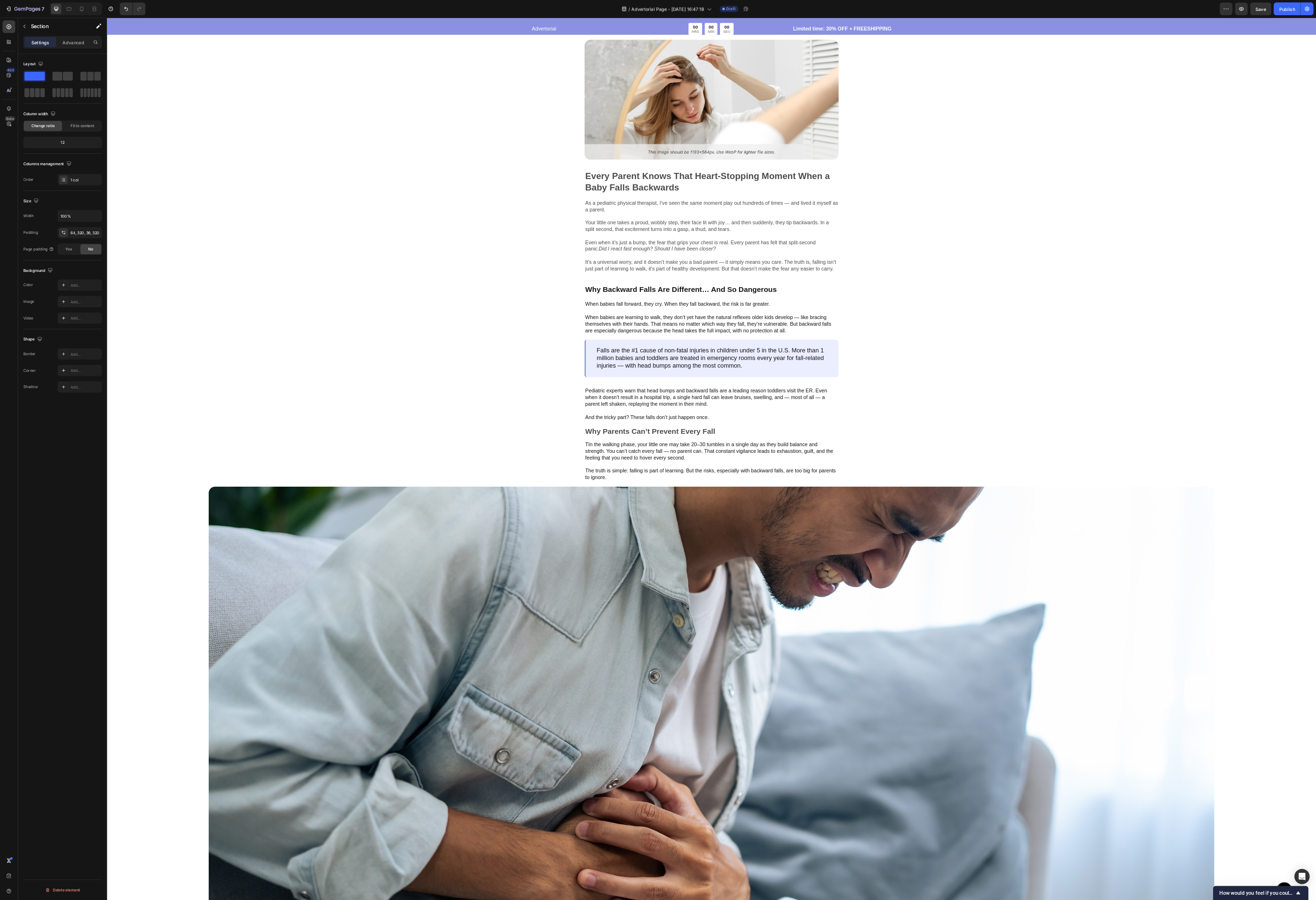
scroll to position [0, 0]
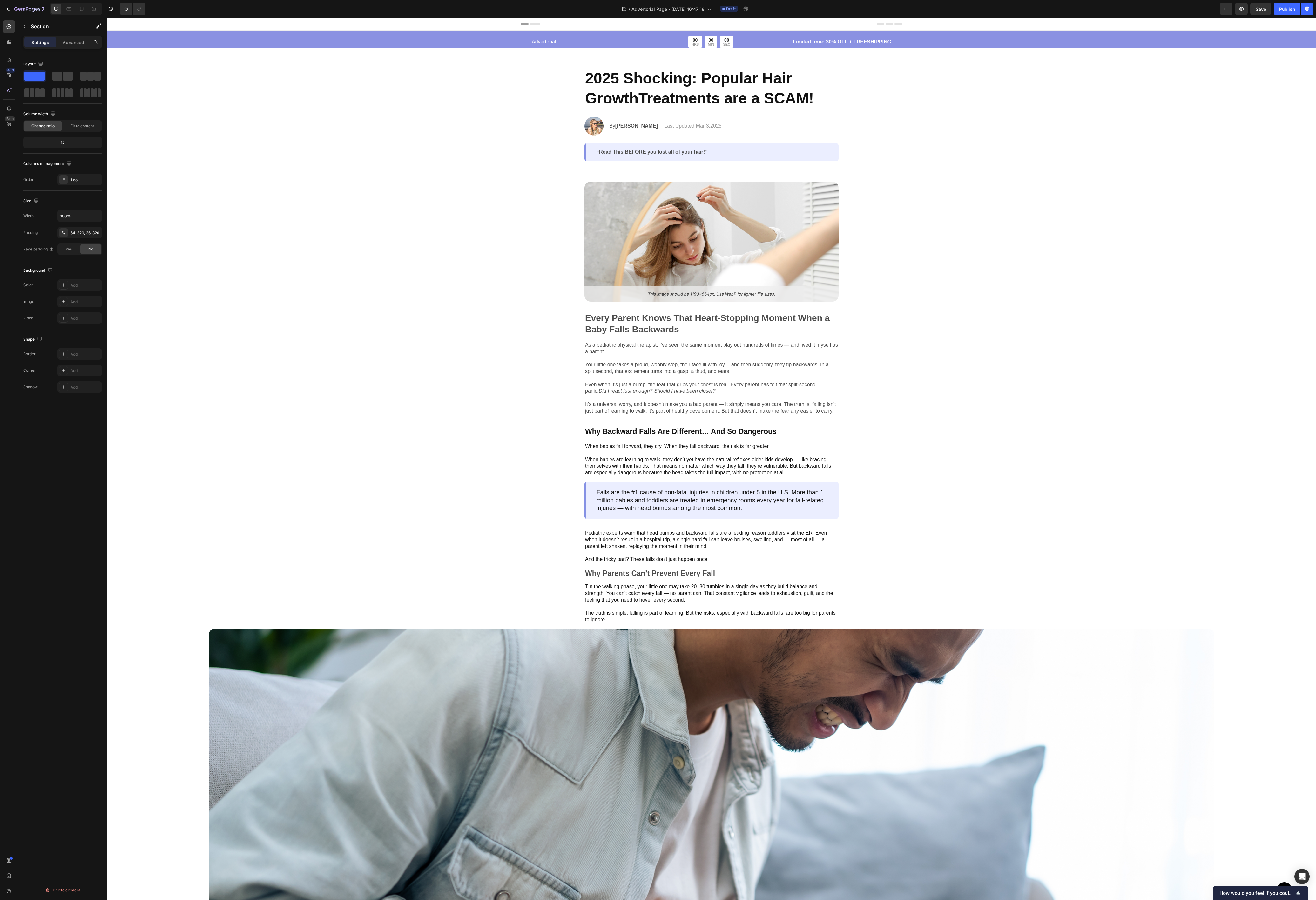
click at [677, 285] on div "Image Every Parent Knows That Heart-Stopping Moment When a Baby Falls Backwards…" at bounding box center [711, 643] width 1006 height 922
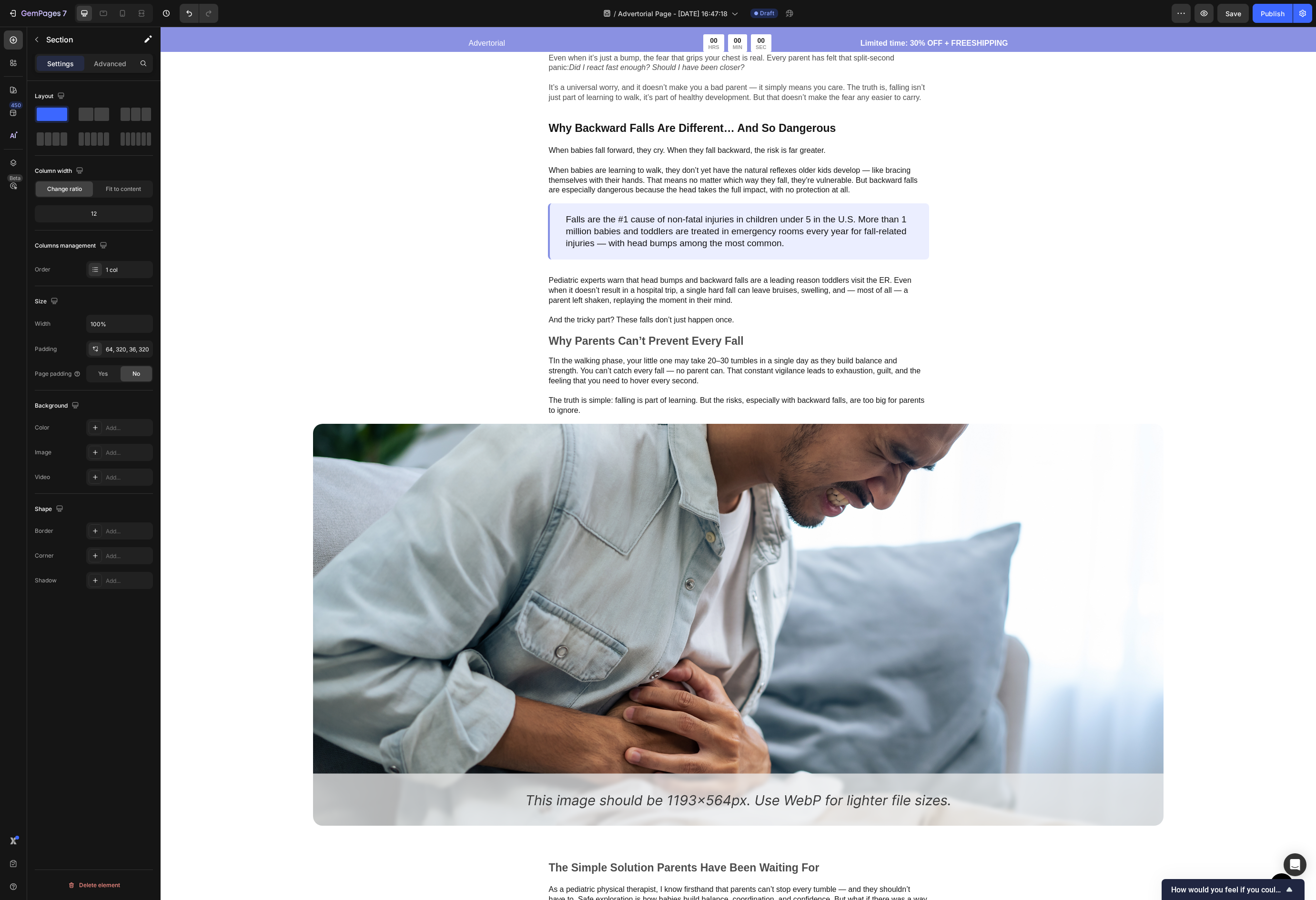
scroll to position [666, 0]
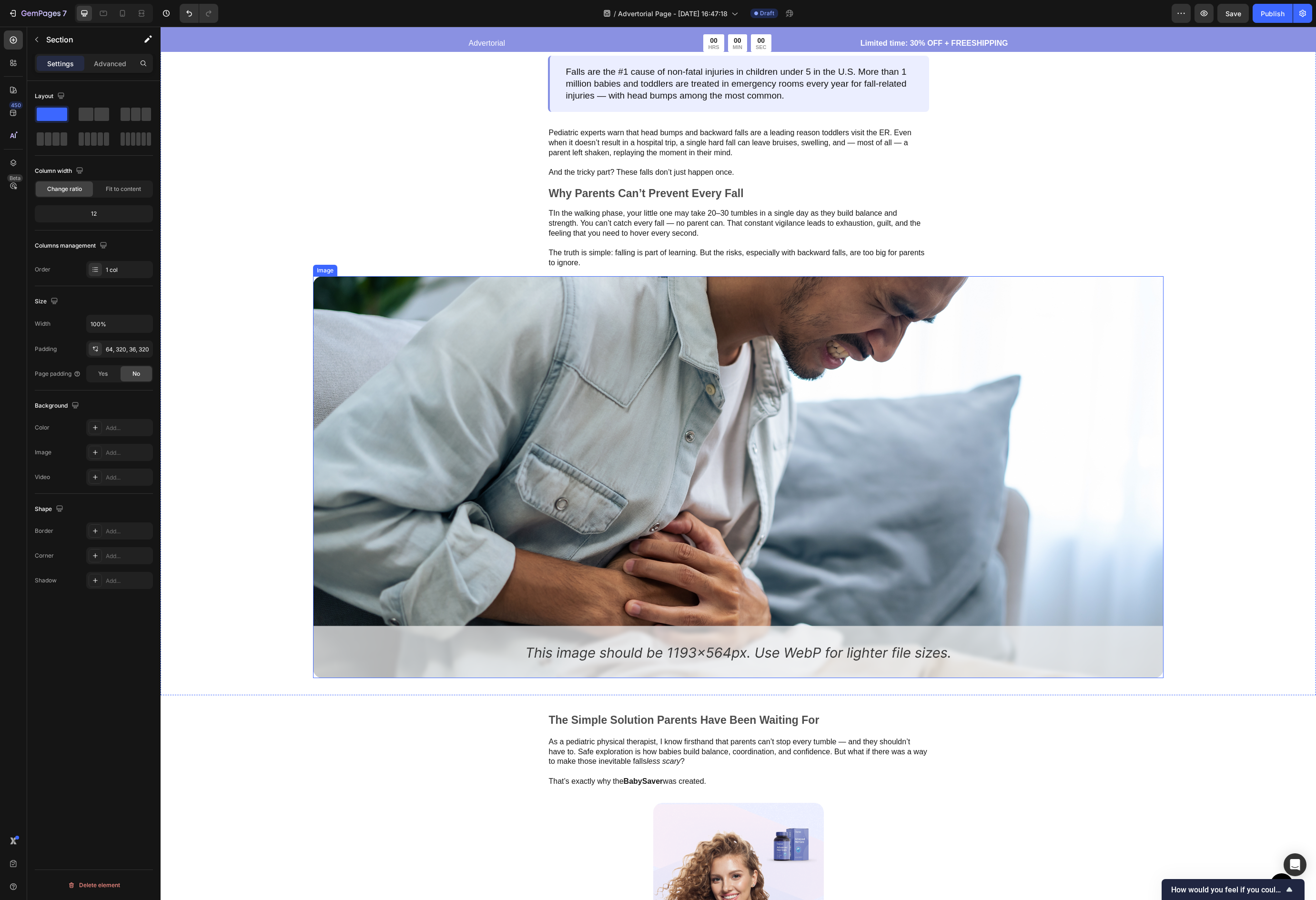
click at [973, 376] on img at bounding box center [738, 477] width 850 height 402
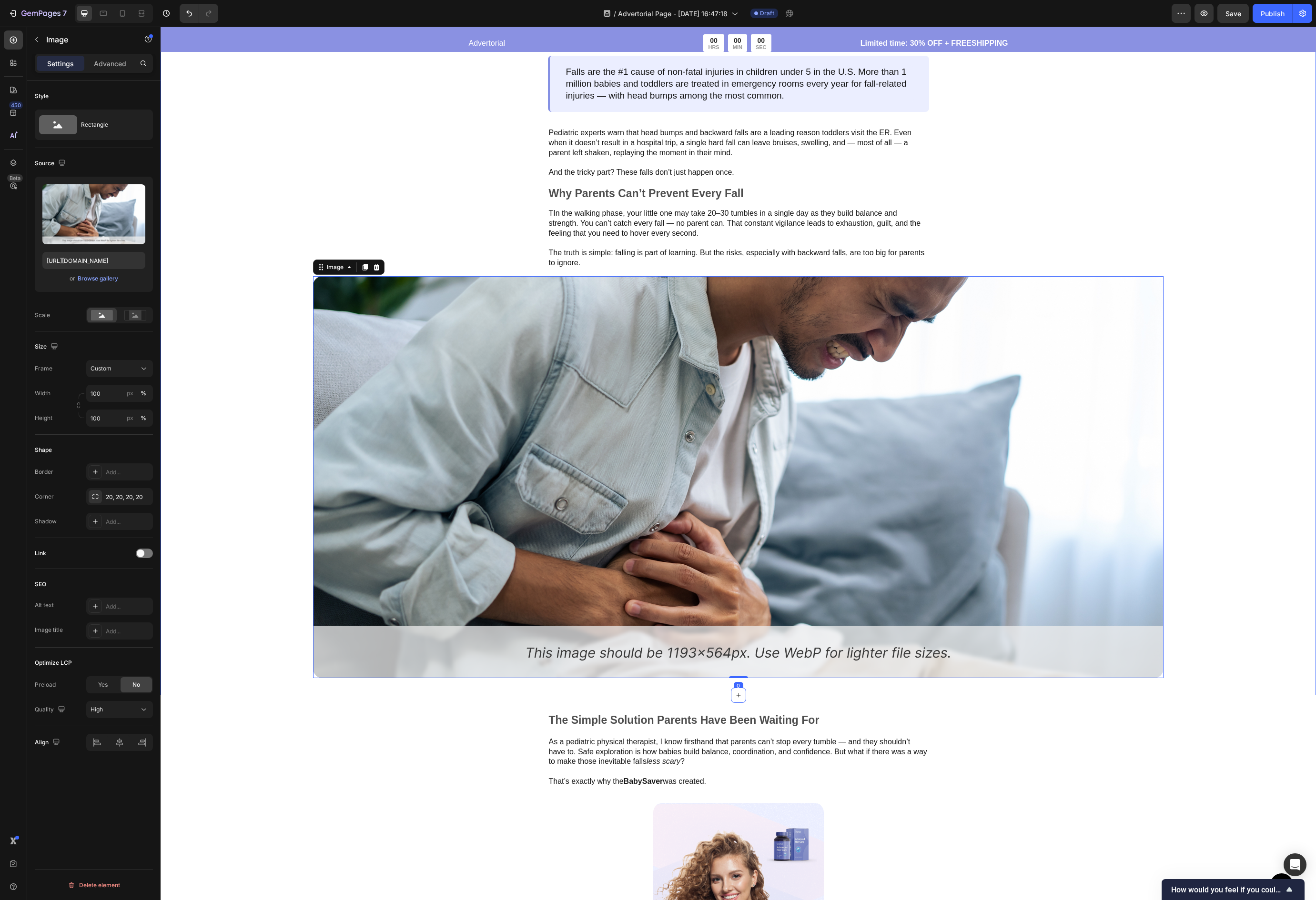
click at [1016, 393] on div "Image Every Parent Knows That Heart-Stopping Moment When a Baby Falls Backwards…" at bounding box center [737, 135] width 1155 height 1121
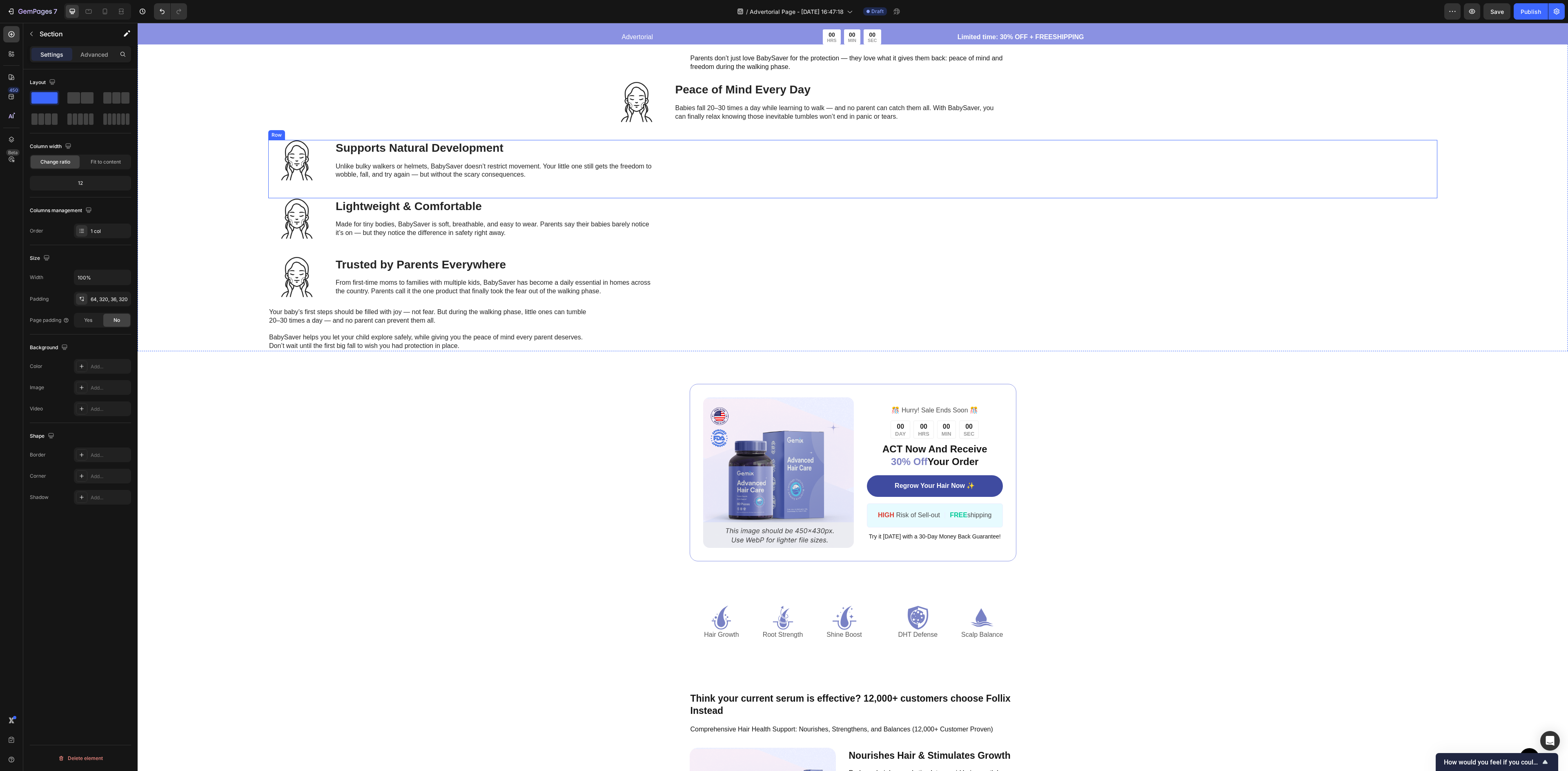
scroll to position [2204, 0]
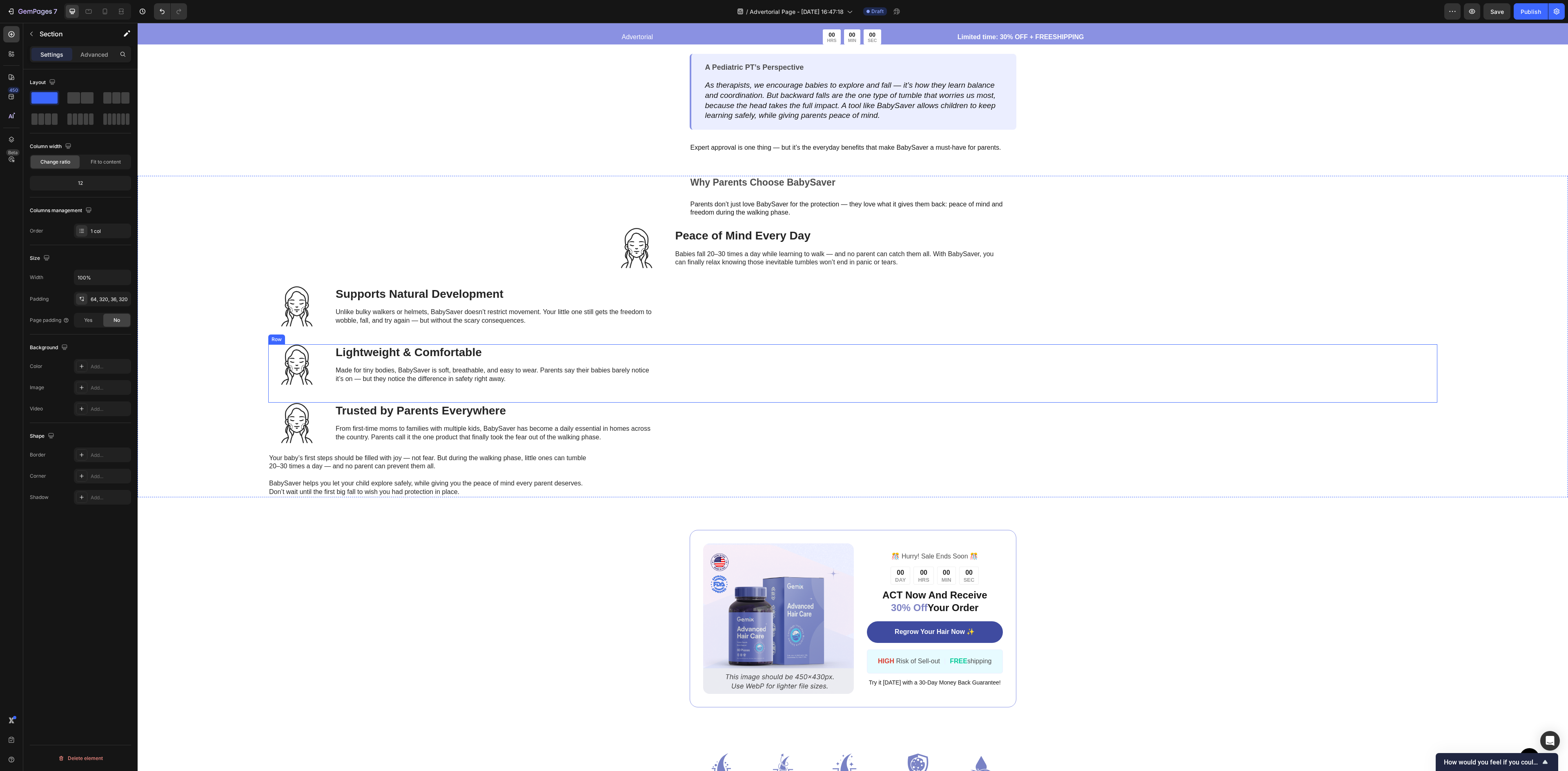
click at [870, 369] on div "Icon Lightweight & Comfortable Heading Made for tiny bodies, BabySaver is soft,…" at bounding box center [853, 374] width 1169 height 59
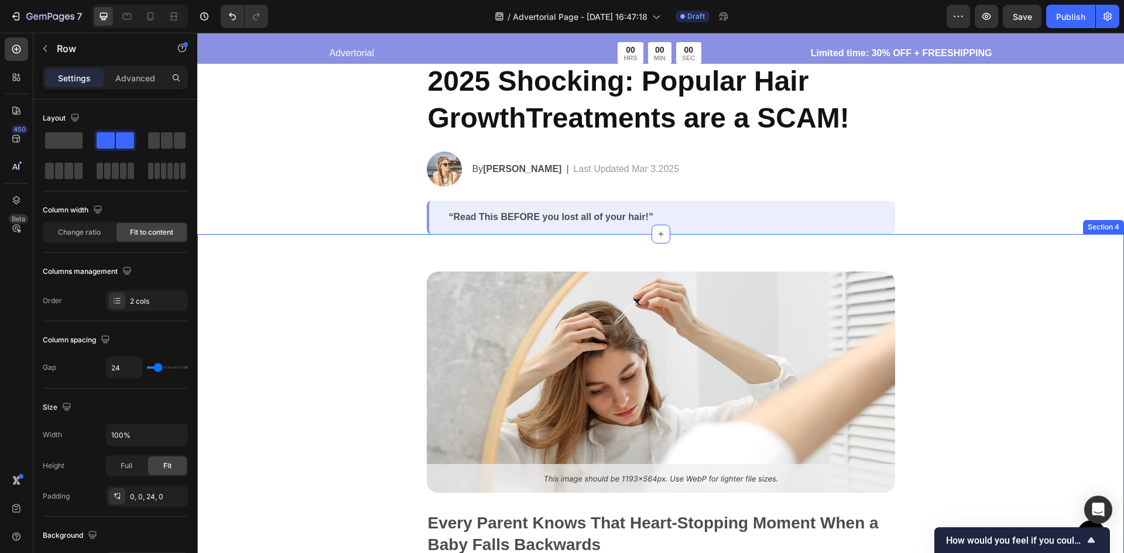
scroll to position [59, 0]
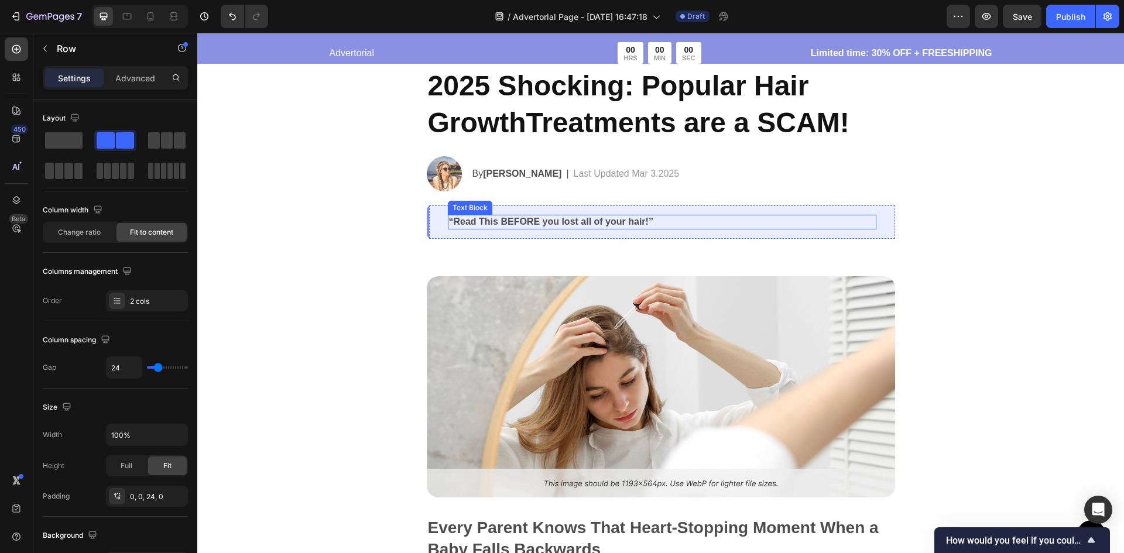
click at [771, 211] on div "“Read This BEFORE you lost all of your hair!” Text Block Row" at bounding box center [661, 221] width 468 height 33
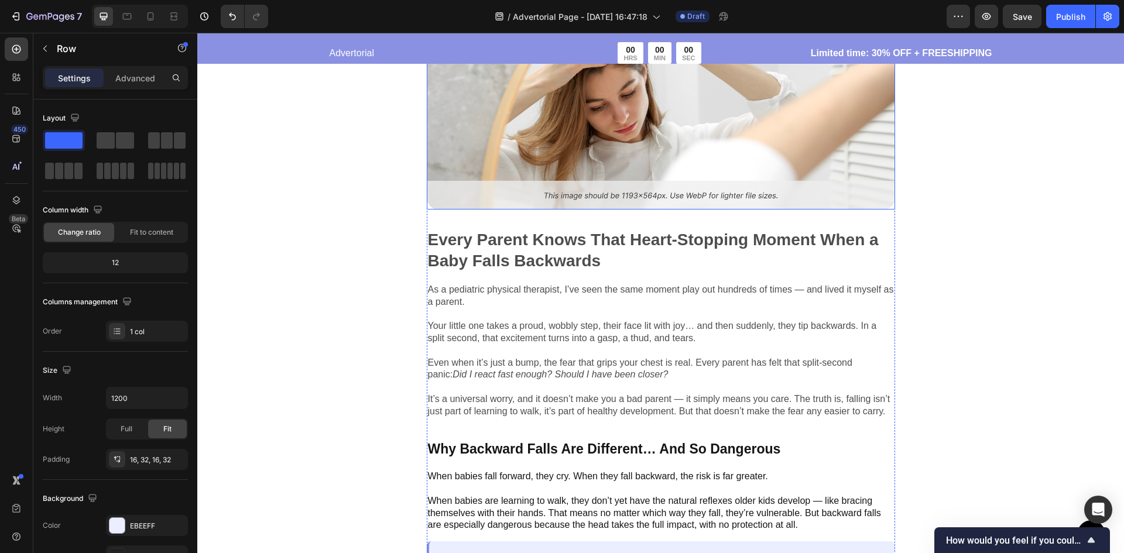
scroll to position [351, 0]
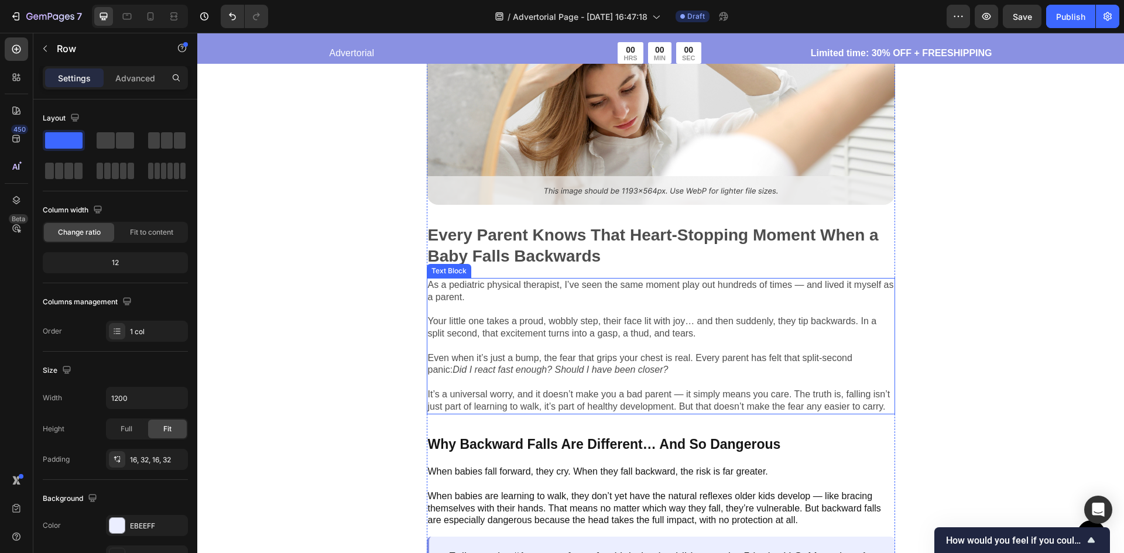
click at [582, 285] on p "As a pediatric physical therapist, I’ve seen the same moment play out hundreds …" at bounding box center [661, 291] width 466 height 25
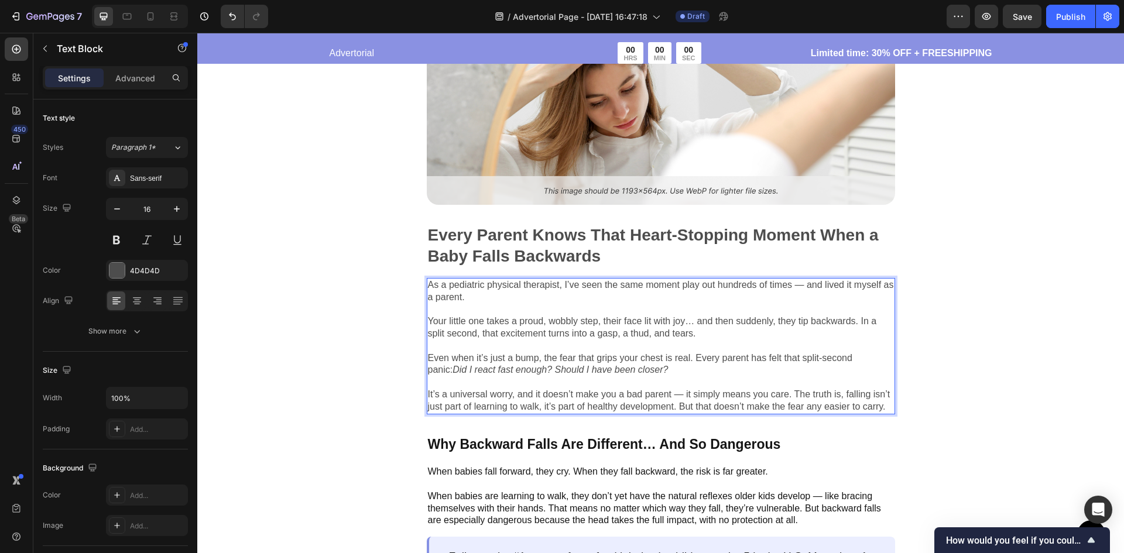
click at [586, 321] on p "Your little one takes a proud, wobbly step, their face lit with joy… and then s…" at bounding box center [661, 327] width 466 height 25
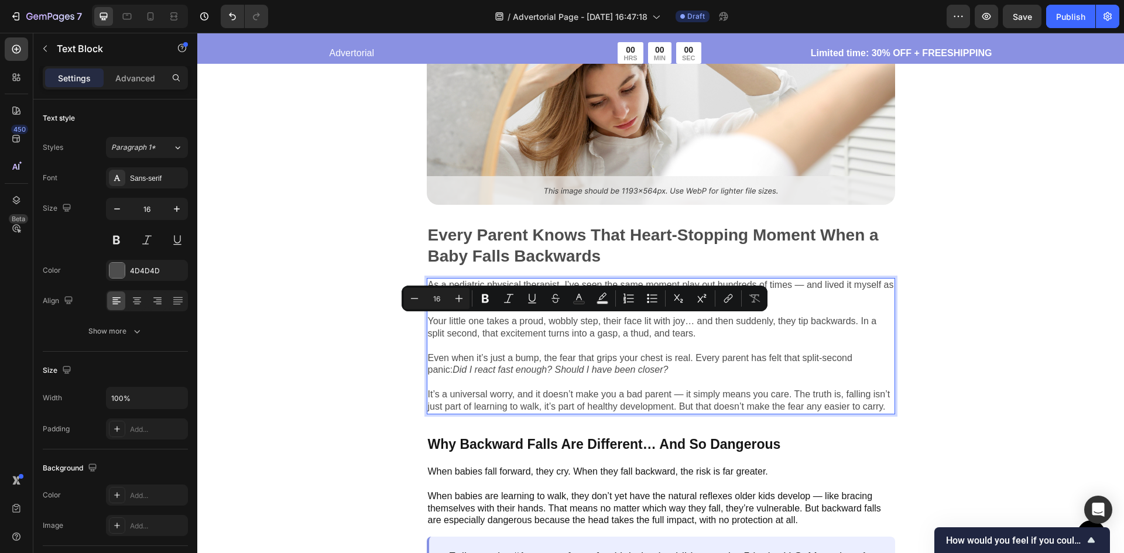
click at [675, 335] on p "Your little one takes a proud, wobbly step, their face lit with joy… and then s…" at bounding box center [661, 327] width 466 height 25
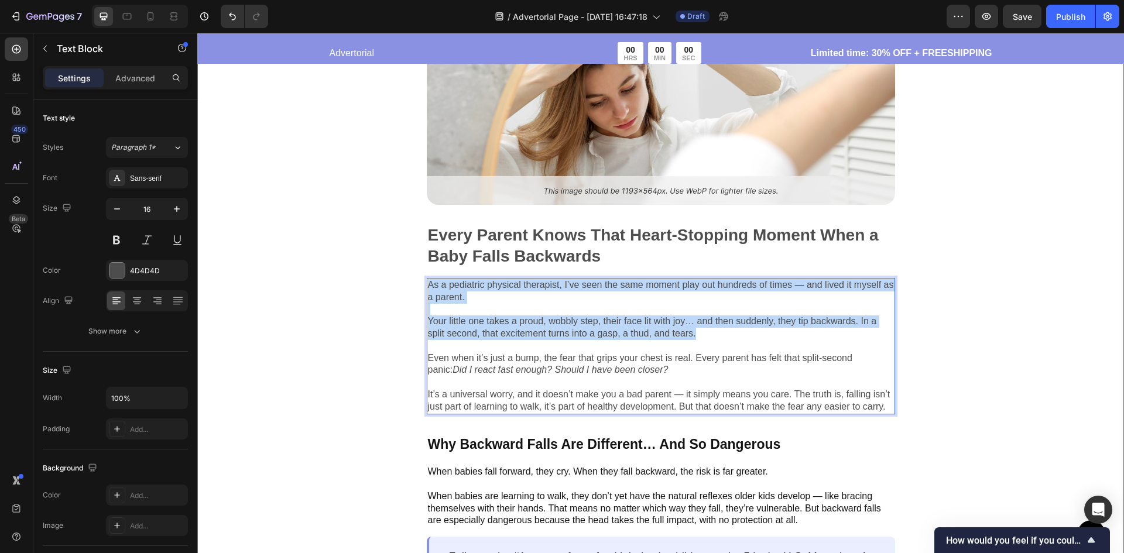
drag, startPoint x: 714, startPoint y: 334, endPoint x: 396, endPoint y: 282, distance: 322.2
click at [396, 282] on div "Image Every Parent Knows That Heart-Stopping Moment When a Baby Falls Backwards…" at bounding box center [661, 526] width 552 height 1085
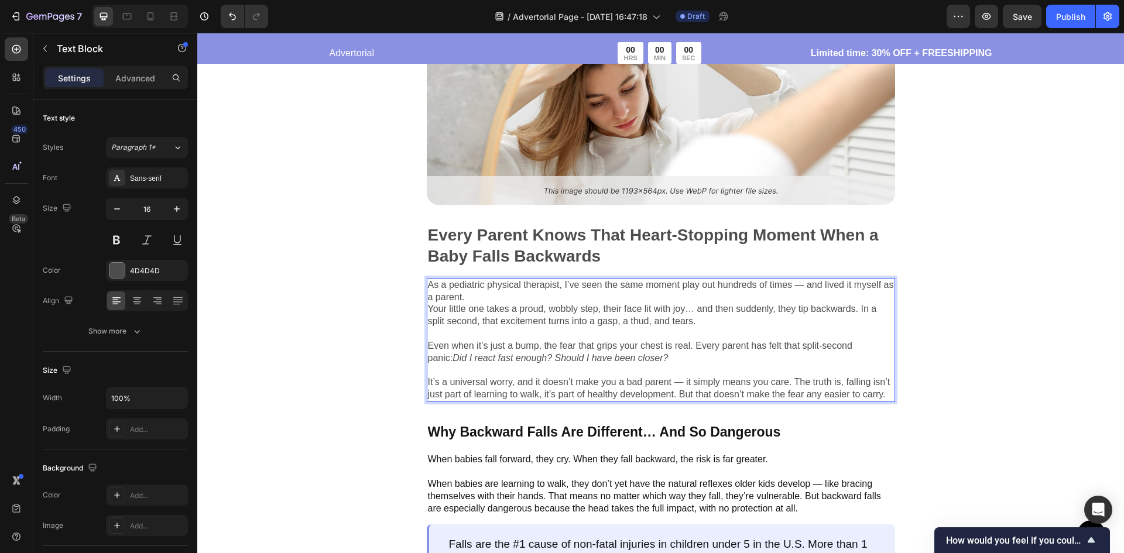
click at [464, 293] on p "As a pediatric physical therapist, I’ve seen the same moment play out hundreds …" at bounding box center [661, 291] width 466 height 25
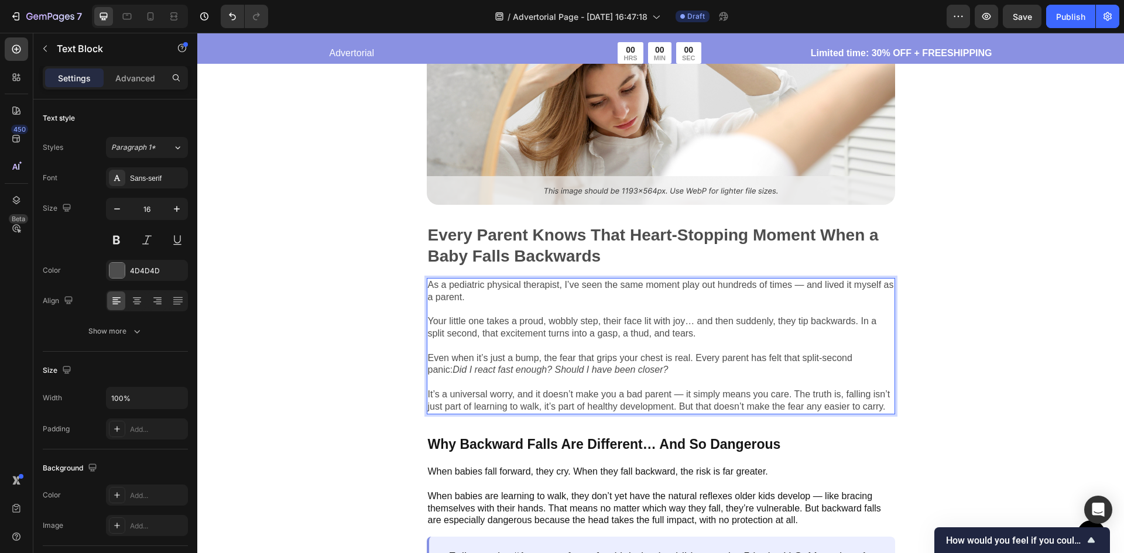
click at [651, 367] on p "Even when it’s just a bump, the fear that grips your chest is real. Every paren…" at bounding box center [661, 364] width 466 height 25
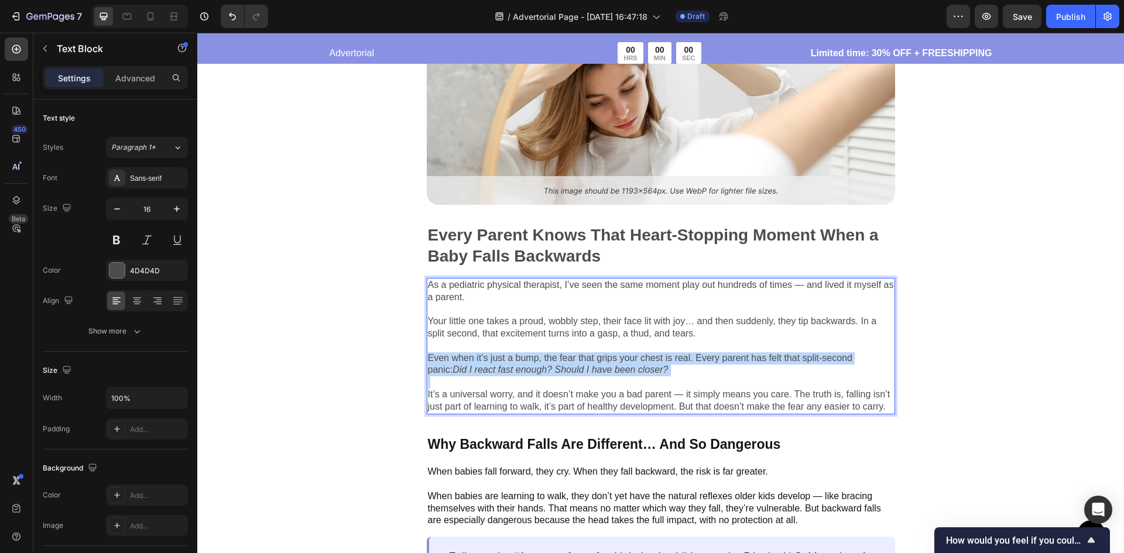
click at [651, 367] on p "Even when it’s just a bump, the fear that grips your chest is real. Every paren…" at bounding box center [661, 364] width 466 height 25
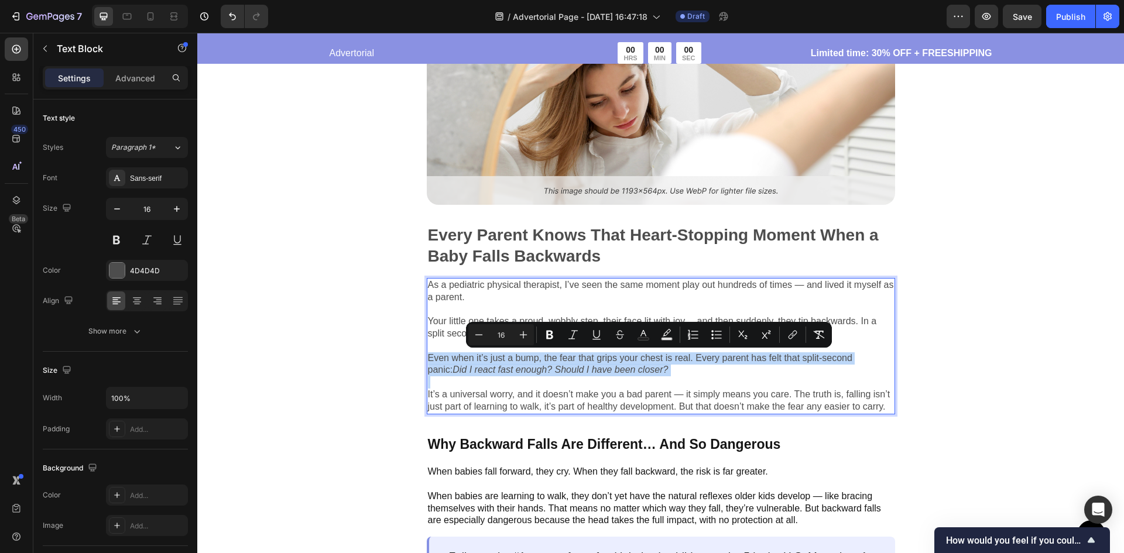
copy p "Even when it’s just a bump, the fear that grips your chest is real. Every paren…"
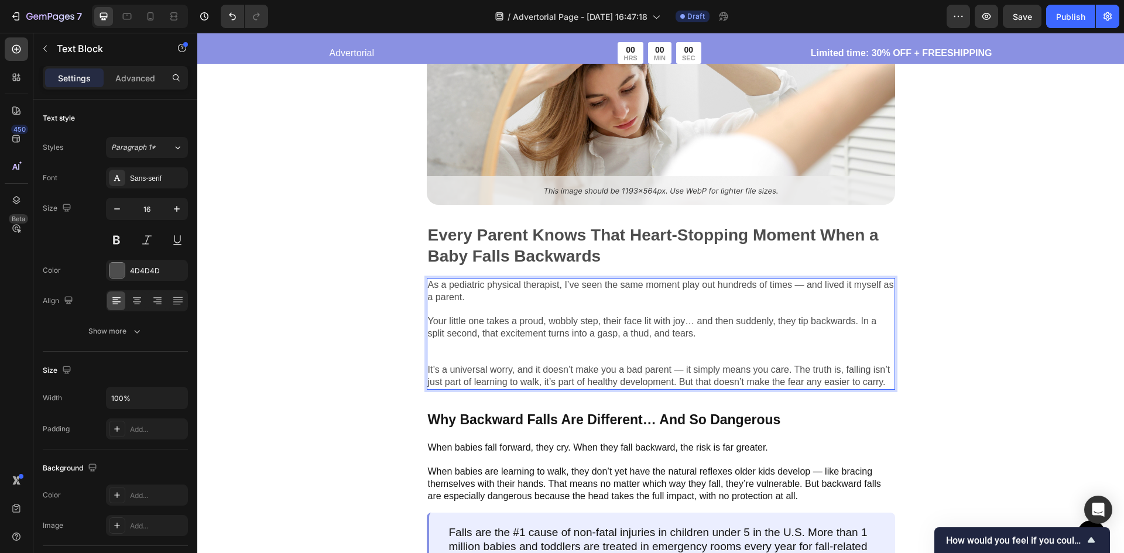
click at [555, 385] on p "It’s a universal worry, and it doesn’t make you a bad parent — it simply means …" at bounding box center [661, 376] width 466 height 25
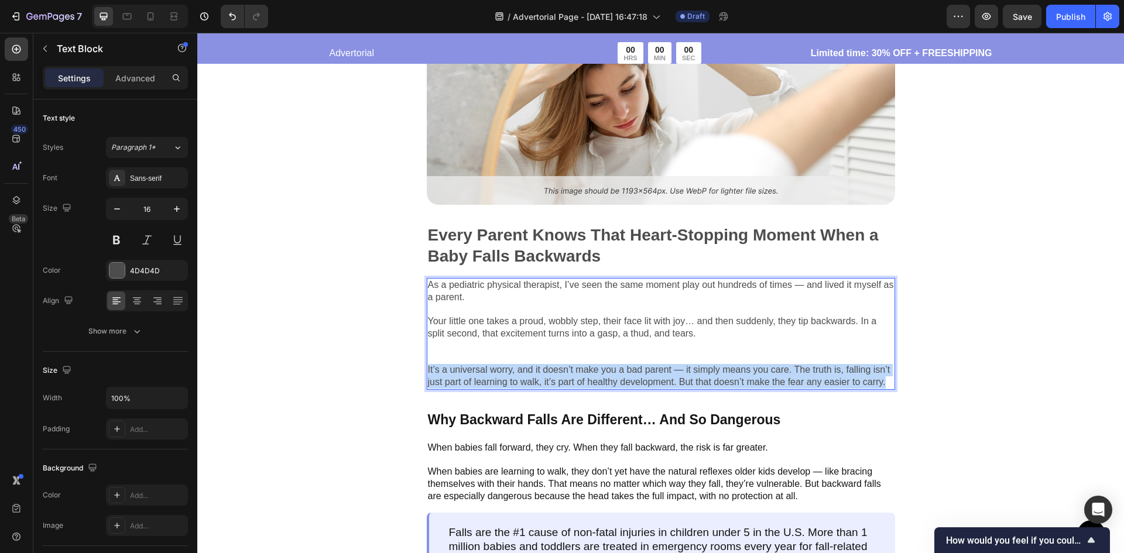
click at [555, 385] on p "It’s a universal worry, and it doesn’t make you a bad parent — it simply means …" at bounding box center [661, 376] width 466 height 25
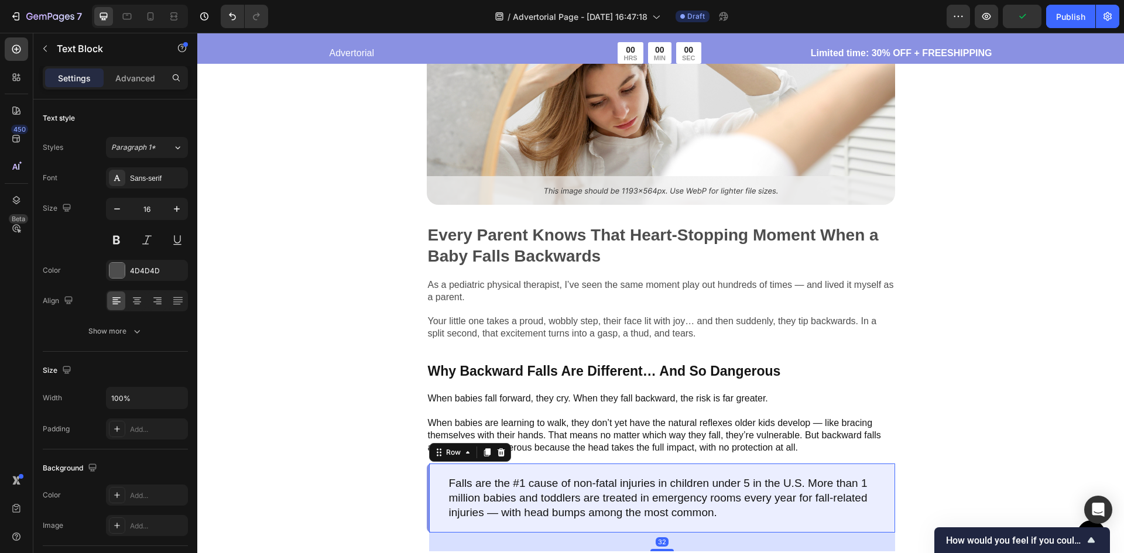
click at [550, 473] on div "Falls are the #1 cause of non-fatal injuries in children under 5 in the U.S. Mo…" at bounding box center [661, 498] width 468 height 69
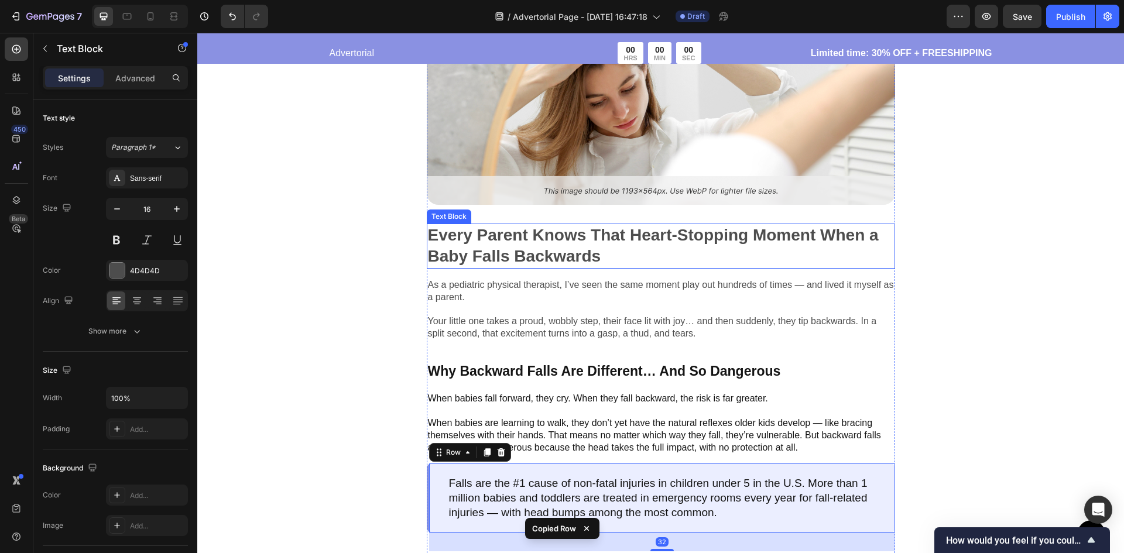
click at [538, 331] on p "Your little one takes a proud, wobbly step, their face lit with joy… and then s…" at bounding box center [661, 327] width 466 height 25
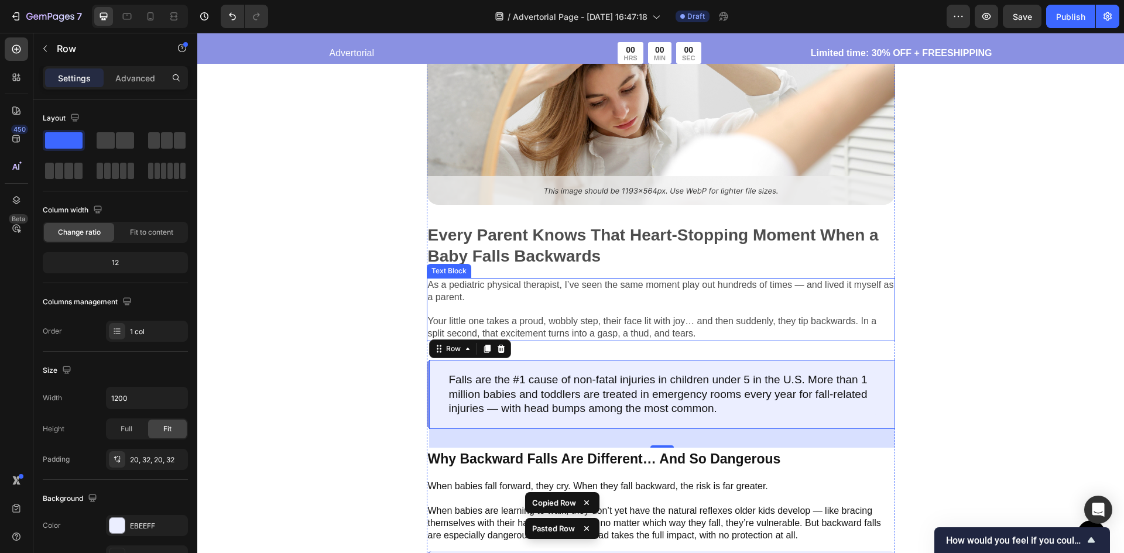
click at [573, 301] on p "As a pediatric physical therapist, I’ve seen the same moment play out hundreds …" at bounding box center [661, 291] width 466 height 25
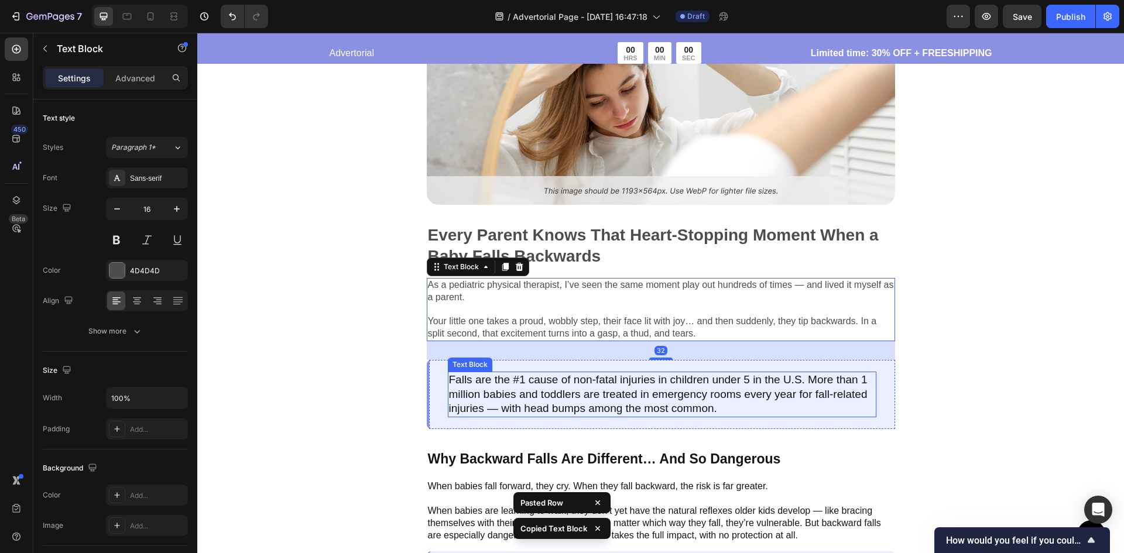
click at [595, 416] on p "Falls are the #1 cause of non-fatal injuries in children under 5 in the U.S. Mo…" at bounding box center [662, 394] width 426 height 43
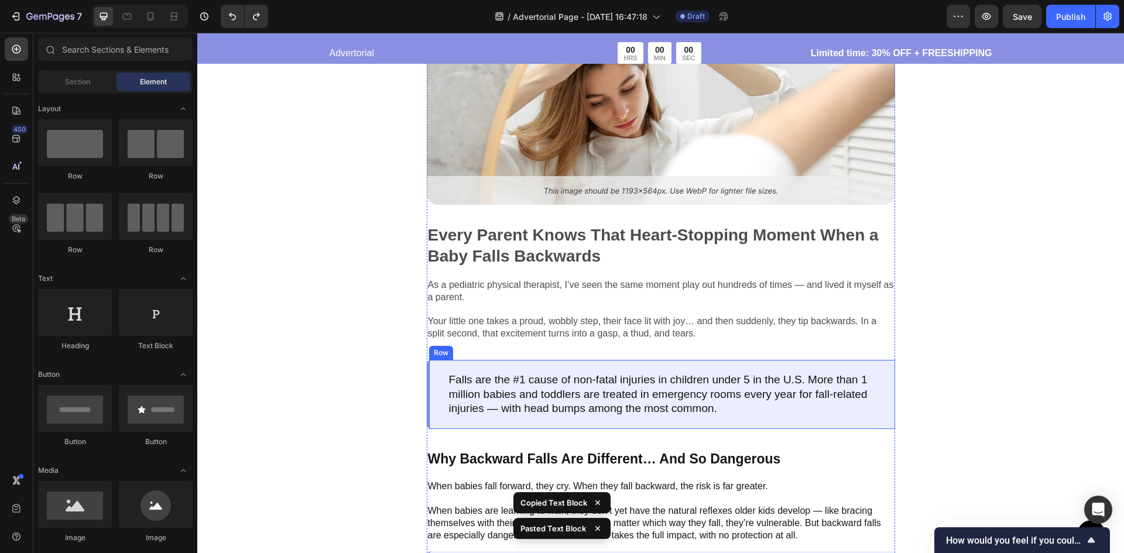
click at [543, 424] on div "Falls are the #1 cause of non-fatal injuries in children under 5 in the U.S. Mo…" at bounding box center [661, 394] width 468 height 69
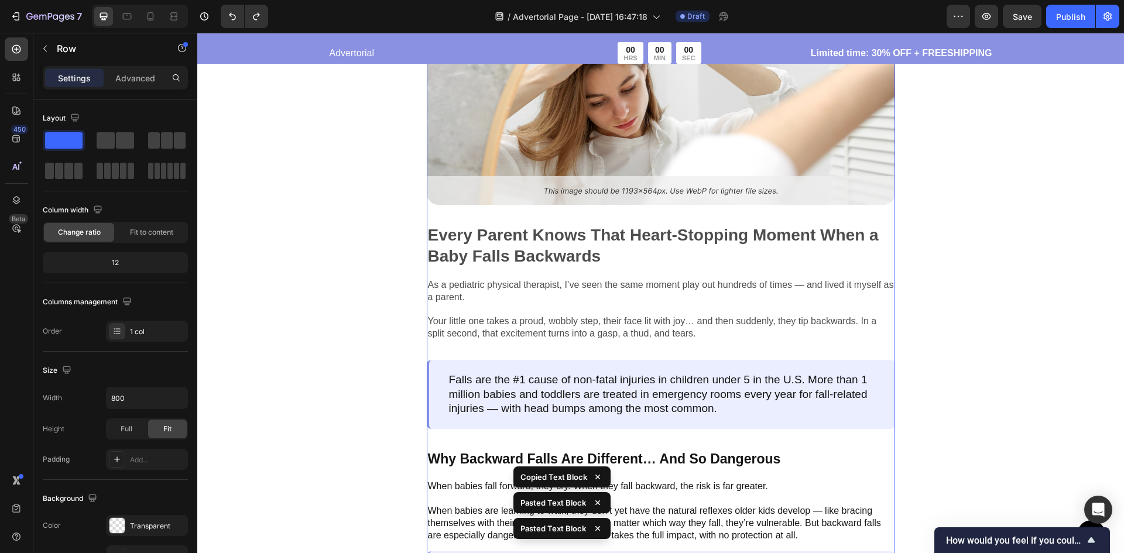
click at [497, 446] on div "Image Every Parent Knows That Heart-Stopping Moment When a Baby Falls Backwards…" at bounding box center [661, 403] width 468 height 839
click at [493, 431] on div "Image Every Parent Knows That Heart-Stopping Moment When a Baby Falls Backwards…" at bounding box center [661, 403] width 468 height 839
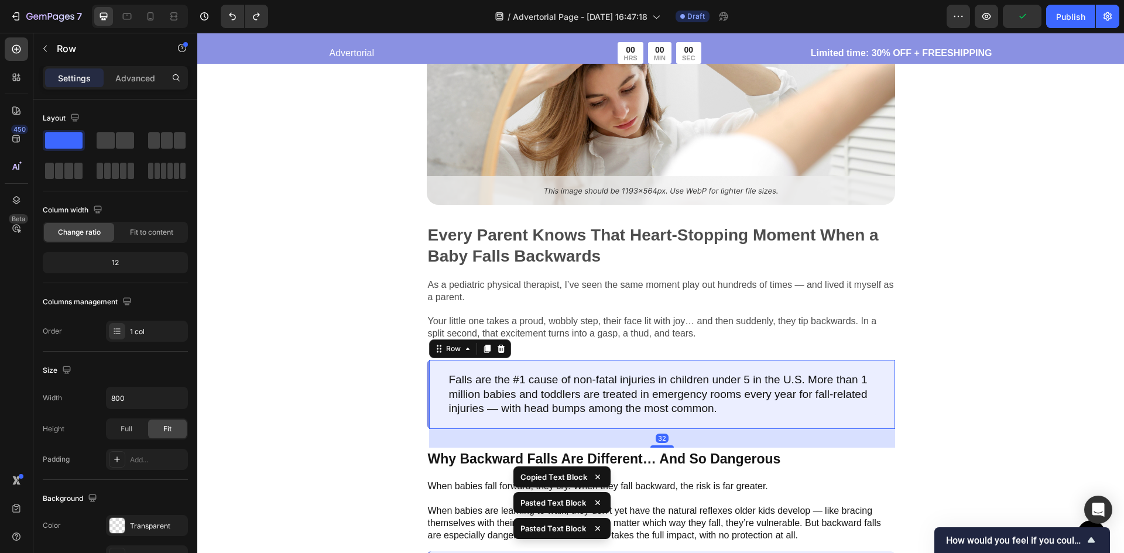
click at [485, 427] on div "Falls are the #1 cause of non-fatal injuries in children under 5 in the U.S. Mo…" at bounding box center [661, 394] width 468 height 69
click at [476, 431] on div "32" at bounding box center [662, 438] width 466 height 19
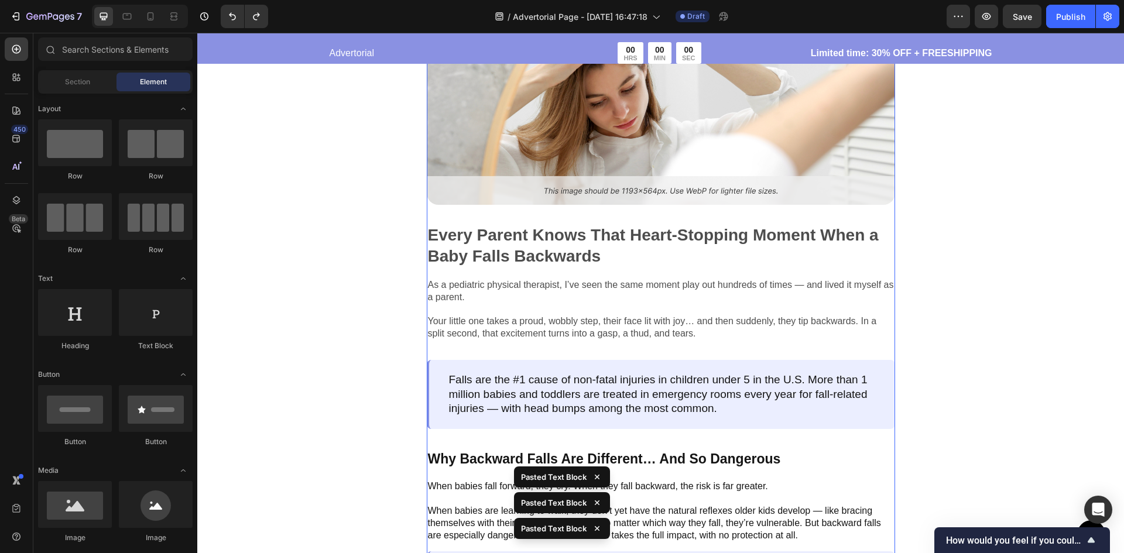
click at [479, 433] on div "Image Every Parent Knows That Heart-Stopping Moment When a Baby Falls Backwards…" at bounding box center [661, 403] width 468 height 839
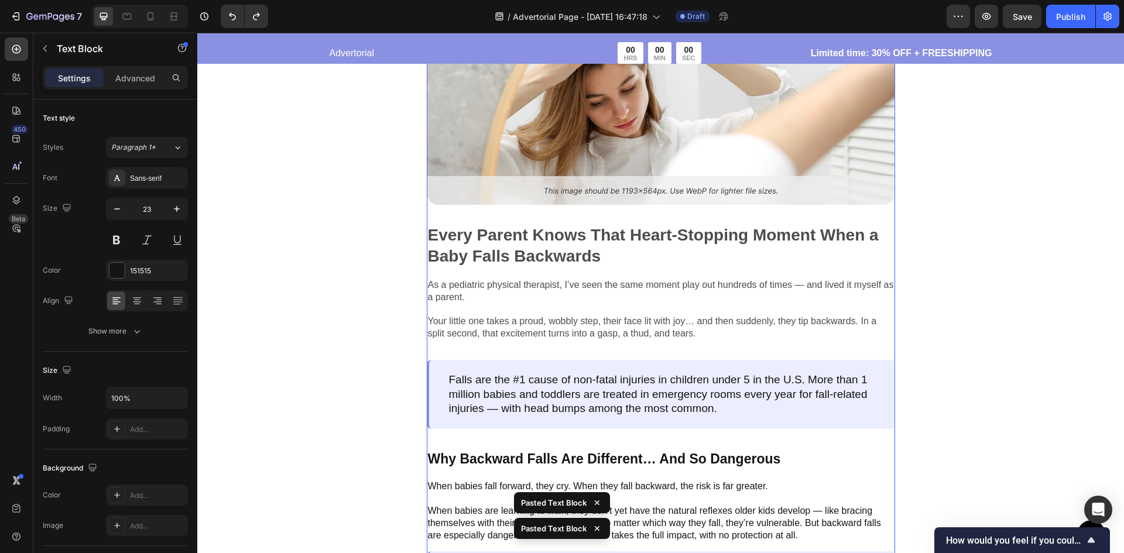
click at [472, 448] on div "Why Backward Falls Are Different… And So Dangerous" at bounding box center [661, 459] width 468 height 23
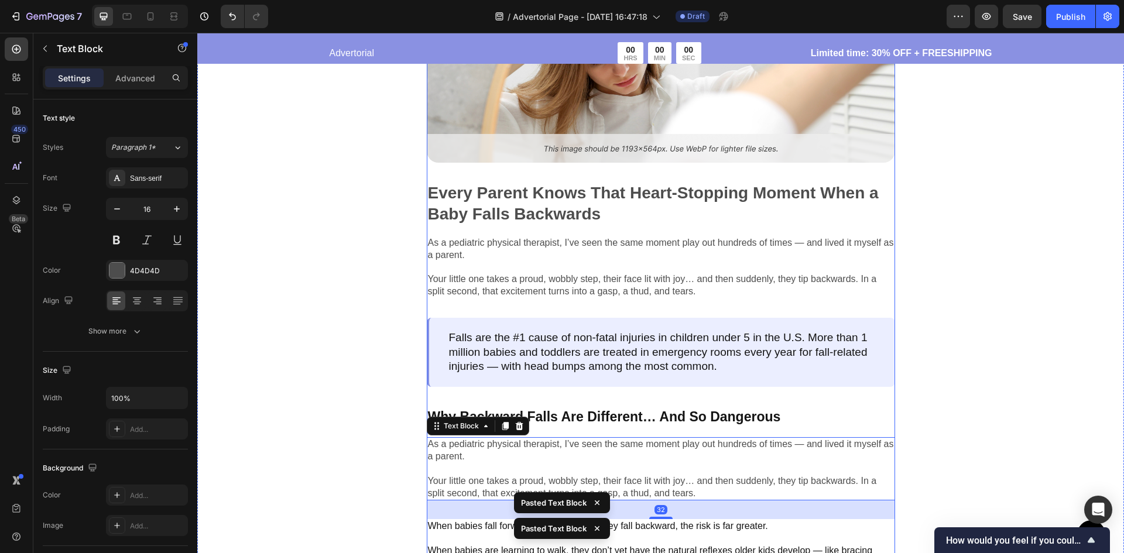
scroll to position [527, 0]
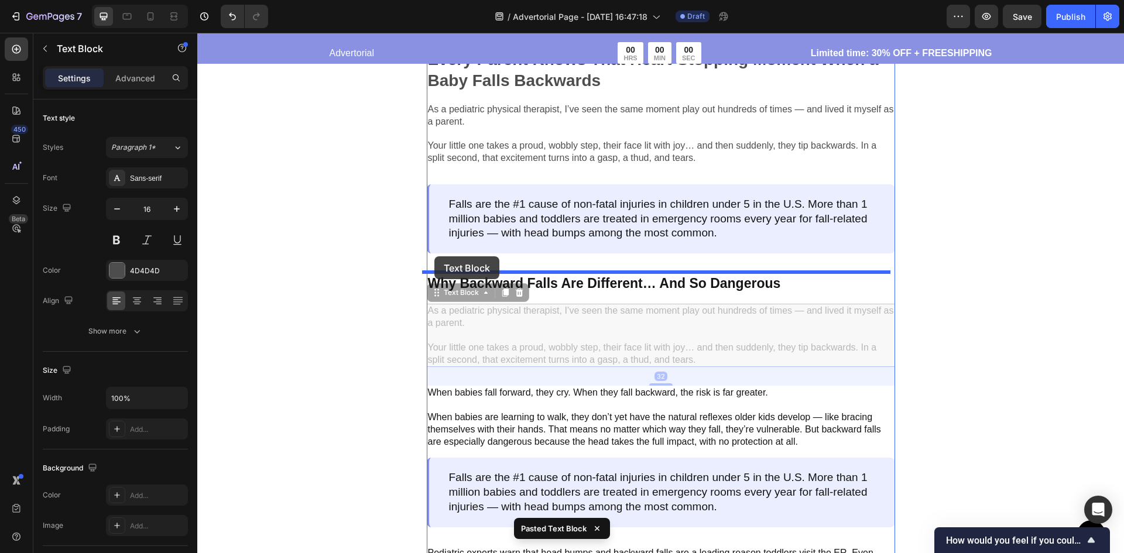
drag, startPoint x: 431, startPoint y: 291, endPoint x: 434, endPoint y: 256, distance: 34.7
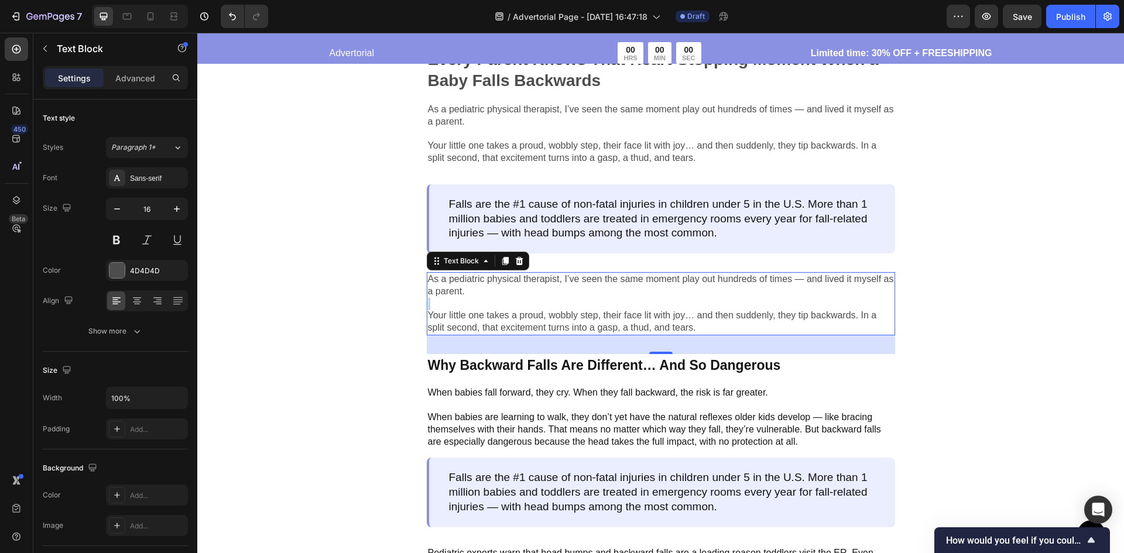
click at [553, 303] on p "Rich Text Editor. Editing area: main" at bounding box center [661, 304] width 466 height 12
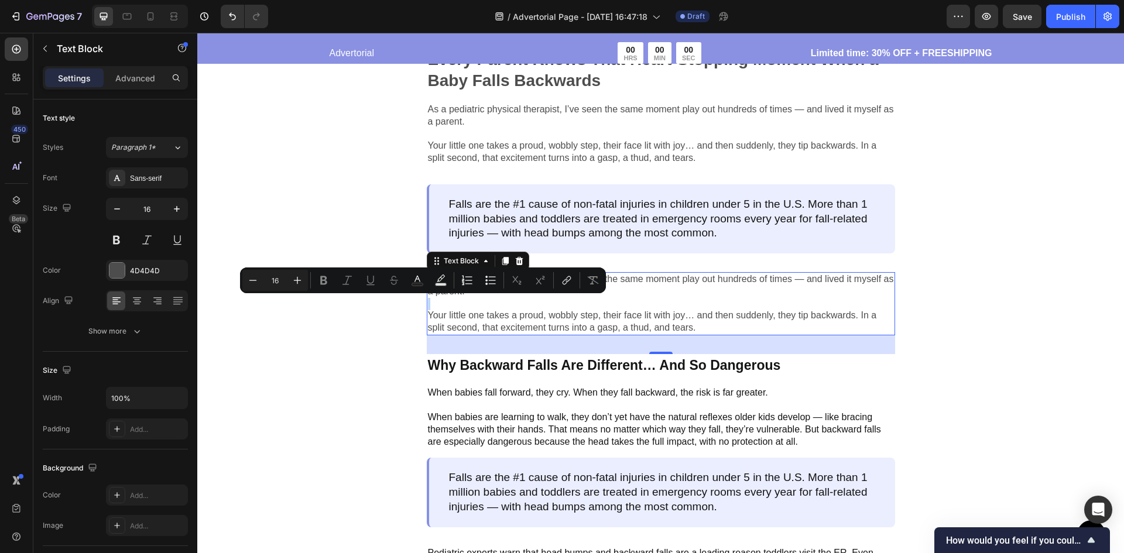
click at [553, 303] on p "Rich Text Editor. Editing area: main" at bounding box center [661, 304] width 466 height 12
click at [675, 323] on p "Your little one takes a proud, wobbly step, their face lit with joy… and then s…" at bounding box center [661, 322] width 466 height 25
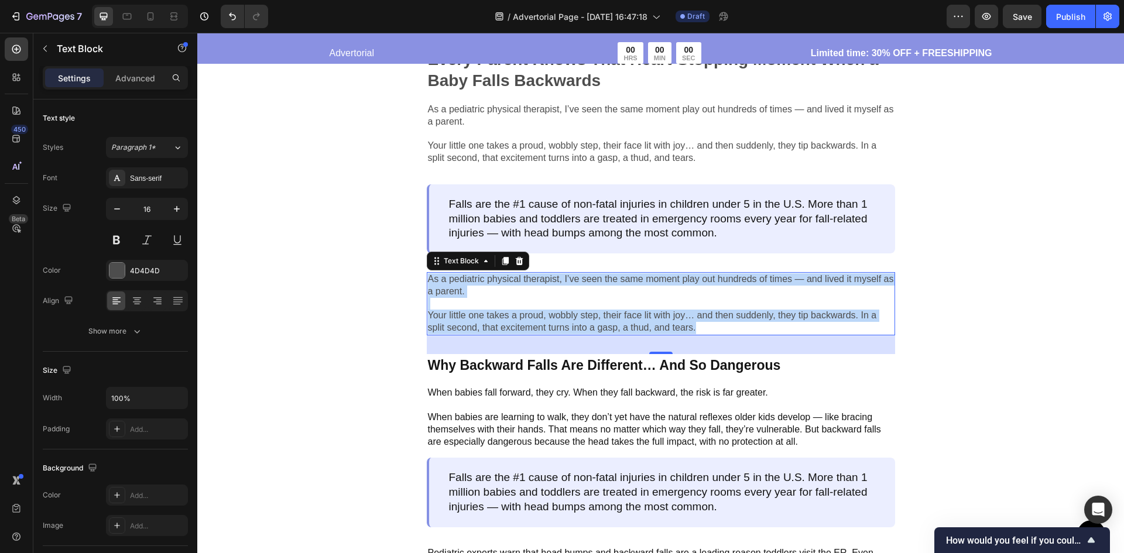
drag, startPoint x: 705, startPoint y: 327, endPoint x: 424, endPoint y: 275, distance: 285.3
click at [427, 275] on div "As a pediatric physical therapist, I’ve seen the same moment play out hundreds …" at bounding box center [661, 303] width 468 height 63
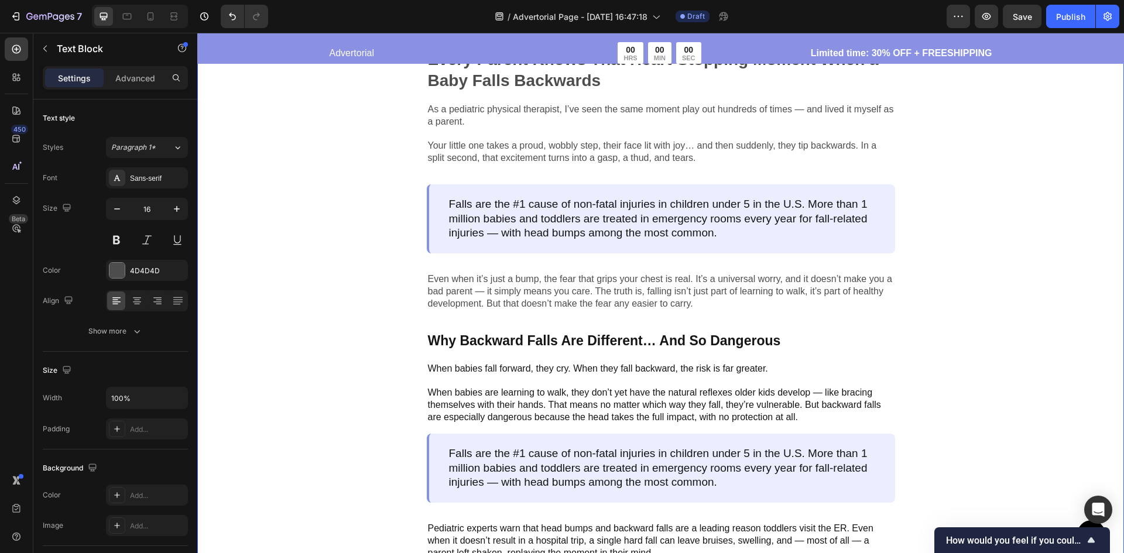
click at [362, 300] on div "Image Every Parent Knows That Heart-Stopping Moment When a Baby Falls Backwards…" at bounding box center [660, 379] width 927 height 1216
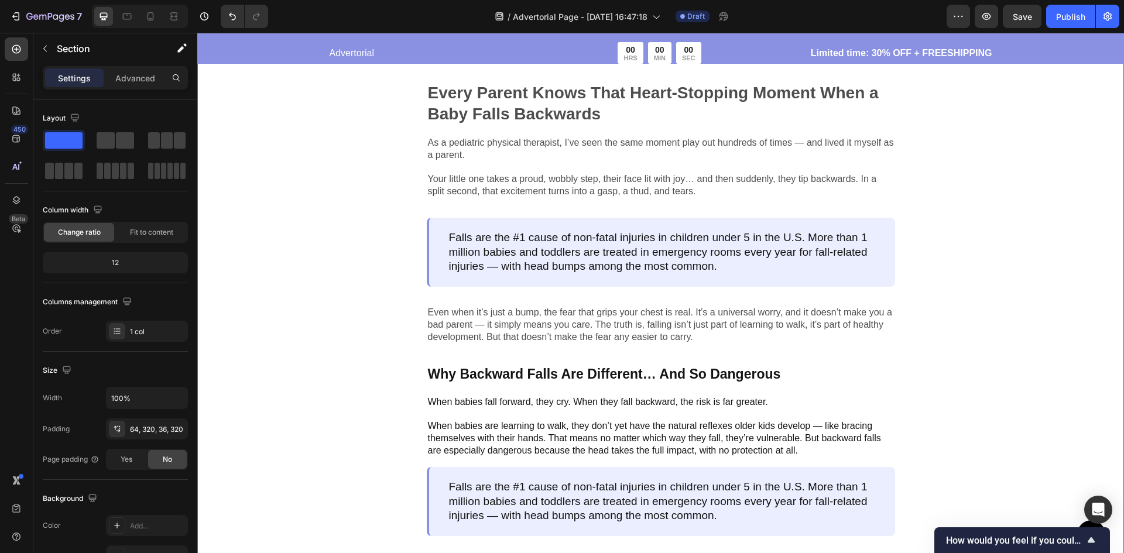
scroll to position [410, 0]
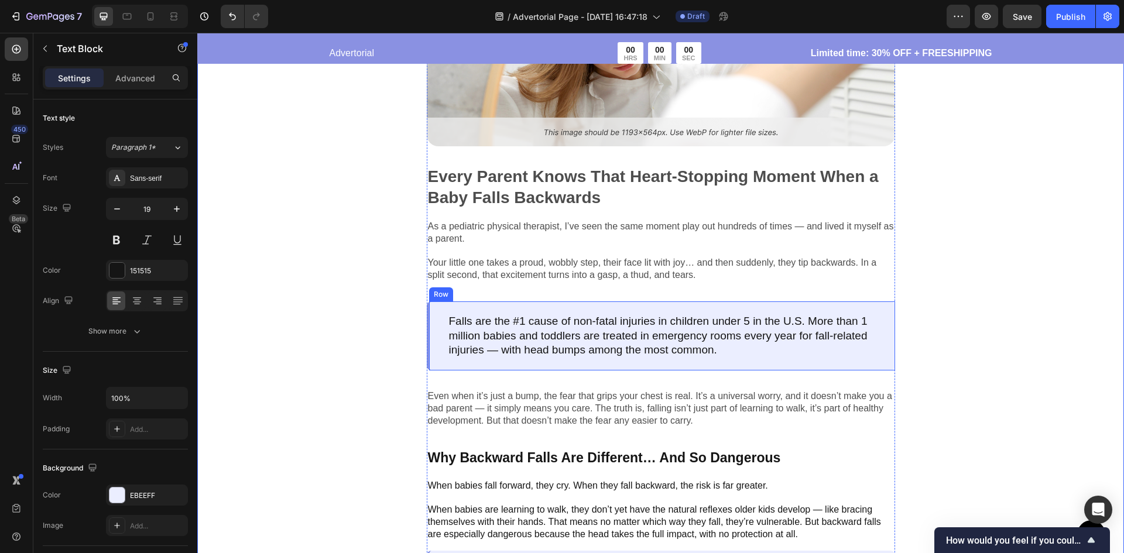
click at [559, 323] on p "Falls are the #1 cause of non-fatal injuries in children under 5 in the U.S. Mo…" at bounding box center [662, 335] width 426 height 43
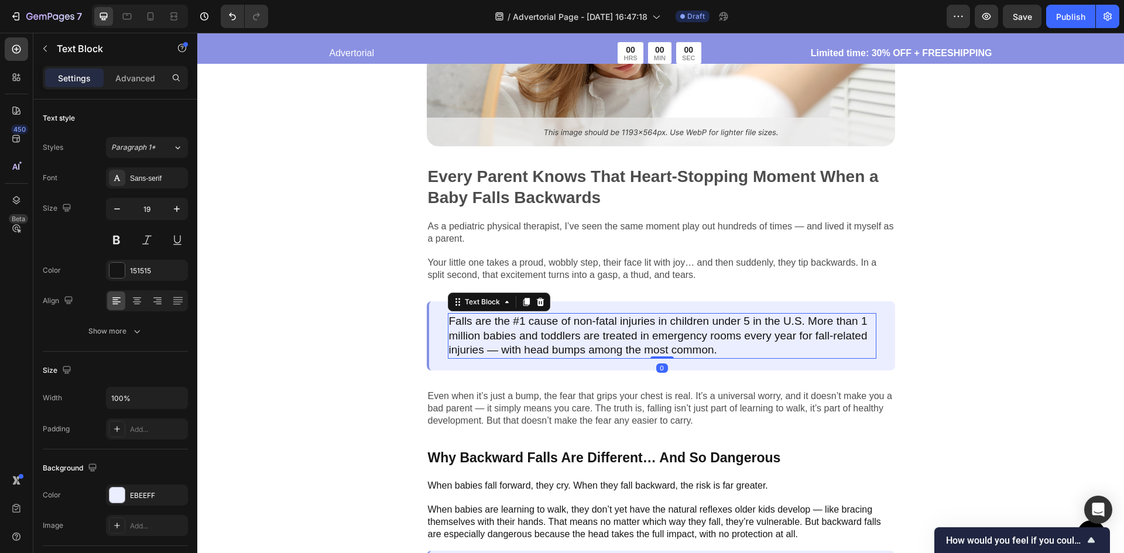
click at [559, 323] on p "Falls are the #1 cause of non-fatal injuries in children under 5 in the U.S. Mo…" at bounding box center [662, 335] width 426 height 43
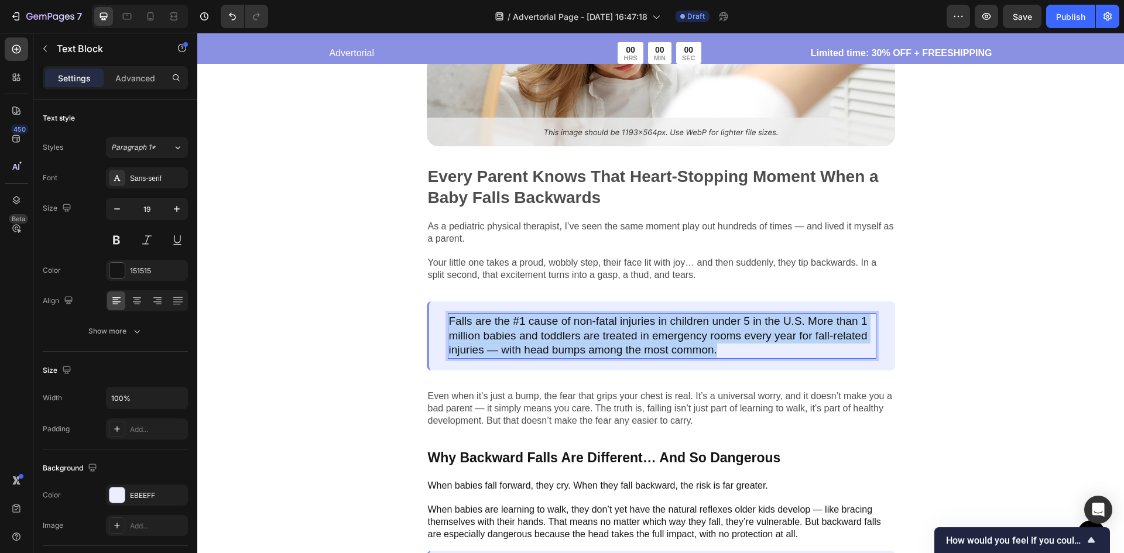
click at [559, 323] on p "Falls are the #1 cause of non-fatal injuries in children under 5 in the U.S. Mo…" at bounding box center [662, 335] width 426 height 43
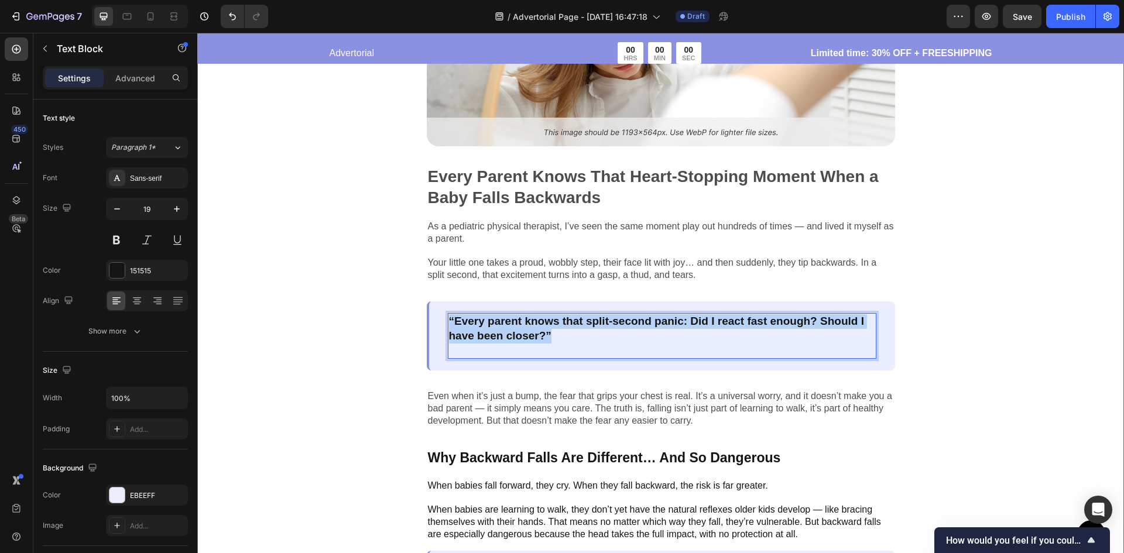
drag, startPoint x: 708, startPoint y: 343, endPoint x: 416, endPoint y: 309, distance: 294.0
click at [416, 309] on div "Image Every Parent Knows That Heart-Stopping Moment When a Baby Falls Backwards…" at bounding box center [661, 504] width 552 height 1158
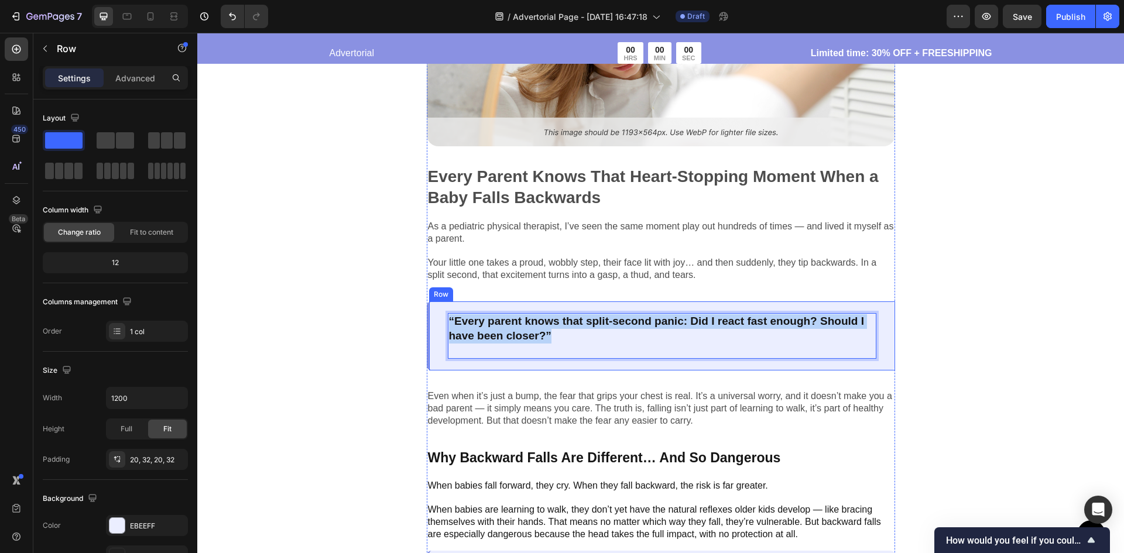
click at [433, 354] on div "“Every parent knows that split-second panic: Did I react fast enough? Should I …" at bounding box center [661, 335] width 468 height 69
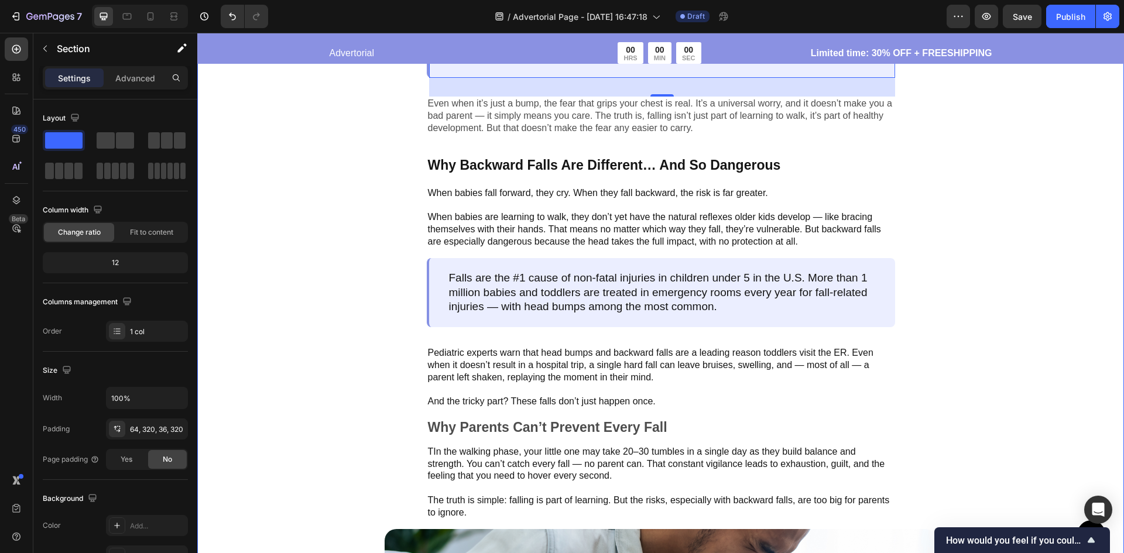
click at [1044, 352] on div "Image Every Parent Knows That Heart-Stopping Moment When a Baby Falls Backwards…" at bounding box center [660, 203] width 927 height 1216
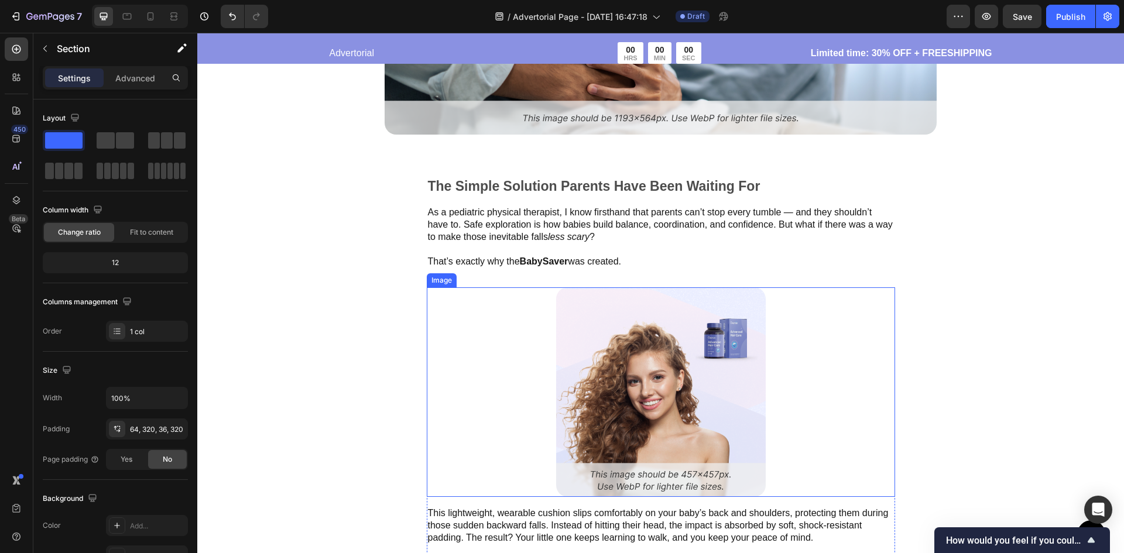
scroll to position [1346, 0]
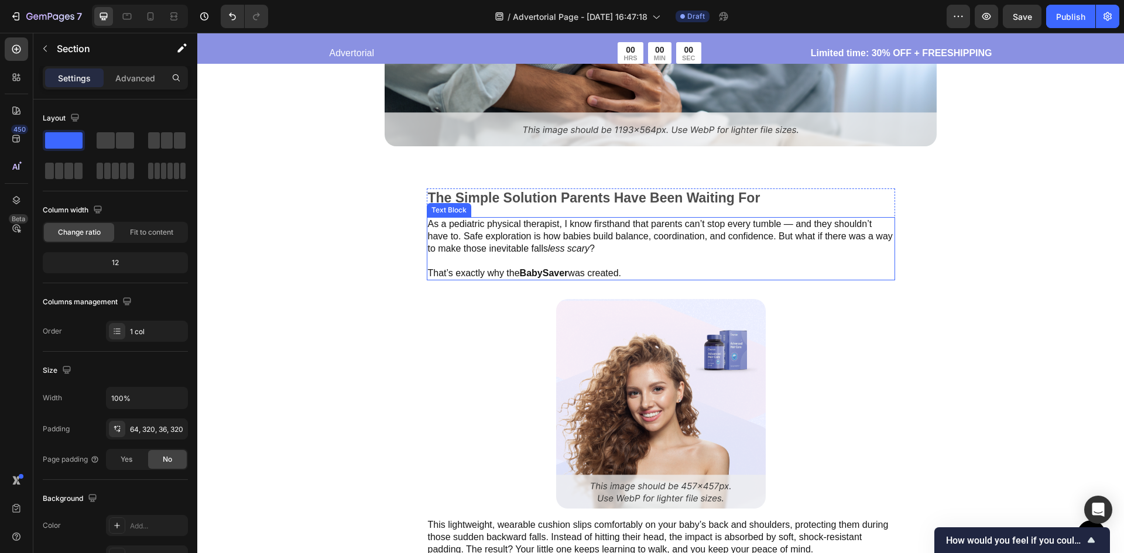
click at [842, 338] on div at bounding box center [661, 404] width 468 height 210
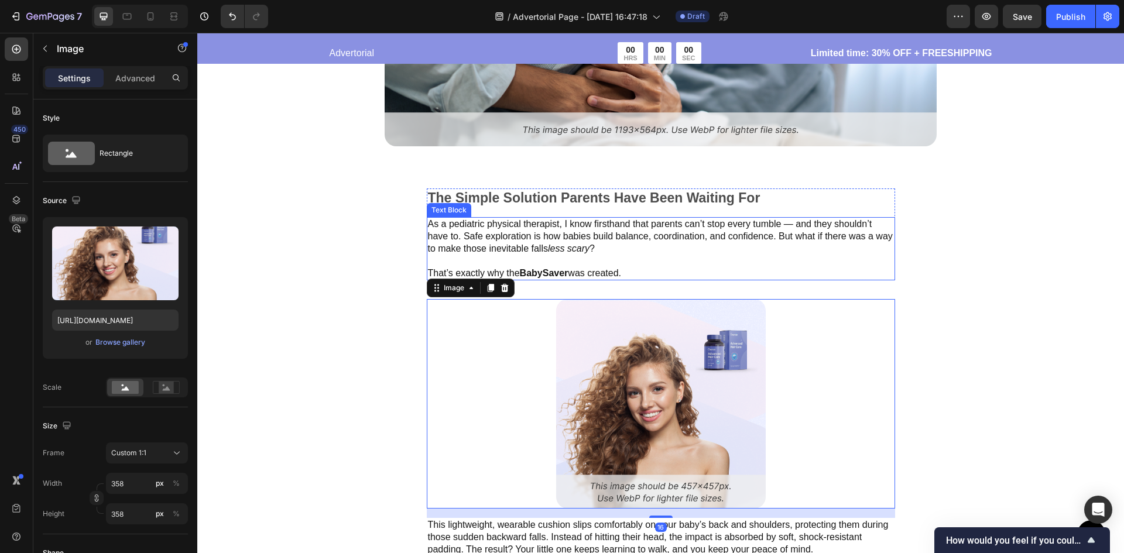
click at [567, 275] on p "That’s exactly why the BabySaver was created." at bounding box center [661, 273] width 466 height 12
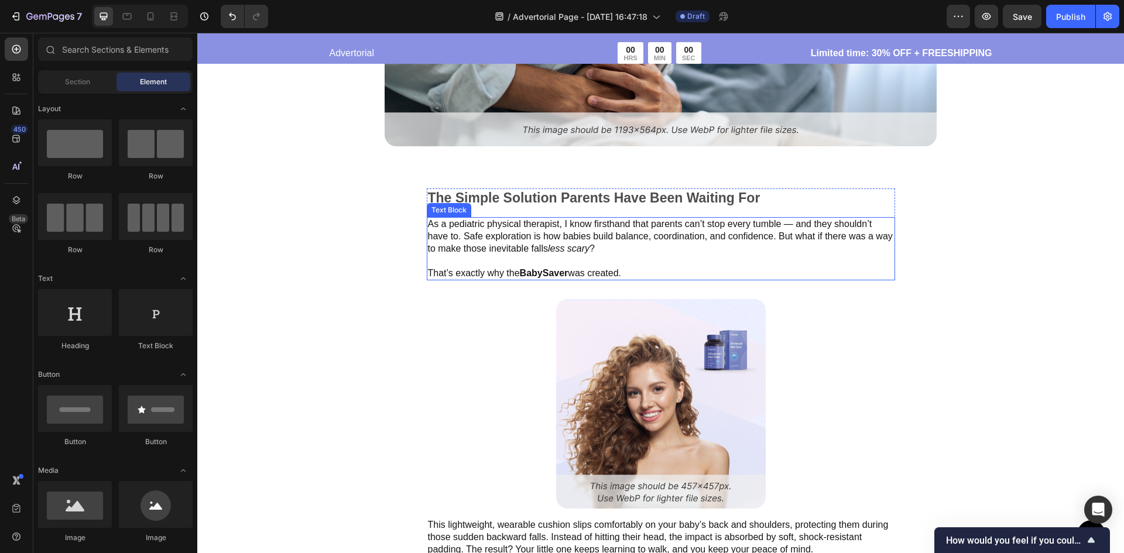
click at [560, 273] on strong "BabySaver" at bounding box center [544, 273] width 49 height 10
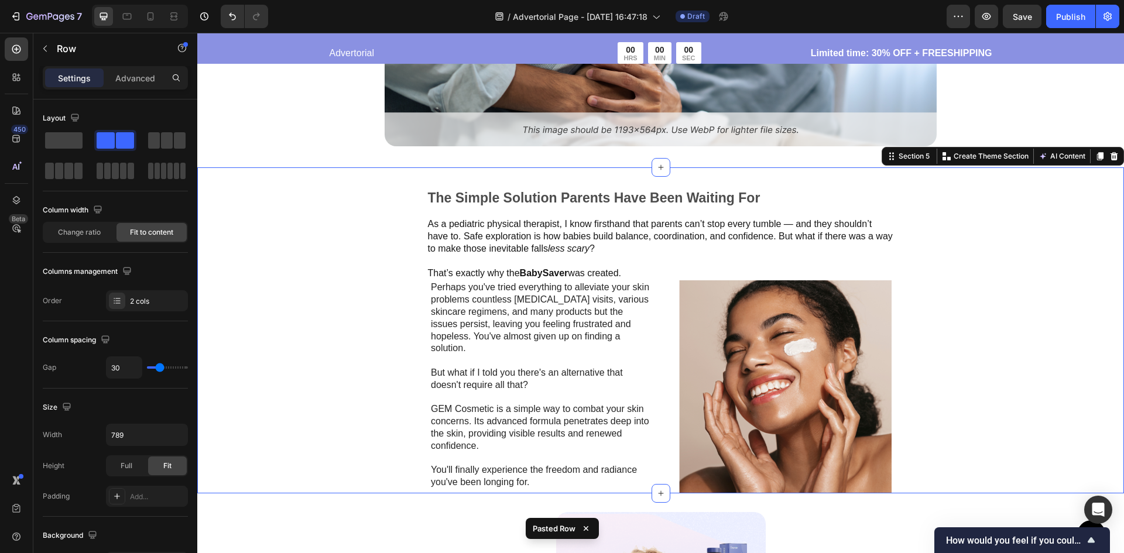
click at [976, 328] on div "The Simple Solution Parents Have Been Waiting For Text Block As a pediatric phy…" at bounding box center [660, 330] width 927 height 327
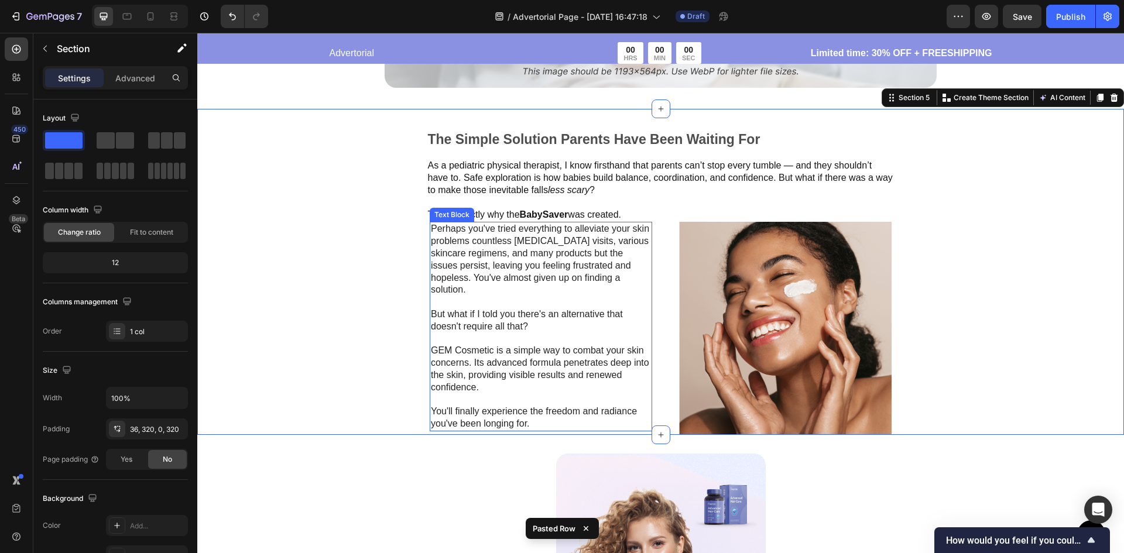
click at [468, 266] on p "Perhaps you've tried everything to alleviate your skin problems countless derma…" at bounding box center [541, 326] width 220 height 207
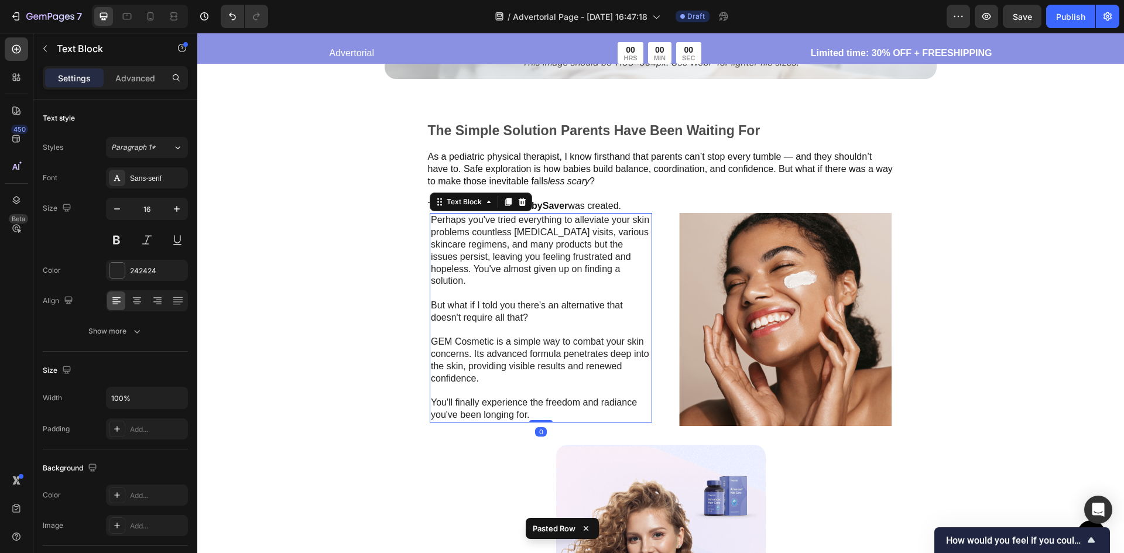
scroll to position [1580, 0]
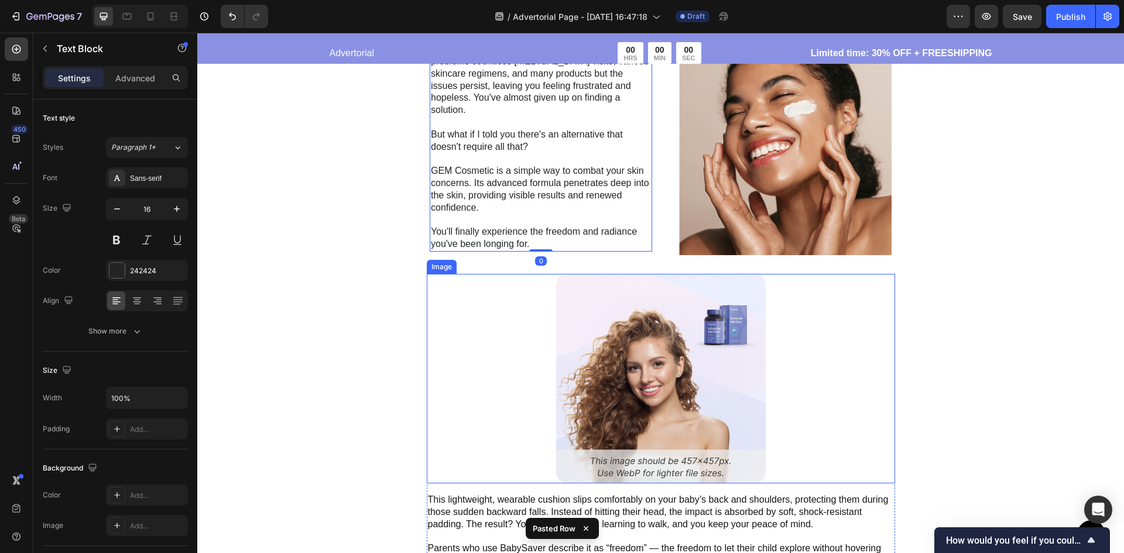
click at [626, 380] on img at bounding box center [661, 379] width 210 height 210
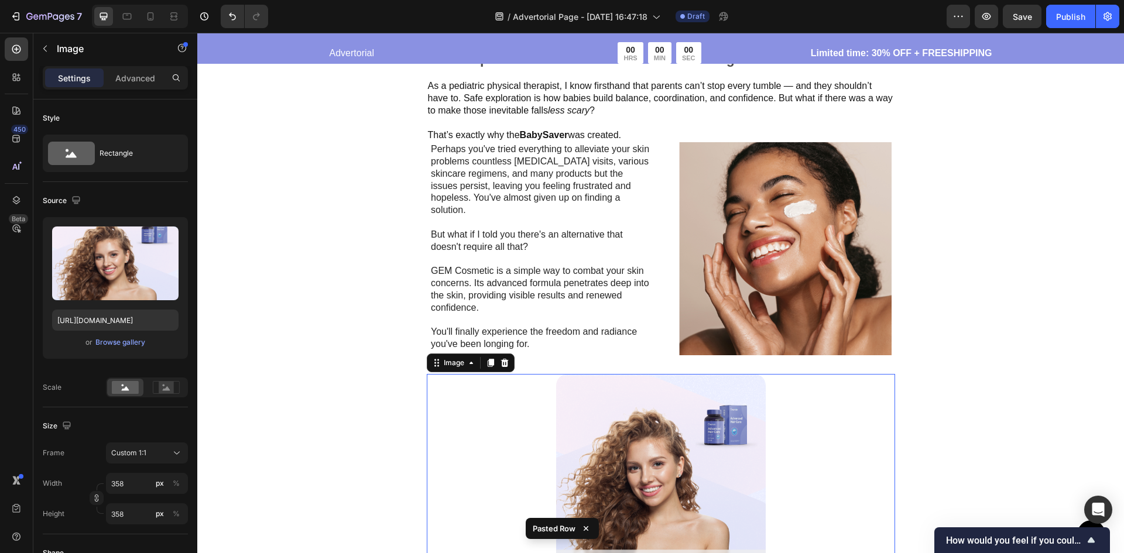
scroll to position [1463, 0]
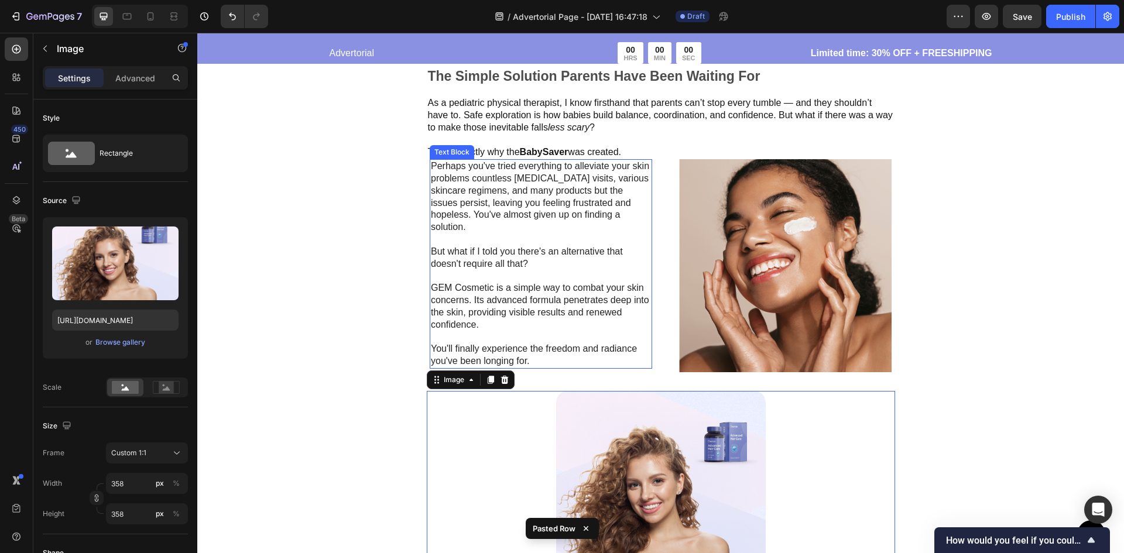
click at [558, 280] on p "Perhaps you've tried everything to alleviate your skin problems countless derma…" at bounding box center [541, 263] width 220 height 207
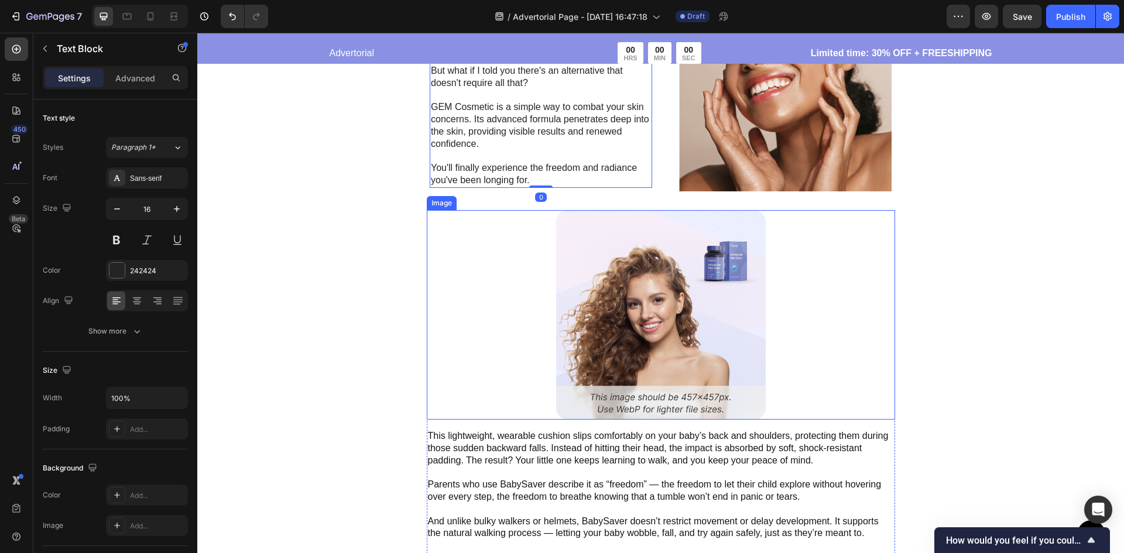
scroll to position [1756, 0]
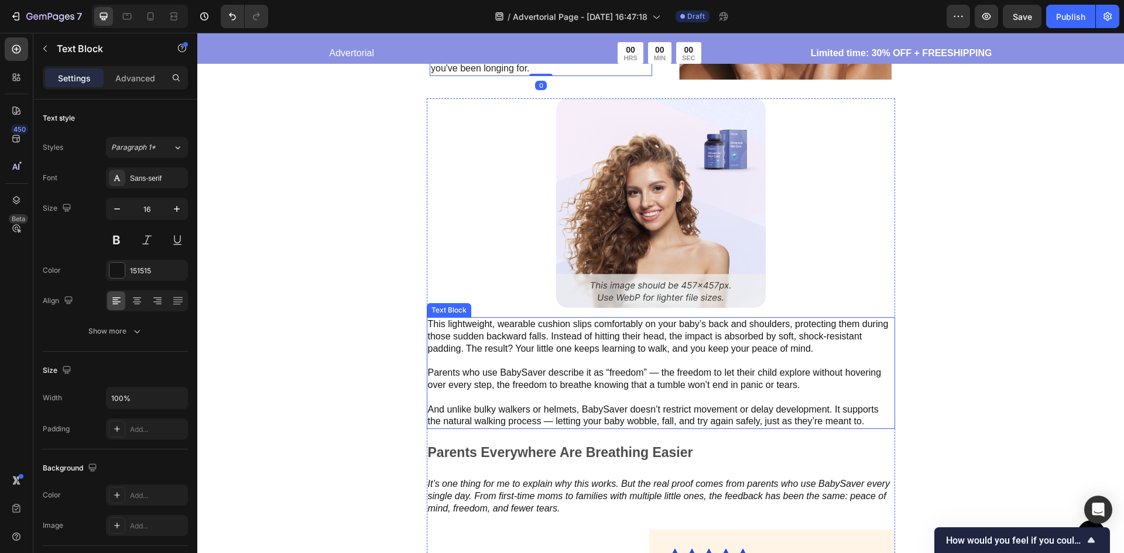
click at [571, 337] on p "This lightweight, wearable cushion slips comfortably on your baby’s back and sh…" at bounding box center [661, 336] width 466 height 36
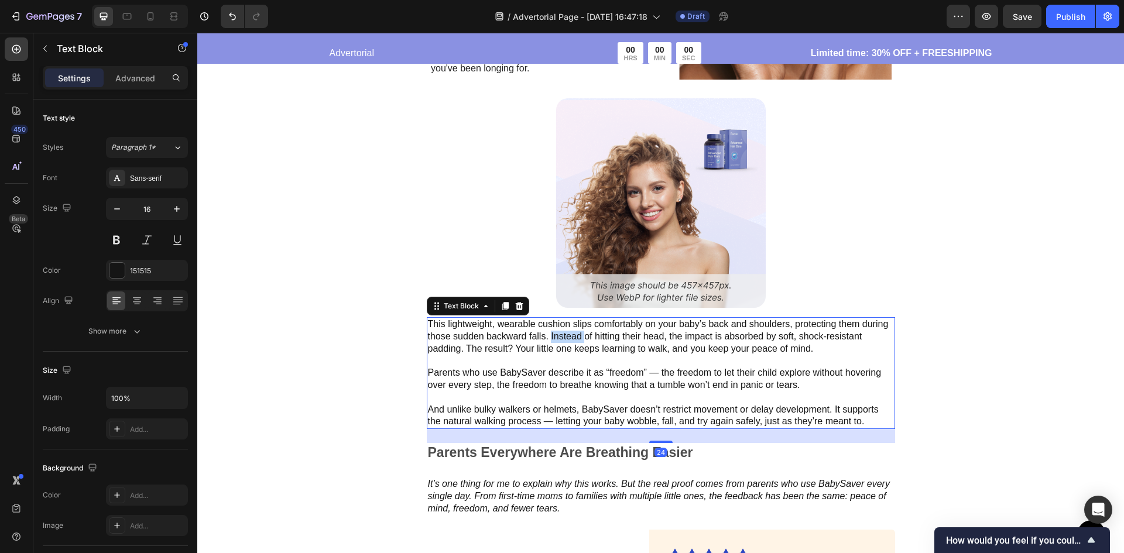
click at [571, 337] on p "This lightweight, wearable cushion slips comfortably on your baby’s back and sh…" at bounding box center [661, 336] width 466 height 36
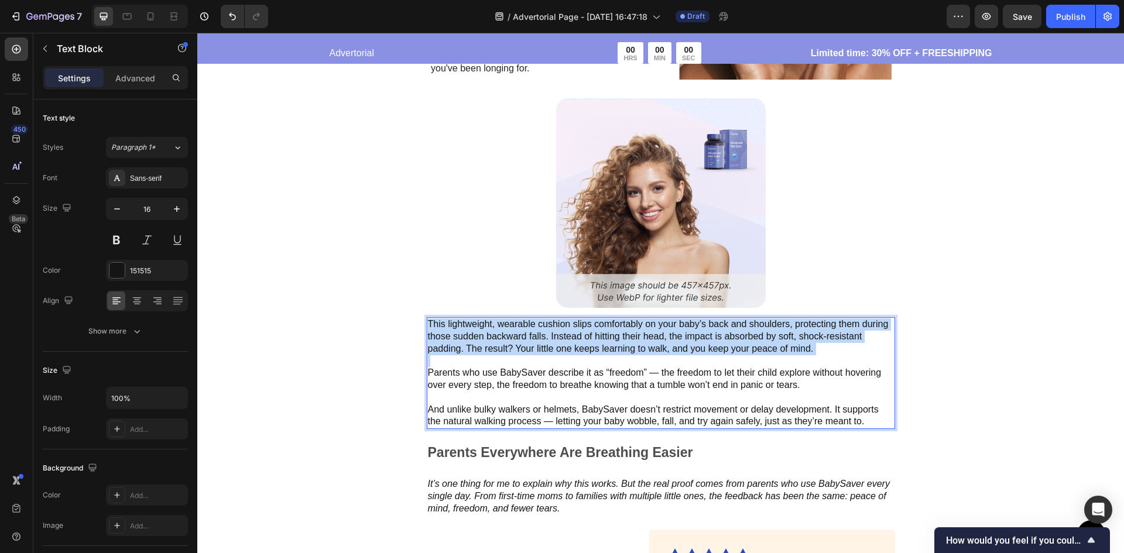
click at [571, 337] on p "This lightweight, wearable cushion slips comfortably on your baby’s back and sh…" at bounding box center [661, 336] width 466 height 36
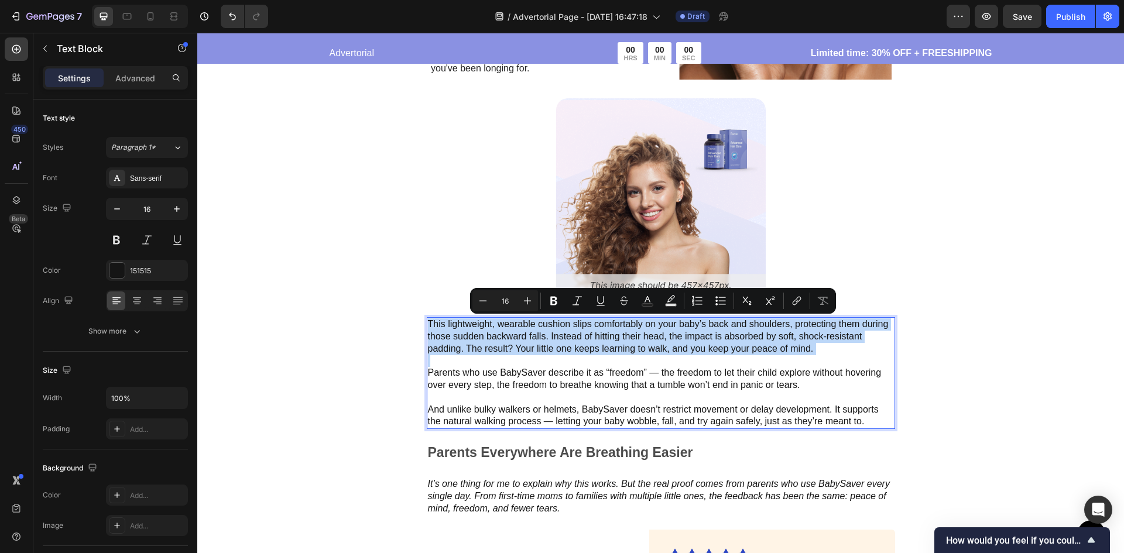
click at [571, 337] on p "This lightweight, wearable cushion slips comfortably on your baby’s back and sh…" at bounding box center [661, 336] width 466 height 36
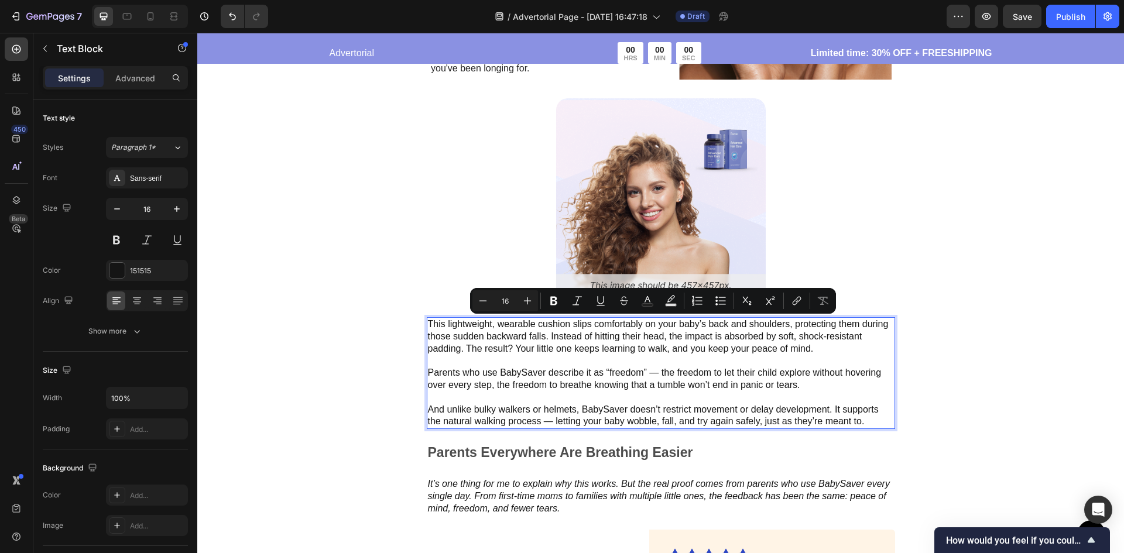
click at [753, 418] on p "And unlike bulky walkers or helmets, BabySaver doesn’t restrict movement or del…" at bounding box center [661, 416] width 466 height 25
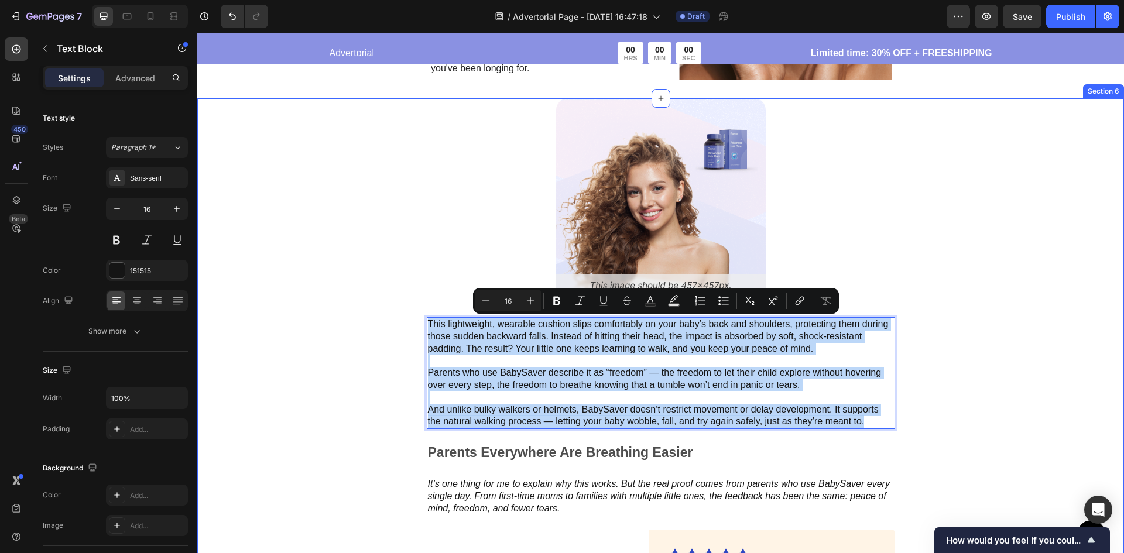
drag, startPoint x: 867, startPoint y: 423, endPoint x: 408, endPoint y: 318, distance: 470.6
copy div "This lightweight, wearable cushion slips comfortably on your baby’s back and sh…"
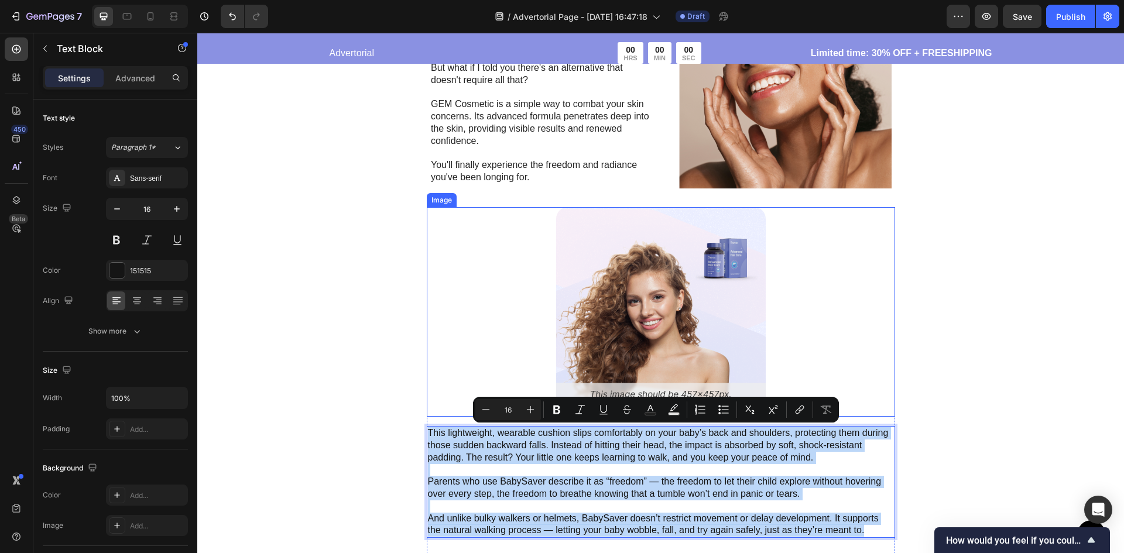
scroll to position [1639, 0]
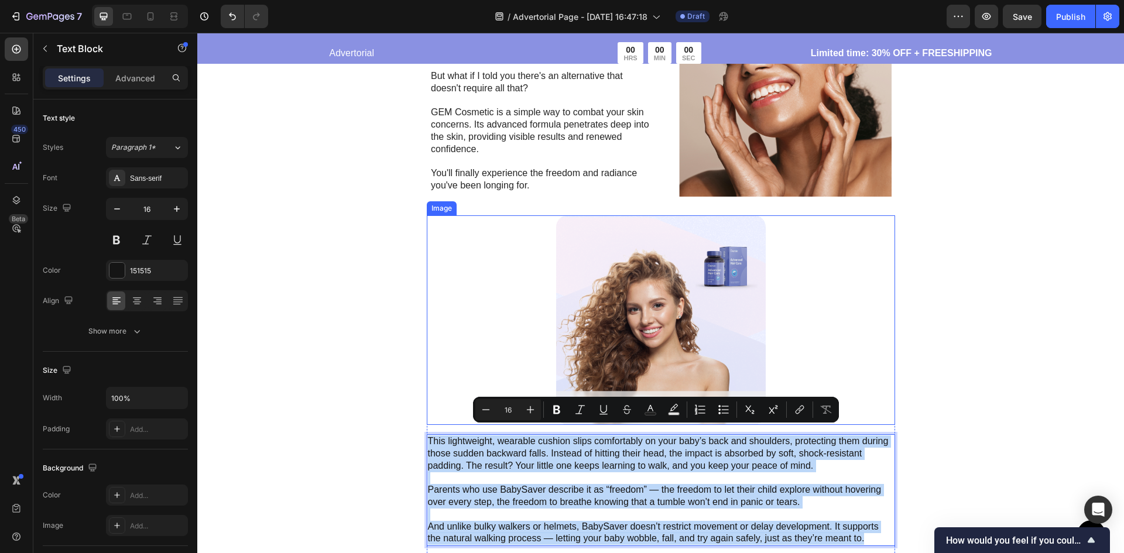
click at [659, 287] on img at bounding box center [661, 320] width 210 height 210
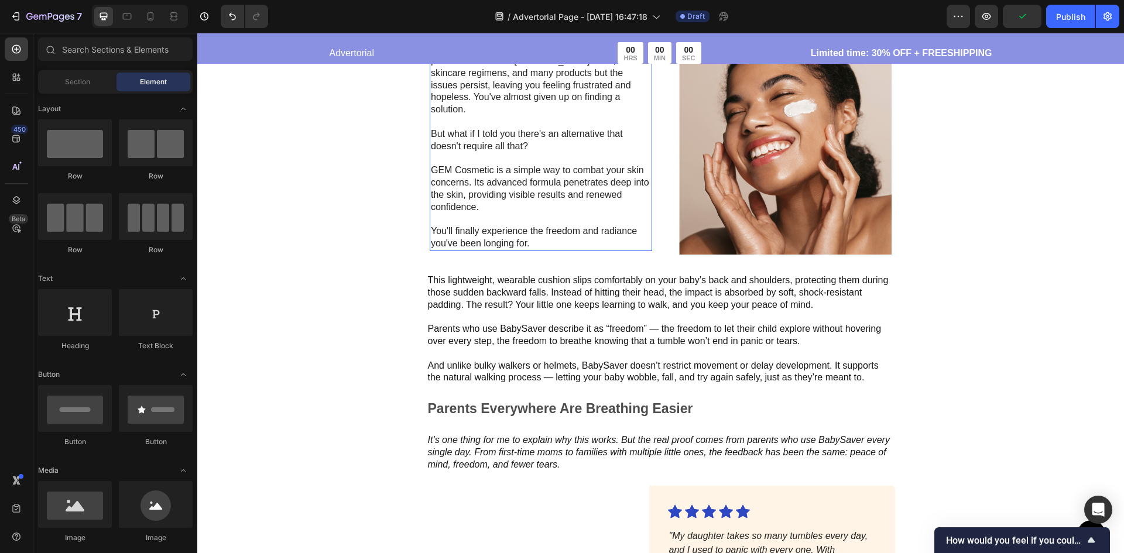
scroll to position [1580, 0]
click at [537, 225] on p "Perhaps you've tried everything to alleviate your skin problems countless derma…" at bounding box center [541, 146] width 220 height 207
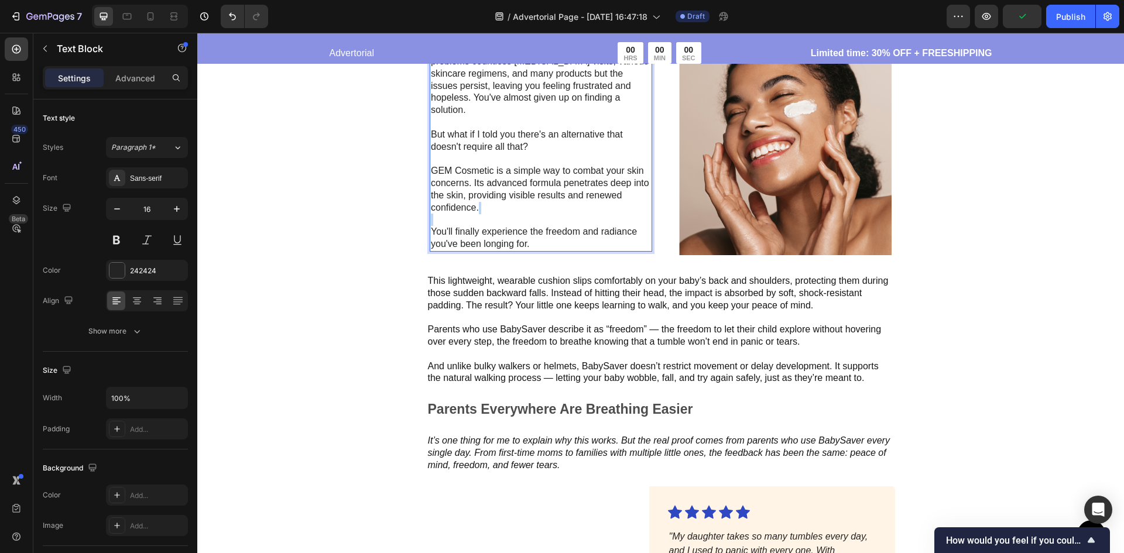
click at [537, 225] on p "Perhaps you've tried everything to alleviate your skin problems countless derma…" at bounding box center [541, 146] width 220 height 207
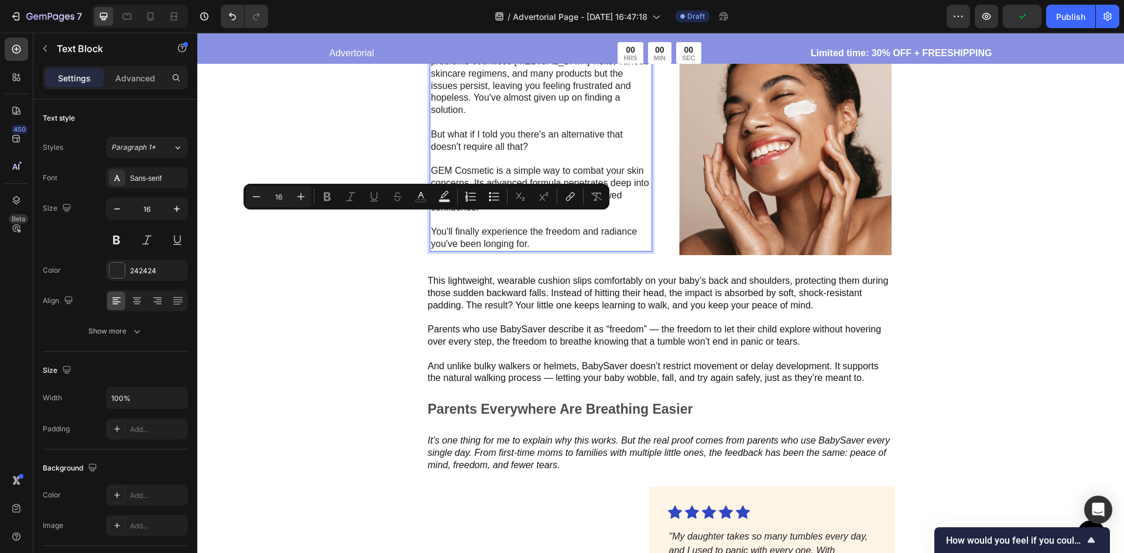
click at [547, 245] on p "Perhaps you've tried everything to alleviate your skin problems countless derma…" at bounding box center [541, 146] width 220 height 207
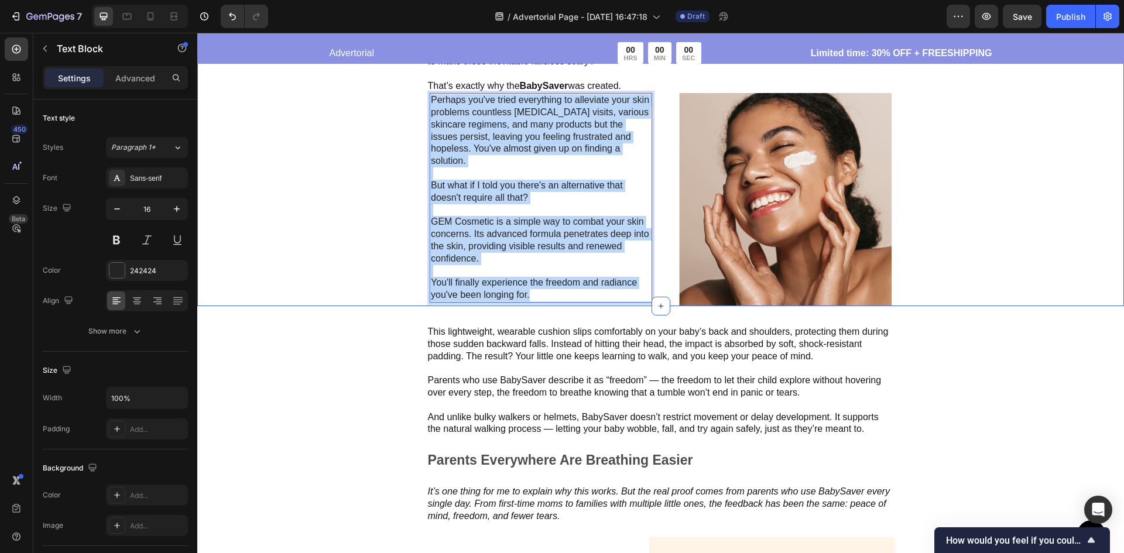
scroll to position [1463, 0]
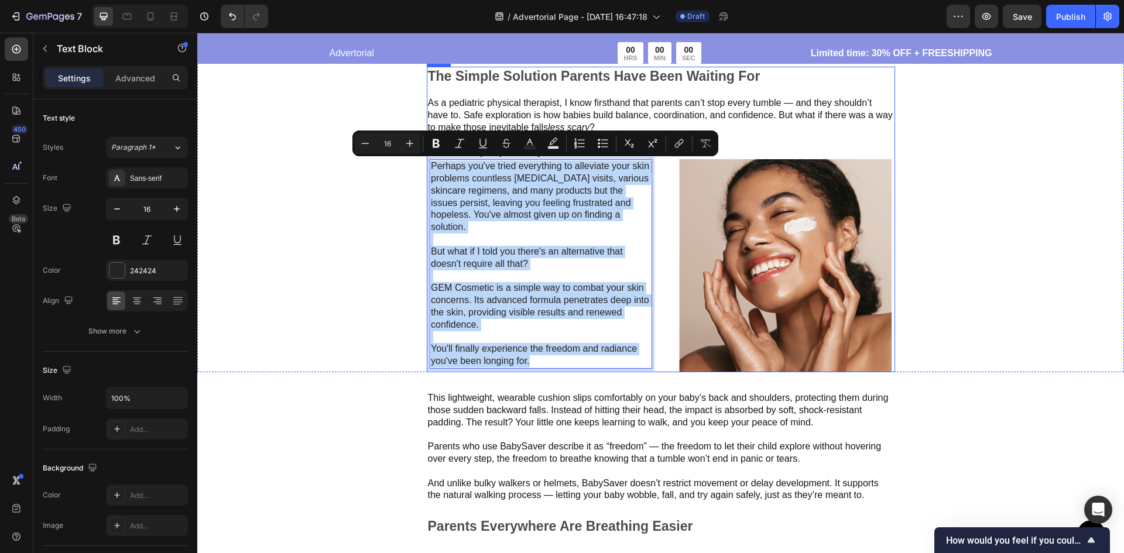
drag, startPoint x: 564, startPoint y: 248, endPoint x: 423, endPoint y: 161, distance: 166.3
click at [427, 161] on div "The Simple Solution Parents Have Been Waiting For Text Block As a pediatric phy…" at bounding box center [661, 220] width 468 height 306
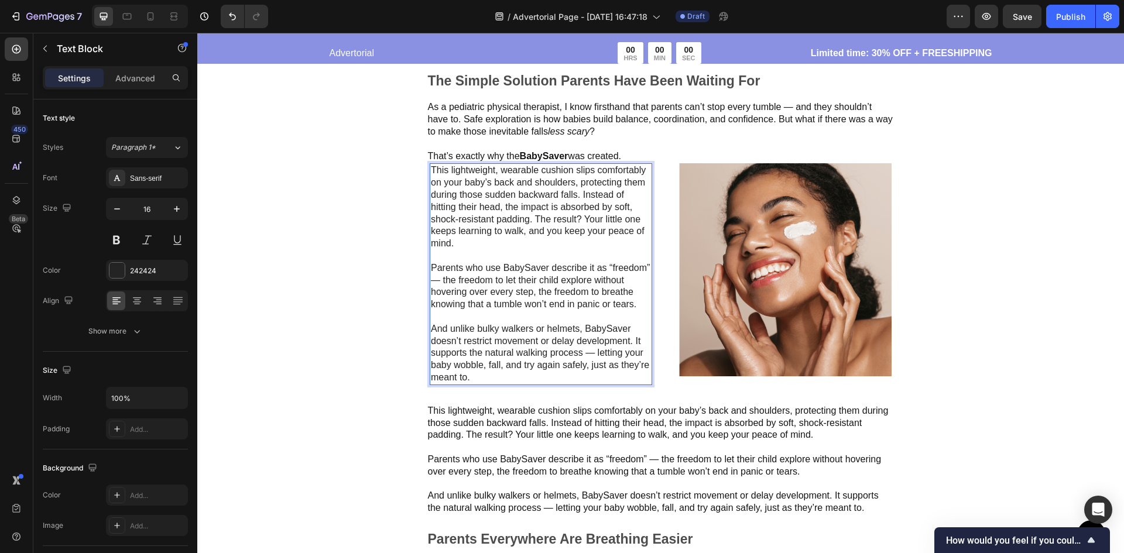
click at [507, 243] on p "This lightweight, wearable cushion slips comfortably on your baby’s back and sh…" at bounding box center [541, 206] width 220 height 85
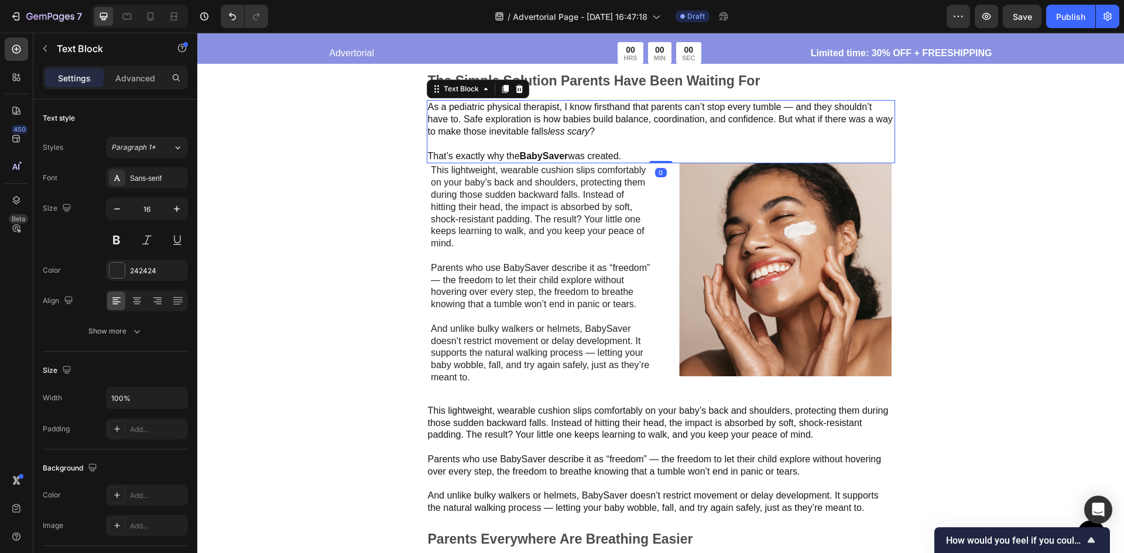
click at [656, 156] on p "That’s exactly why the BabySaver was created." at bounding box center [661, 156] width 466 height 12
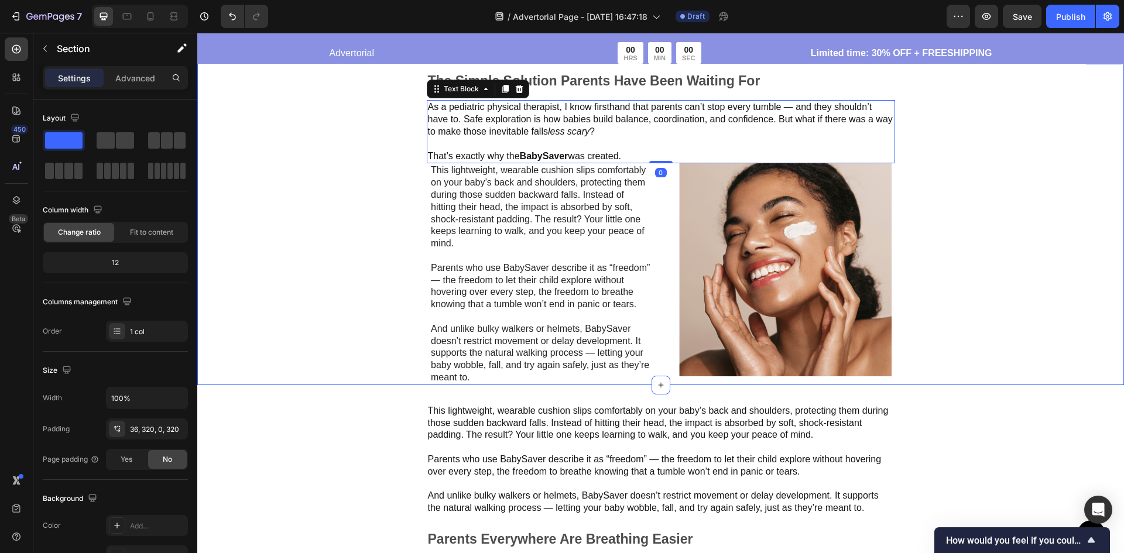
click at [1006, 260] on div "The Simple Solution Parents Have Been Waiting For Text Block As a pediatric phy…" at bounding box center [660, 217] width 927 height 335
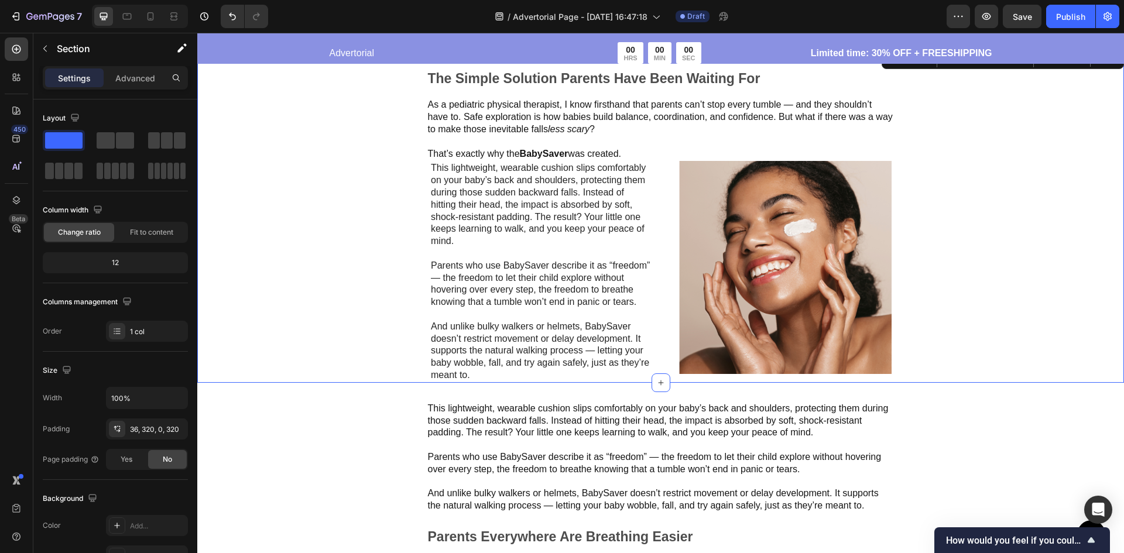
scroll to position [1522, 0]
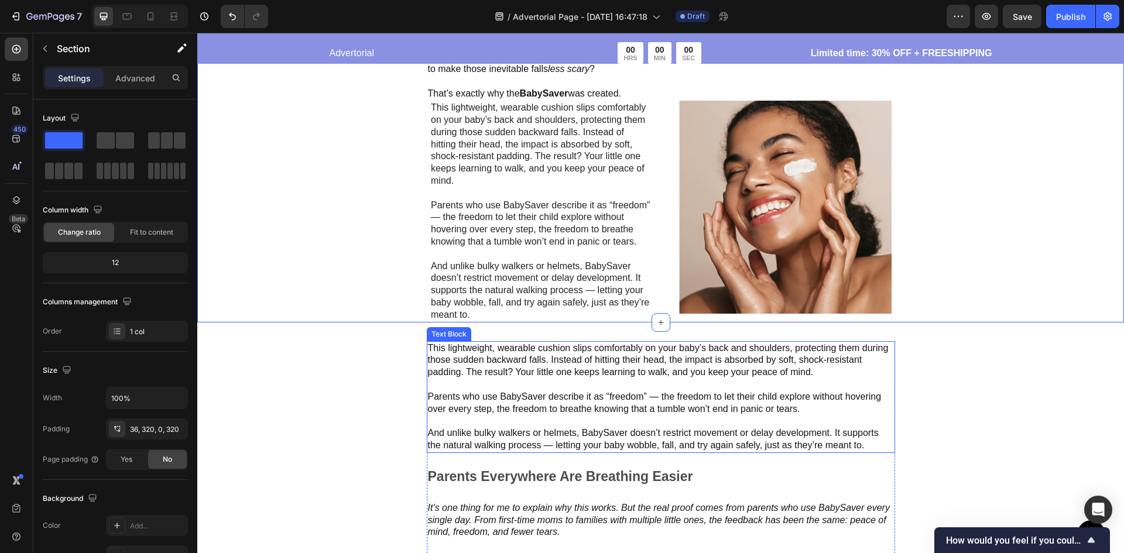
click at [717, 418] on p "Rich Text Editor. Editing area: main" at bounding box center [661, 421] width 466 height 12
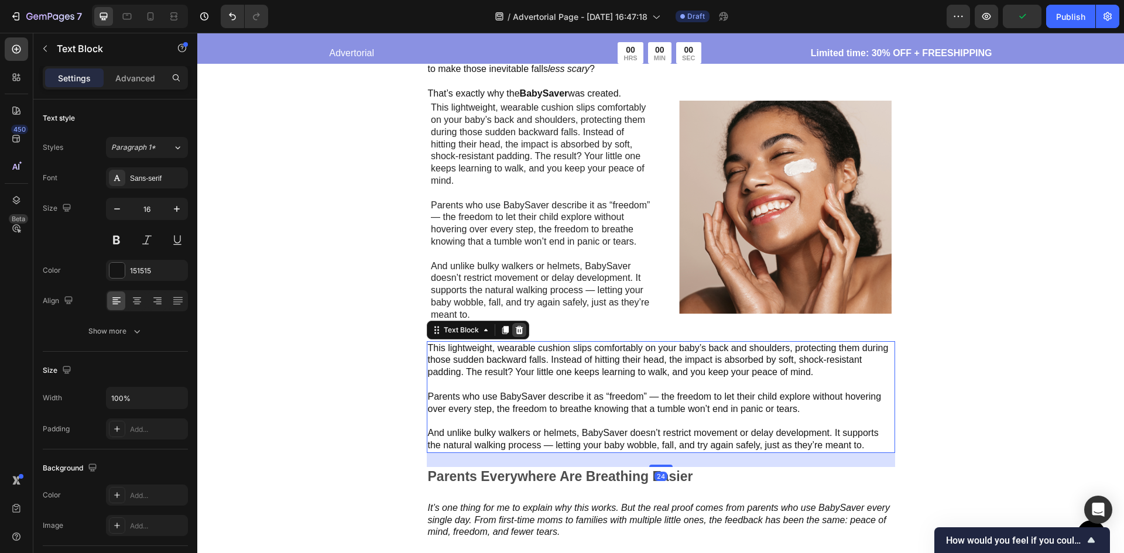
click at [517, 324] on div at bounding box center [519, 330] width 14 height 14
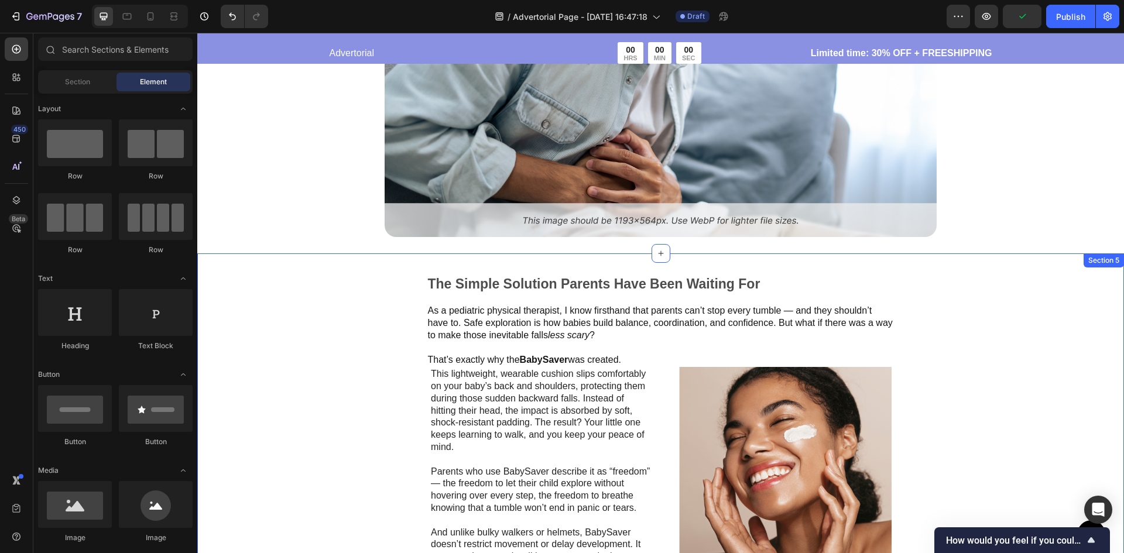
scroll to position [1346, 0]
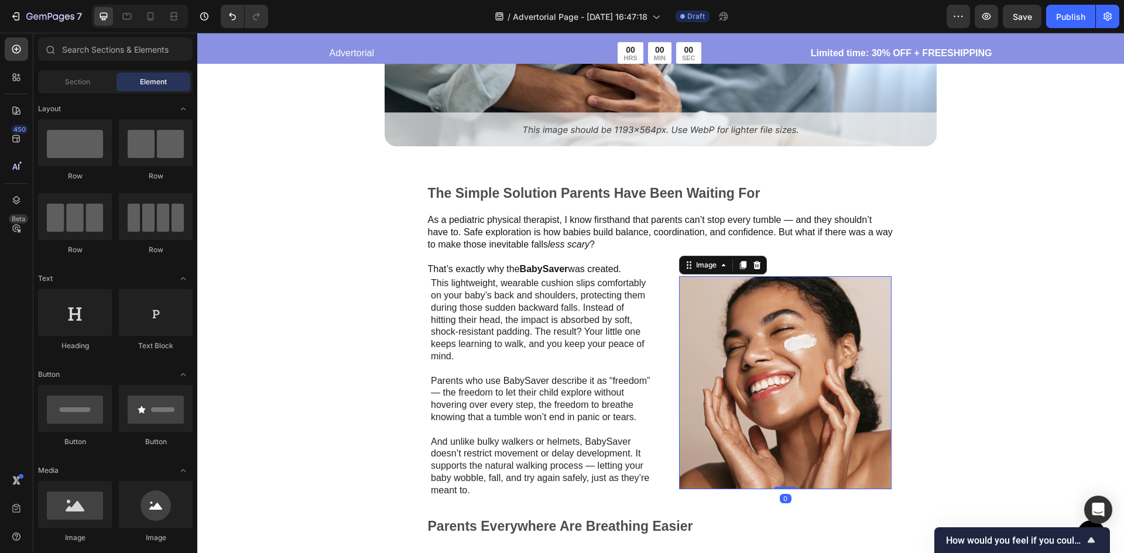
click at [802, 351] on img at bounding box center [785, 382] width 212 height 213
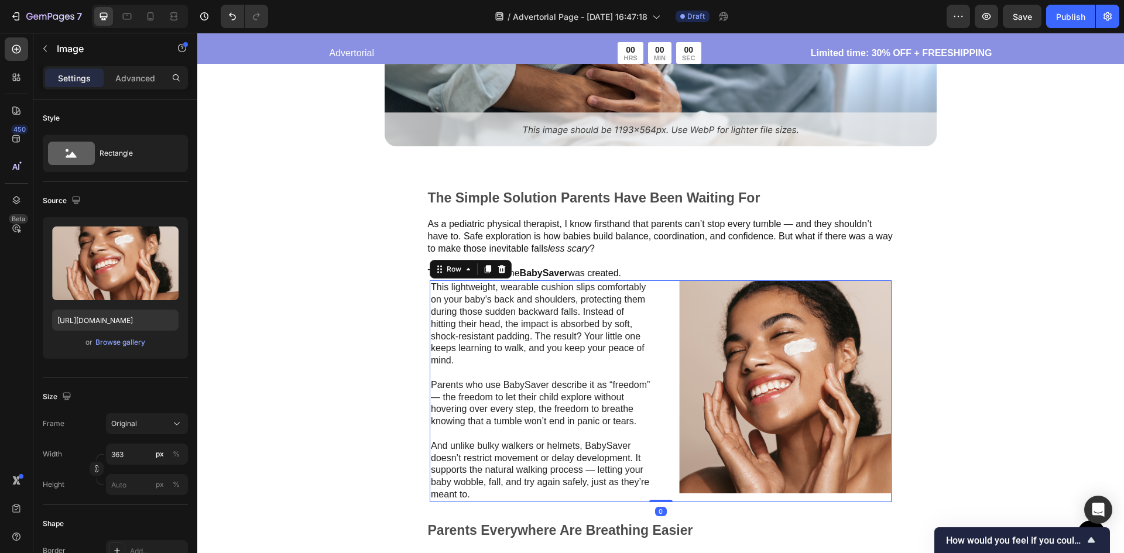
click at [670, 300] on div "Image" at bounding box center [781, 390] width 222 height 221
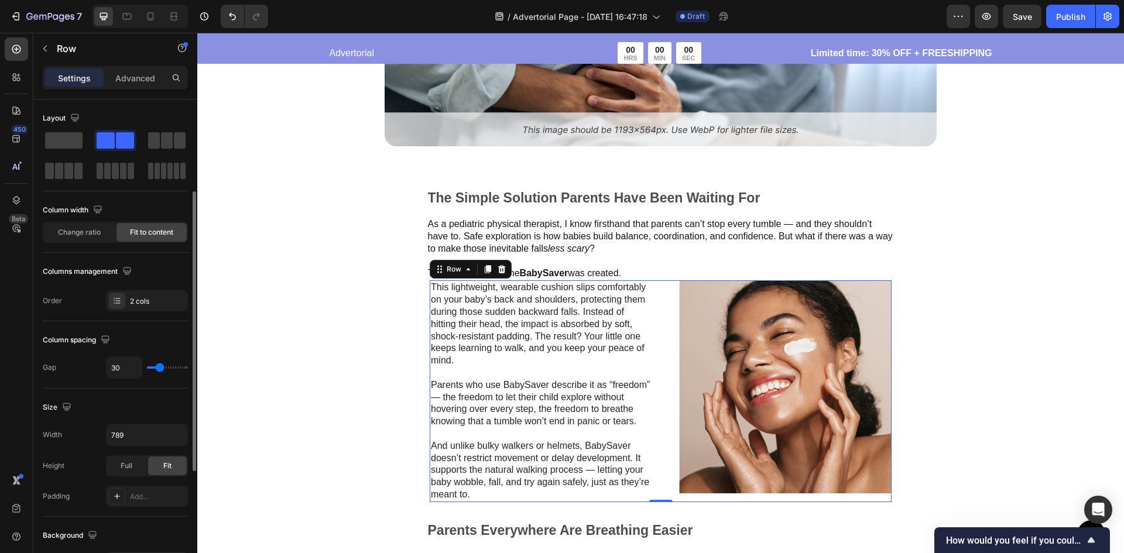
scroll to position [59, 0]
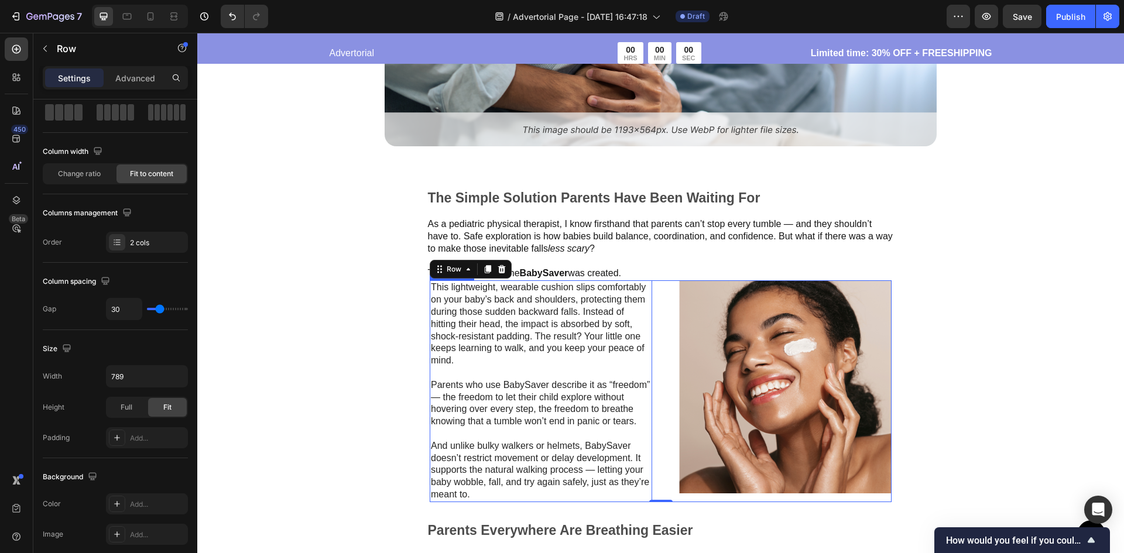
click at [555, 303] on p "This lightweight, wearable cushion slips comfortably on your baby’s back and sh…" at bounding box center [541, 324] width 220 height 85
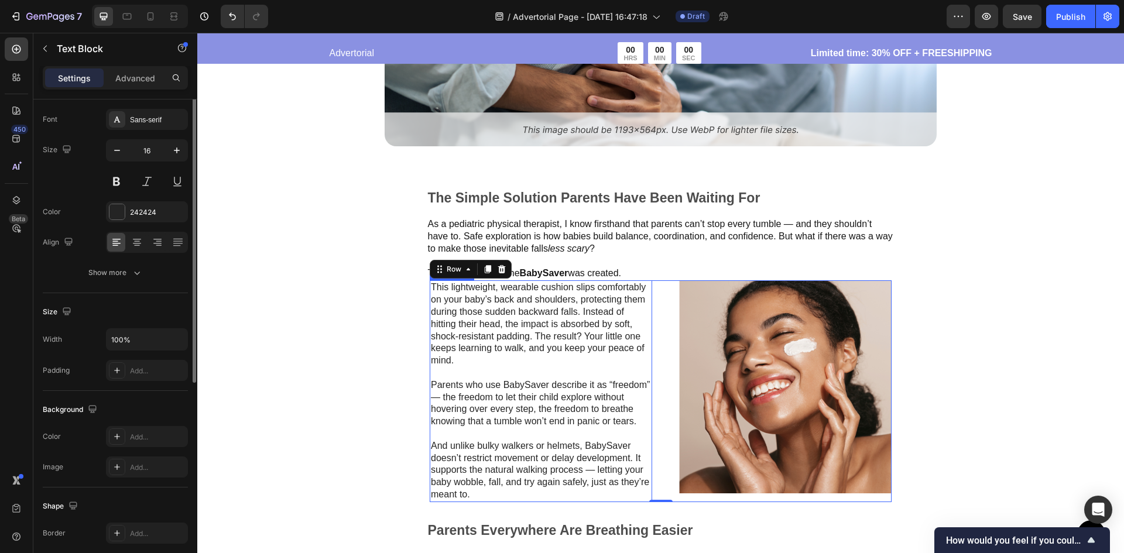
scroll to position [0, 0]
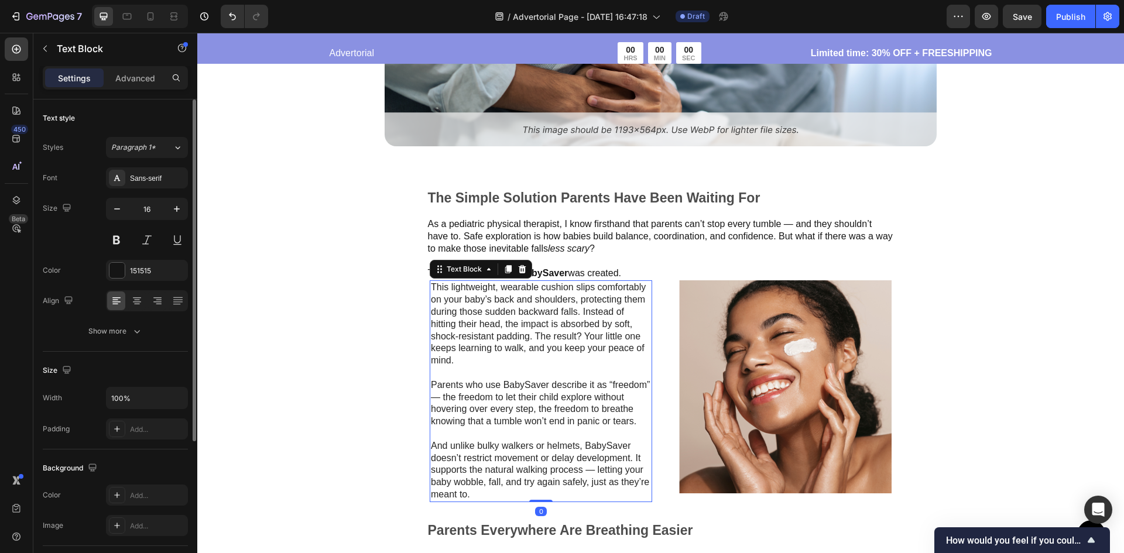
click at [603, 258] on p at bounding box center [661, 261] width 466 height 12
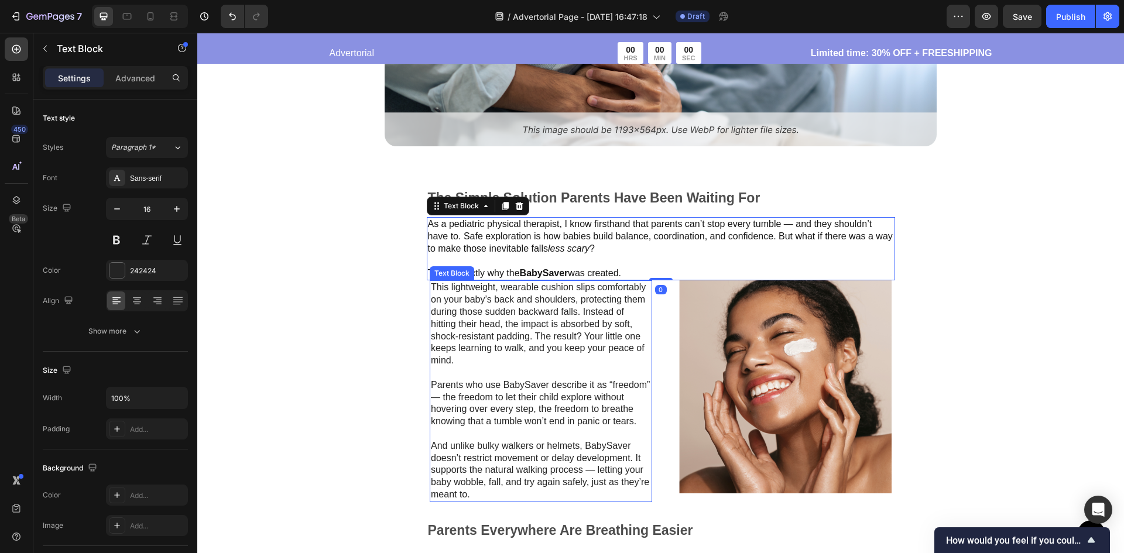
click at [441, 312] on p "This lightweight, wearable cushion slips comfortably on your baby’s back and sh…" at bounding box center [541, 324] width 220 height 85
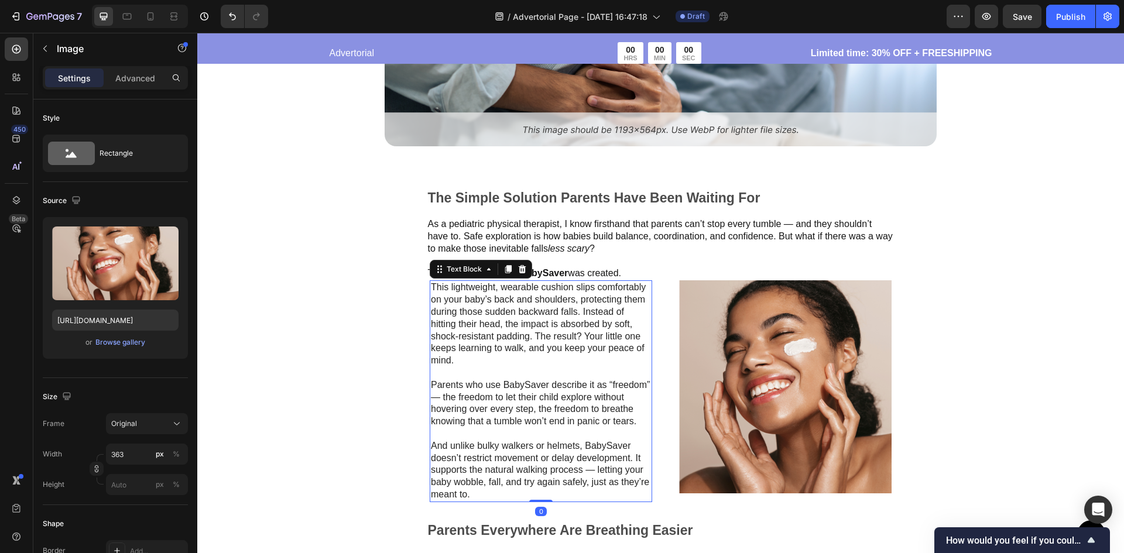
click at [816, 351] on img at bounding box center [785, 386] width 212 height 213
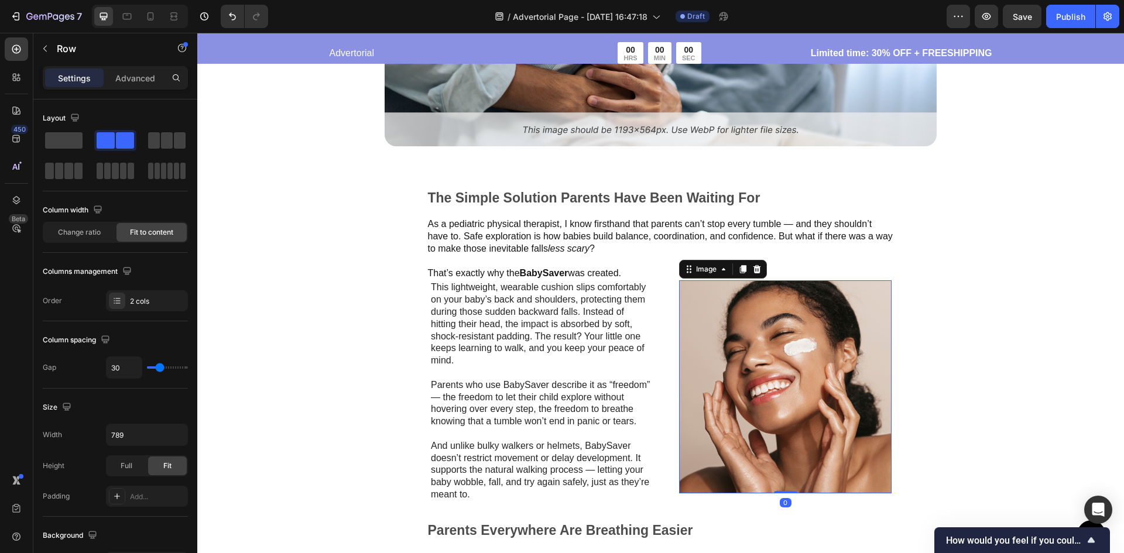
click at [672, 336] on div "Image 0" at bounding box center [781, 390] width 222 height 221
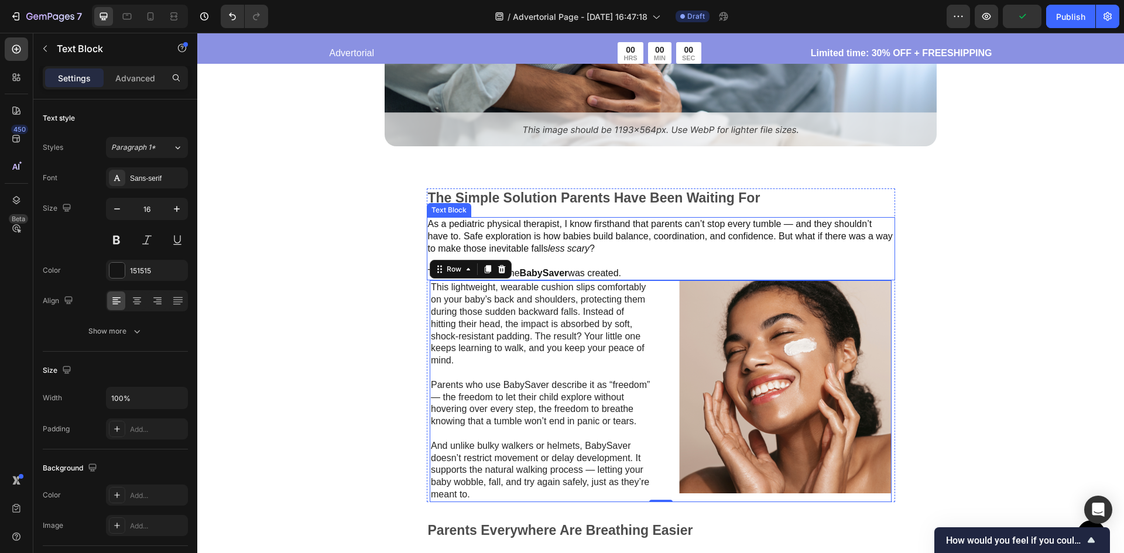
click at [645, 232] on p "As a pediatric physical therapist, I know firsthand that parents can’t stop eve…" at bounding box center [661, 236] width 466 height 36
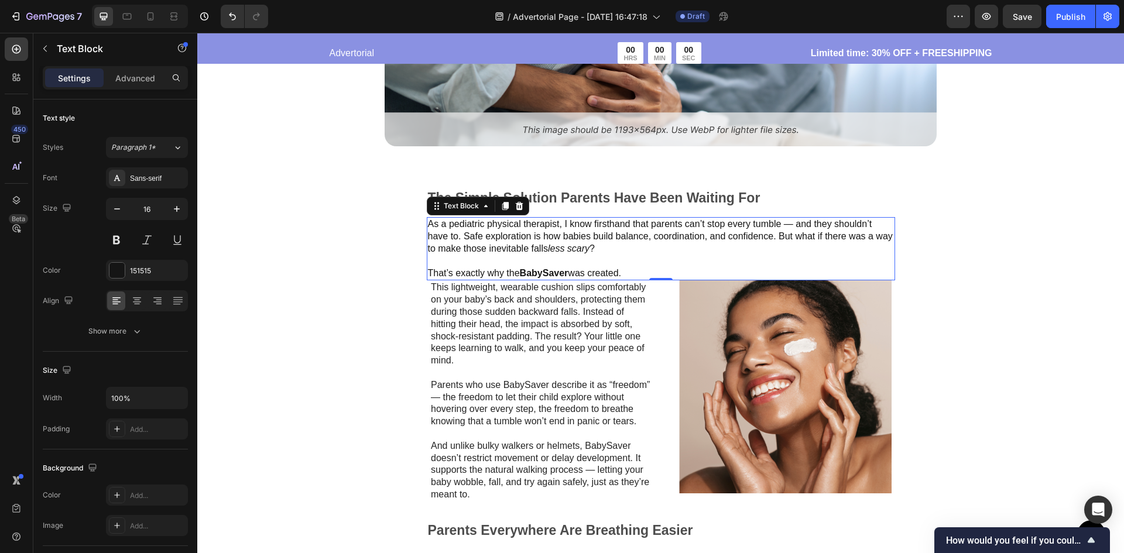
click at [658, 247] on p "As a pediatric physical therapist, I know firsthand that parents can’t stop eve…" at bounding box center [661, 236] width 466 height 36
click at [546, 291] on p "This lightweight, wearable cushion slips comfortably on your baby’s back and sh…" at bounding box center [541, 324] width 220 height 85
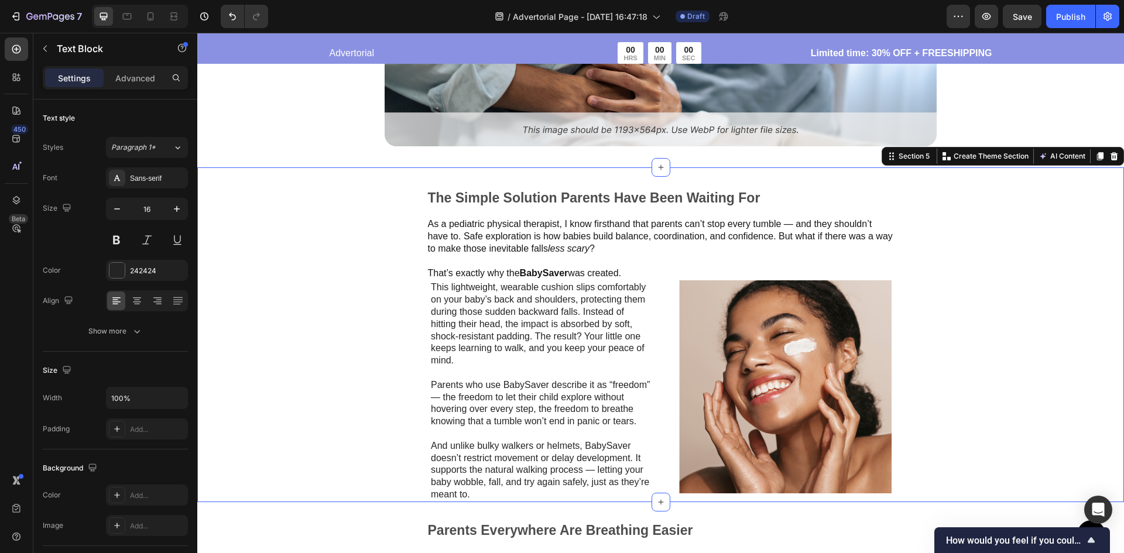
click at [386, 287] on div "The Simple Solution Parents Have Been Waiting For Text Block As a pediatric phy…" at bounding box center [661, 345] width 552 height 314
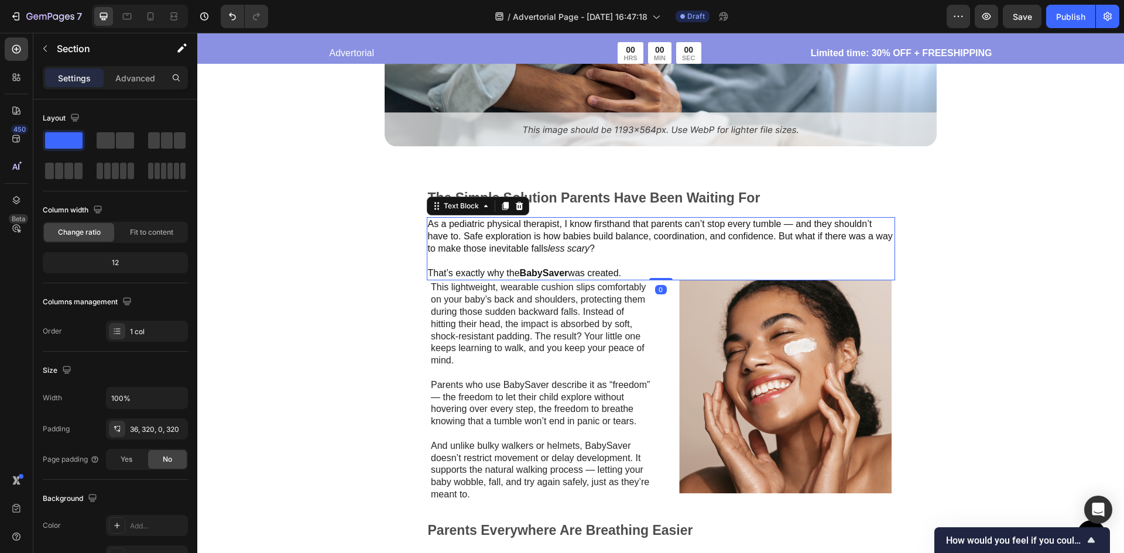
click at [609, 245] on p "As a pediatric physical therapist, I know firsthand that parents can’t stop eve…" at bounding box center [661, 236] width 466 height 36
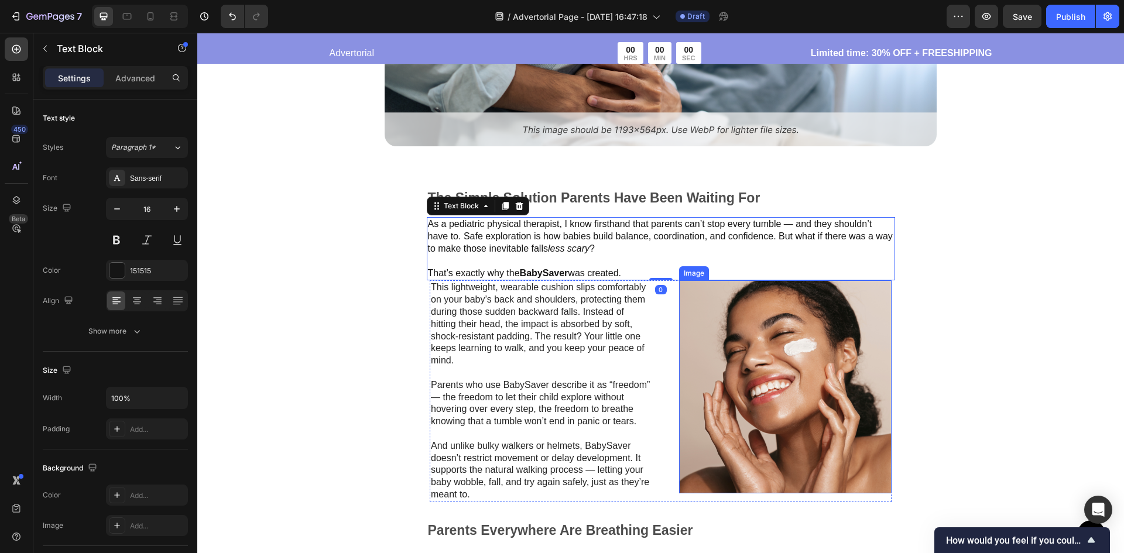
click at [739, 330] on img at bounding box center [785, 386] width 212 height 213
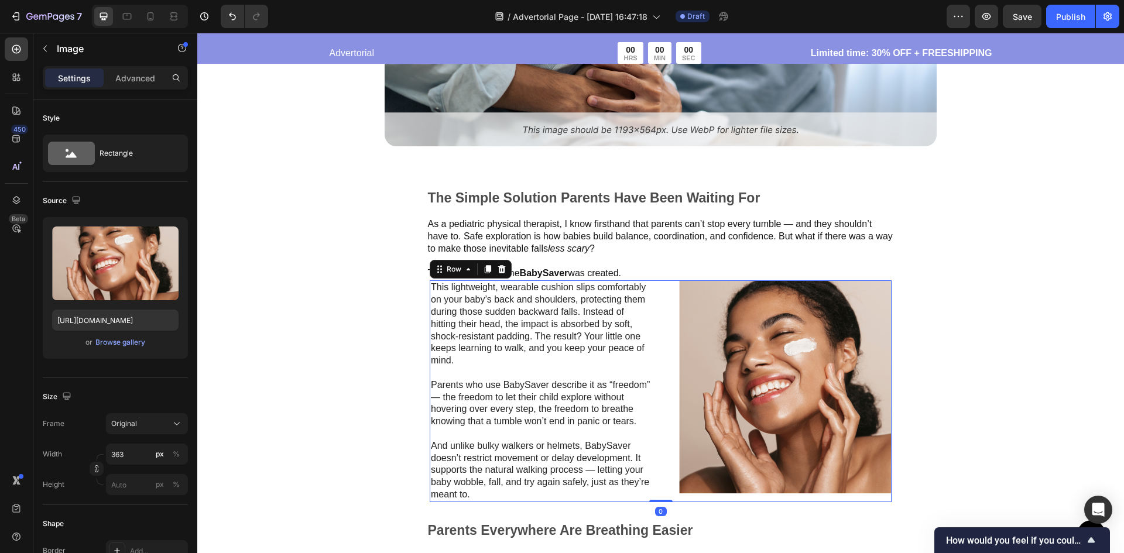
click at [673, 332] on div "Image" at bounding box center [781, 390] width 222 height 221
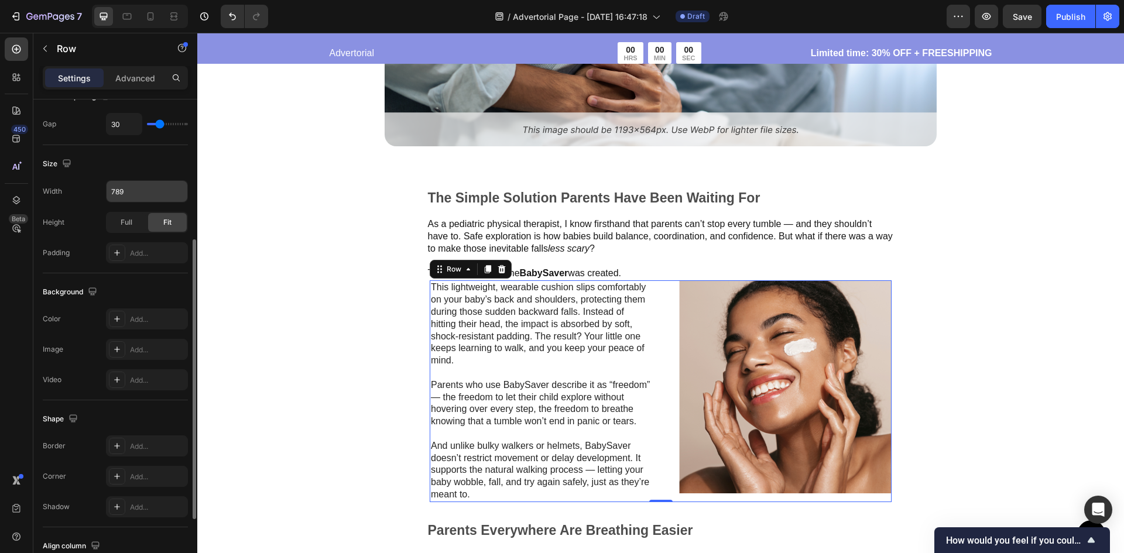
scroll to position [185, 0]
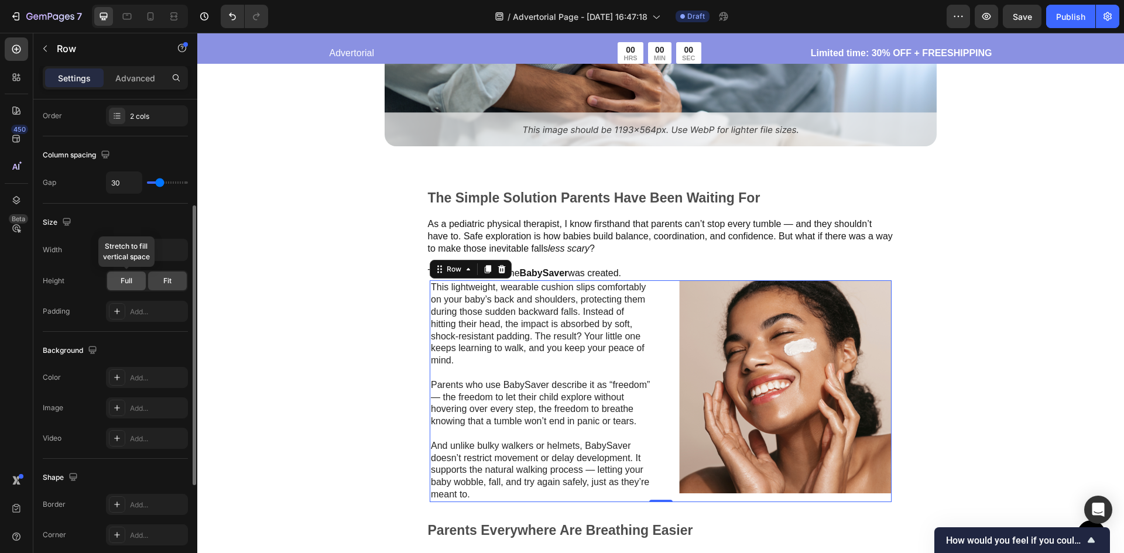
click at [131, 280] on span "Full" at bounding box center [127, 281] width 12 height 11
click at [173, 282] on div "Fit" at bounding box center [167, 281] width 39 height 19
click at [149, 78] on p "Advanced" at bounding box center [135, 78] width 40 height 12
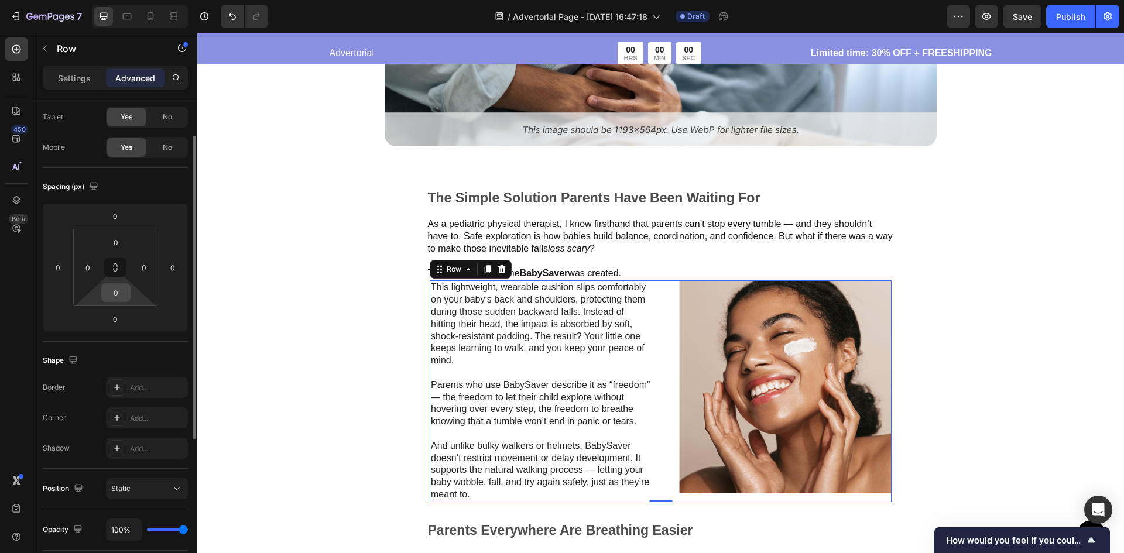
scroll to position [0, 0]
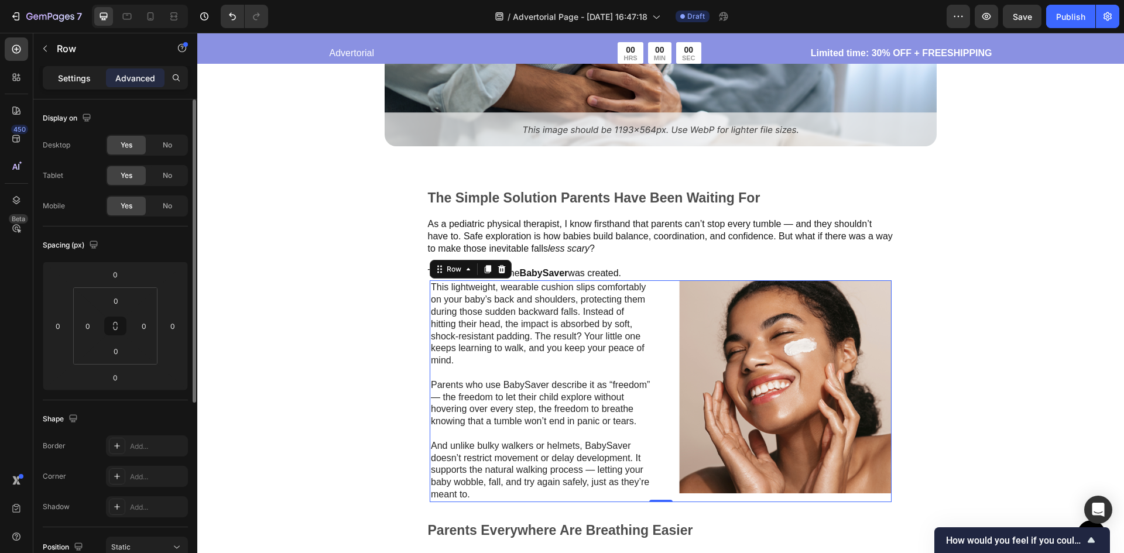
click at [73, 81] on p "Settings" at bounding box center [74, 78] width 33 height 12
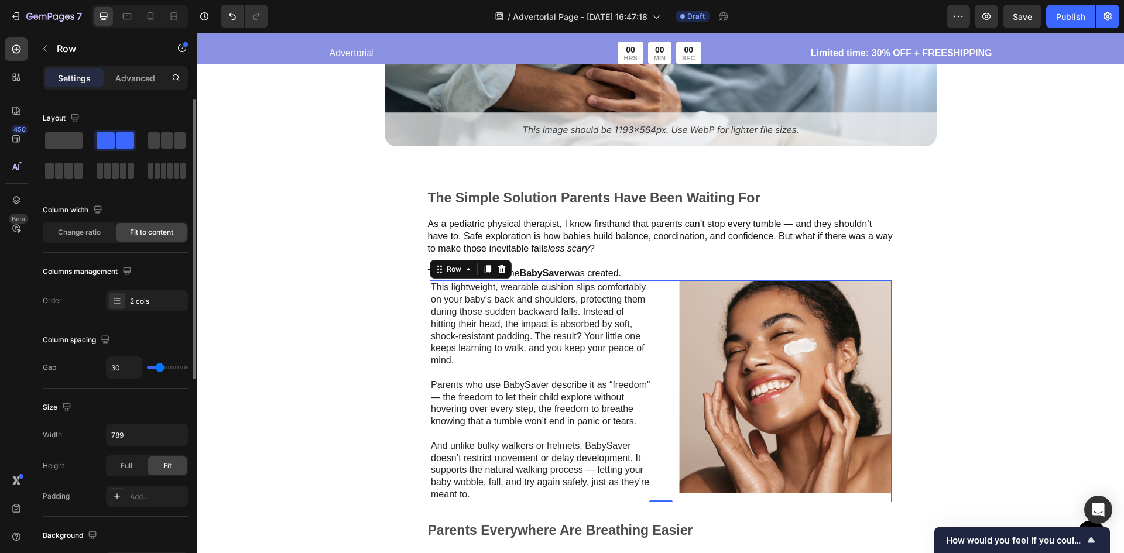
scroll to position [59, 0]
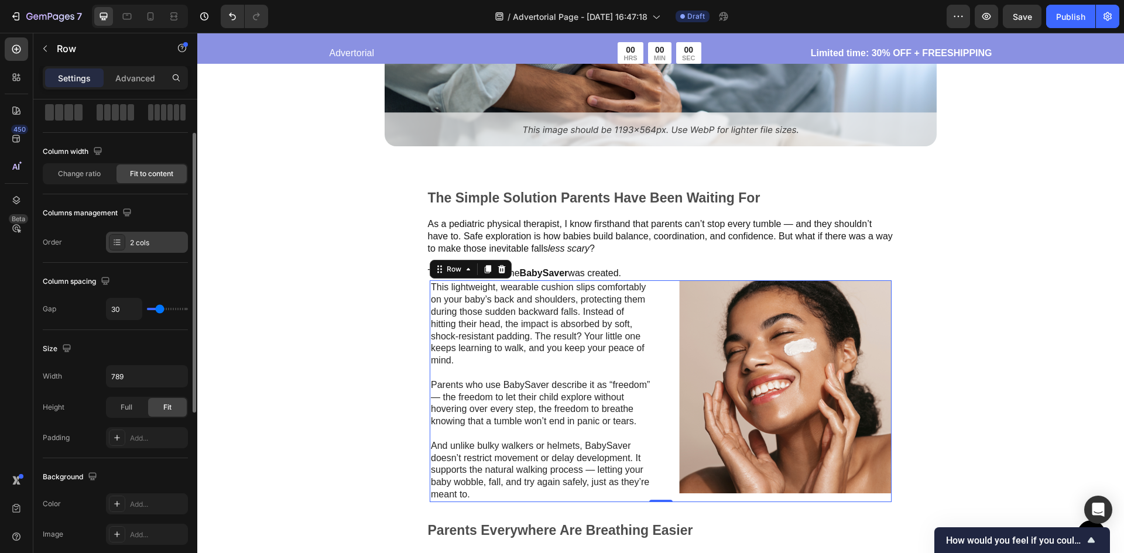
click at [114, 246] on icon at bounding box center [116, 242] width 9 height 9
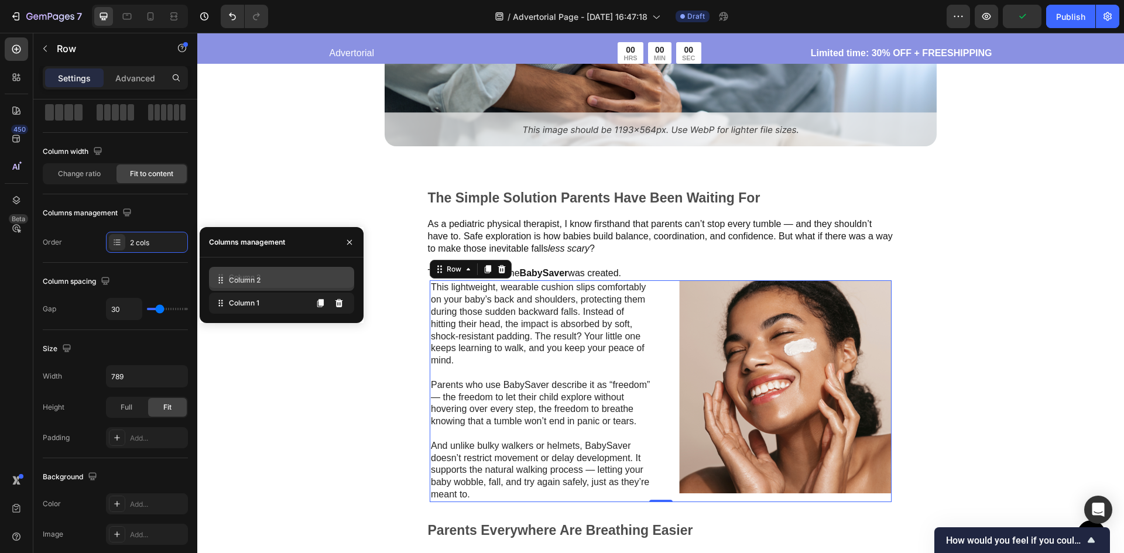
drag, startPoint x: 224, startPoint y: 302, endPoint x: 224, endPoint y: 279, distance: 22.8
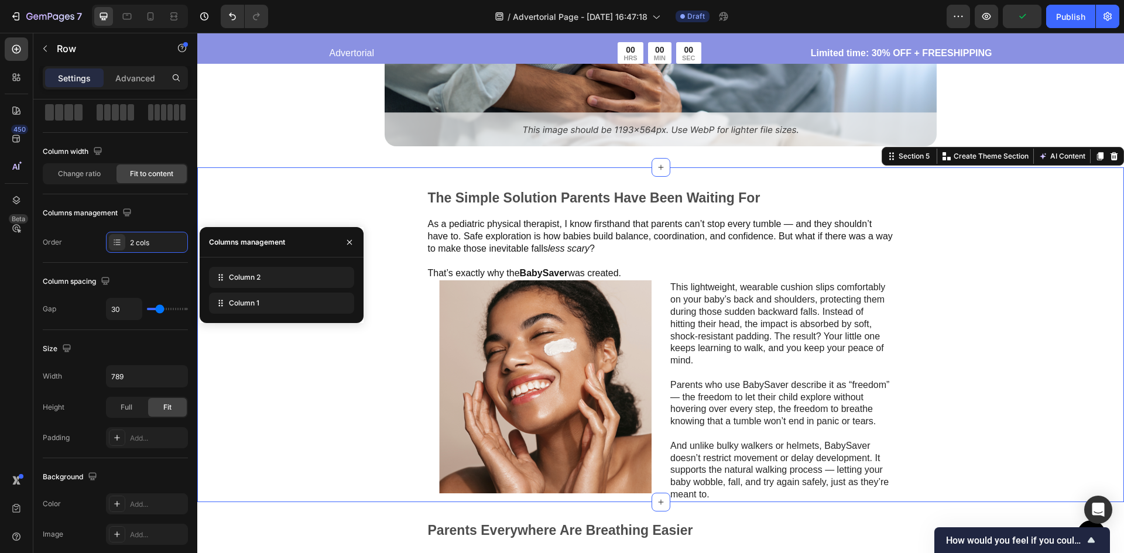
click at [252, 358] on div "The Simple Solution Parents Have Been Waiting For Text Block As a pediatric phy…" at bounding box center [660, 334] width 927 height 335
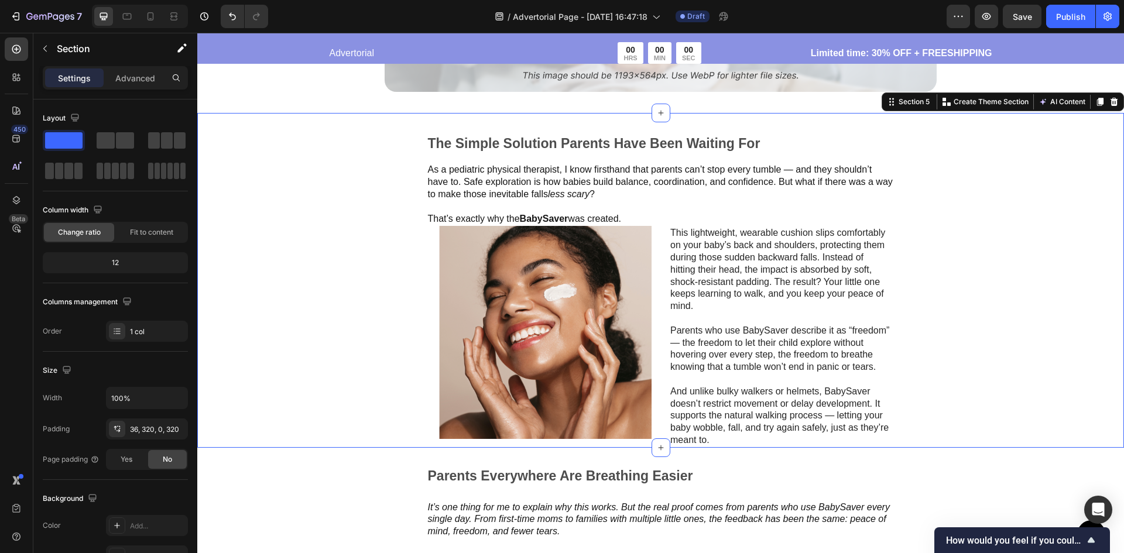
scroll to position [1405, 0]
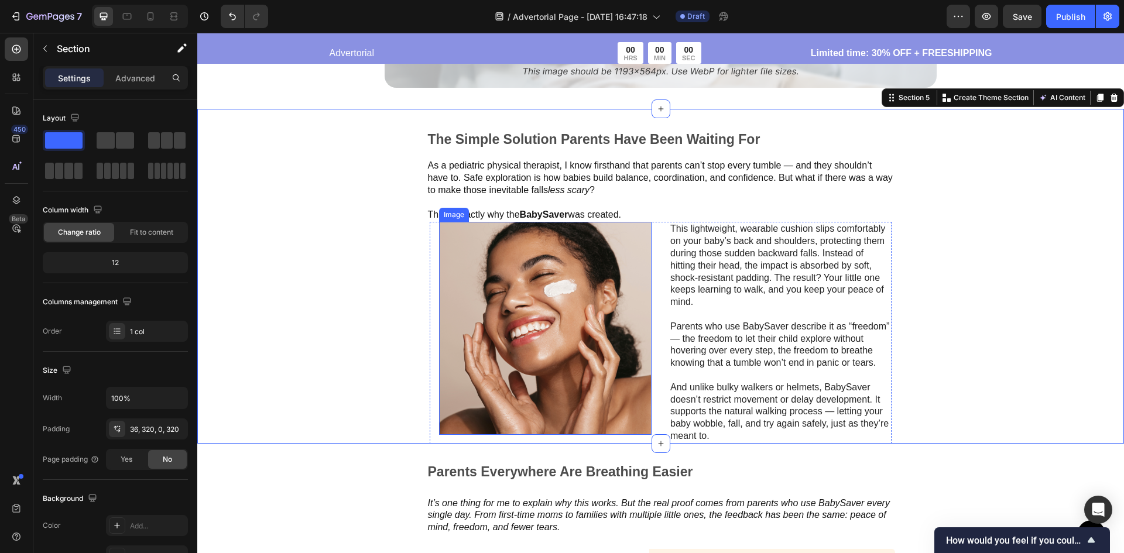
click at [564, 332] on img at bounding box center [545, 328] width 212 height 213
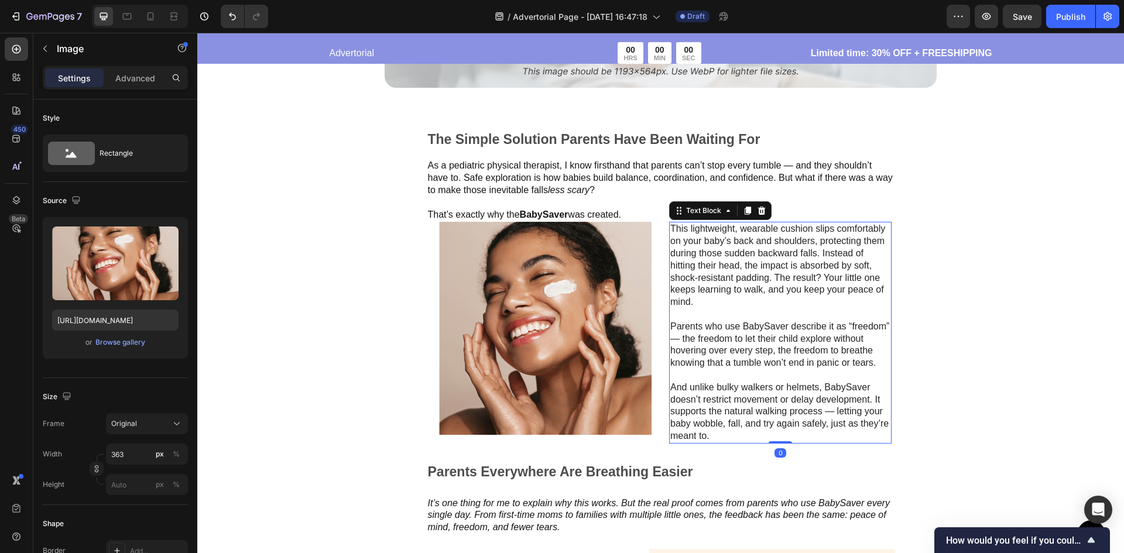
click at [751, 328] on p "Parents who use BabySaver describe it as “freedom” — the freedom to let their c…" at bounding box center [780, 345] width 220 height 49
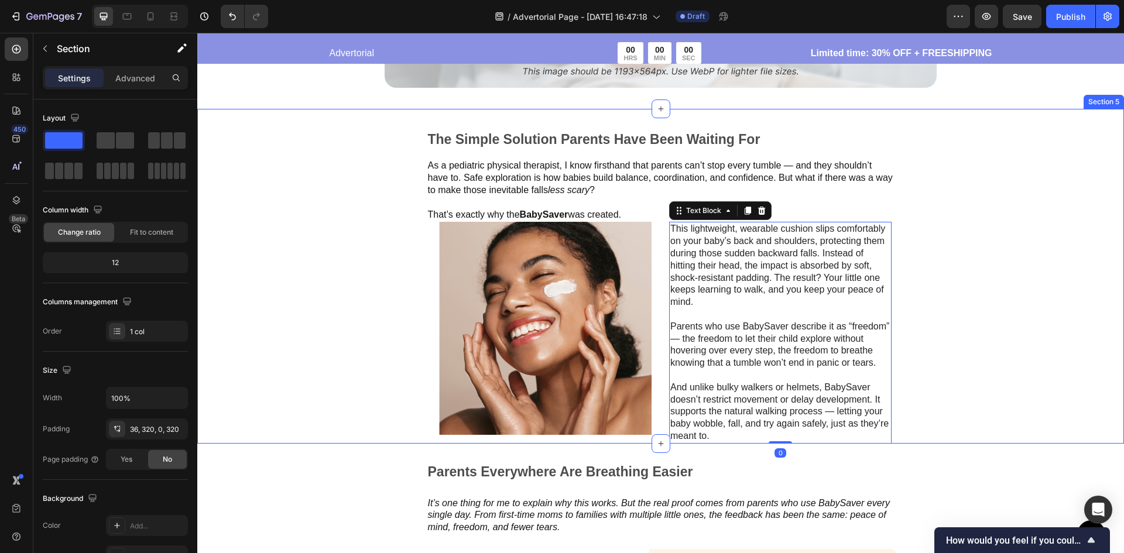
click at [983, 318] on div "The Simple Solution Parents Have Been Waiting For Text Block As a pediatric phy…" at bounding box center [660, 276] width 927 height 335
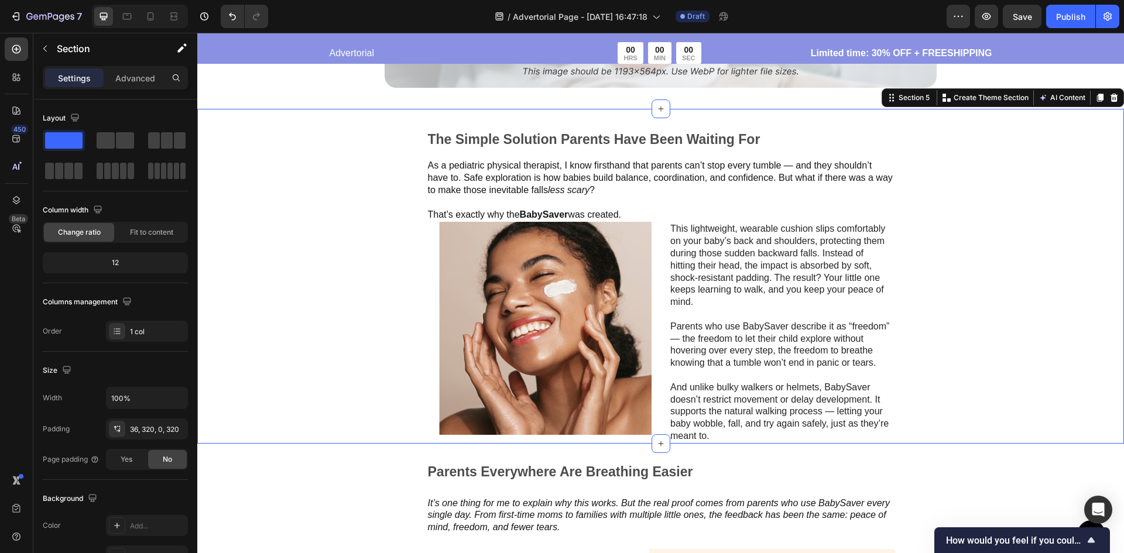
click at [924, 297] on div "The Simple Solution Parents Have Been Waiting For Text Block As a pediatric phy…" at bounding box center [661, 287] width 552 height 314
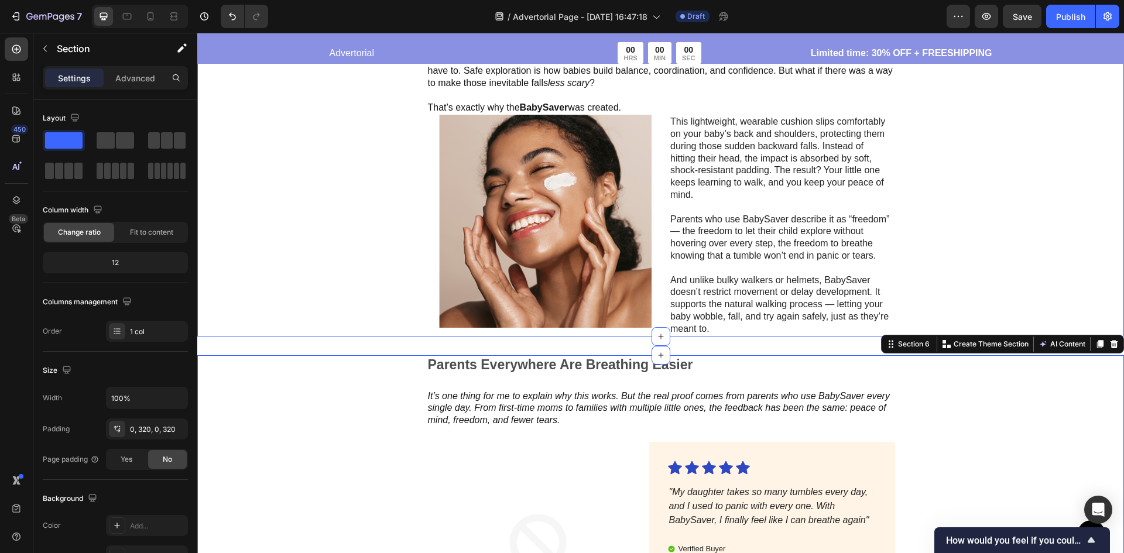
scroll to position [1463, 0]
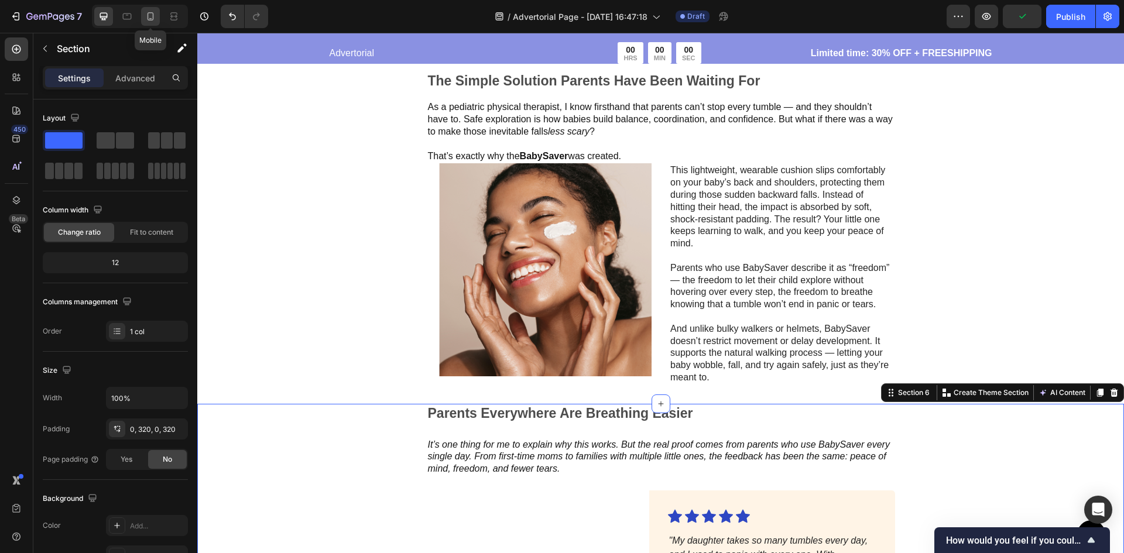
click at [152, 13] on icon at bounding box center [151, 17] width 12 height 12
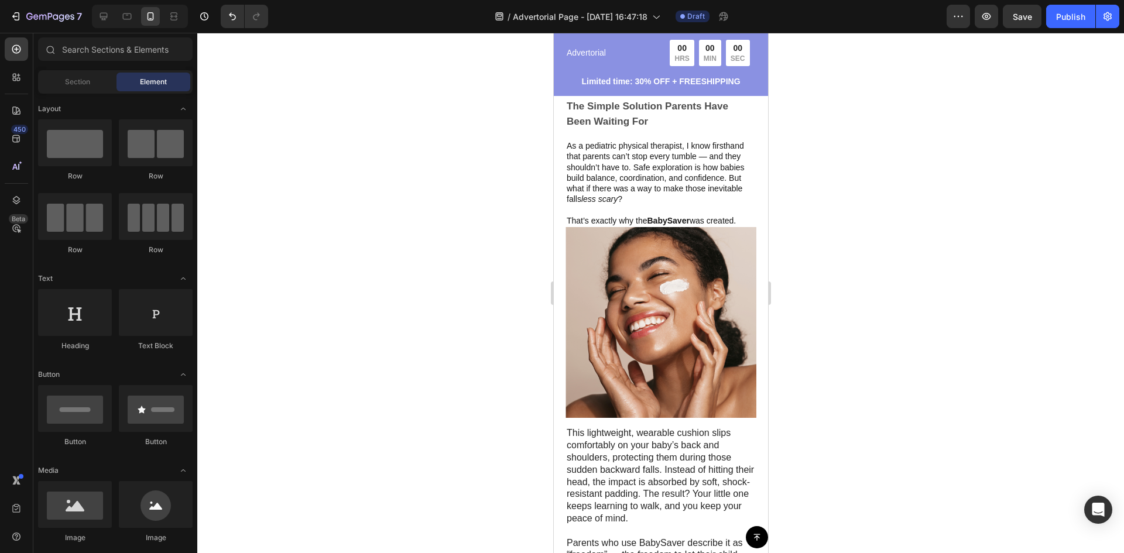
scroll to position [1416, 0]
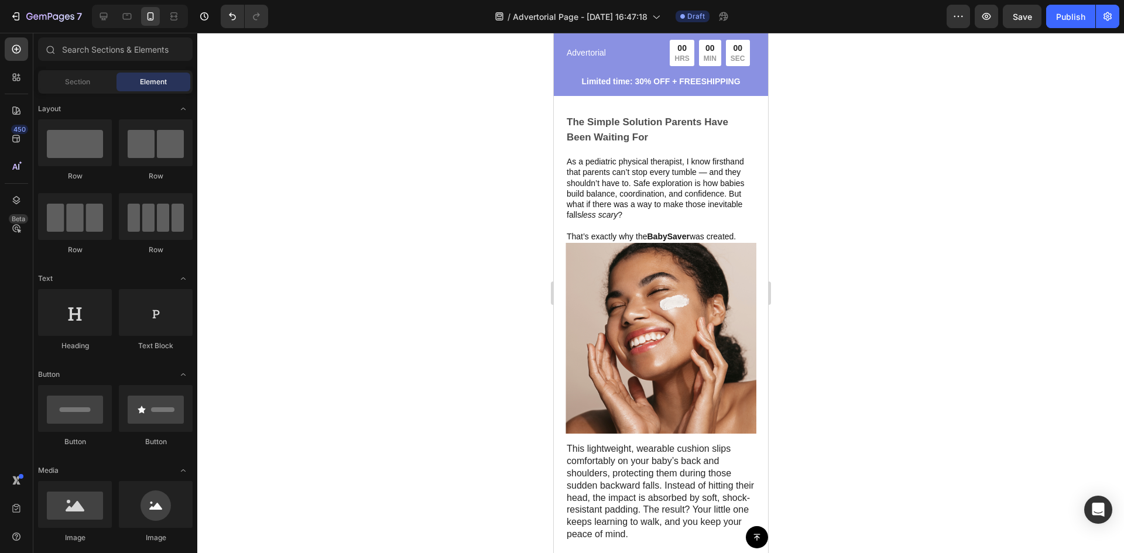
click at [698, 228] on p "Rich Text Editor. Editing area: main" at bounding box center [660, 225] width 188 height 11
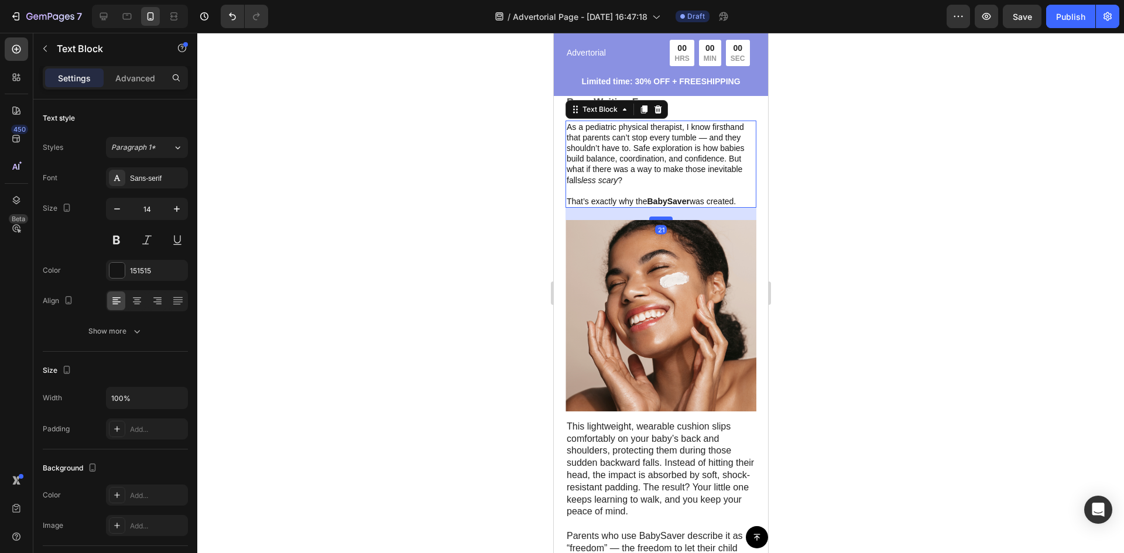
drag, startPoint x: 661, startPoint y: 221, endPoint x: 660, endPoint y: 233, distance: 12.4
click at [660, 220] on div at bounding box center [660, 219] width 23 height 4
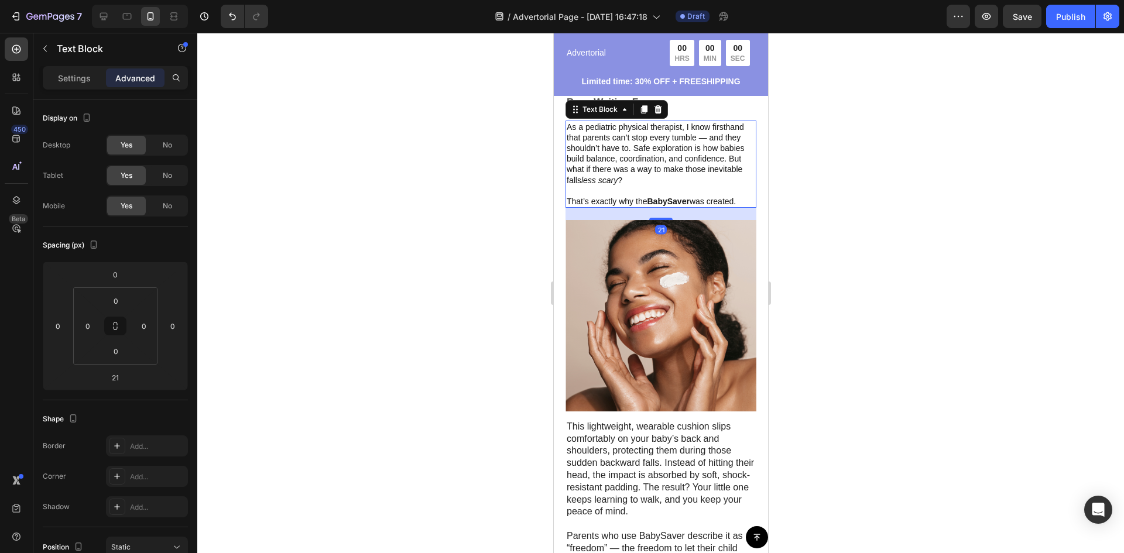
click at [817, 265] on div at bounding box center [660, 293] width 927 height 520
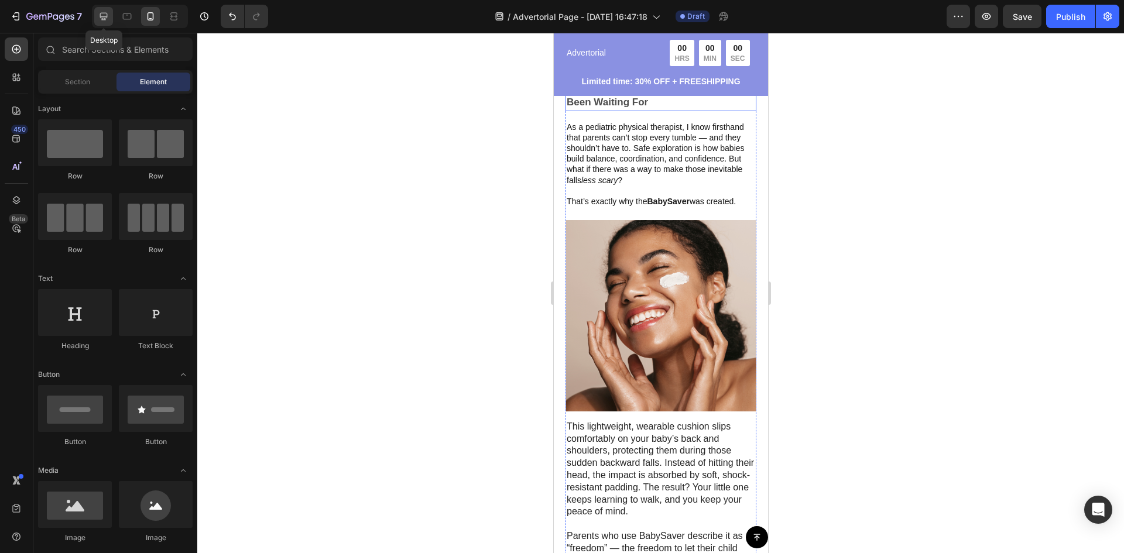
click at [103, 19] on icon at bounding box center [104, 17] width 8 height 8
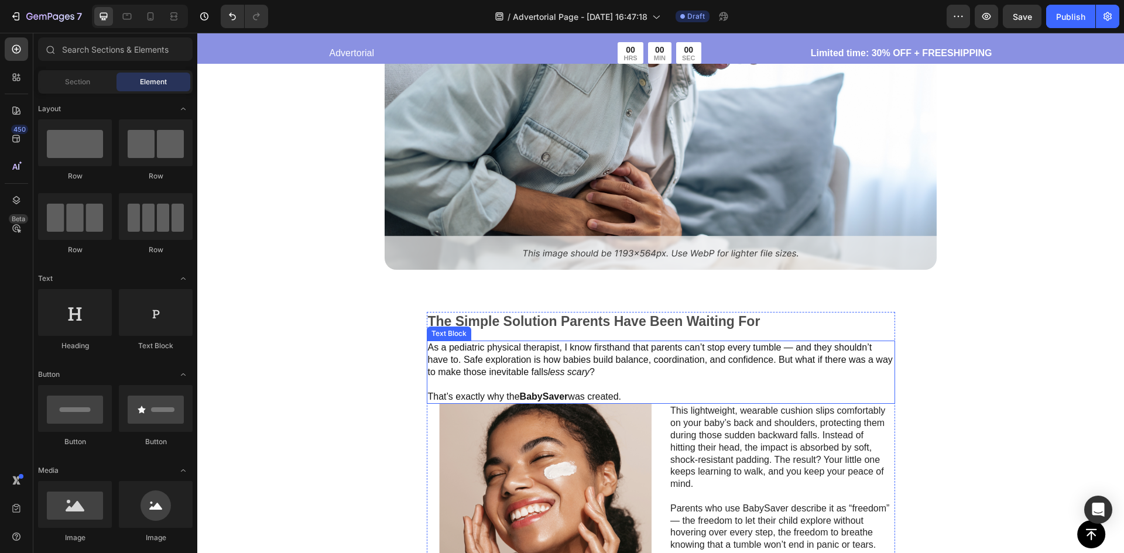
scroll to position [1411, 0]
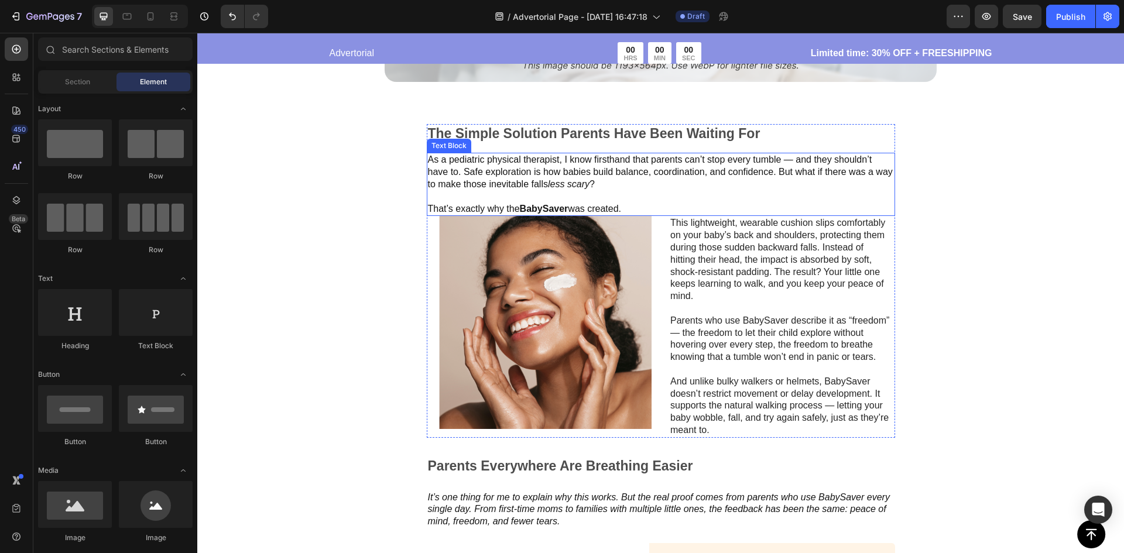
click at [598, 203] on p "That’s exactly why the BabySaver was created." at bounding box center [661, 209] width 466 height 12
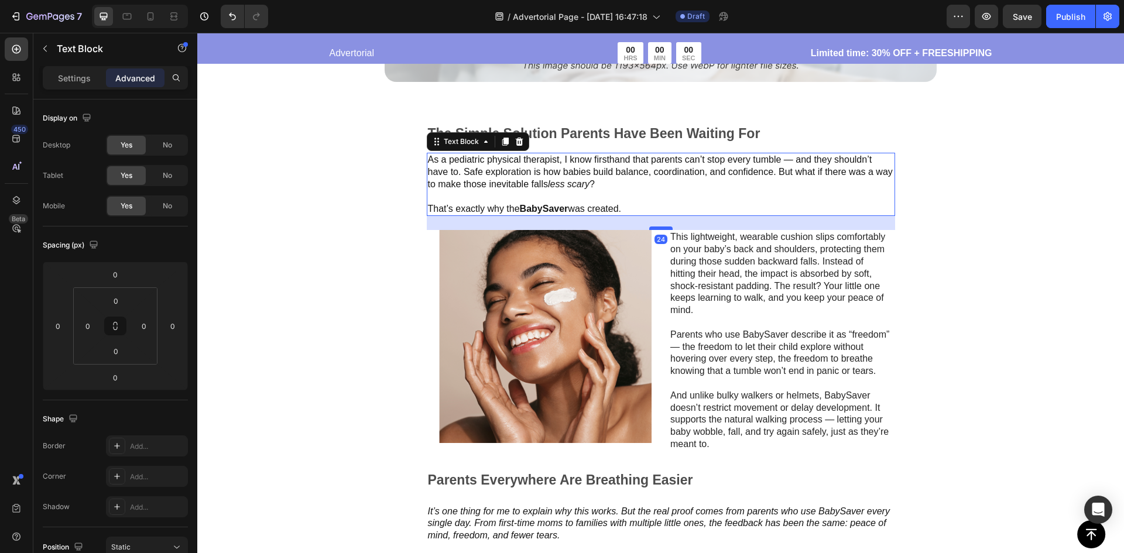
drag, startPoint x: 658, startPoint y: 210, endPoint x: 658, endPoint y: 224, distance: 14.1
click at [658, 227] on div at bounding box center [660, 229] width 23 height 4
type input "24"
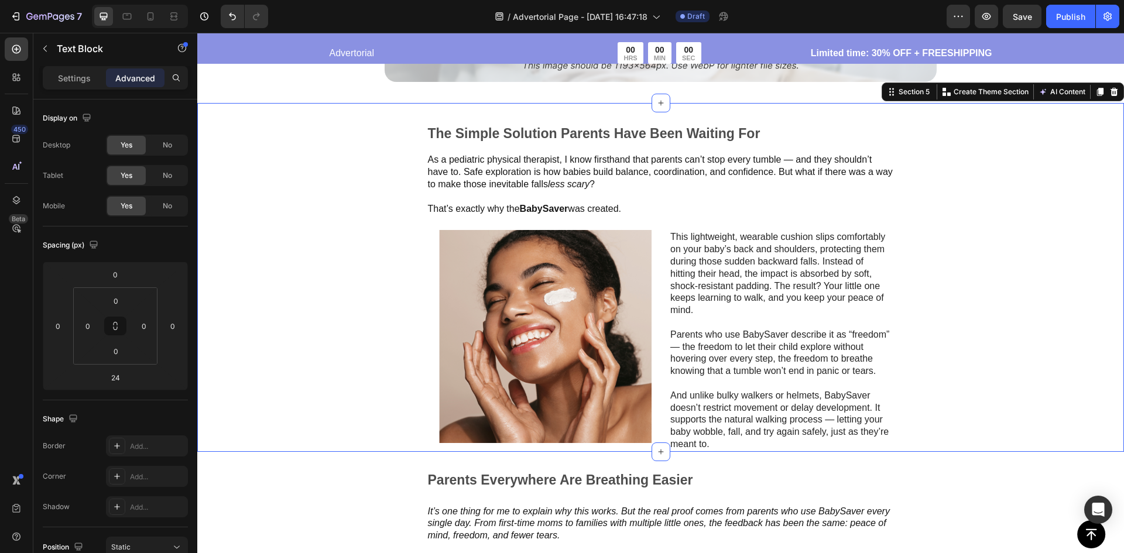
click at [976, 280] on div "The Simple Solution Parents Have Been Waiting For Text Block As a pediatric phy…" at bounding box center [660, 277] width 927 height 349
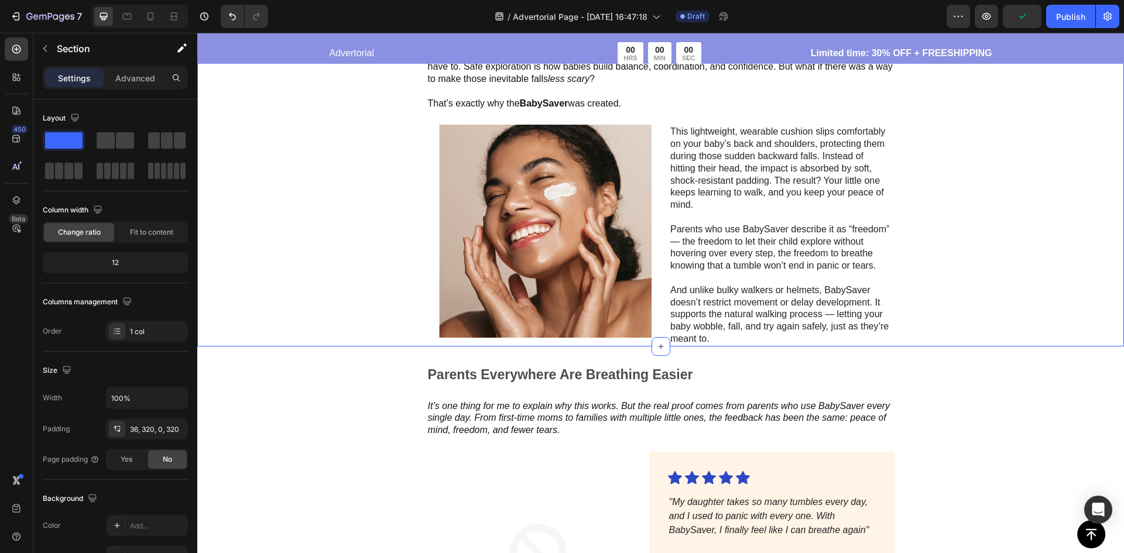
scroll to position [1528, 0]
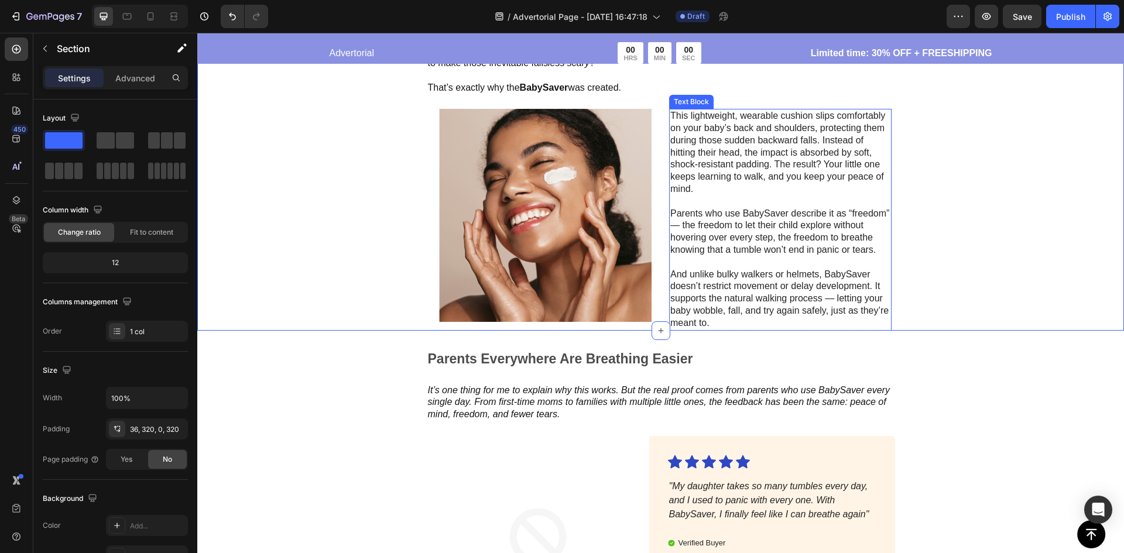
click at [1051, 238] on div "The Simple Solution Parents Have Been Waiting For Text Block As a pediatric phy…" at bounding box center [660, 155] width 927 height 349
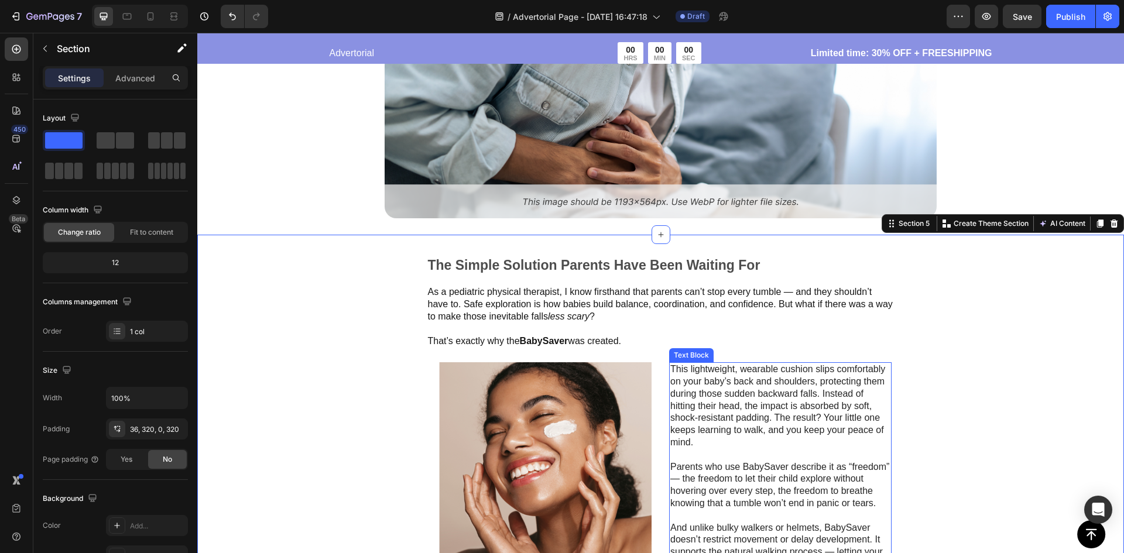
scroll to position [1294, 0]
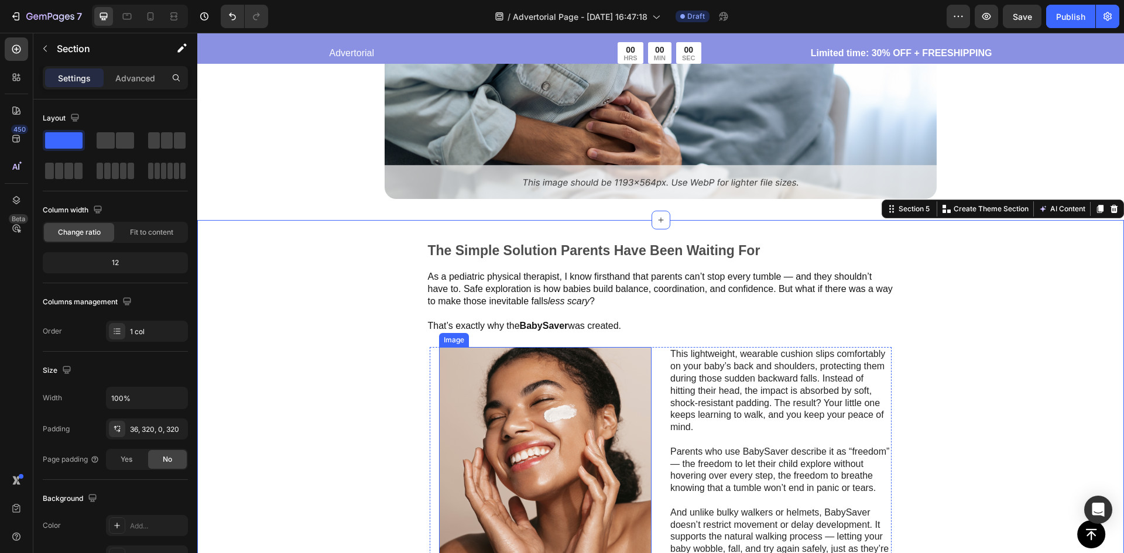
click at [604, 387] on img at bounding box center [545, 453] width 212 height 213
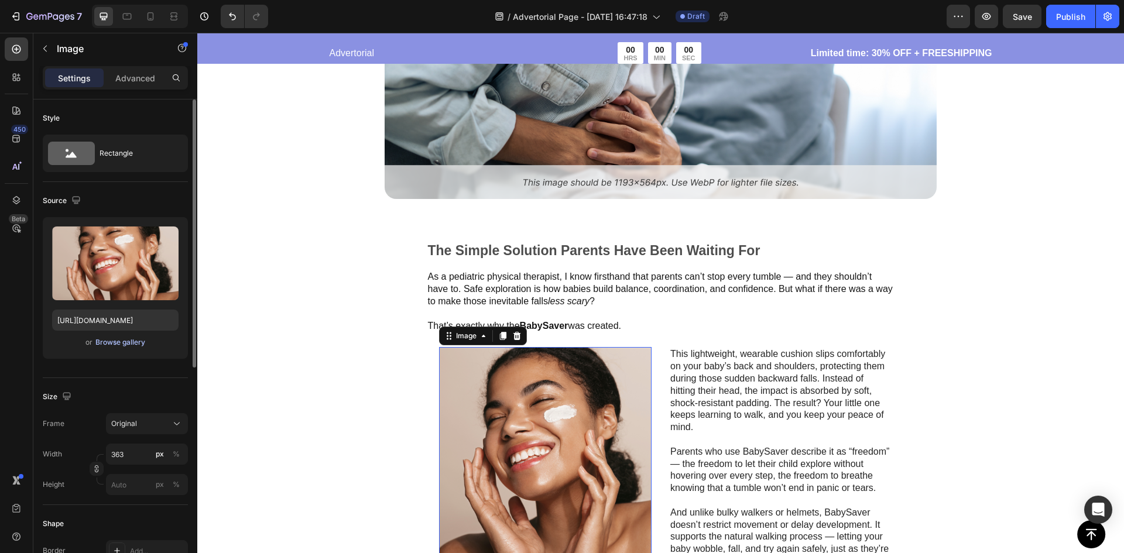
click at [129, 341] on div "Browse gallery" at bounding box center [120, 342] width 50 height 11
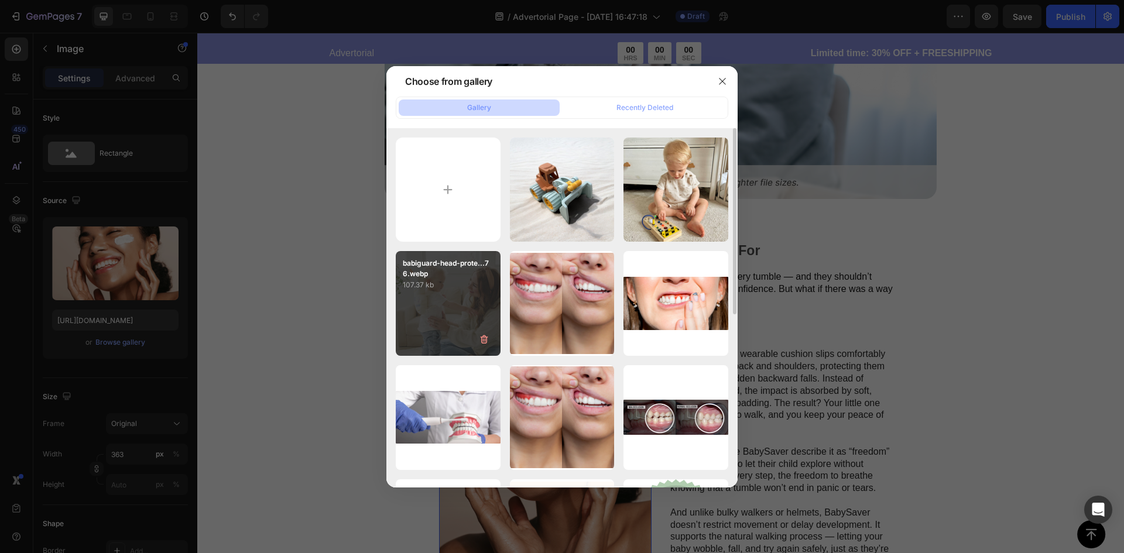
click at [440, 324] on div "babiguard-head-prote...76.webp 107.37 kb" at bounding box center [448, 303] width 105 height 105
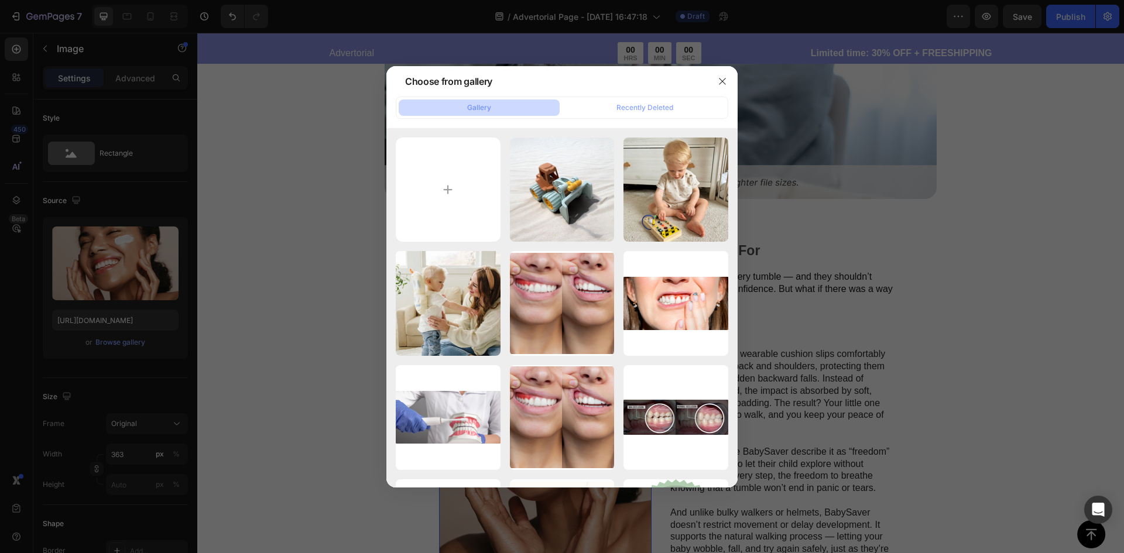
type input "https://cdn.shopify.com/s/files/1/0695/5427/4555/files/gempages_576300901958943…"
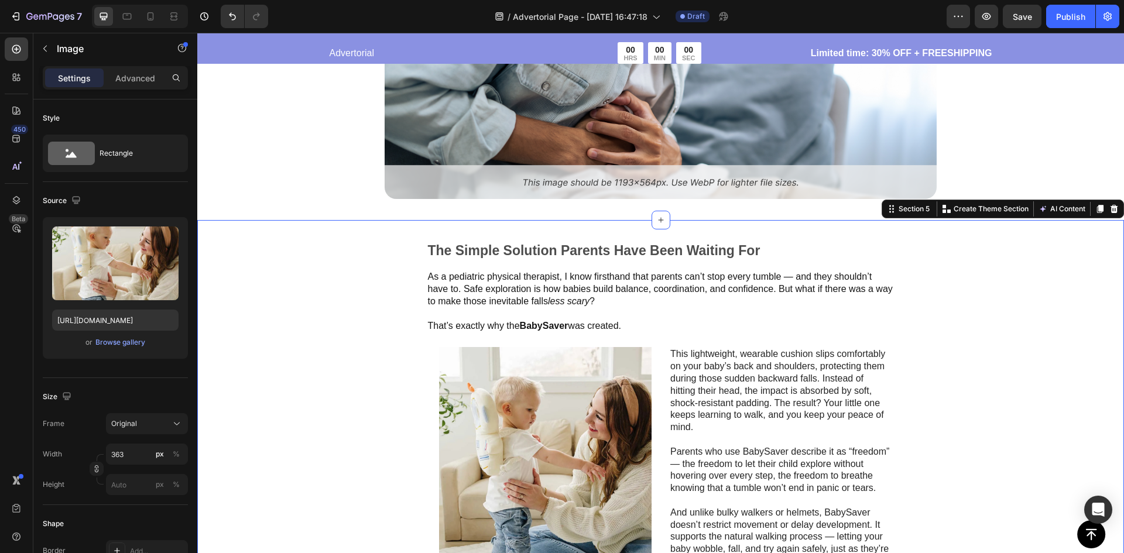
click at [987, 386] on div "The Simple Solution Parents Have Been Waiting For Text Block As a pediatric phy…" at bounding box center [660, 394] width 927 height 349
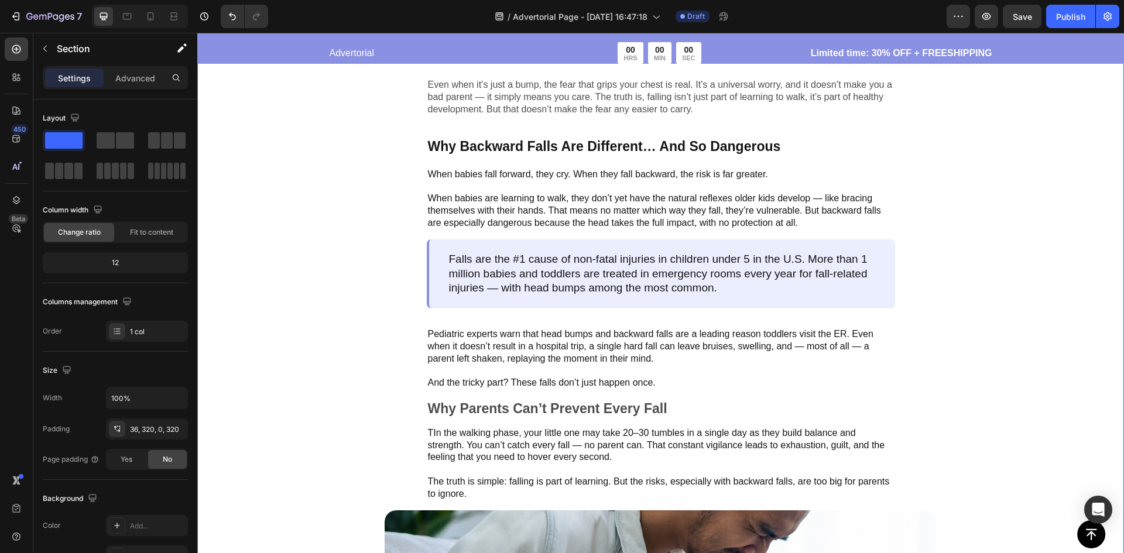
scroll to position [533, 0]
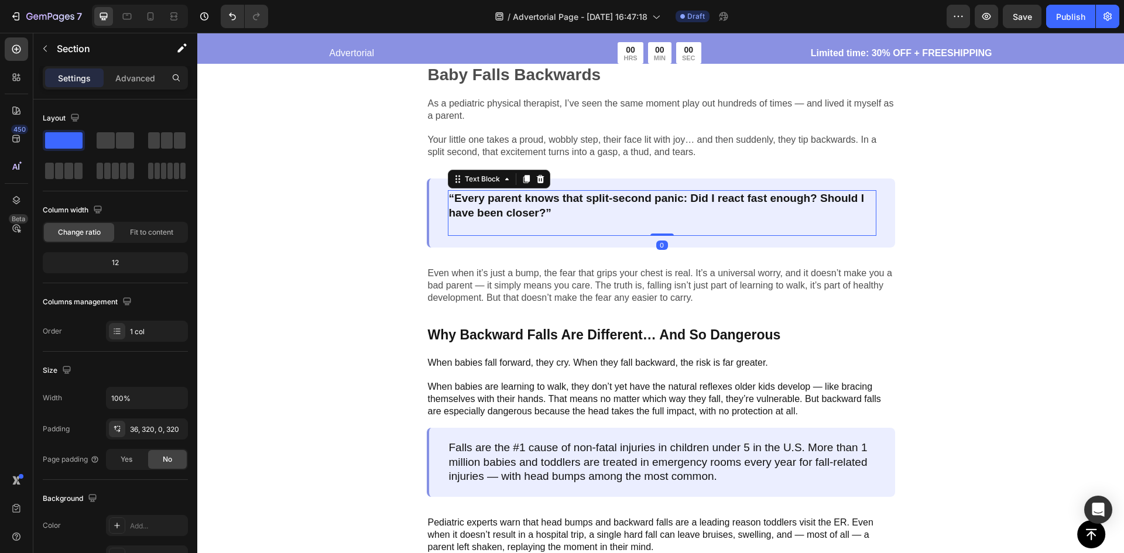
click at [532, 232] on p at bounding box center [662, 227] width 426 height 15
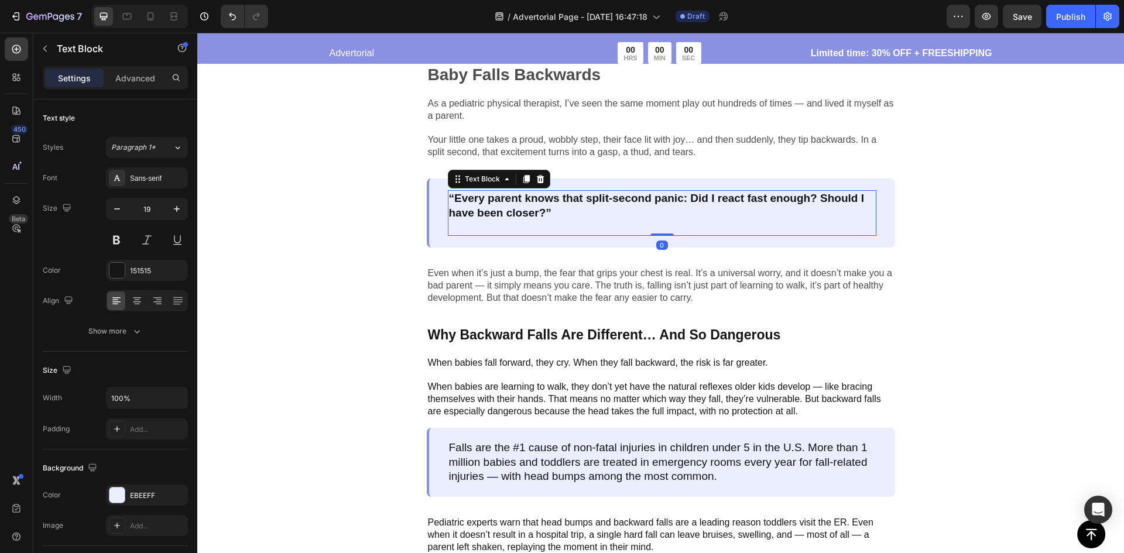
click at [531, 213] on strong "“Every parent knows that split-second panic: Did I react fast enough? Should I …" at bounding box center [656, 205] width 415 height 27
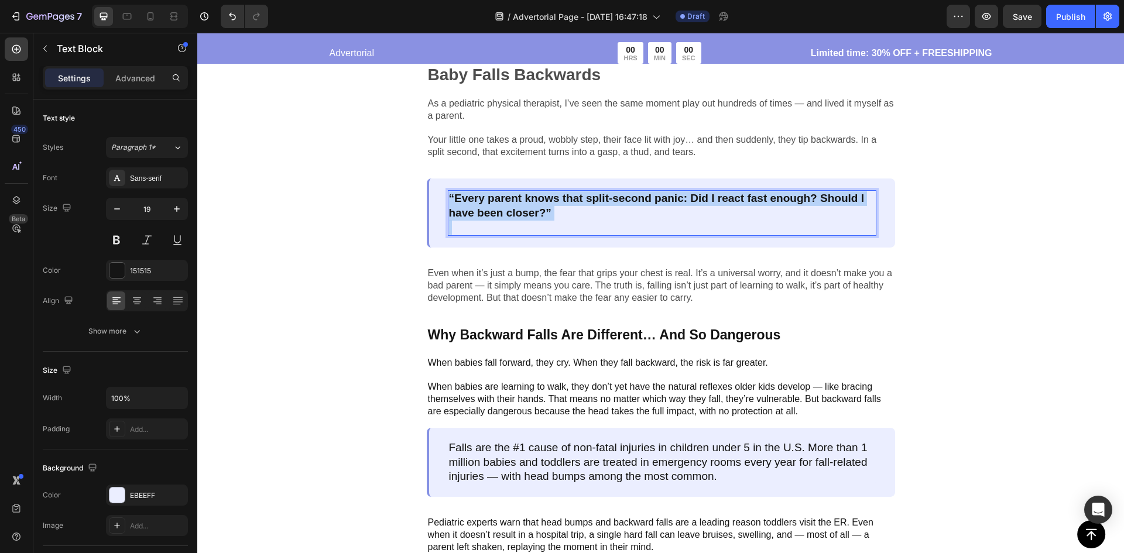
click at [531, 213] on strong "“Every parent knows that split-second panic: Did I react fast enough? Should I …" at bounding box center [656, 205] width 415 height 27
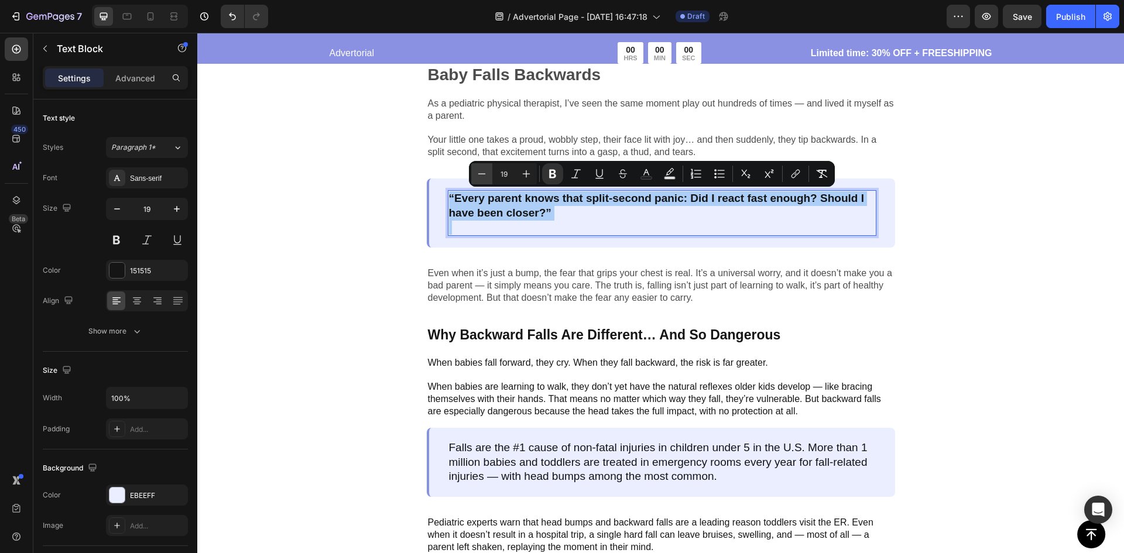
click at [481, 179] on icon "Editor contextual toolbar" at bounding box center [482, 174] width 12 height 12
type input "15"
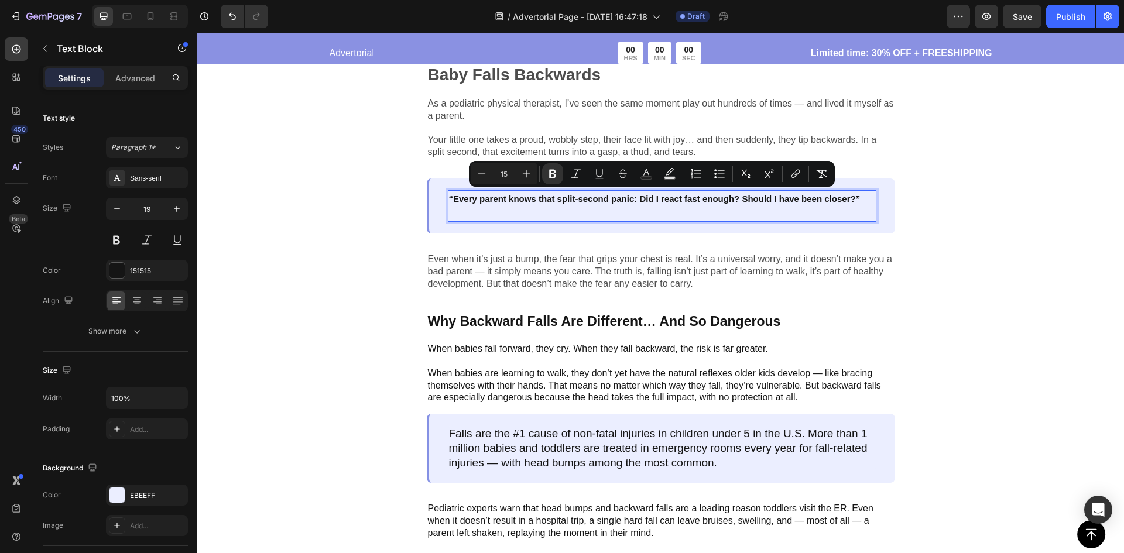
click at [486, 219] on p "Rich Text Editor. Editing area: main" at bounding box center [662, 214] width 426 height 15
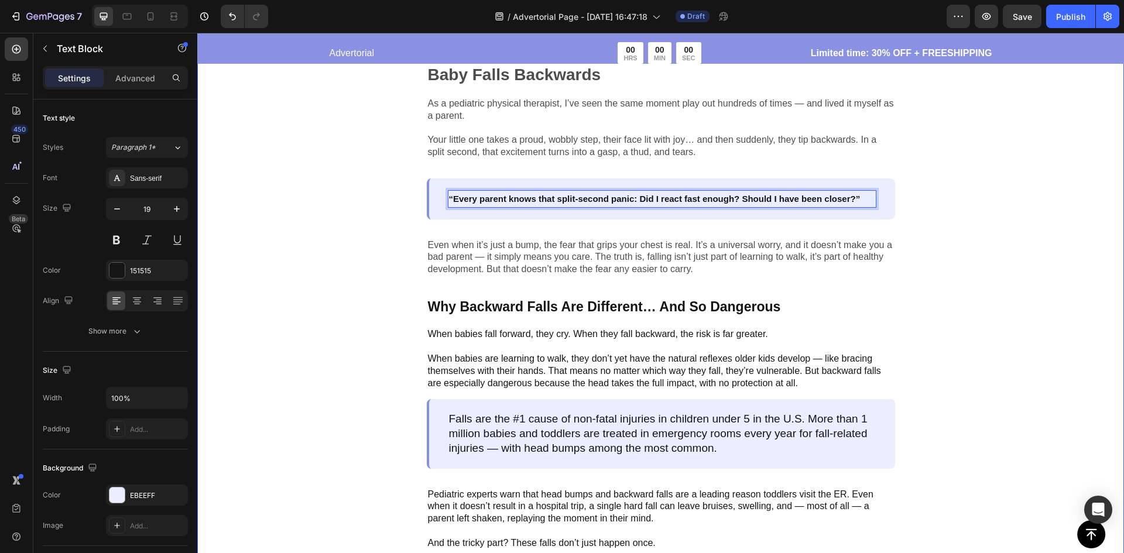
click at [385, 236] on div "Image Every Parent Knows That Heart-Stopping Moment When a Baby Falls Backwards…" at bounding box center [661, 366] width 552 height 1129
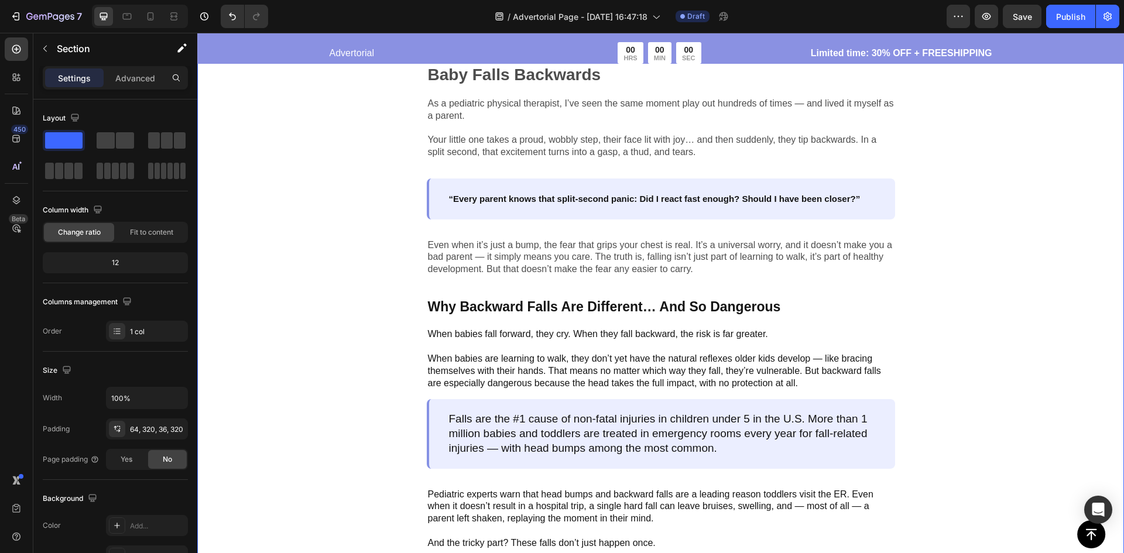
click at [1063, 273] on div "Image Every Parent Knows That Heart-Stopping Moment When a Baby Falls Backwards…" at bounding box center [660, 359] width 927 height 1188
click at [963, 245] on div "Image Every Parent Knows That Heart-Stopping Moment When a Baby Falls Backwards…" at bounding box center [660, 359] width 927 height 1188
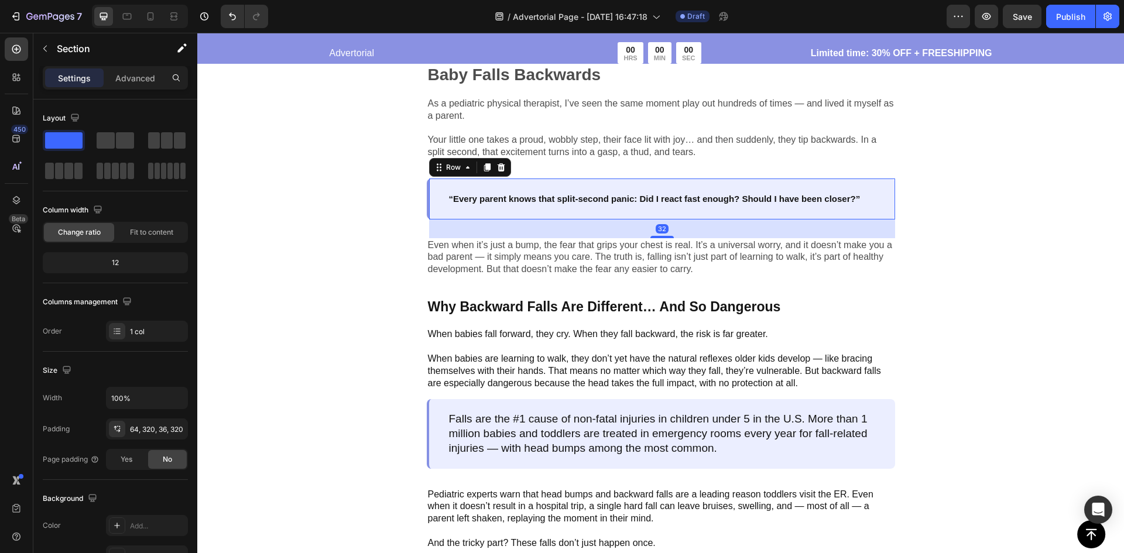
click at [879, 203] on div "“Every parent knows that split-second panic: Did I react fast enough? Should I …" at bounding box center [661, 199] width 468 height 41
click at [952, 213] on div "Image Every Parent Knows That Heart-Stopping Moment When a Baby Falls Backwards…" at bounding box center [660, 359] width 927 height 1188
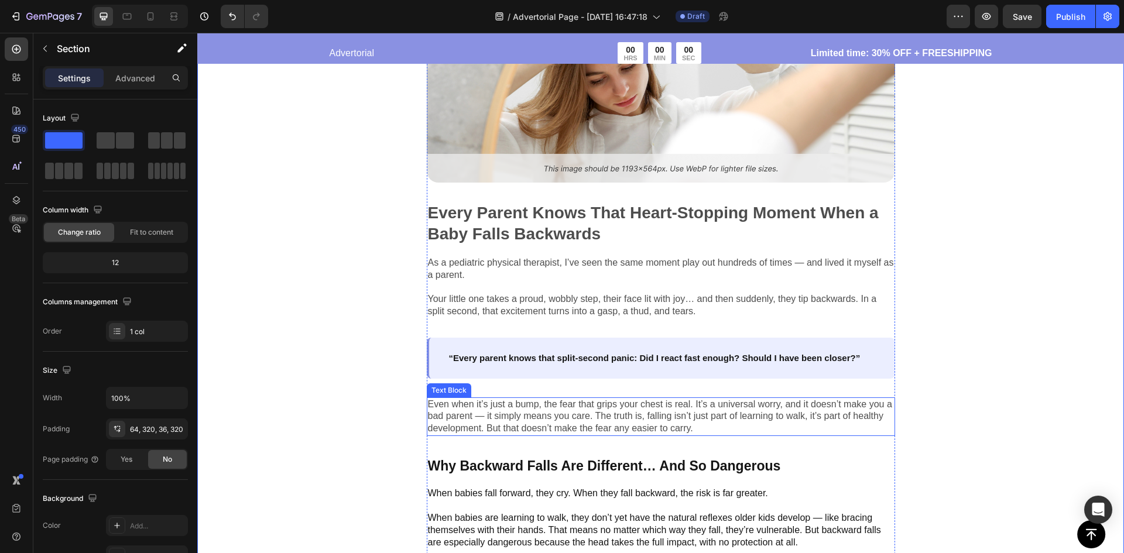
scroll to position [357, 0]
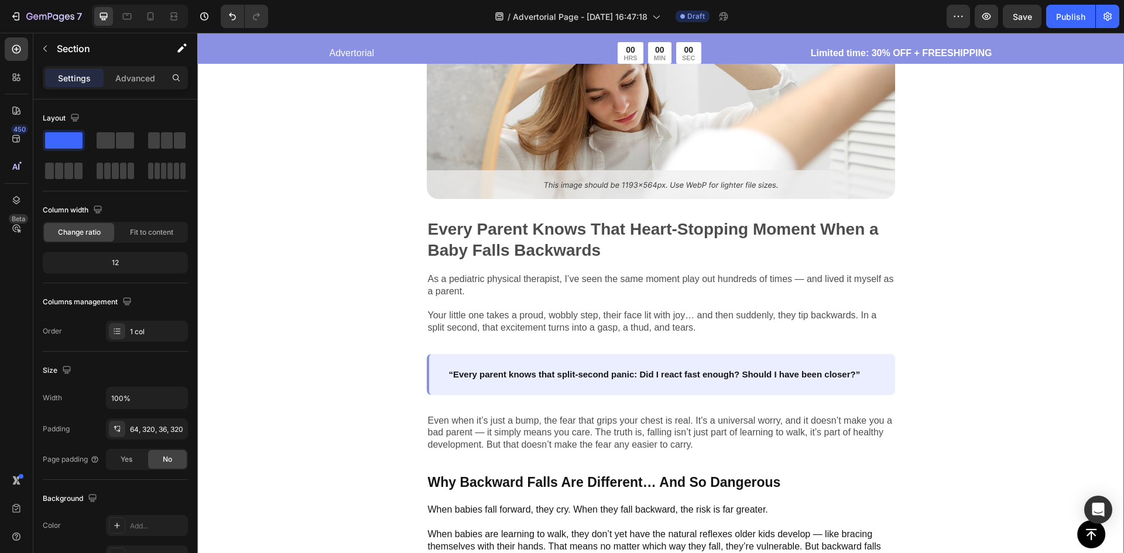
click at [975, 288] on div "Image Every Parent Knows That Heart-Stopping Moment When a Baby Falls Backwards…" at bounding box center [660, 534] width 927 height 1188
click at [1001, 363] on div "Image Every Parent Knows That Heart-Stopping Moment When a Baby Falls Backwards…" at bounding box center [660, 534] width 927 height 1188
click at [975, 343] on div "Image Every Parent Knows That Heart-Stopping Moment When a Baby Falls Backwards…" at bounding box center [660, 534] width 927 height 1188
click at [150, 15] on icon at bounding box center [151, 17] width 12 height 12
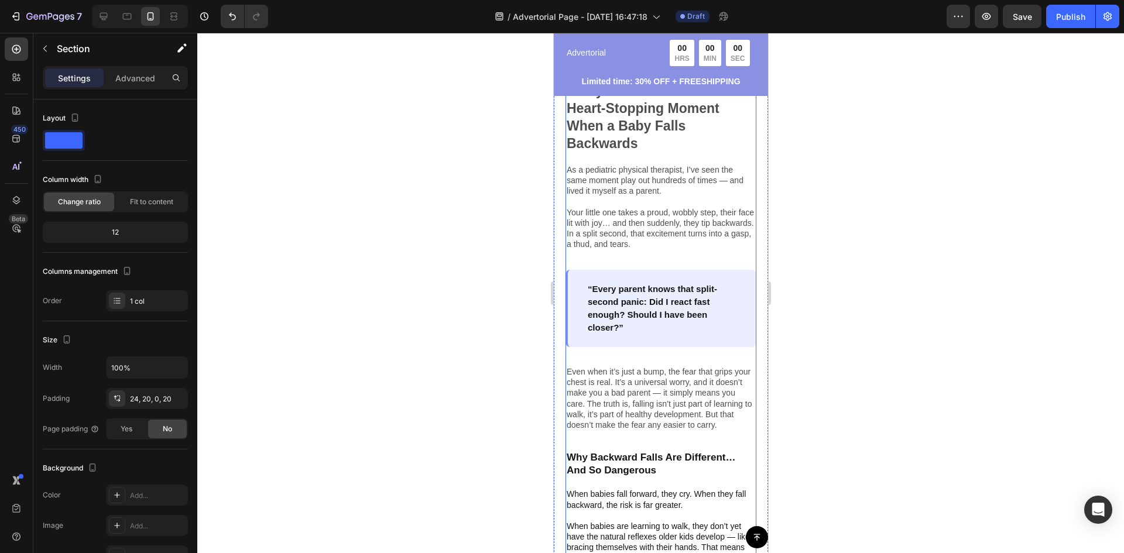
scroll to position [372, 0]
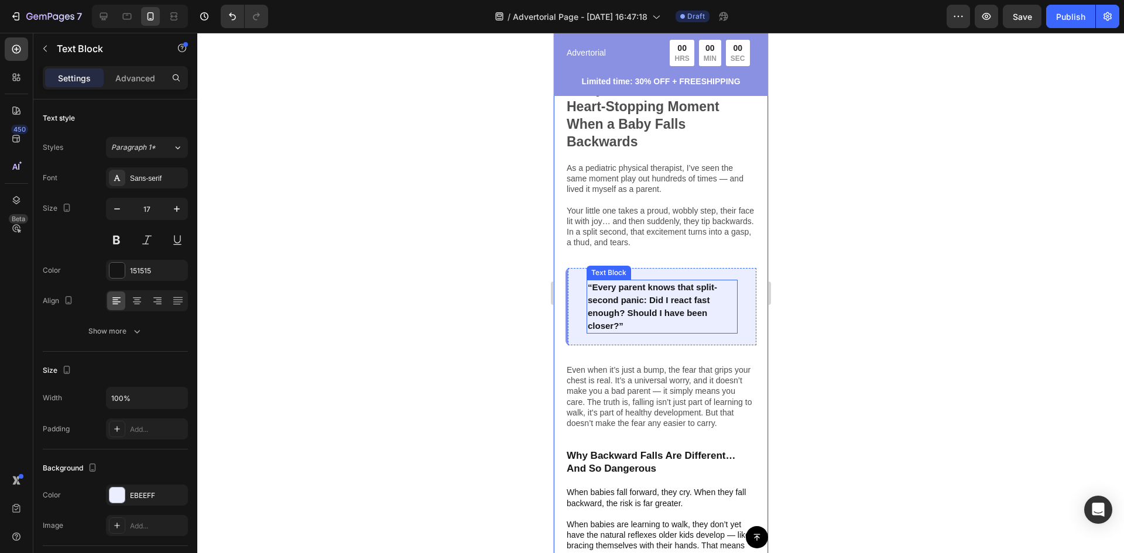
click at [695, 310] on strong "“Every parent knows that split-second panic: Did I react fast enough? Should I …" at bounding box center [651, 306] width 129 height 49
click at [687, 327] on p "“Every parent knows that split-second panic: Did I react fast enough? Should I …" at bounding box center [661, 307] width 149 height 52
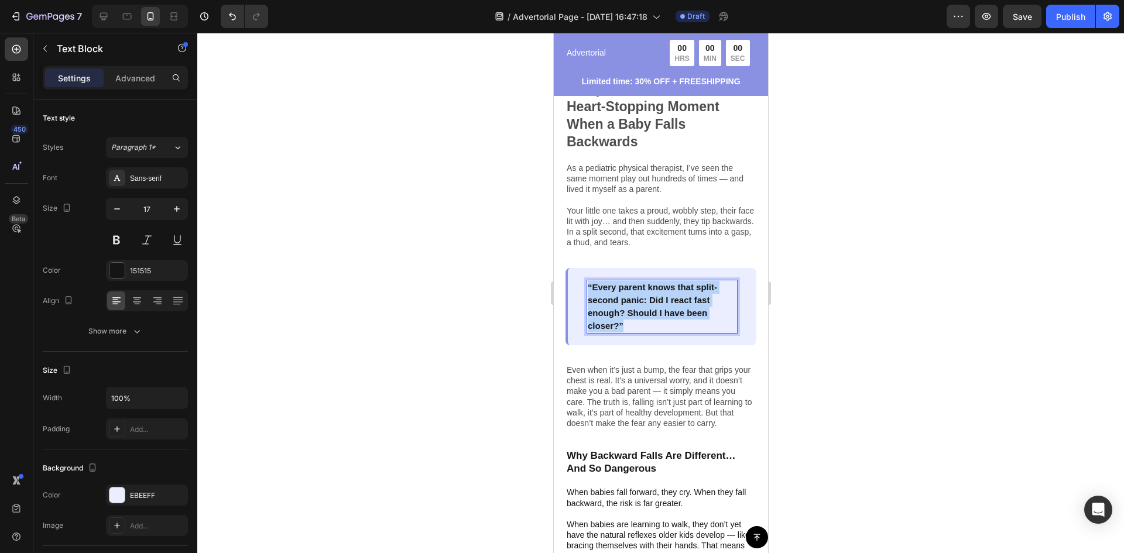
click at [687, 327] on p "“Every parent knows that split-second panic: Did I react fast enough? Should I …" at bounding box center [661, 307] width 149 height 52
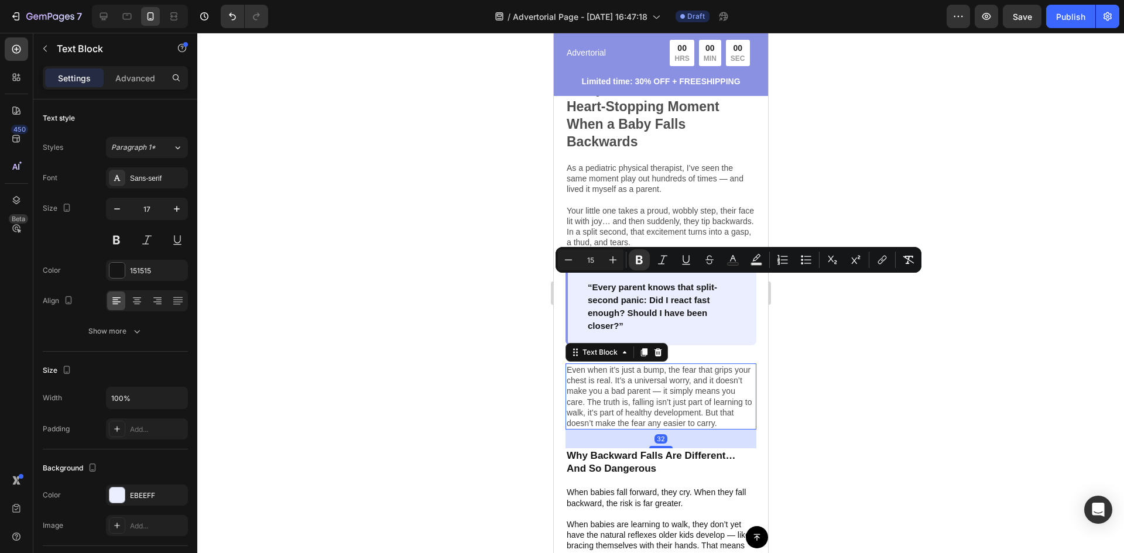
click at [660, 396] on p "Even when it’s just a bump, the fear that grips your chest is real. It’s a univ…" at bounding box center [660, 397] width 188 height 64
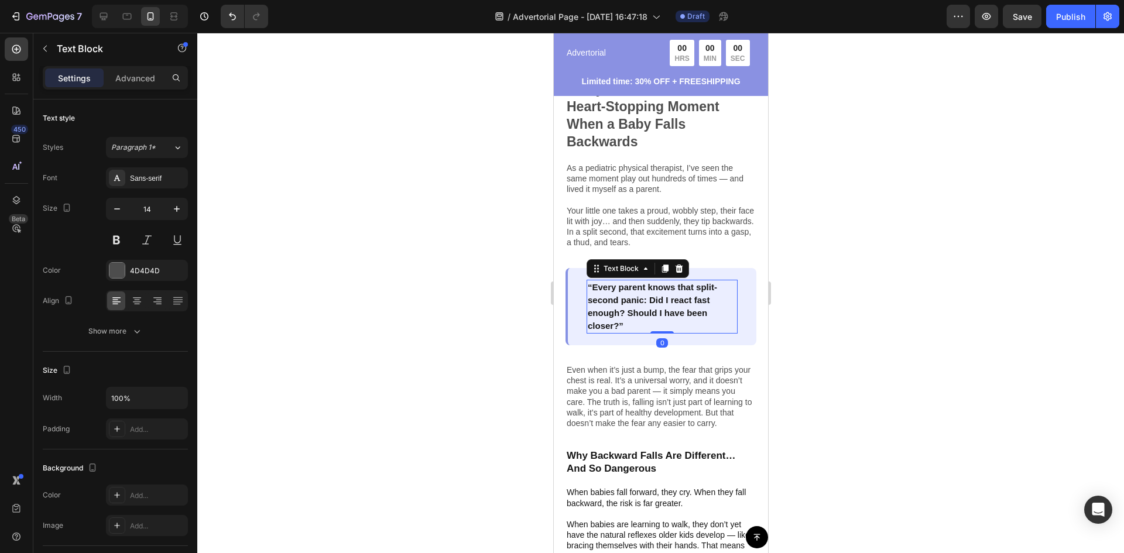
click at [653, 287] on strong "“Every parent knows that split-second panic: Did I react fast enough? Should I …" at bounding box center [651, 306] width 129 height 49
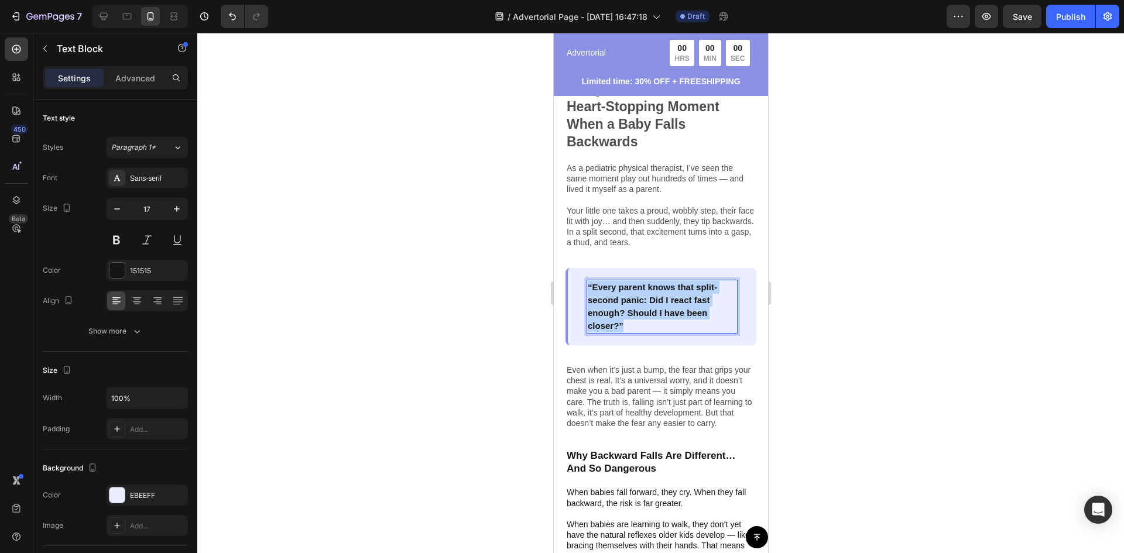
click at [653, 287] on strong "“Every parent knows that split-second panic: Did I react fast enough? Should I …" at bounding box center [651, 306] width 129 height 49
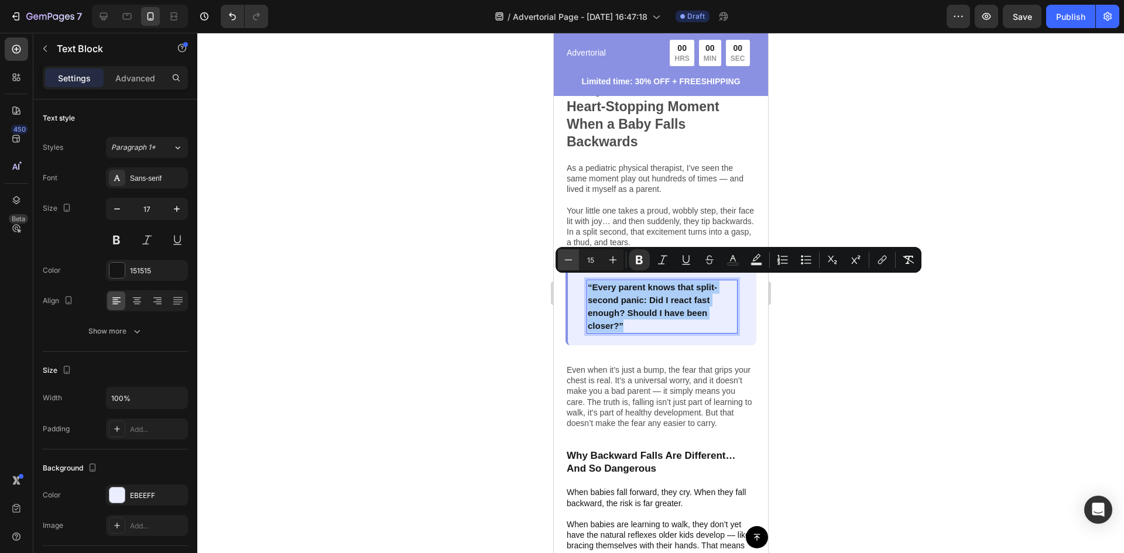
click at [567, 260] on icon "Editor contextual toolbar" at bounding box center [568, 260] width 12 height 12
type input "14"
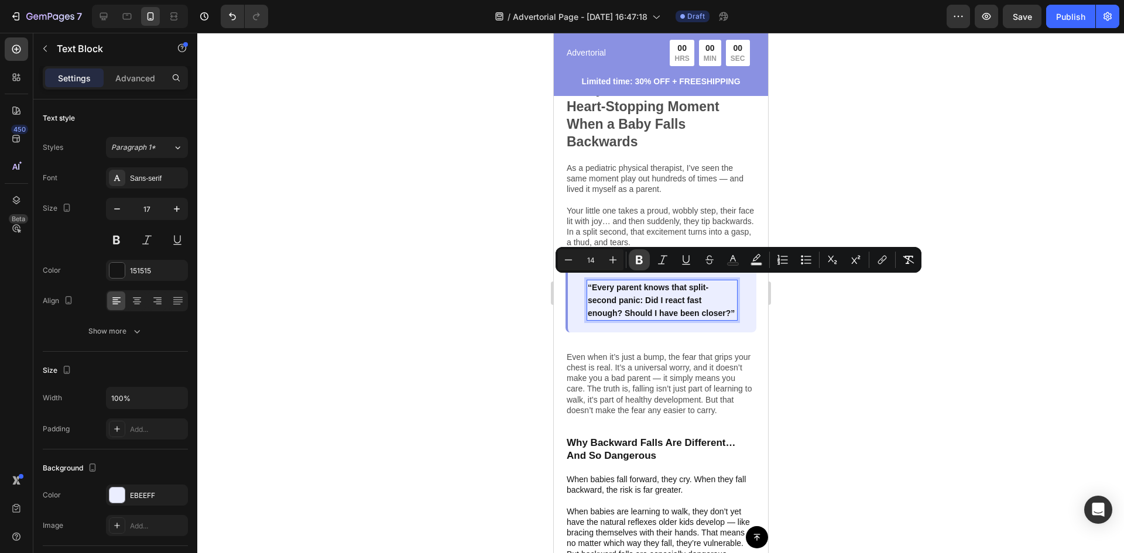
click at [640, 255] on icon "Editor contextual toolbar" at bounding box center [639, 260] width 12 height 12
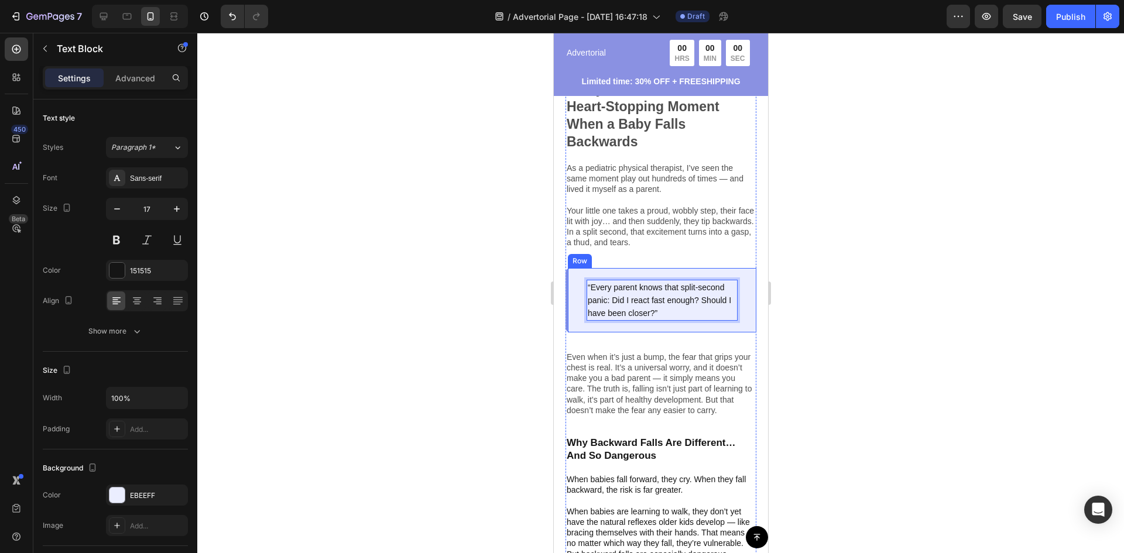
drag, startPoint x: 860, startPoint y: 379, endPoint x: 211, endPoint y: 311, distance: 652.7
click at [860, 379] on div at bounding box center [660, 293] width 927 height 520
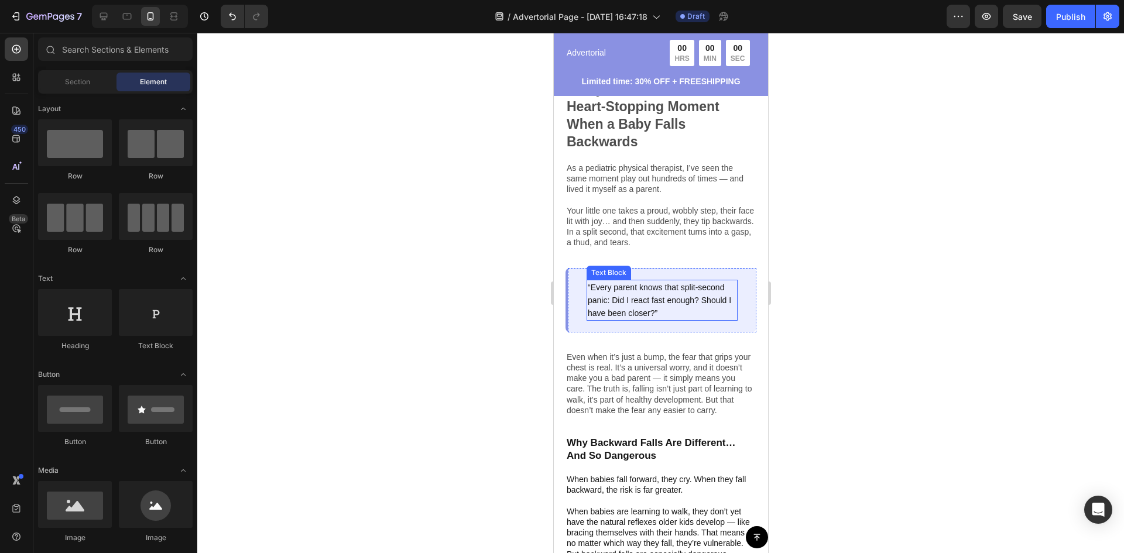
click at [639, 287] on span "“Every parent knows that split-second panic: Did I react fast enough? Should I …" at bounding box center [658, 300] width 143 height 35
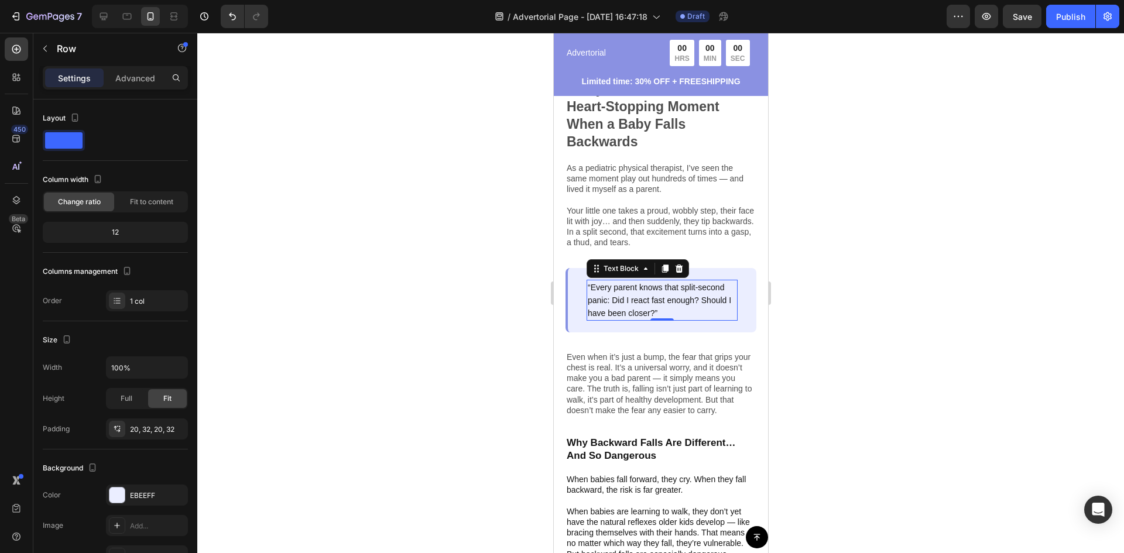
click at [580, 291] on div "“Every parent knows that split-second panic: Did I react fast enough? Should I …" at bounding box center [660, 300] width 191 height 64
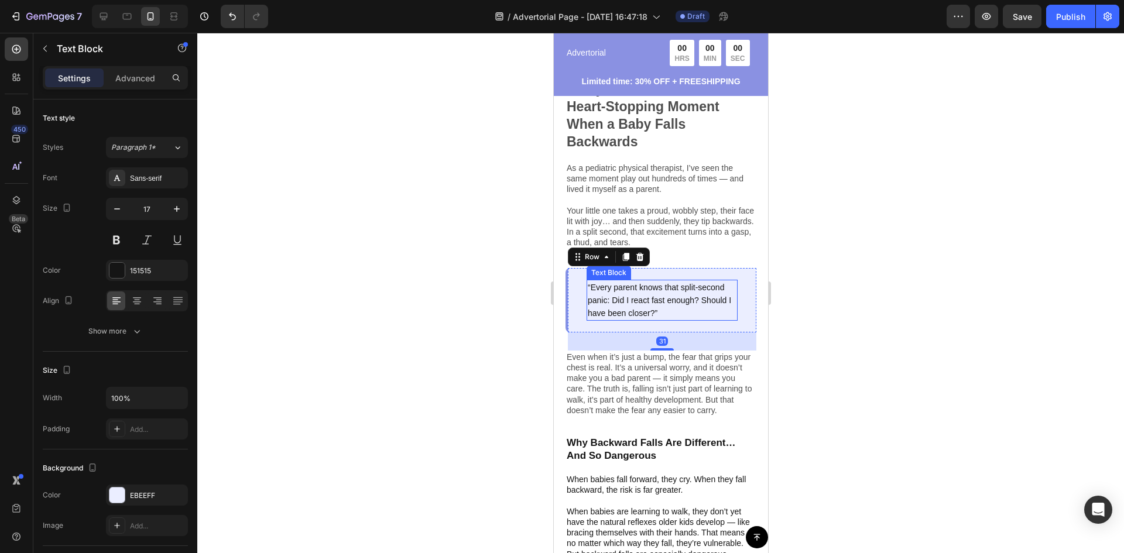
click at [609, 292] on span "“Every parent knows that split-second panic: Did I react fast enough? Should I …" at bounding box center [658, 300] width 143 height 35
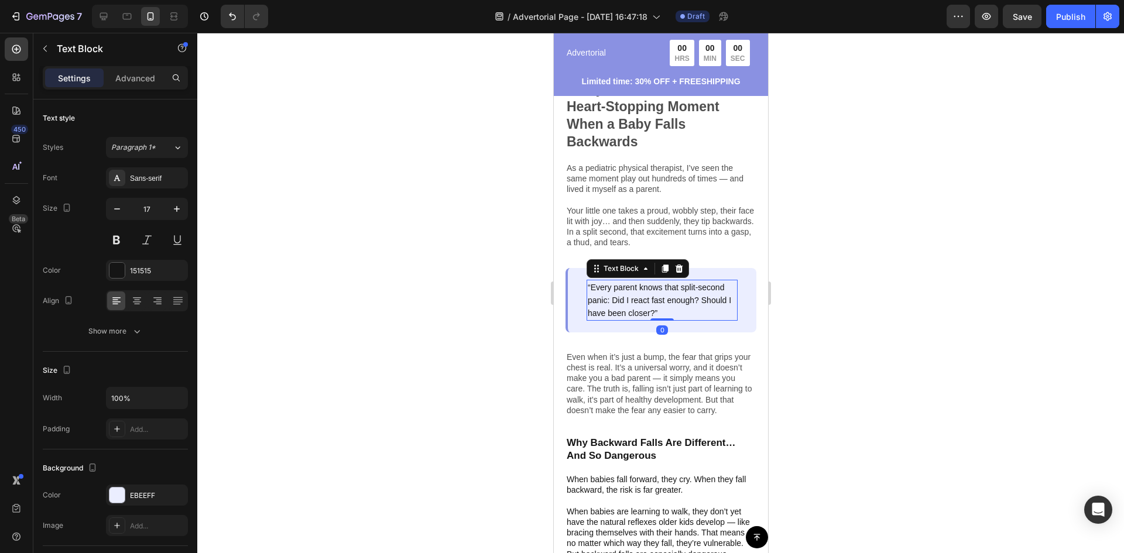
click at [855, 342] on div at bounding box center [660, 293] width 927 height 520
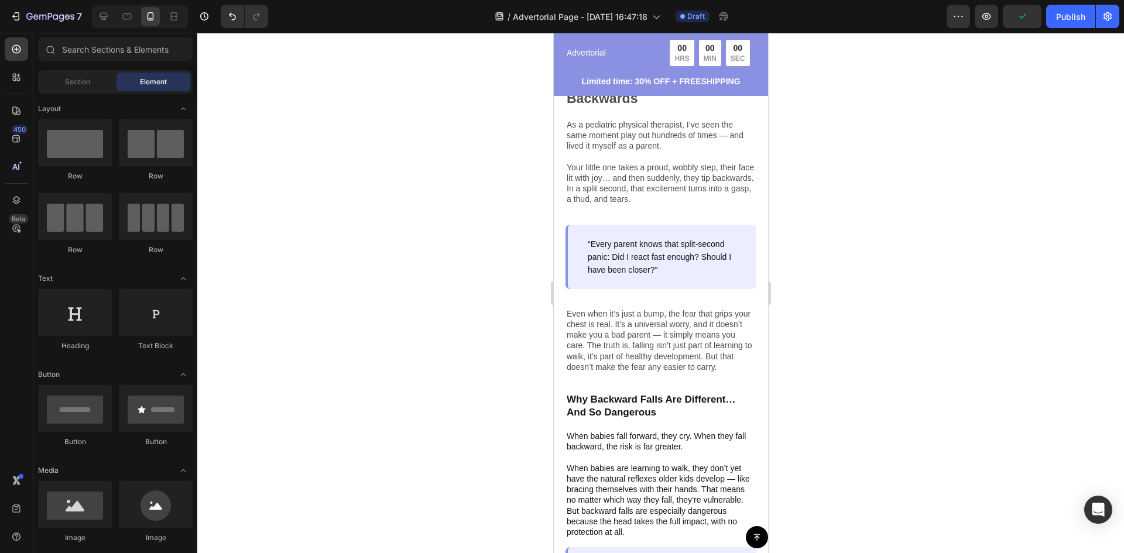
scroll to position [423, 0]
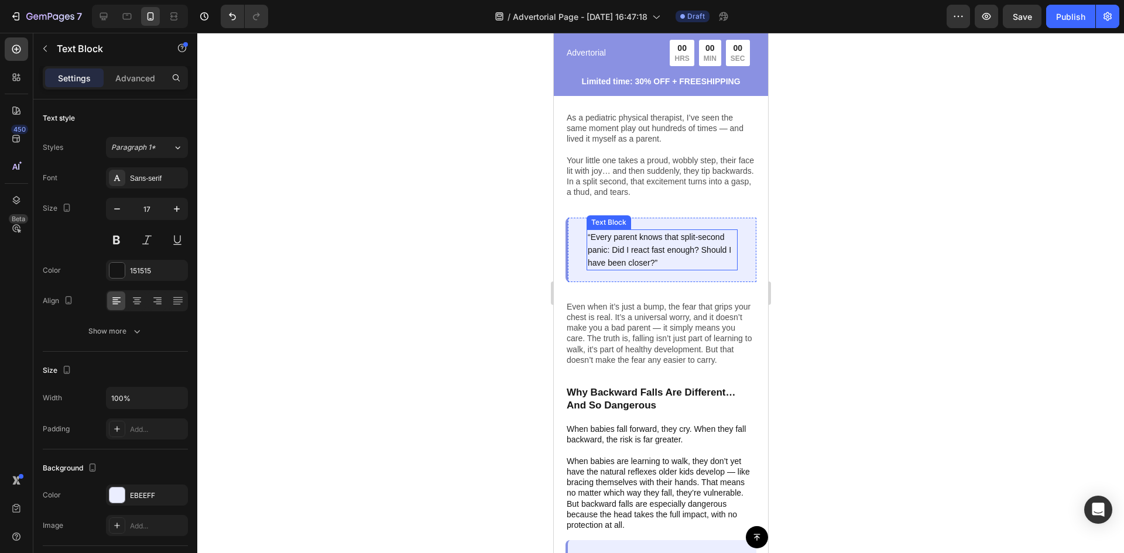
click at [669, 260] on p "“Every parent knows that split-second panic: Did I react fast enough? Should I …" at bounding box center [661, 250] width 149 height 39
click at [588, 232] on span "“Every parent knows that split-second panic: Did I react fast enough? Should I …" at bounding box center [658, 249] width 143 height 35
click at [894, 294] on div at bounding box center [660, 293] width 927 height 520
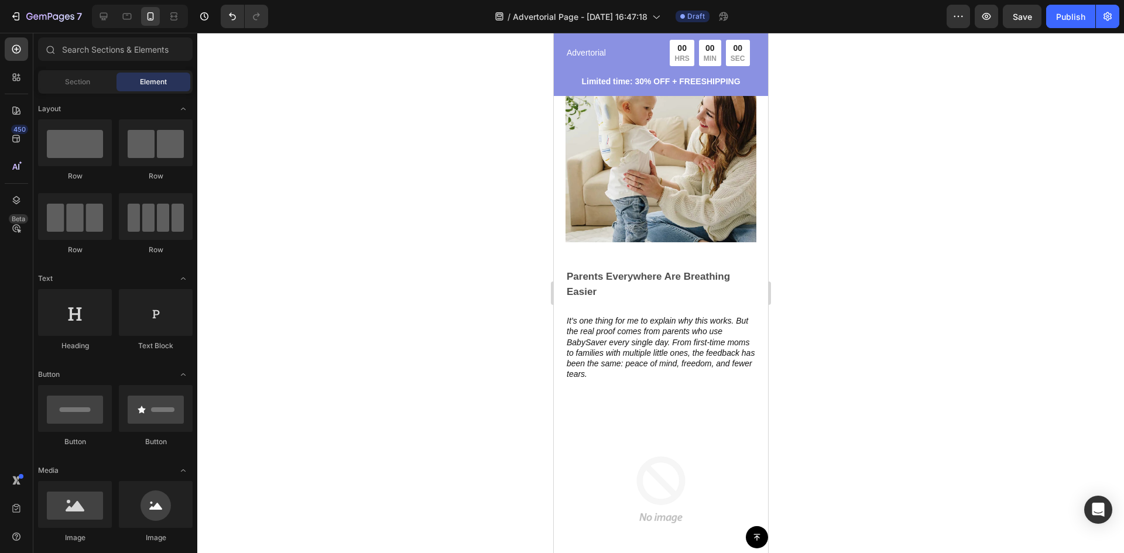
scroll to position [1558, 0]
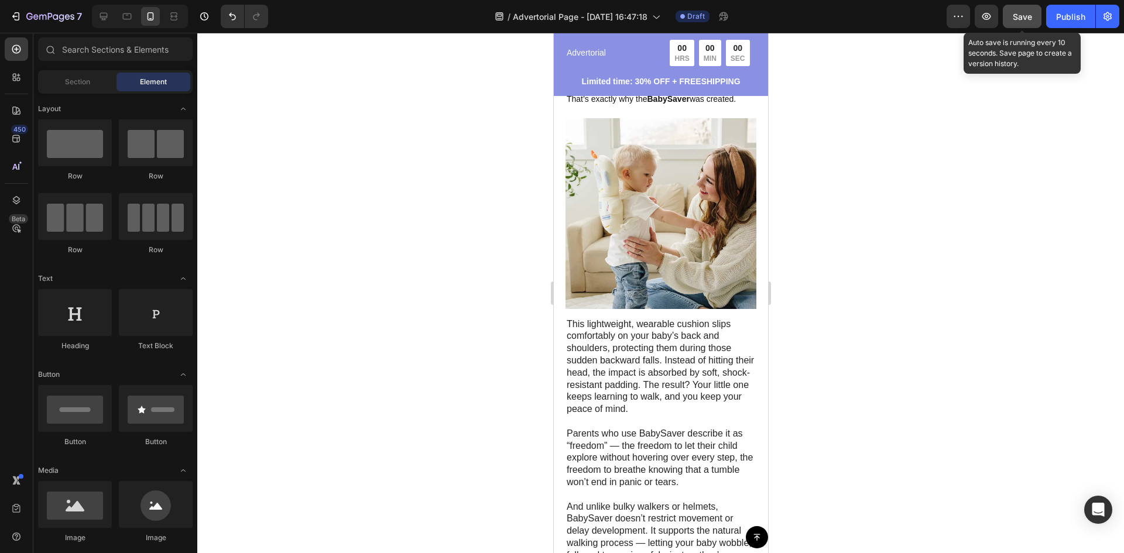
click at [1037, 18] on button "Save" at bounding box center [1022, 16] width 39 height 23
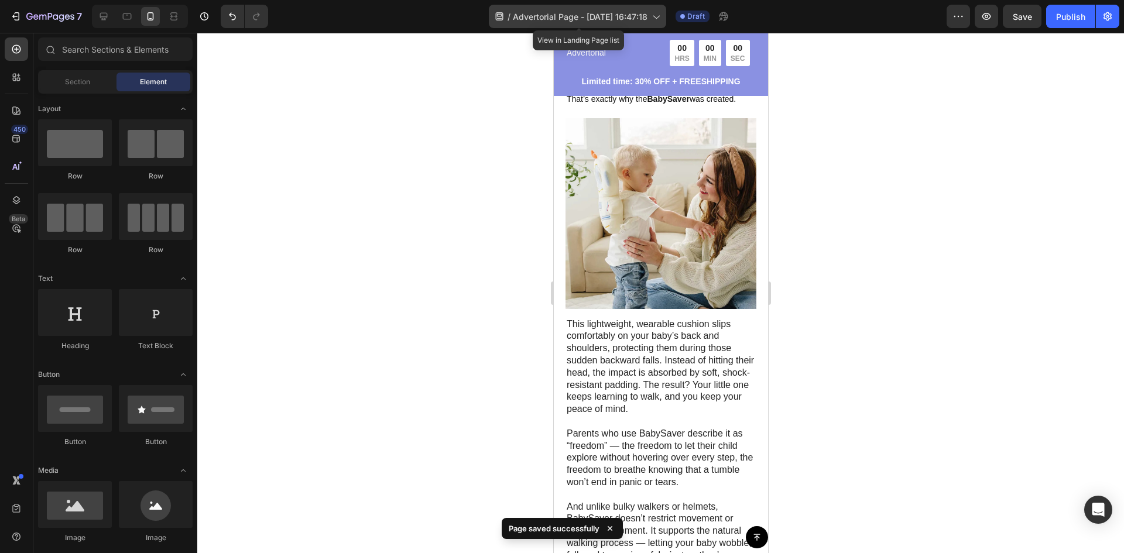
click at [557, 18] on span "Advertorial Page - [DATE] 16:47:18" at bounding box center [580, 17] width 135 height 12
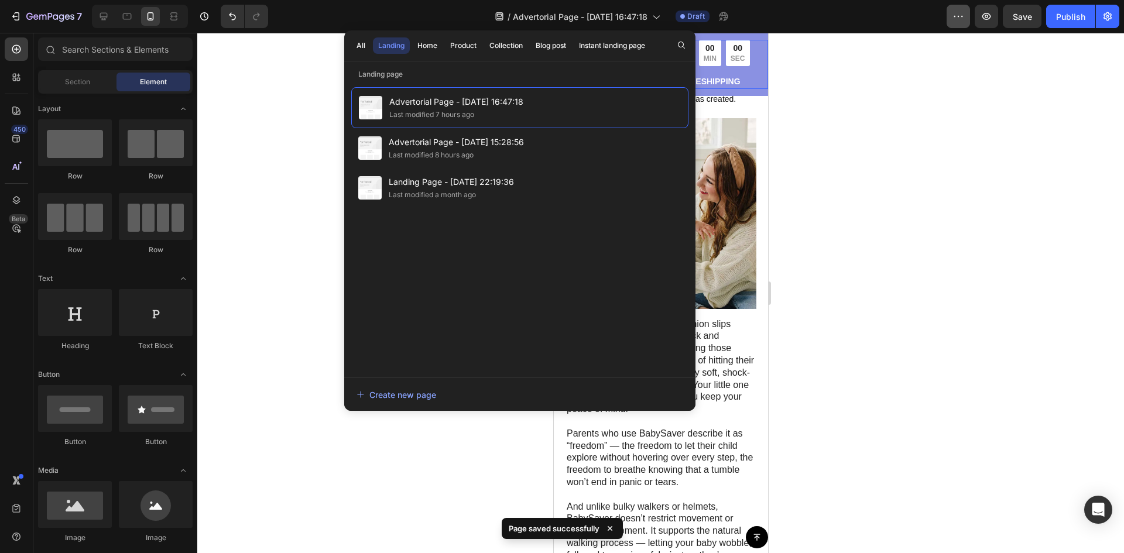
drag, startPoint x: 951, startPoint y: 33, endPoint x: 955, endPoint y: 18, distance: 16.5
click at [952, 0] on div "7 Version history / Advertorial Page - Sep 22, 16:47:18 Draft Preview Save Publ…" at bounding box center [562, 0] width 1124 height 0
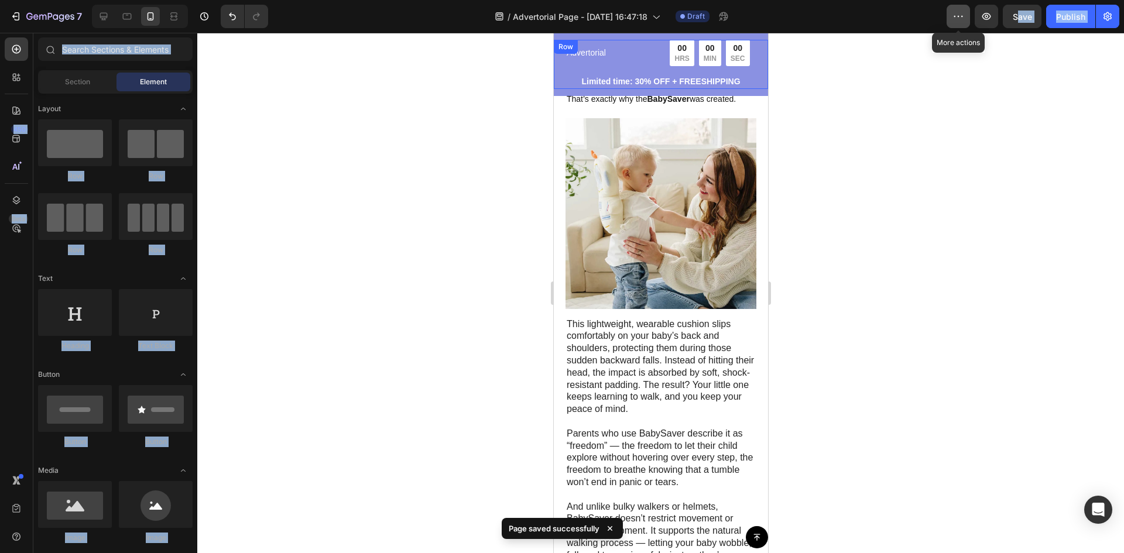
click at [955, 18] on icon "button" at bounding box center [958, 17] width 12 height 12
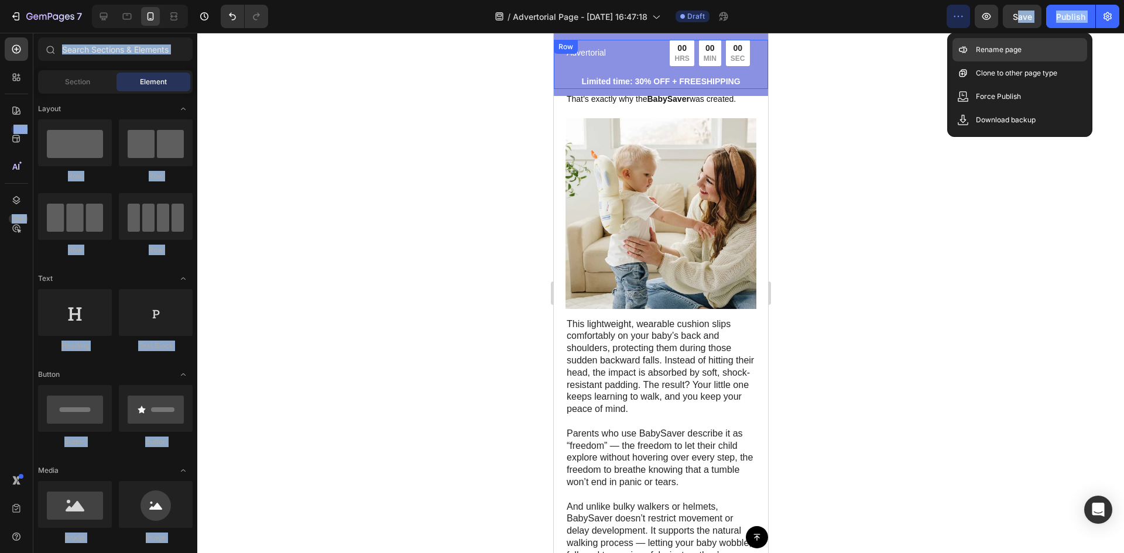
click at [996, 39] on div "Rename page" at bounding box center [1019, 49] width 135 height 23
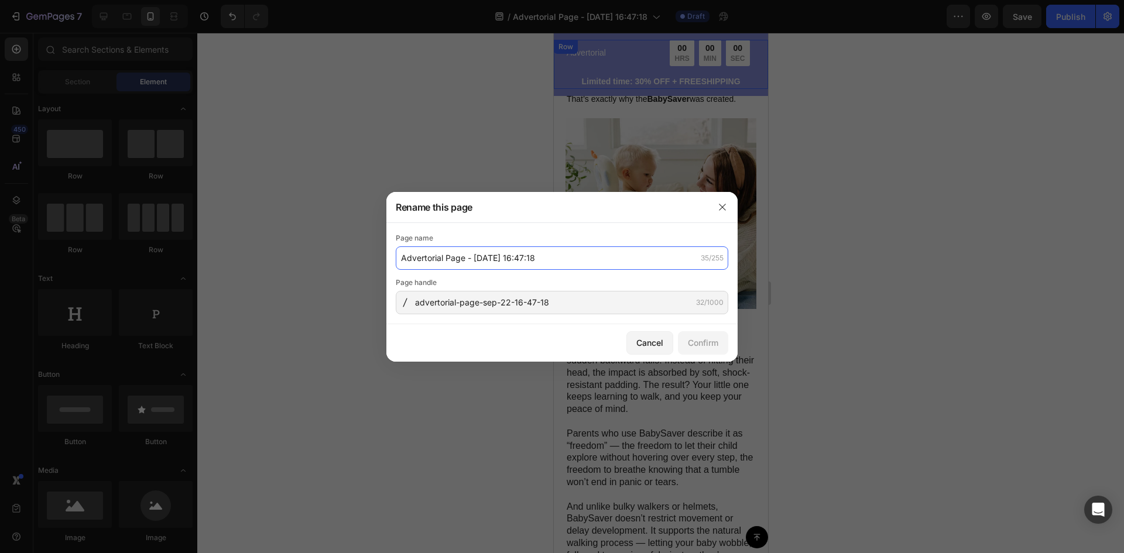
click at [618, 252] on input "Advertorial Page - [DATE] 16:47:18" at bounding box center [562, 257] width 332 height 23
click at [618, 246] on div "Page name Advertorial Page - Sep 22, 16:47:18 35/255" at bounding box center [562, 250] width 332 height 37
click at [618, 246] on input "Advertorial Page - [DATE] 16:47:18" at bounding box center [562, 257] width 332 height 23
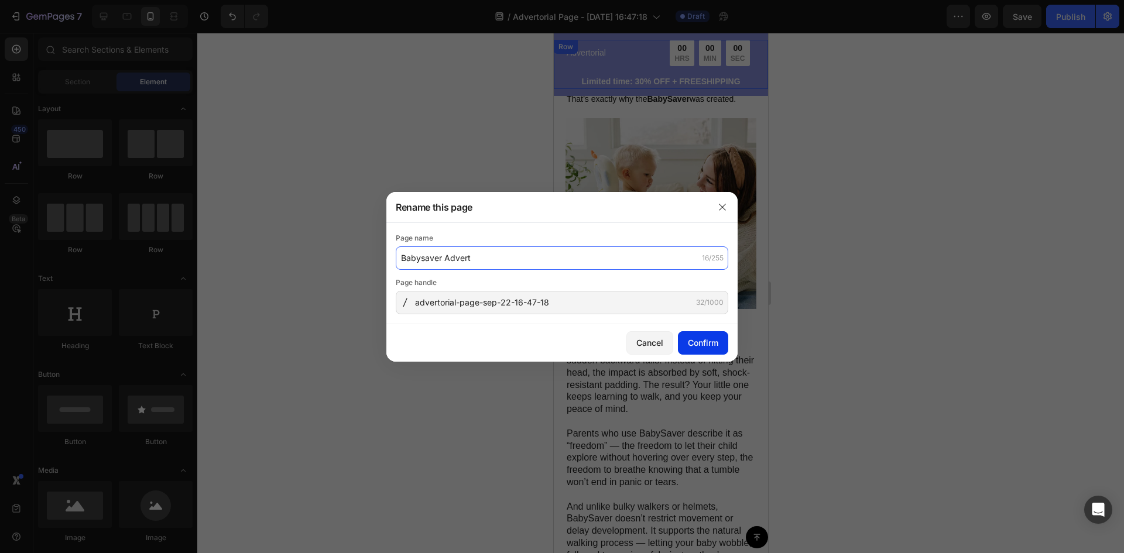
type input "Babysaver Advert"
click at [711, 345] on div "Confirm" at bounding box center [703, 343] width 30 height 12
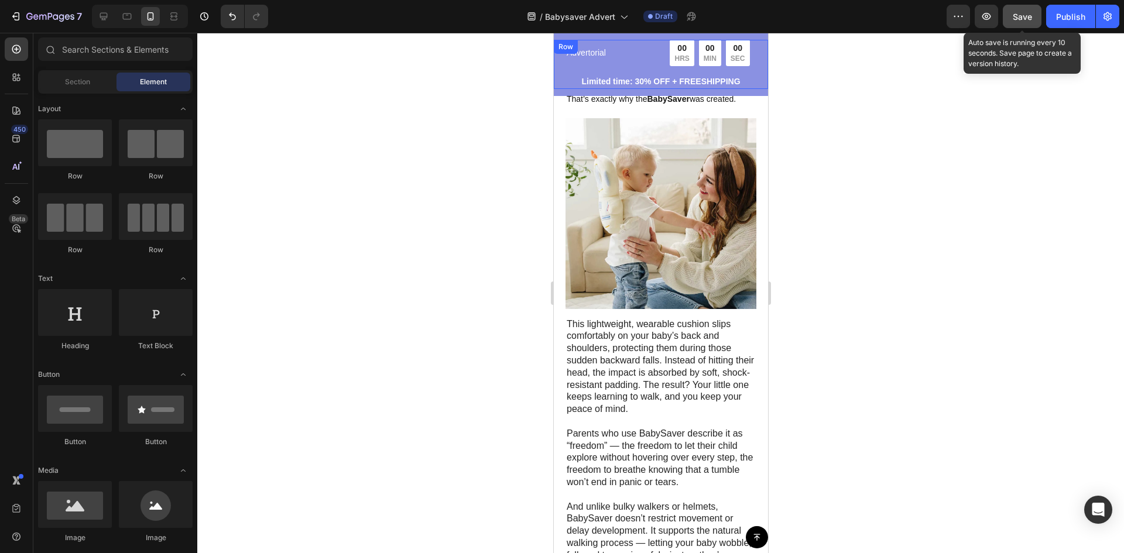
click at [1034, 9] on button "Save" at bounding box center [1022, 16] width 39 height 23
